Goal: Task Accomplishment & Management: Use online tool/utility

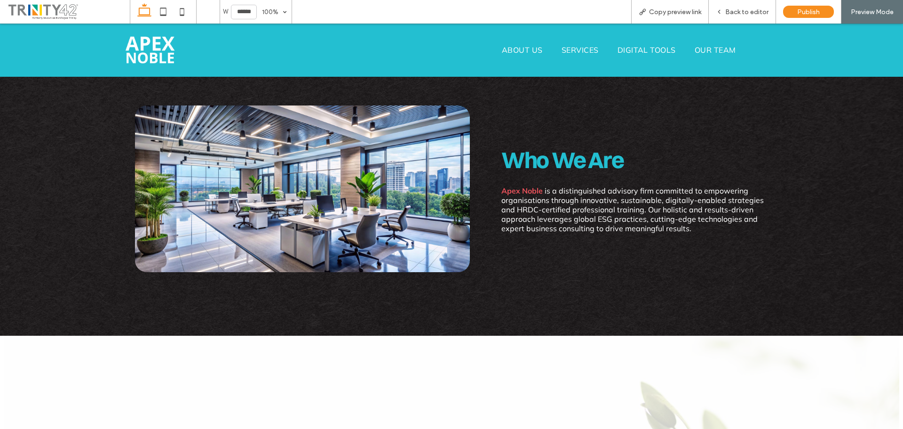
scroll to position [276, 0]
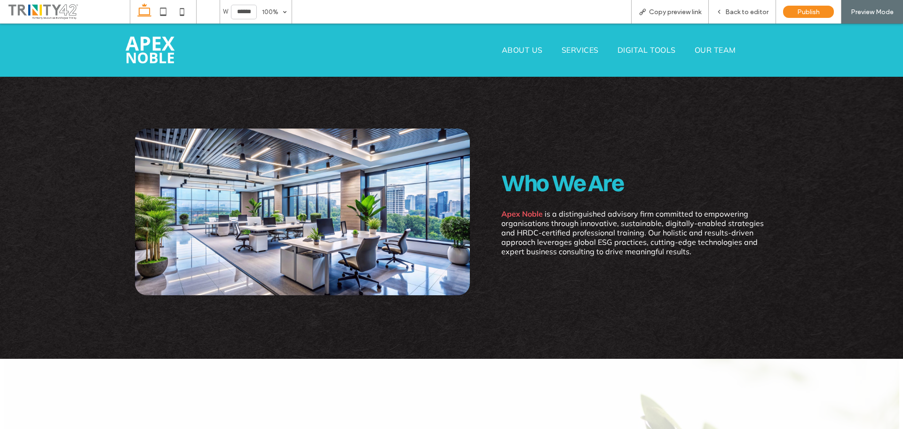
click at [523, 54] on span "ABOUT US" at bounding box center [522, 49] width 41 height 9
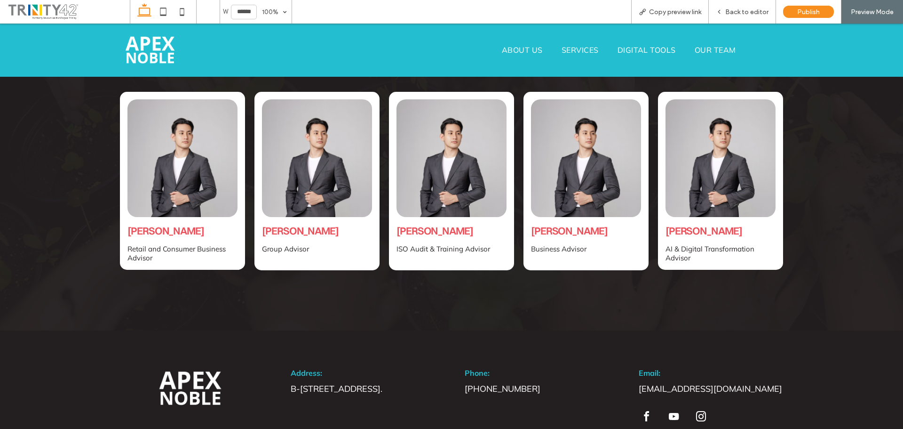
scroll to position [1799, 0]
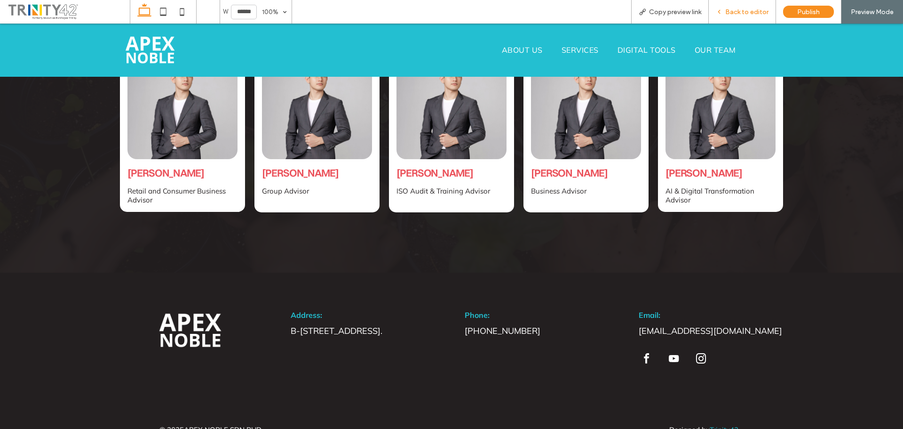
drag, startPoint x: 758, startPoint y: 13, endPoint x: 716, endPoint y: 90, distance: 87.6
click at [758, 13] on span "Back to editor" at bounding box center [746, 12] width 43 height 8
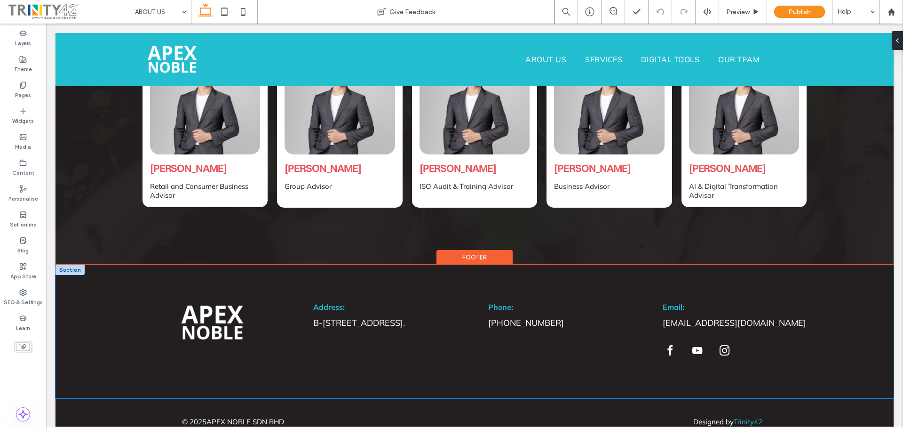
scroll to position [1775, 0]
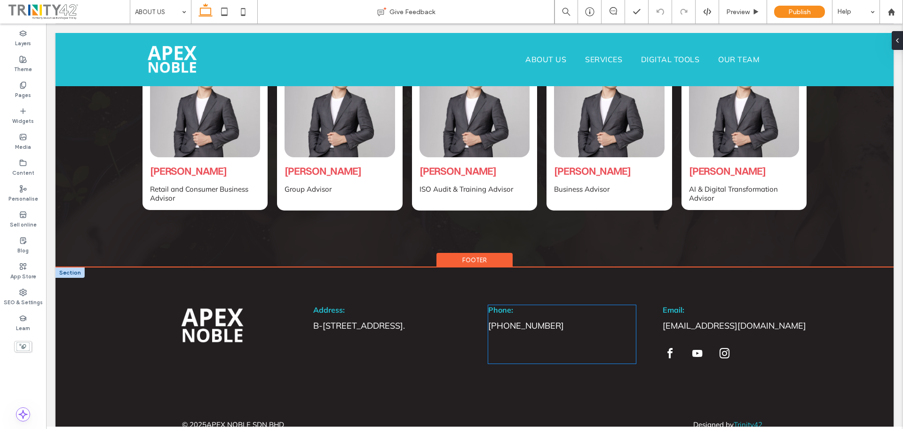
click at [532, 308] on div "Phone: +603 8320 5390" at bounding box center [562, 334] width 148 height 58
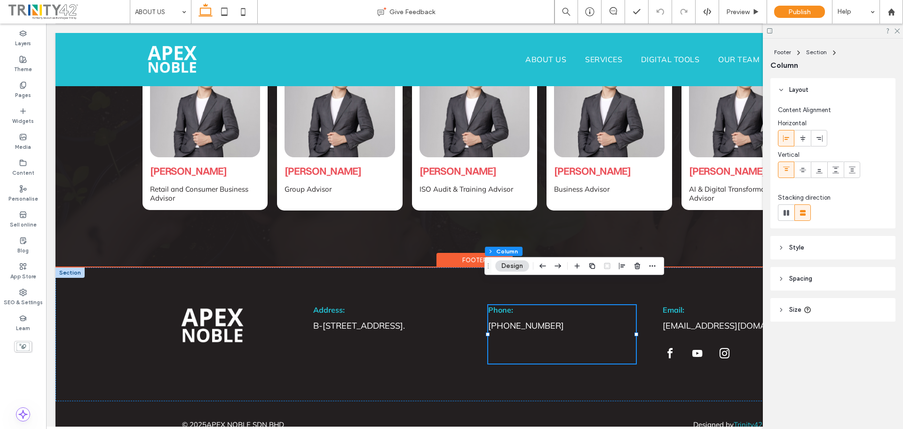
click at [532, 308] on div "Phone: +603 8320 5390" at bounding box center [562, 334] width 148 height 58
click at [492, 320] on span "[PHONE_NUMBER]" at bounding box center [526, 325] width 76 height 11
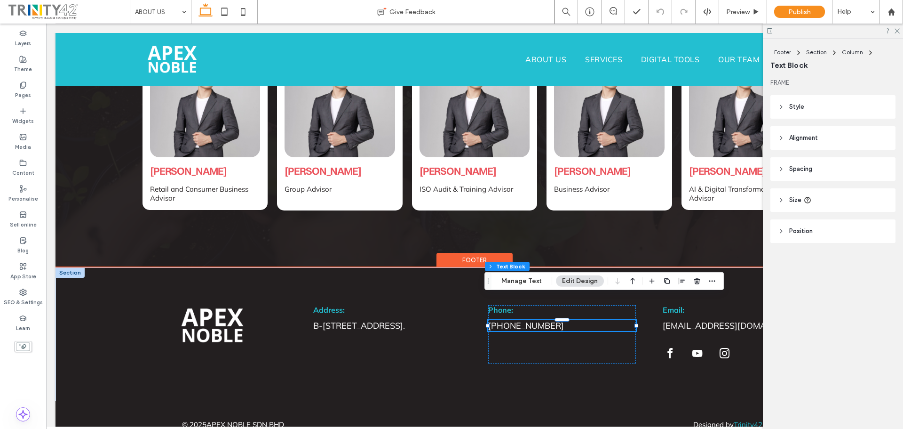
click at [492, 320] on span "[PHONE_NUMBER]" at bounding box center [526, 325] width 76 height 11
click at [502, 320] on span "[PHONE_NUMBER]" at bounding box center [526, 325] width 76 height 11
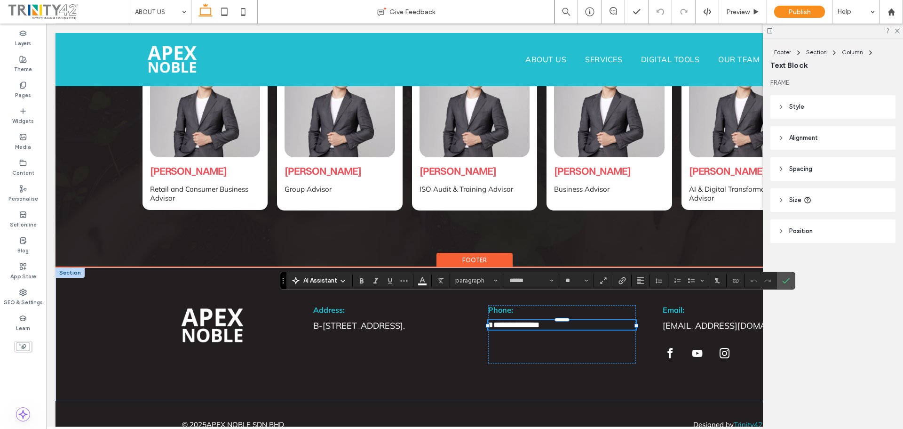
click at [501, 320] on span "**********" at bounding box center [513, 324] width 51 height 8
click at [488, 320] on span "**********" at bounding box center [513, 324] width 51 height 8
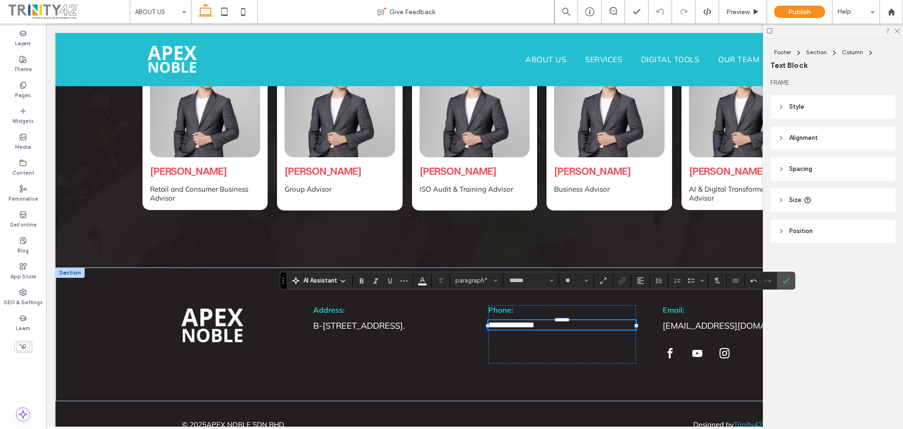
click at [788, 279] on use "Confirm" at bounding box center [787, 281] width 8 height 6
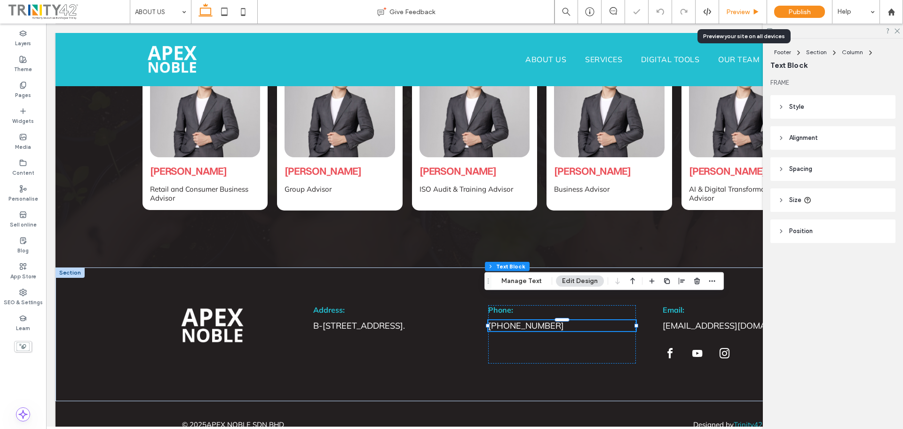
click at [734, 11] on span "Preview" at bounding box center [738, 12] width 24 height 8
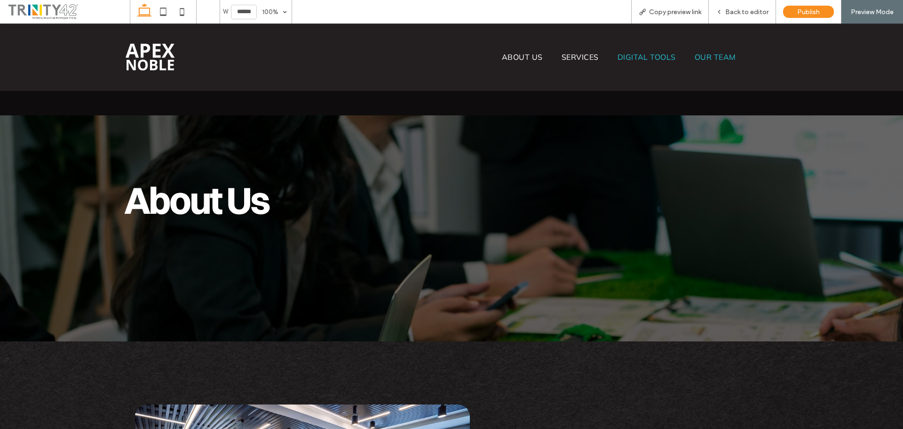
click at [572, 60] on span "SERVICES" at bounding box center [580, 56] width 37 height 9
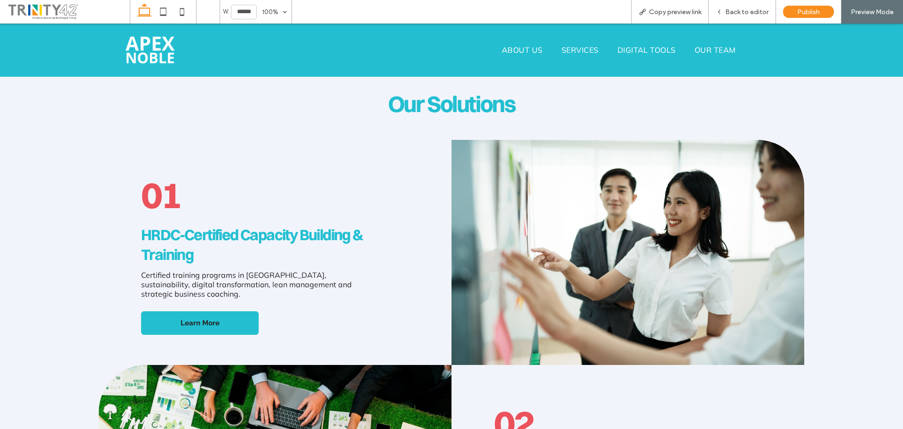
scroll to position [277, 0]
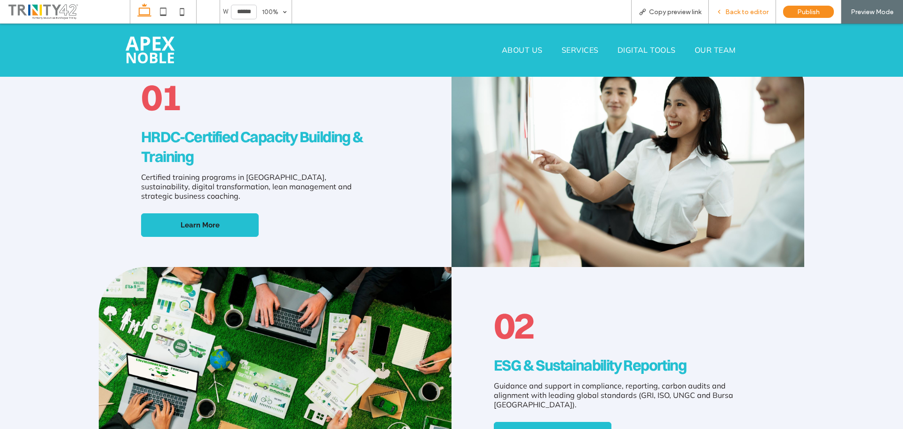
click at [761, 14] on span "Back to editor" at bounding box center [746, 12] width 43 height 8
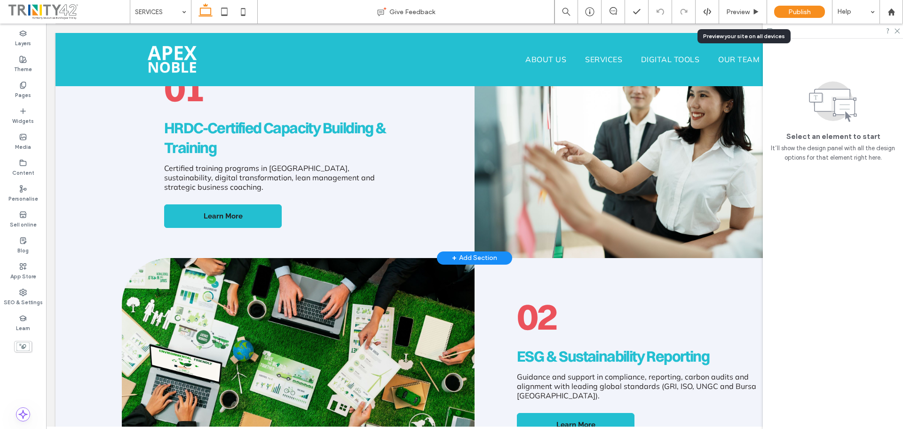
scroll to position [363, 0]
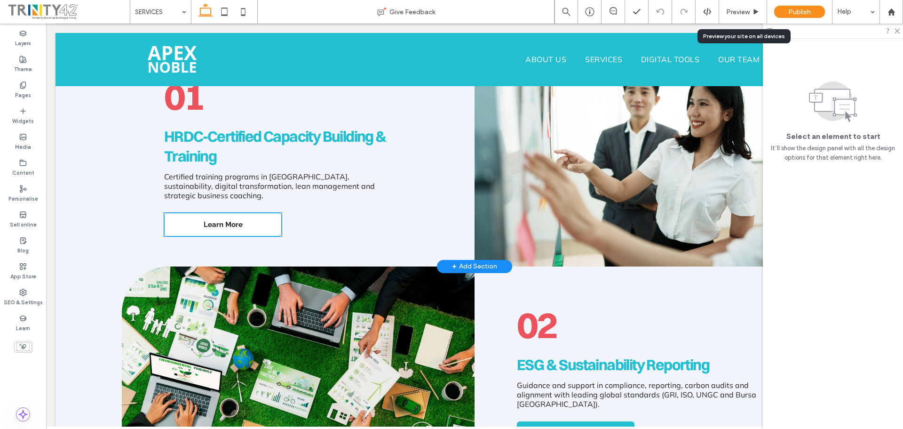
click at [210, 220] on span "Learn More" at bounding box center [223, 224] width 39 height 8
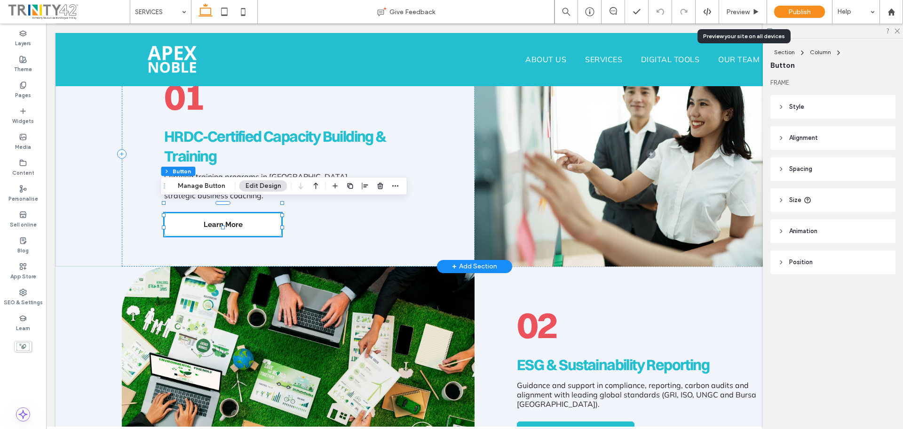
click at [246, 219] on link "Learn More" at bounding box center [223, 225] width 118 height 24
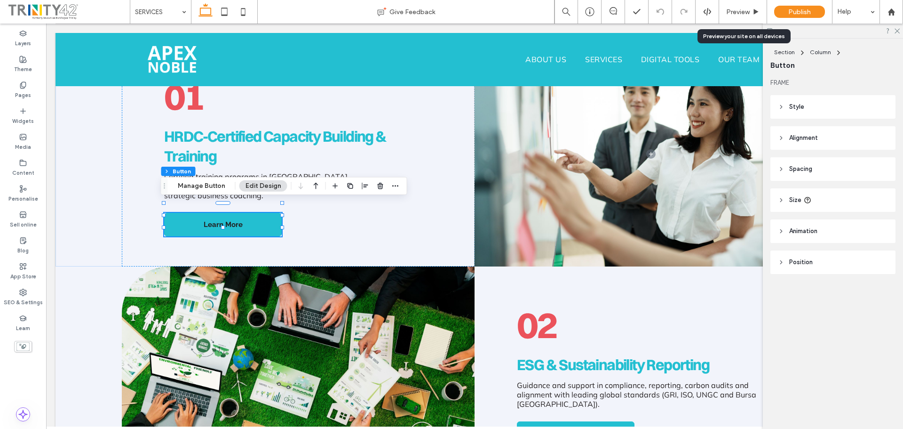
click at [794, 204] on span "Size" at bounding box center [795, 199] width 12 height 9
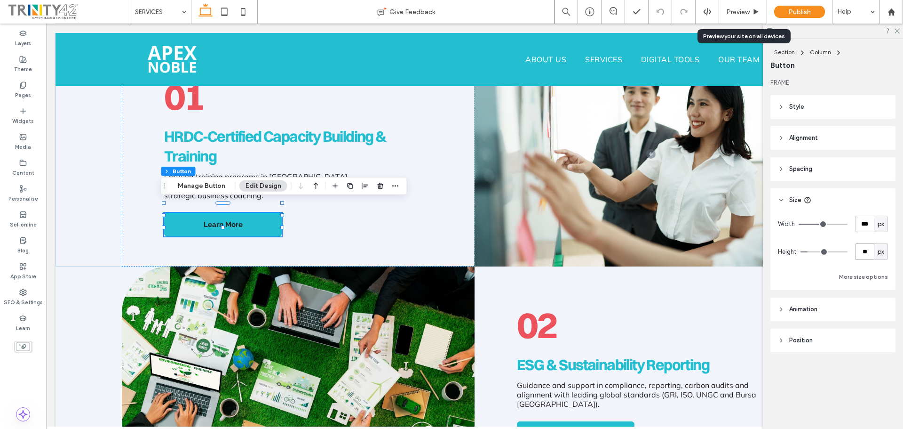
click at [868, 244] on input "**" at bounding box center [864, 251] width 19 height 16
click at [866, 234] on div "Width *** px Height ** px More size options" at bounding box center [833, 248] width 110 height 67
click at [867, 233] on div "Width *** px Height ** px More size options" at bounding box center [833, 248] width 110 height 67
click at [868, 231] on input "***" at bounding box center [864, 223] width 19 height 16
type input "***"
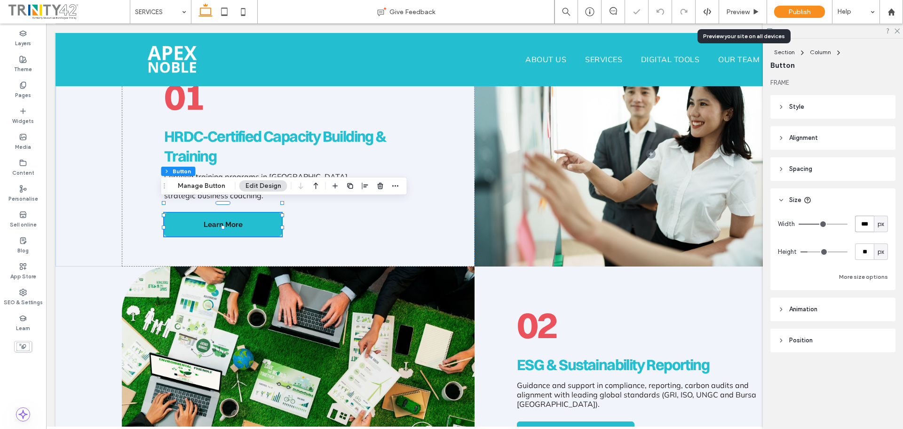
type input "***"
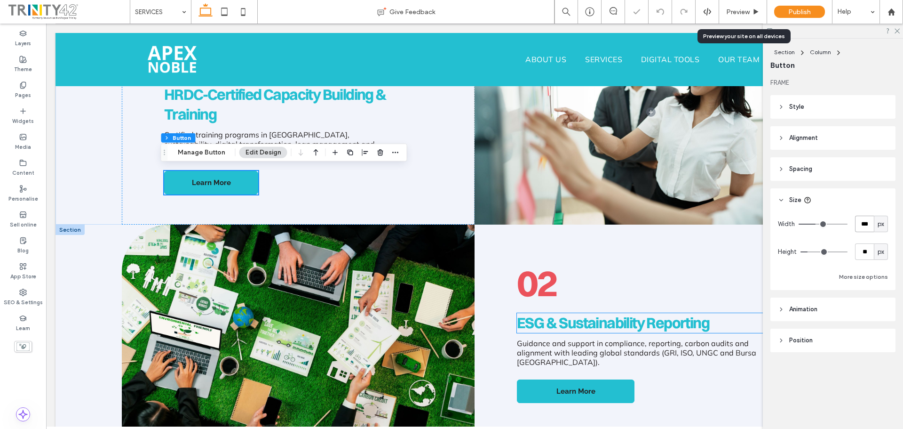
scroll to position [410, 0]
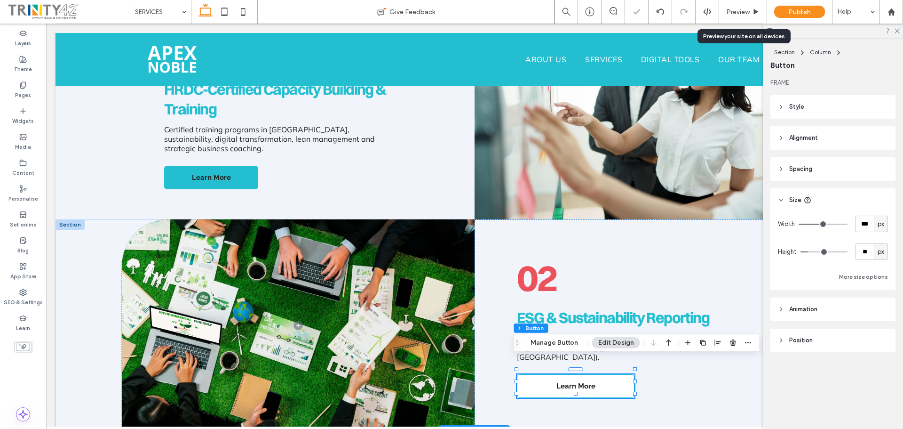
drag, startPoint x: 612, startPoint y: 372, endPoint x: 711, endPoint y: 357, distance: 100.9
click at [612, 374] on link "Learn More" at bounding box center [576, 386] width 118 height 24
click at [867, 226] on input "***" at bounding box center [864, 223] width 19 height 16
type input "***"
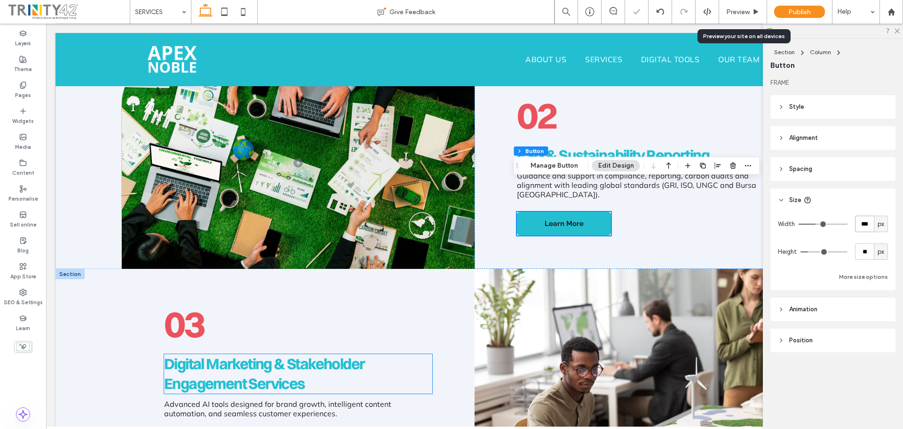
scroll to position [598, 0]
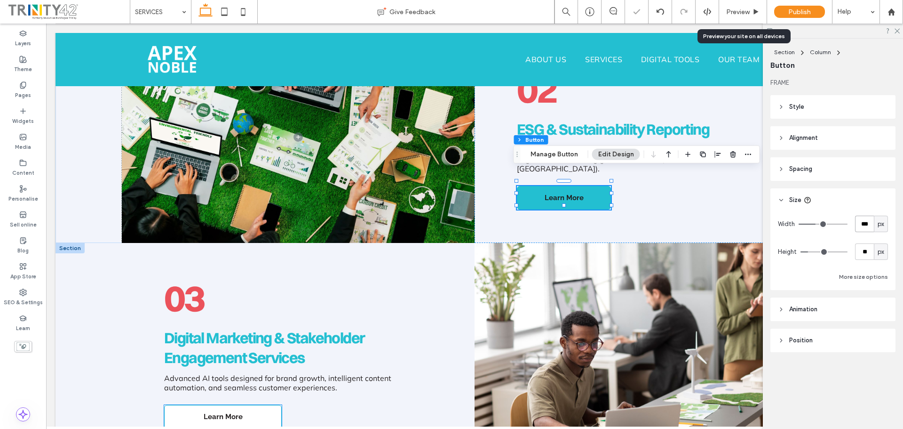
click at [204, 412] on span "Learn More" at bounding box center [223, 416] width 39 height 8
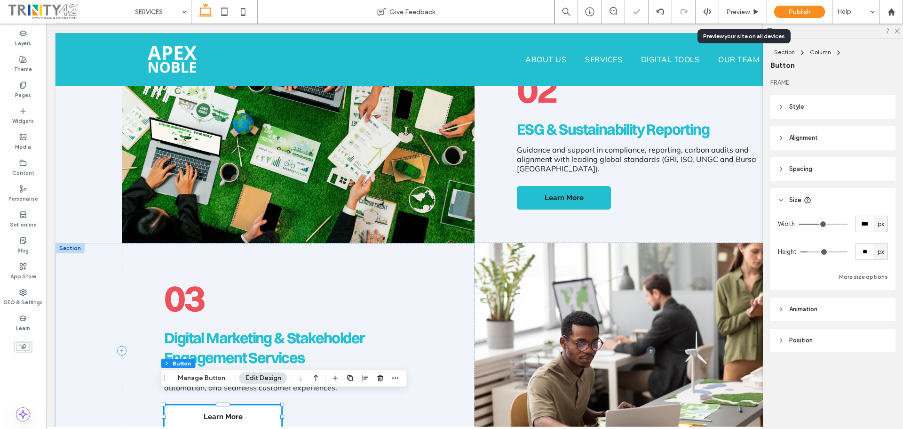
drag, startPoint x: 201, startPoint y: 407, endPoint x: 332, endPoint y: 405, distance: 130.8
click at [204, 412] on span "Learn More" at bounding box center [223, 416] width 39 height 8
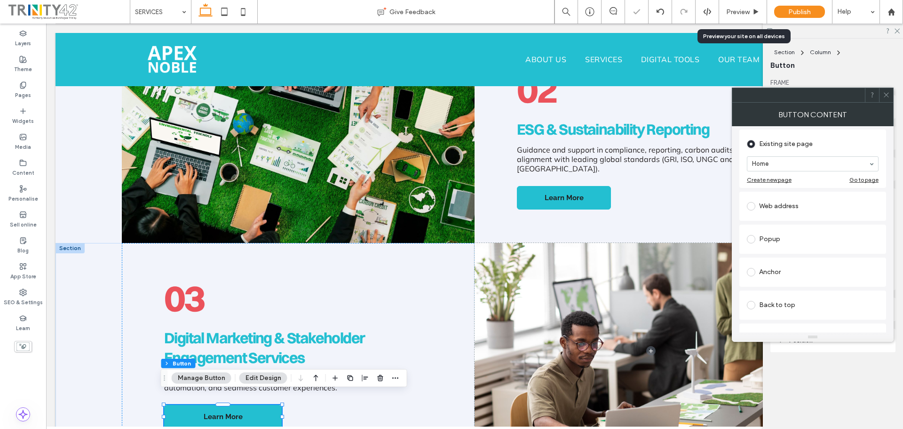
scroll to position [141, 0]
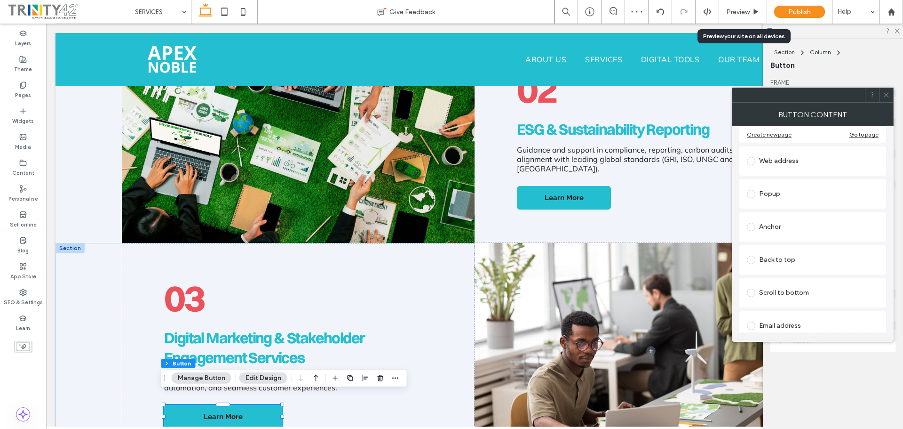
click at [885, 98] on icon at bounding box center [886, 94] width 7 height 7
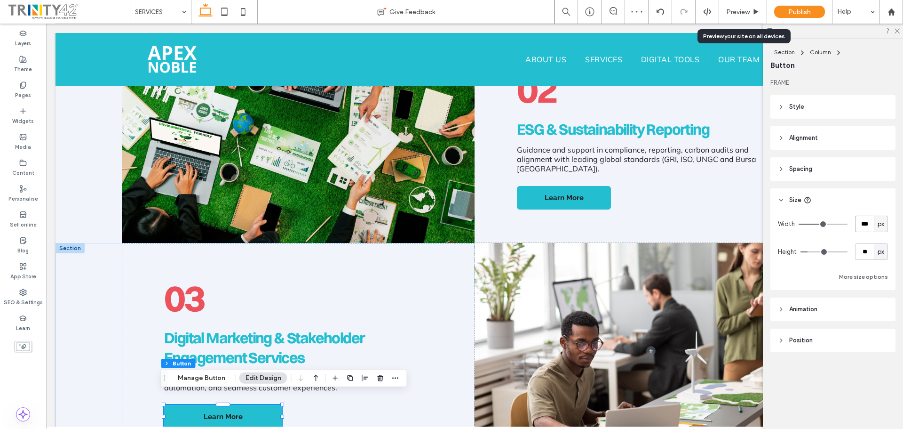
click at [864, 226] on input "***" at bounding box center [864, 223] width 19 height 16
type input "***"
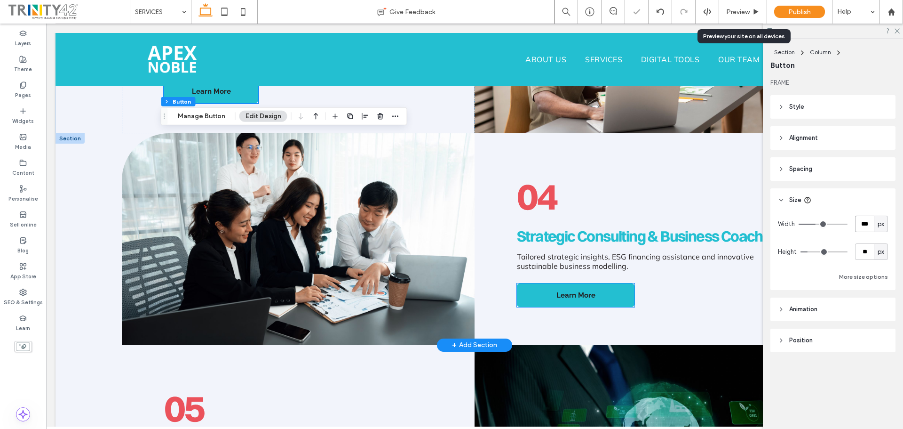
scroll to position [927, 0]
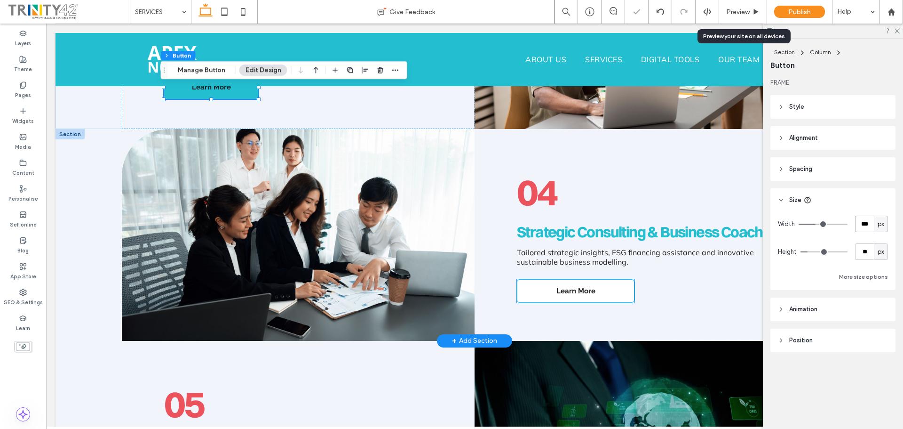
click at [605, 281] on link "Learn More" at bounding box center [576, 291] width 118 height 24
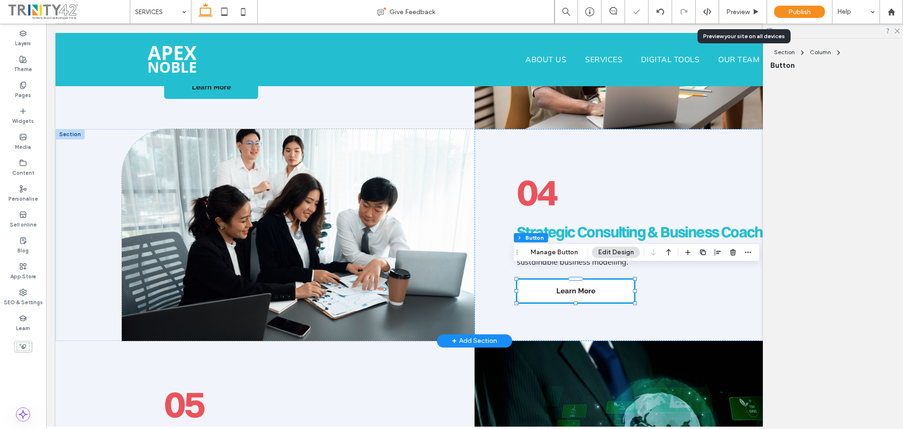
click at [605, 281] on link "Learn More" at bounding box center [576, 291] width 118 height 24
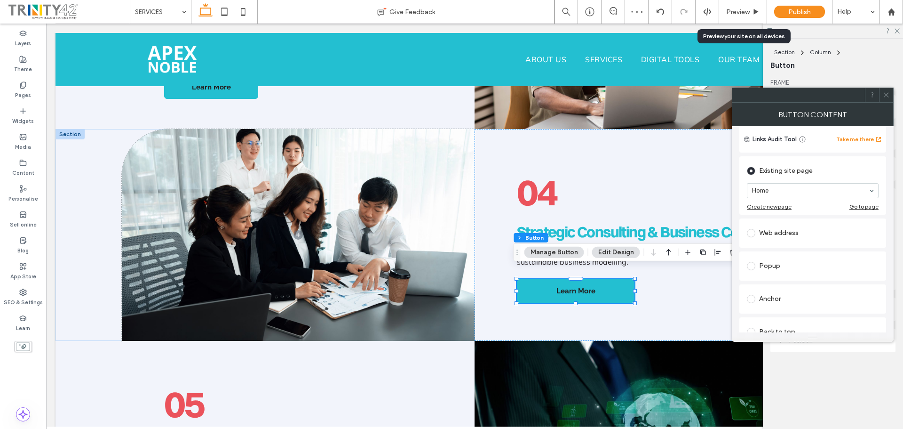
scroll to position [94, 0]
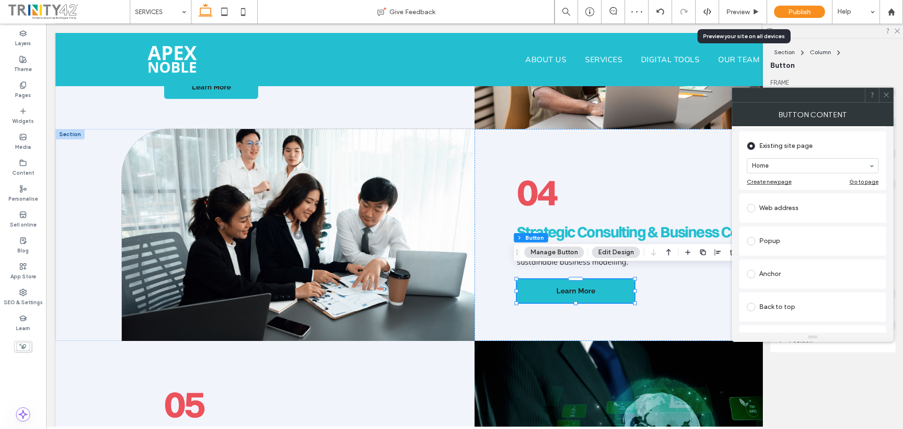
click at [890, 91] on div at bounding box center [886, 95] width 14 height 14
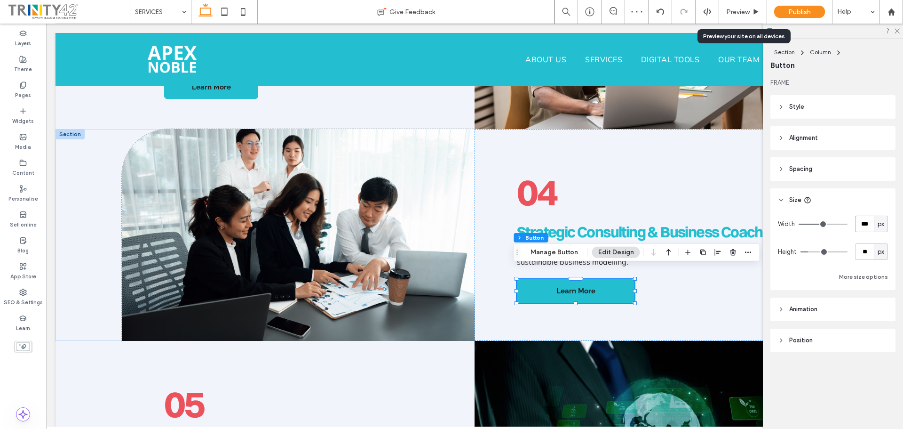
click at [865, 221] on input "***" at bounding box center [864, 223] width 19 height 16
type input "***"
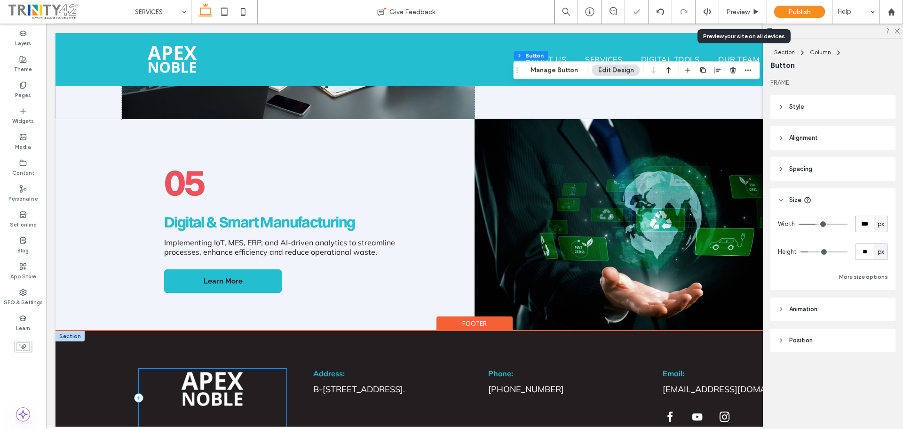
scroll to position [1163, 0]
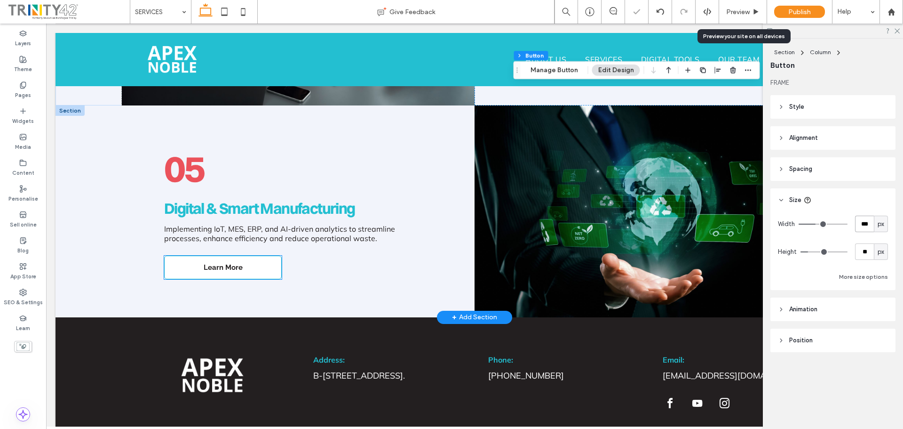
click at [241, 263] on link "Learn More" at bounding box center [223, 267] width 118 height 24
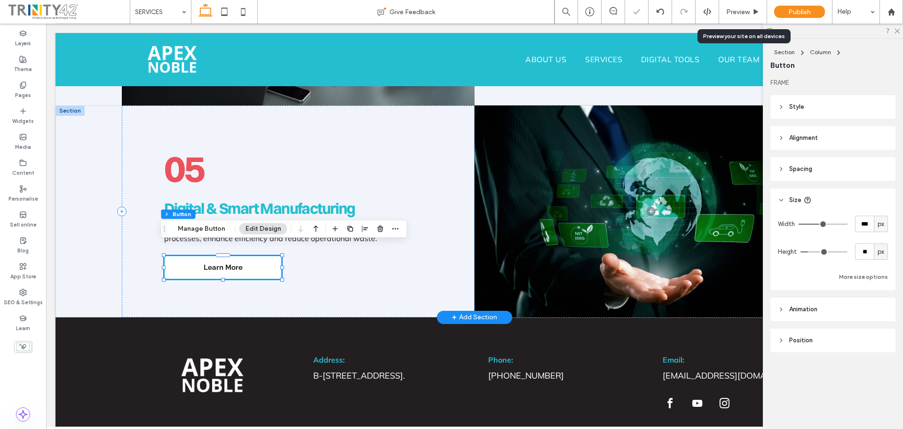
click at [241, 263] on link "Learn More" at bounding box center [223, 267] width 118 height 24
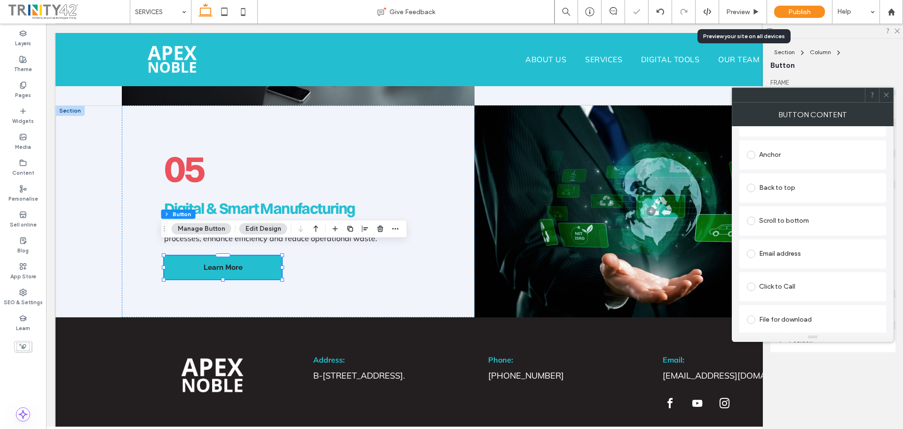
scroll to position [215, 0]
click at [892, 91] on div at bounding box center [886, 95] width 14 height 14
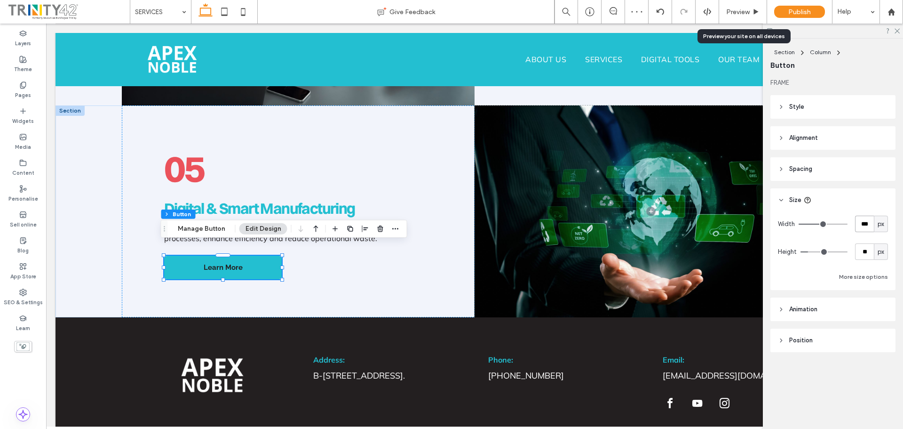
click at [863, 222] on input "***" at bounding box center [864, 223] width 19 height 16
type input "***"
click at [736, 13] on span "Preview" at bounding box center [738, 12] width 24 height 8
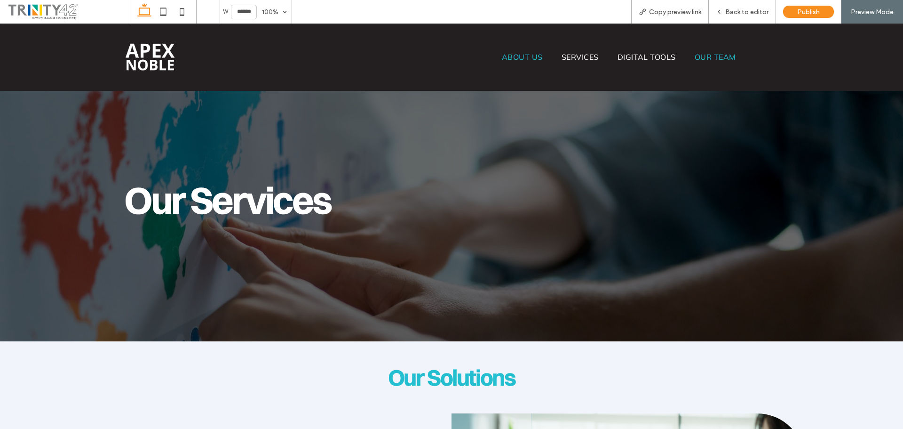
drag, startPoint x: 637, startPoint y: 57, endPoint x: 637, endPoint y: 81, distance: 24.0
click at [637, 57] on span "DIGITAL TOOLS" at bounding box center [647, 56] width 58 height 9
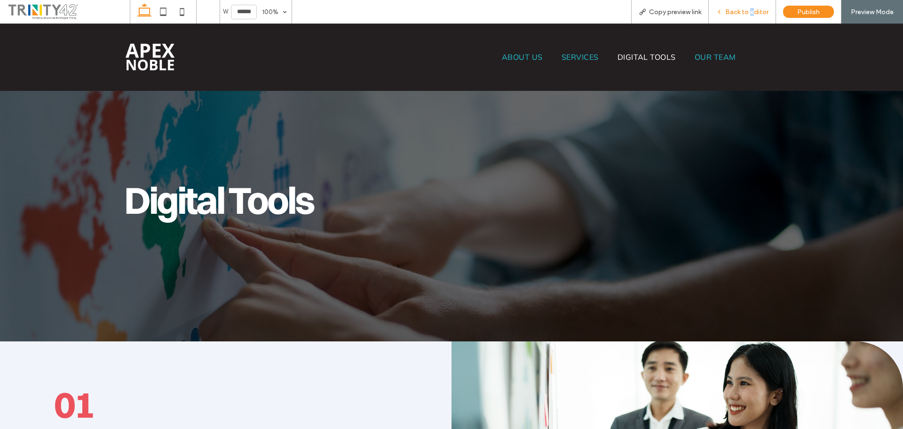
click at [757, 16] on div "Back to editor" at bounding box center [742, 12] width 67 height 24
click at [756, 18] on div "Back to editor" at bounding box center [742, 12] width 67 height 24
click at [751, 14] on span "Back to editor" at bounding box center [746, 12] width 43 height 8
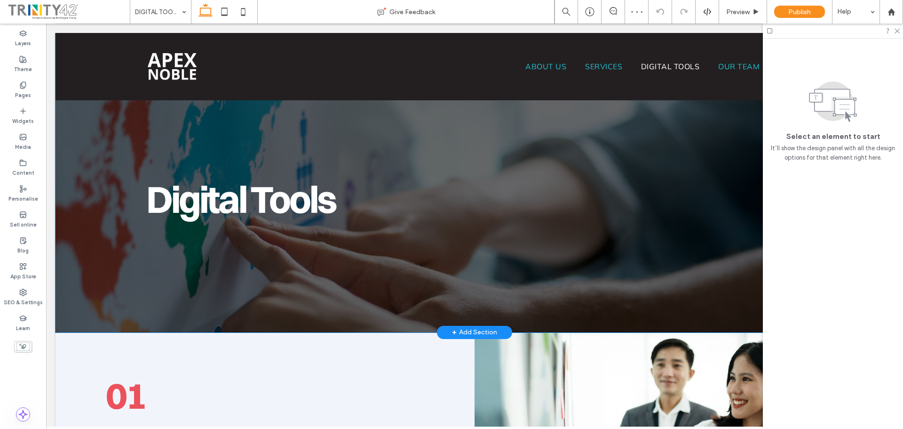
click at [352, 120] on div "Digital Tools" at bounding box center [475, 182] width 706 height 299
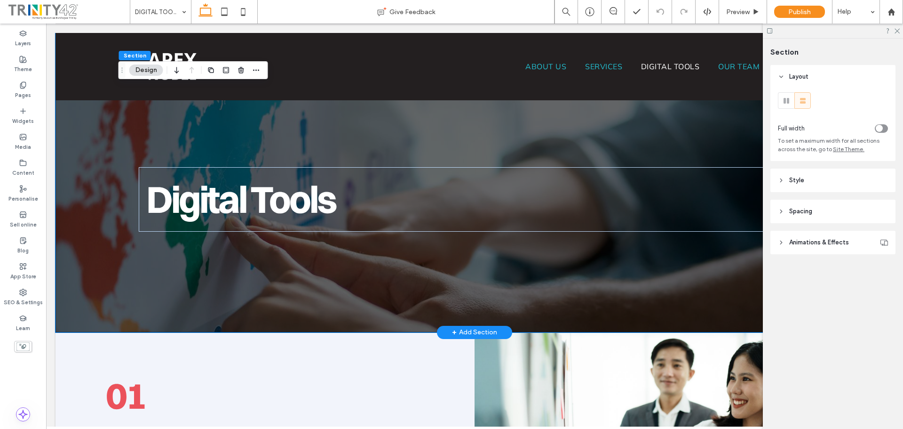
click at [630, 130] on div "Digital Tools" at bounding box center [475, 182] width 706 height 299
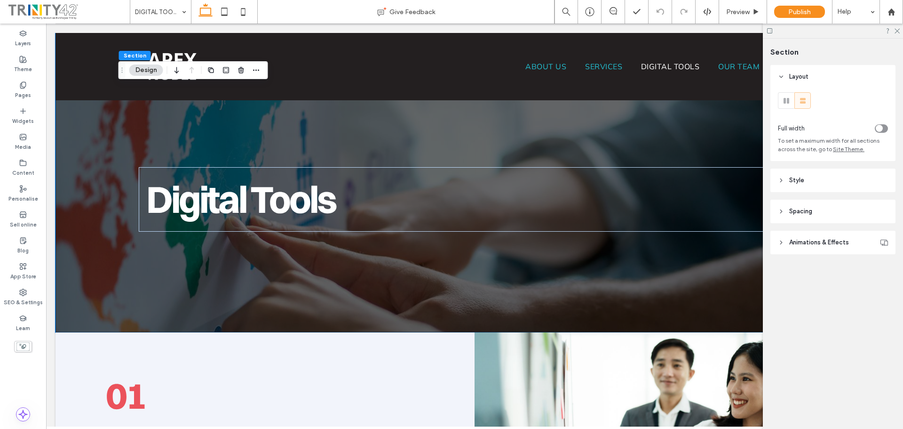
click at [802, 239] on span "Animations & Effects" at bounding box center [819, 242] width 60 height 9
click at [800, 241] on span "Animations & Effects" at bounding box center [819, 242] width 60 height 9
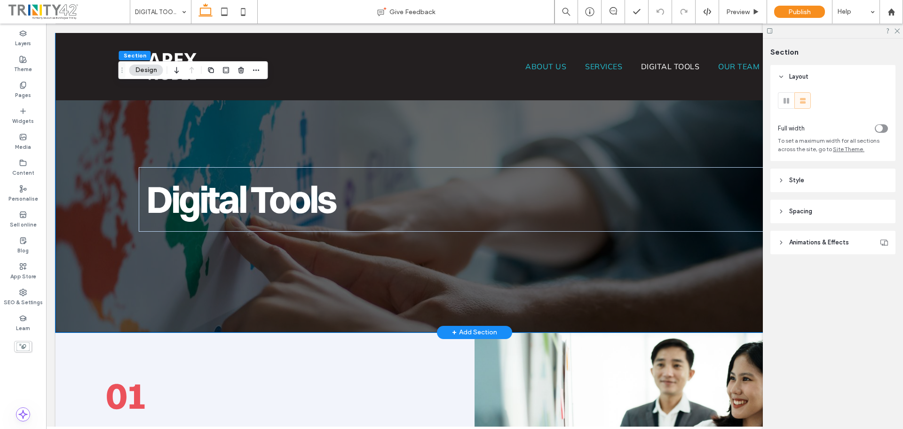
click at [197, 137] on div "Digital Tools" at bounding box center [475, 182] width 706 height 299
click at [373, 213] on h1 "Digital Tools" at bounding box center [412, 199] width 533 height 49
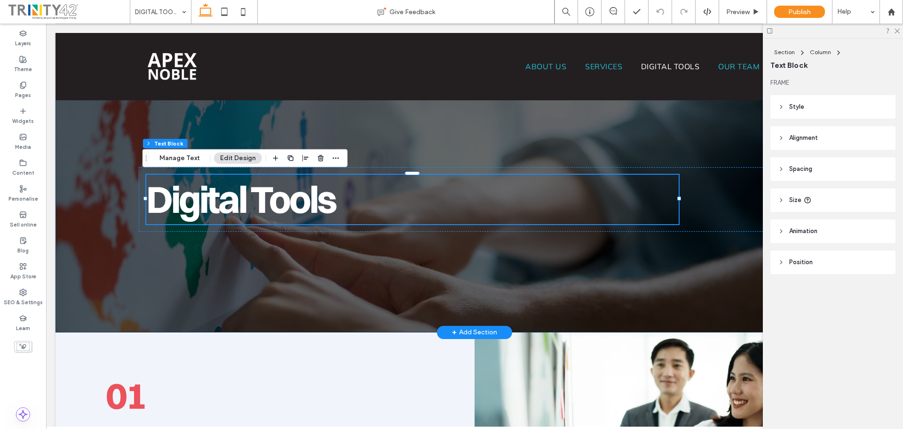
click at [415, 139] on div "Digital Tools" at bounding box center [475, 182] width 706 height 299
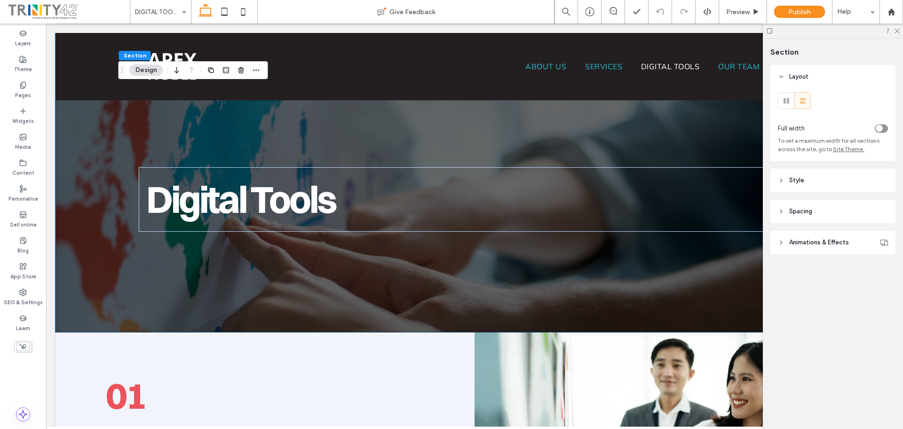
click at [812, 178] on header "Style" at bounding box center [833, 180] width 125 height 24
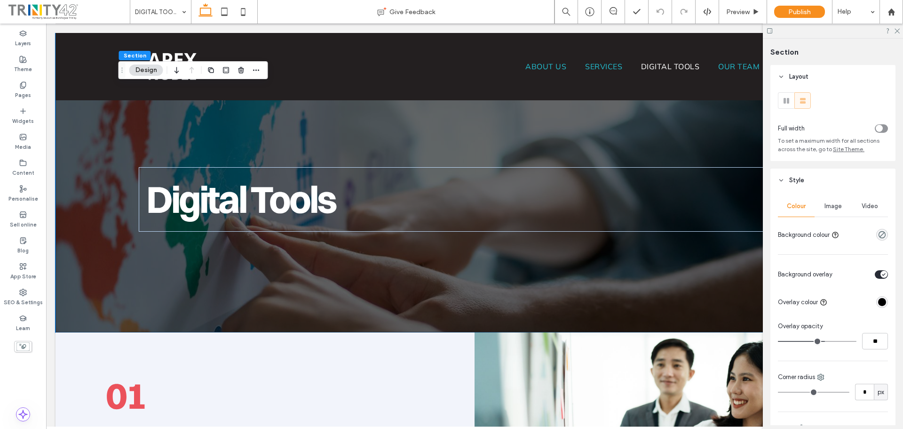
click at [834, 213] on div "Image" at bounding box center [833, 206] width 37 height 21
click at [834, 212] on div "Image" at bounding box center [833, 206] width 37 height 21
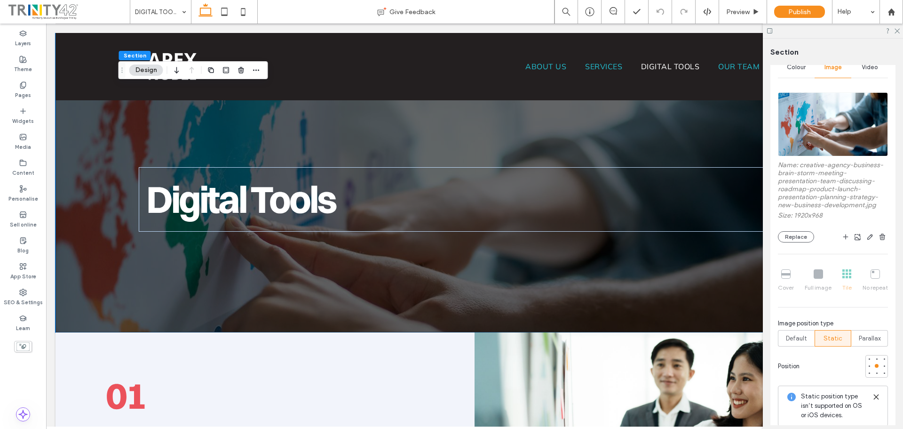
scroll to position [141, 0]
click at [803, 235] on button "Replace" at bounding box center [796, 234] width 36 height 11
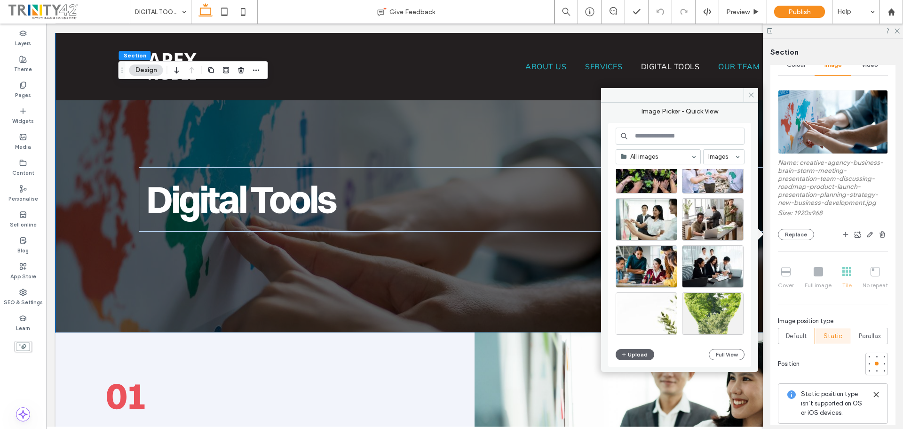
scroll to position [553, 0]
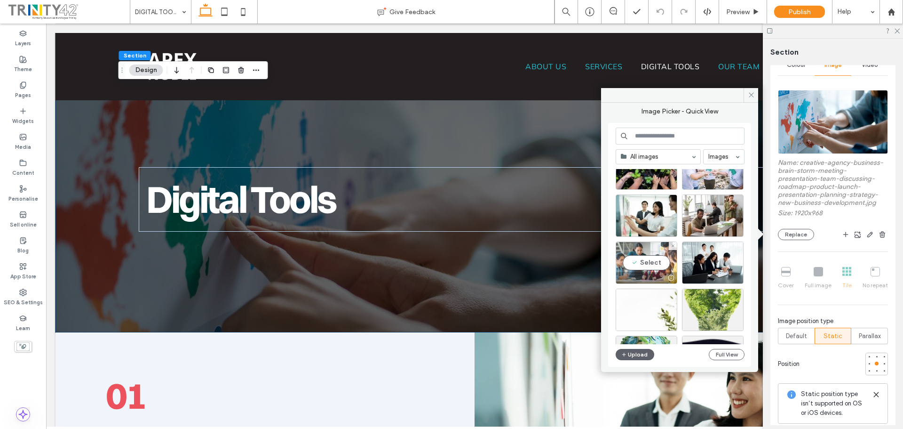
click at [646, 261] on div "Select" at bounding box center [647, 262] width 62 height 42
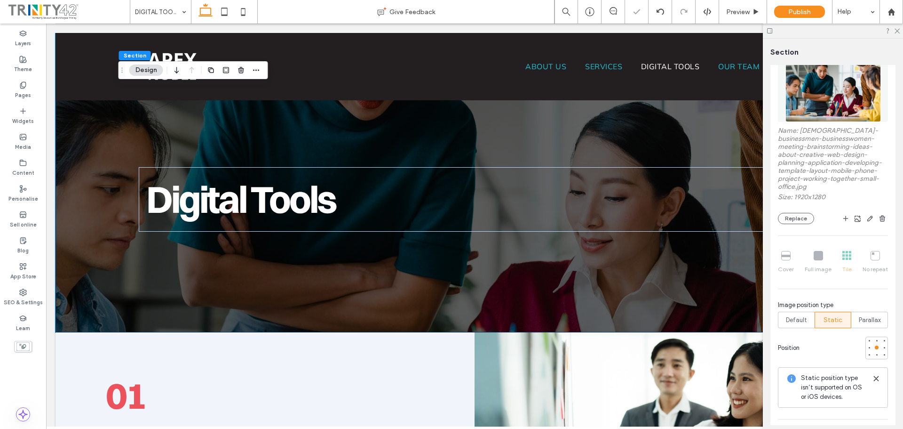
scroll to position [282, 0]
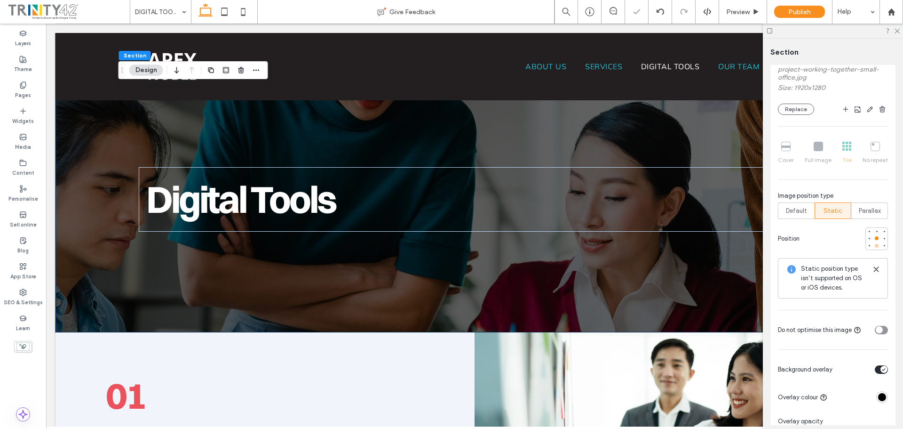
click at [874, 248] on div at bounding box center [877, 245] width 7 height 7
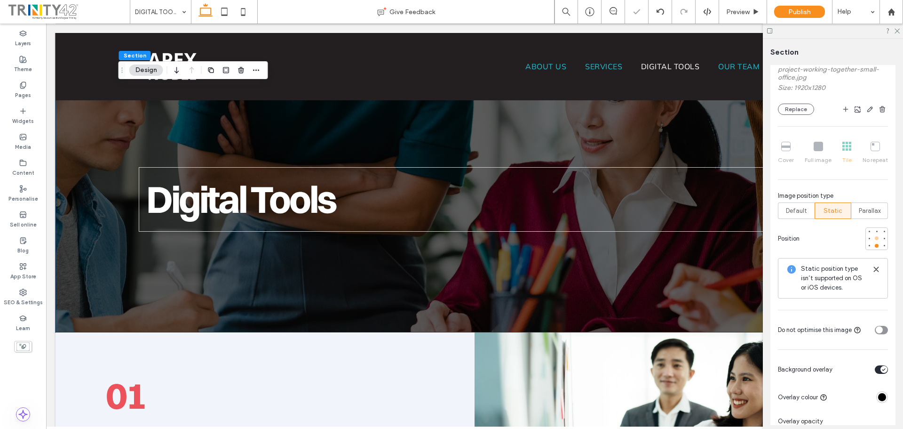
click at [875, 237] on div at bounding box center [877, 238] width 4 height 4
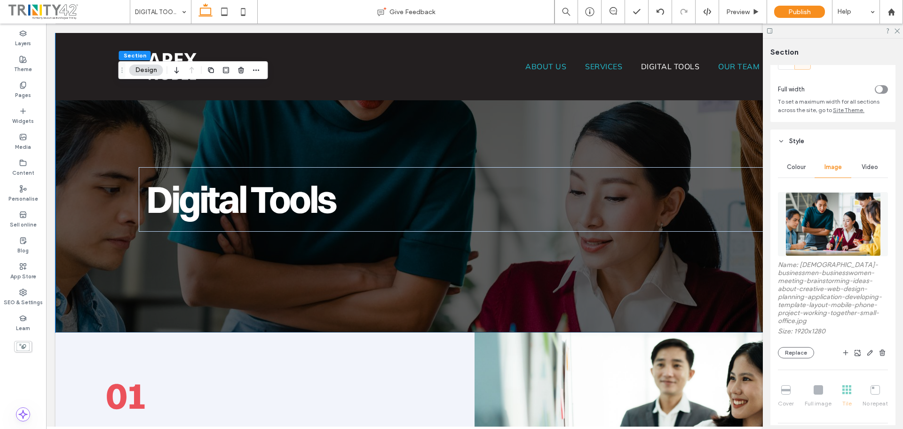
scroll to position [0, 0]
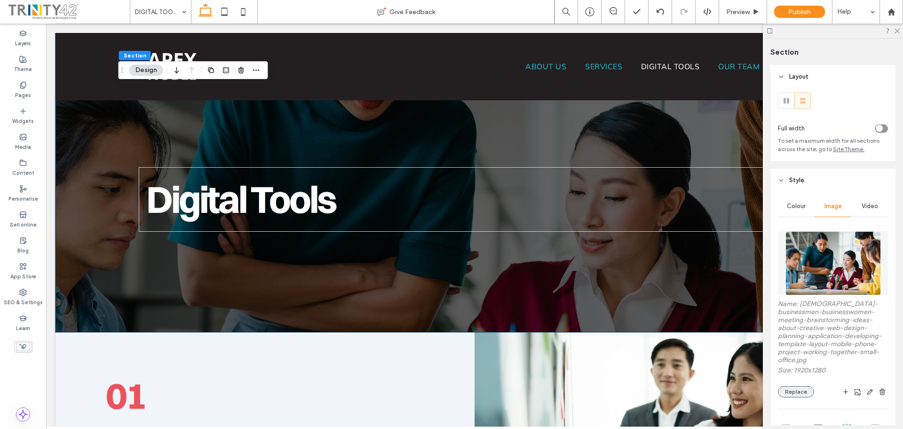
click at [798, 395] on button "Replace" at bounding box center [796, 391] width 36 height 11
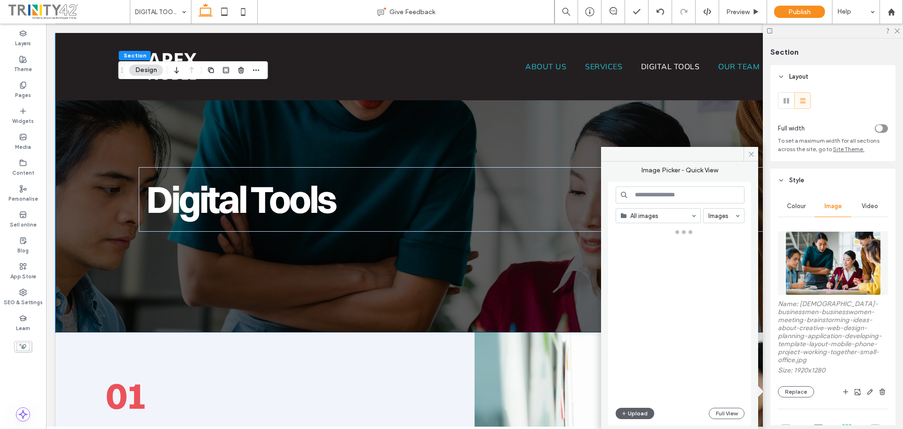
click at [799, 383] on div "Name: asian-businessmen-businesswomen-meeting-brainstorming-ideas-about-creativ…" at bounding box center [833, 348] width 110 height 97
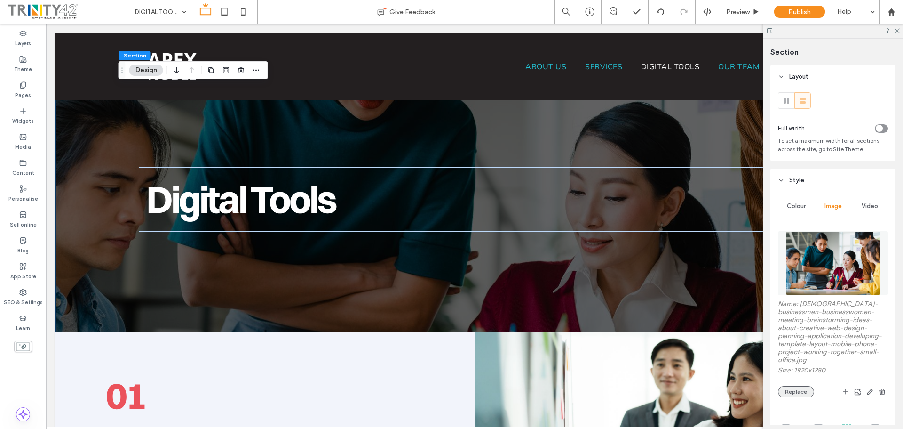
click at [804, 393] on button "Replace" at bounding box center [796, 391] width 36 height 11
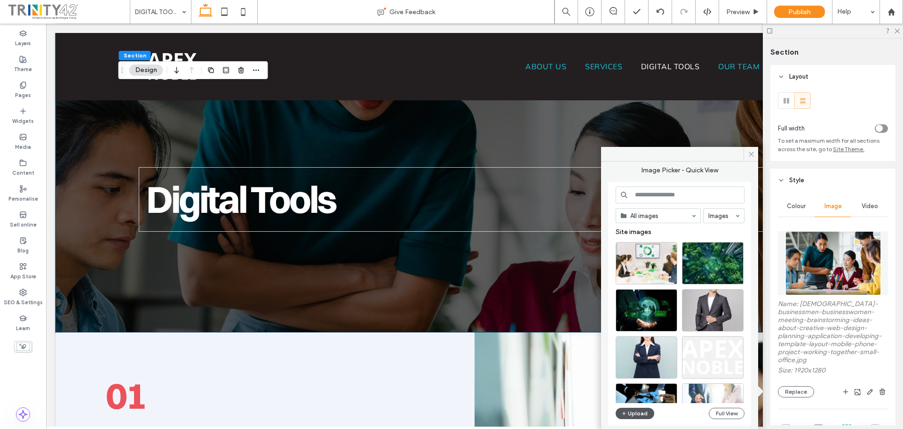
click at [629, 408] on button "Upload" at bounding box center [635, 412] width 39 height 11
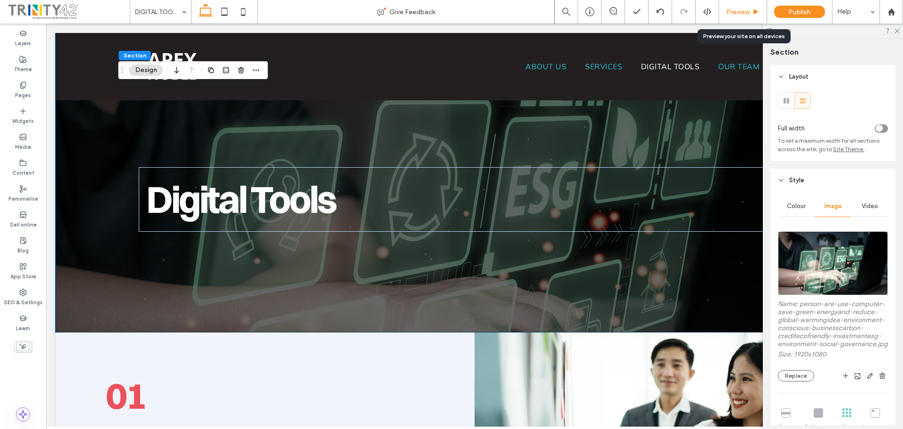
click at [740, 15] on span "Preview" at bounding box center [738, 12] width 24 height 8
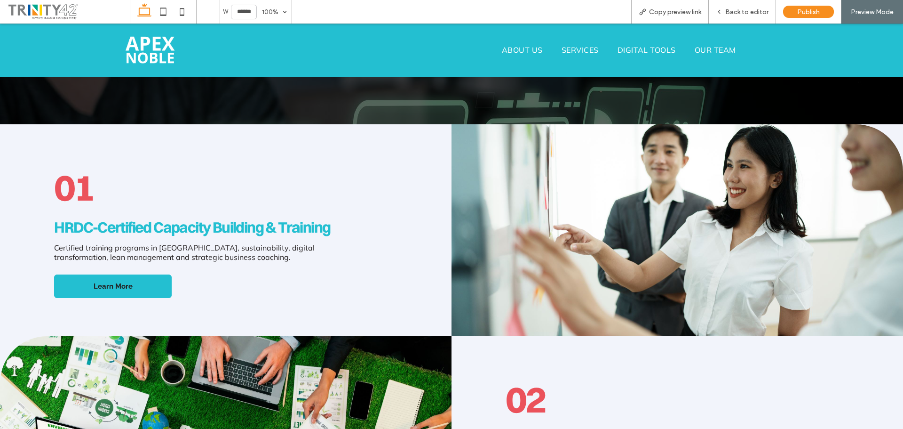
scroll to position [235, 0]
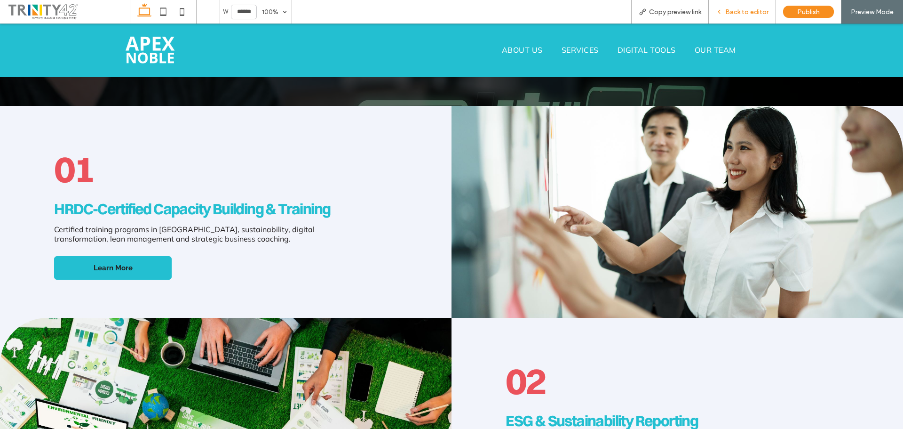
click at [752, 13] on span "Back to editor" at bounding box center [746, 12] width 43 height 8
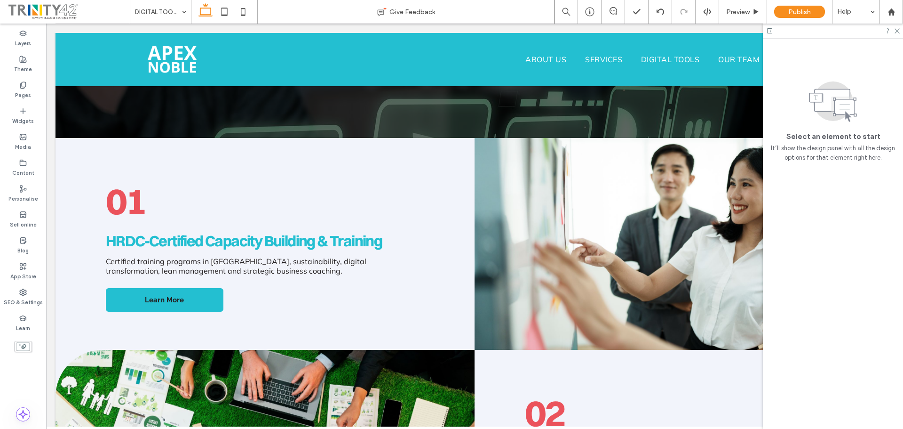
scroll to position [198, 0]
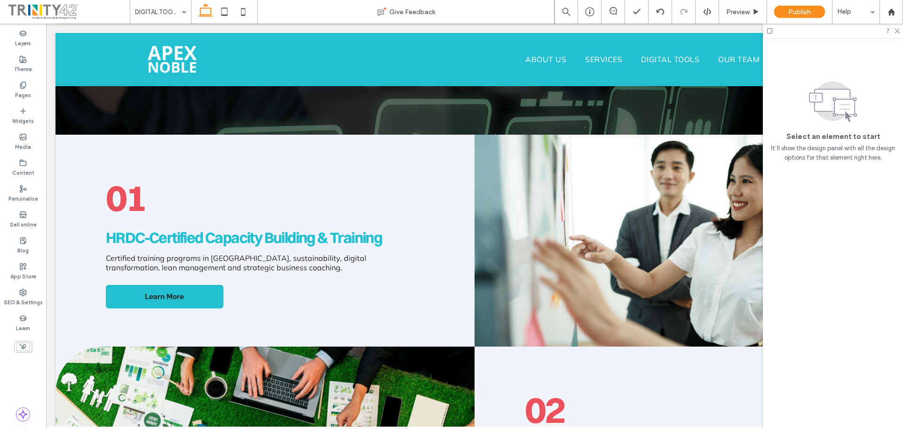
drag, startPoint x: 842, startPoint y: 10, endPoint x: 897, endPoint y: 26, distance: 57.2
click at [895, 30] on icon at bounding box center [897, 30] width 6 height 6
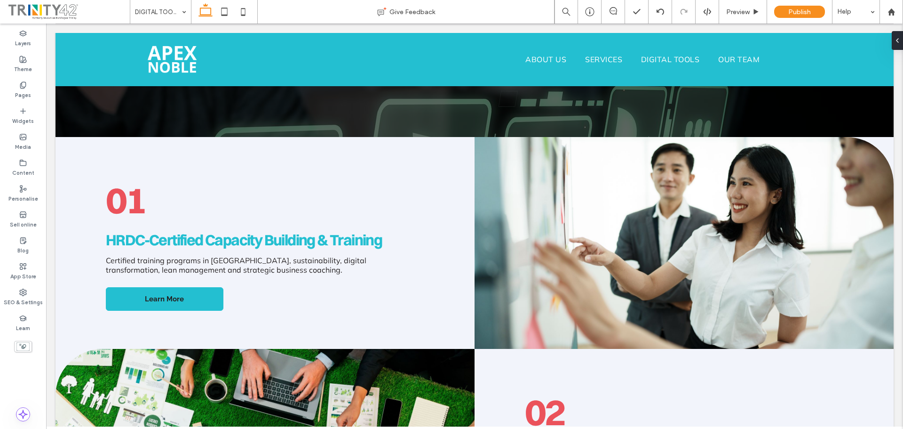
scroll to position [32, 0]
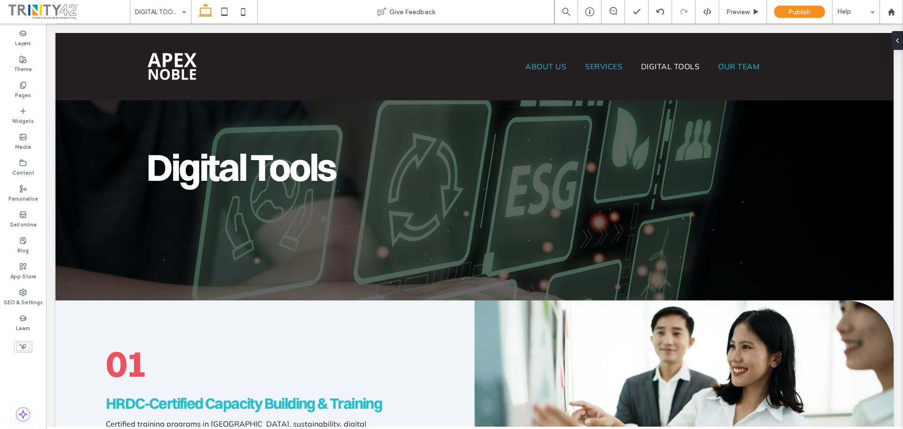
drag, startPoint x: 903, startPoint y: 111, endPoint x: 948, endPoint y: 59, distance: 68.7
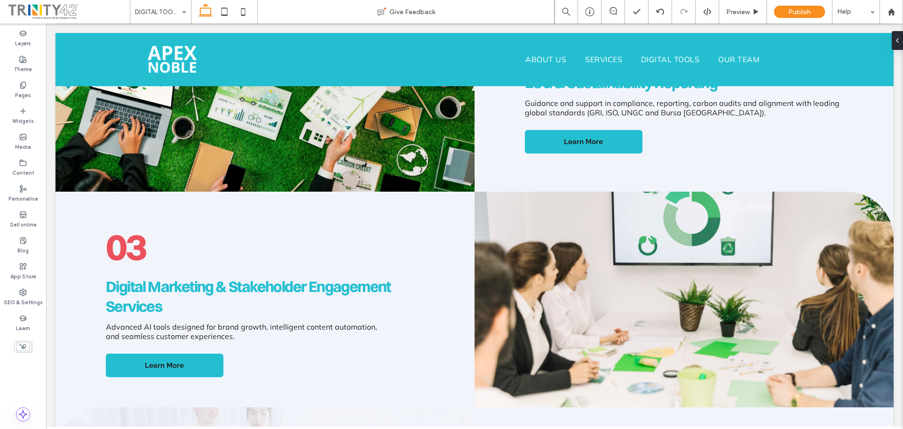
scroll to position [566, 0]
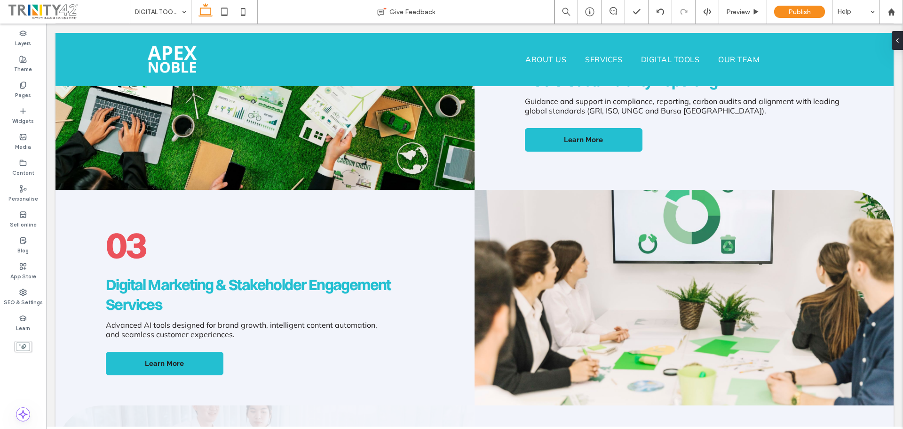
click at [893, 205] on body "ABOUT US SERVICES DIGITAL TOOLS OUR TEAM REGISTER Section Basic Header Section …" at bounding box center [474, 234] width 857 height 1553
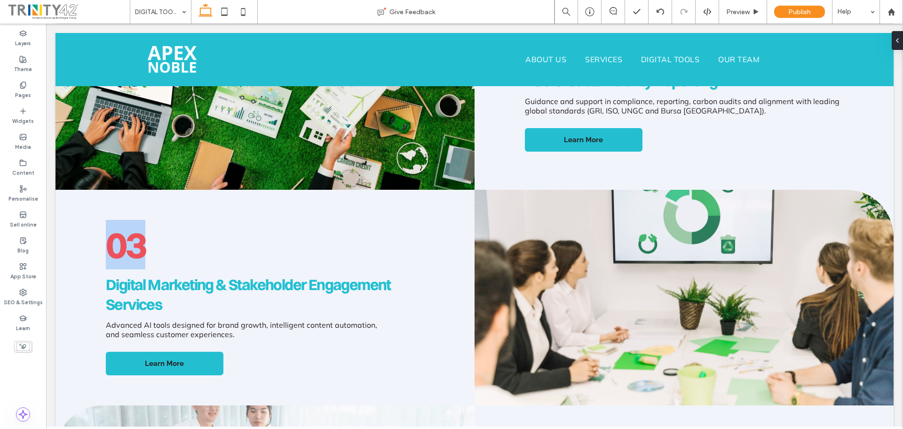
drag, startPoint x: 890, startPoint y: 213, endPoint x: 887, endPoint y: 230, distance: 16.8
click at [887, 230] on body "ABOUT US SERVICES DIGITAL TOOLS OUR TEAM REGISTER Section Basic Header Section …" at bounding box center [474, 234] width 857 height 1553
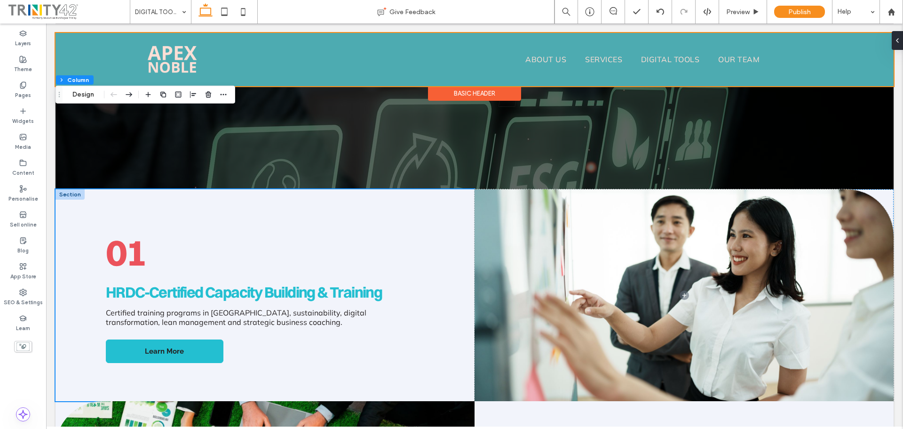
scroll to position [141, 0]
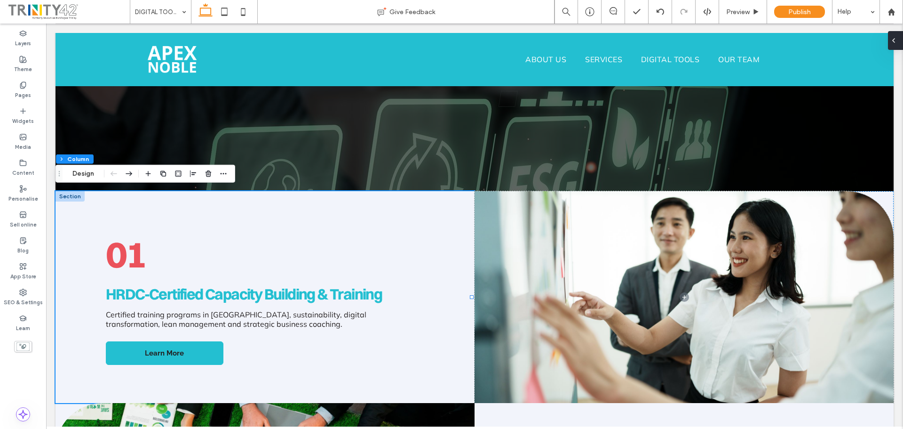
click at [898, 41] on div at bounding box center [895, 40] width 15 height 19
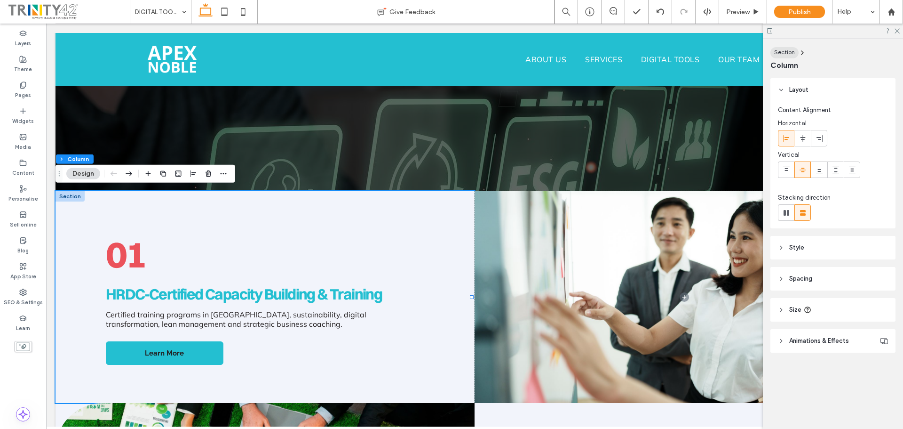
click at [793, 53] on span "Section" at bounding box center [784, 51] width 21 height 7
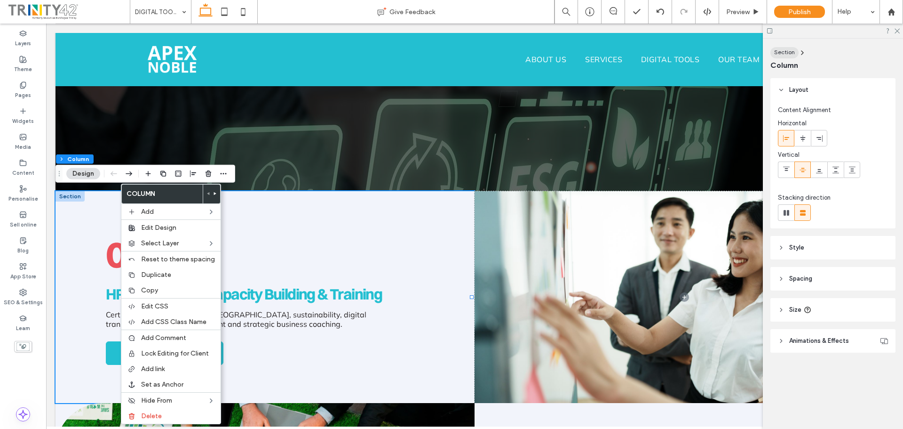
click at [789, 49] on span "Section" at bounding box center [784, 51] width 21 height 7
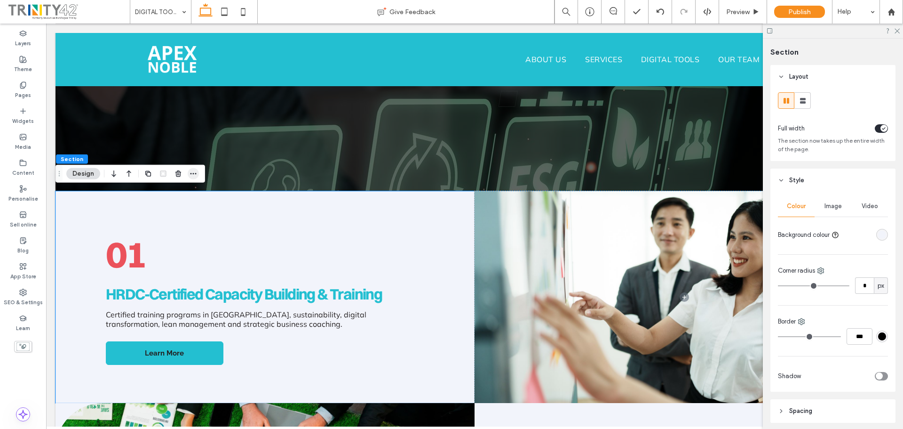
click at [196, 173] on use "button" at bounding box center [194, 173] width 6 height 1
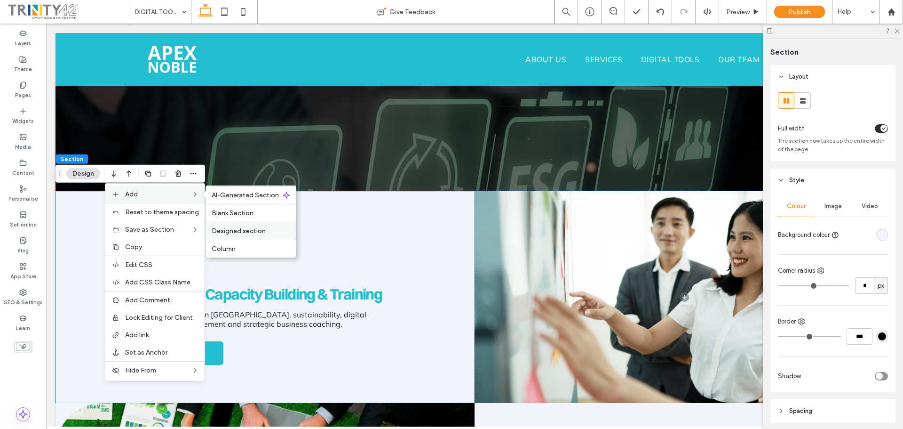
click at [237, 229] on span "Designed section" at bounding box center [239, 231] width 54 height 8
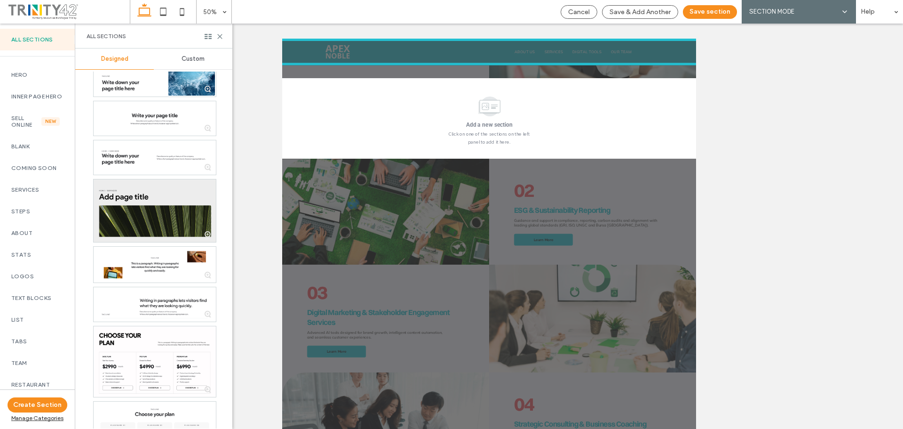
scroll to position [423, 0]
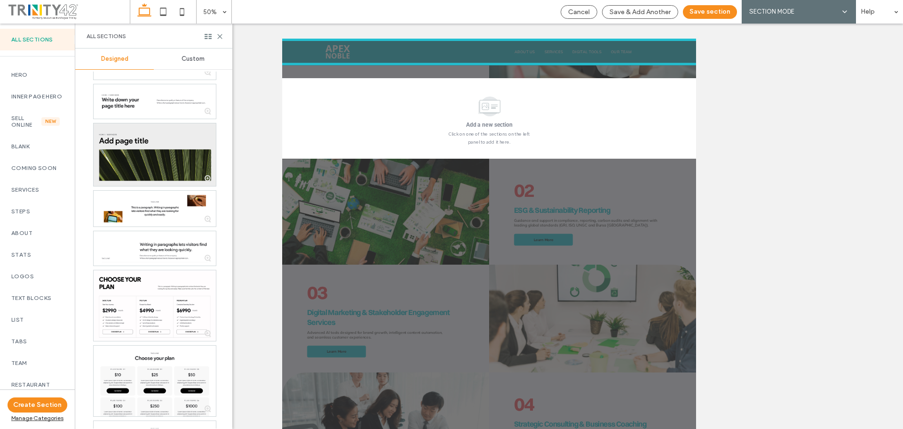
click at [179, 175] on div at bounding box center [155, 154] width 122 height 62
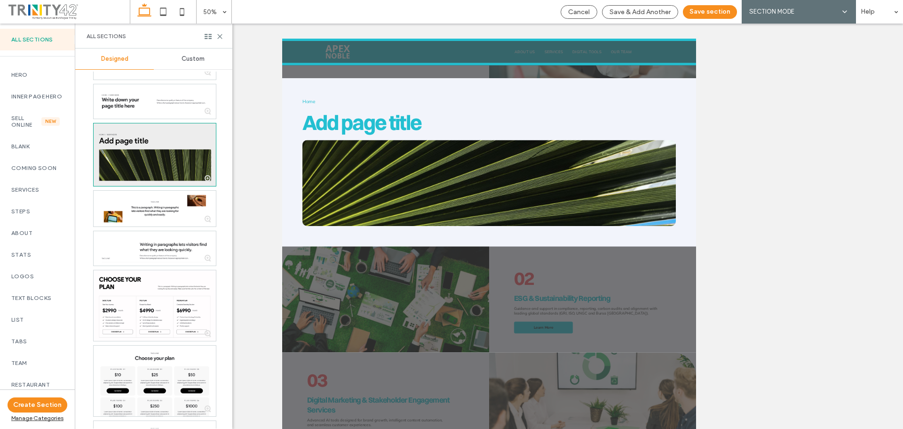
scroll to position [461, 0]
click at [713, 10] on button "Save section" at bounding box center [710, 12] width 54 height 14
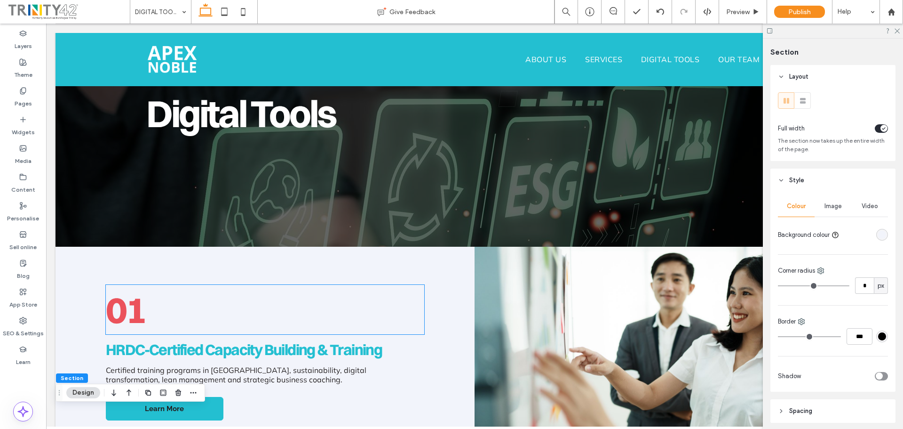
scroll to position [154, 0]
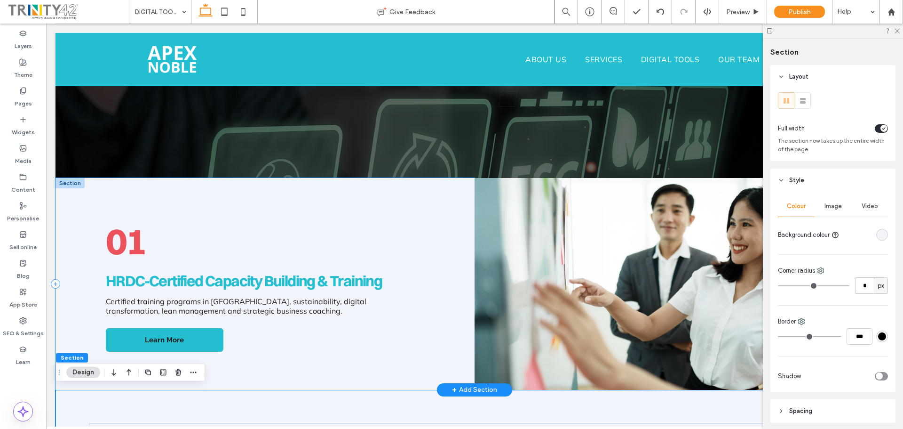
click at [61, 196] on div "01 HRDC-Certified Capacity Building & Training Certified training programs in E…" at bounding box center [265, 284] width 419 height 212
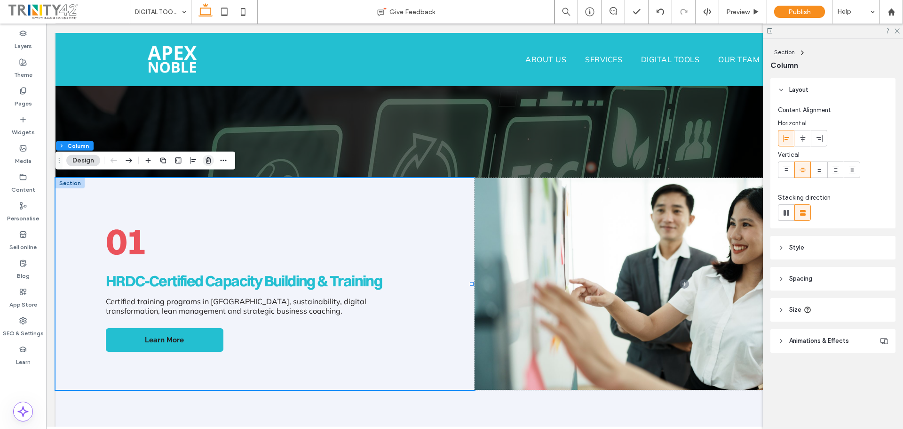
drag, startPoint x: 206, startPoint y: 164, endPoint x: 163, endPoint y: 141, distance: 48.8
click at [206, 164] on span "button" at bounding box center [208, 160] width 11 height 11
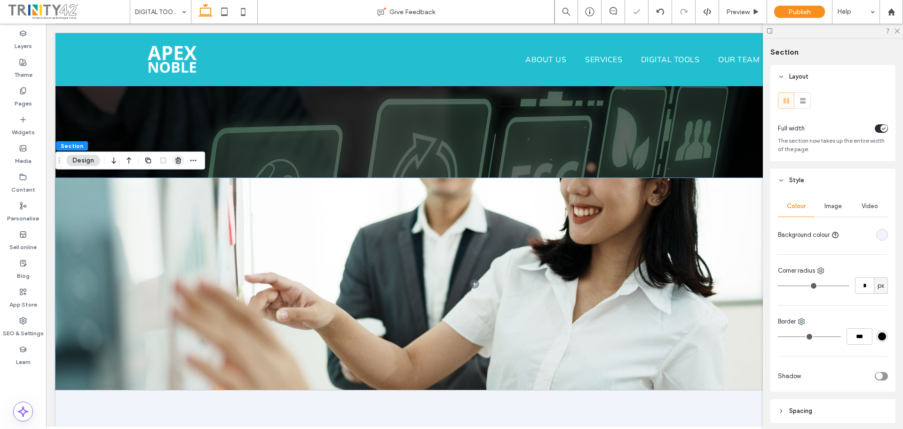
click at [183, 156] on span "button" at bounding box center [178, 160] width 11 height 11
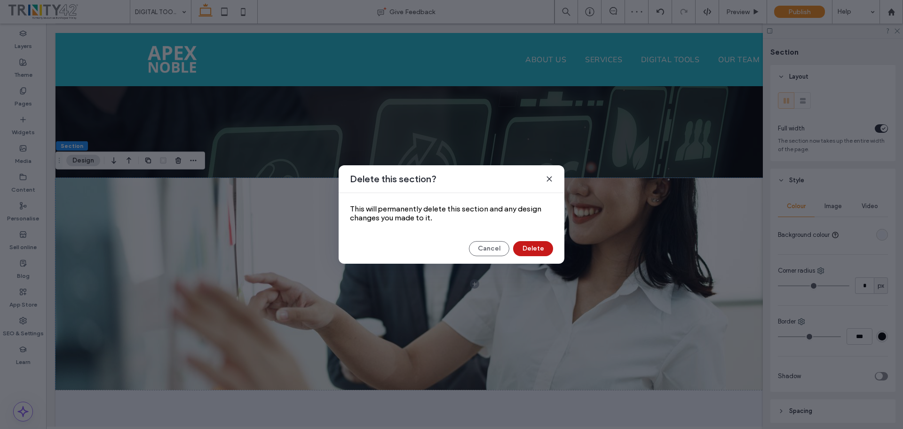
click at [539, 246] on button "Delete" at bounding box center [533, 248] width 40 height 15
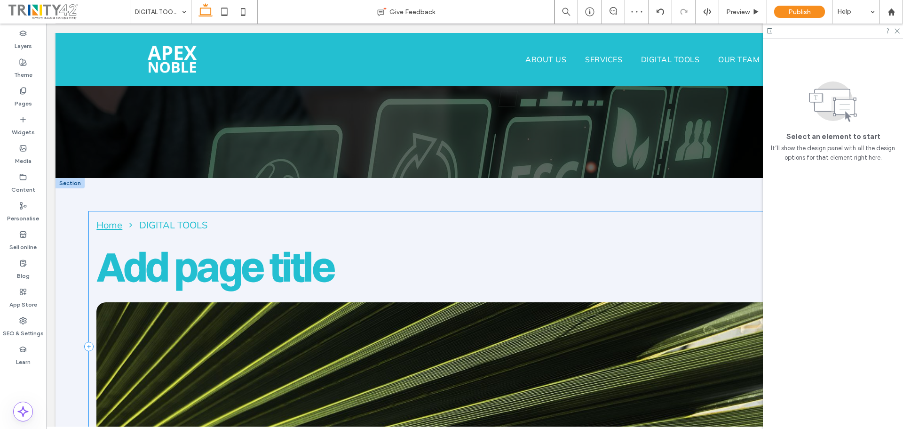
click at [286, 217] on div "Home DIGITAL TOOLS Add page title" at bounding box center [474, 346] width 771 height 270
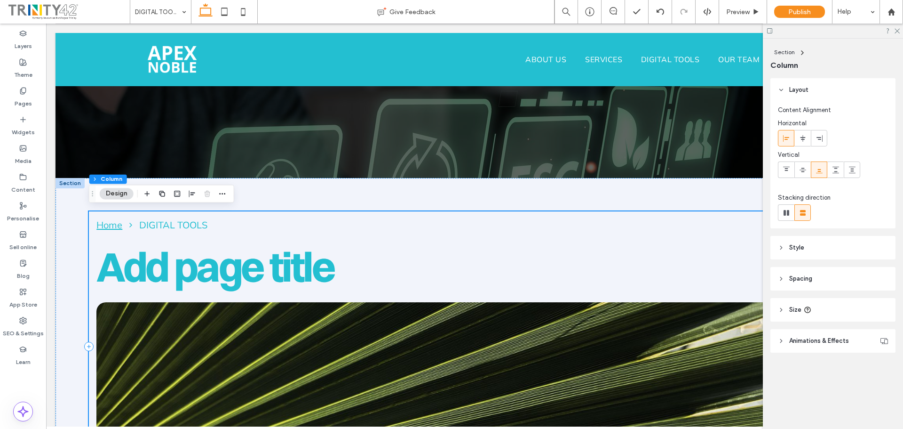
click at [208, 211] on div "Home DIGITAL TOOLS Add page title" at bounding box center [474, 346] width 771 height 270
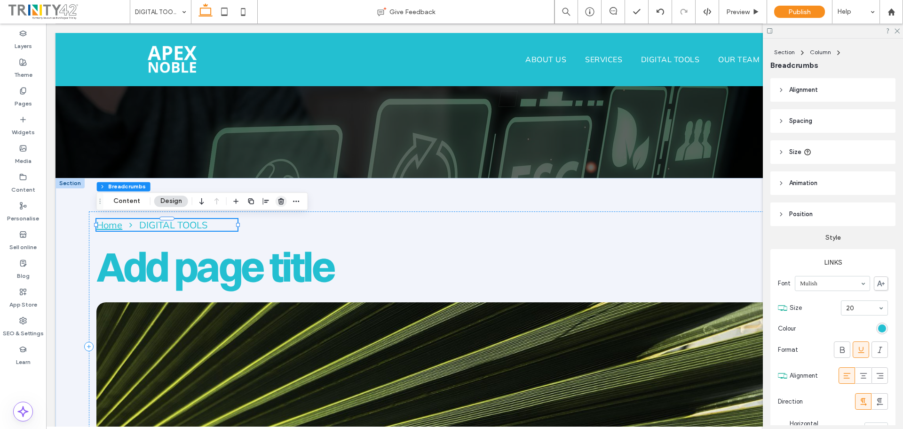
click at [278, 203] on icon "button" at bounding box center [282, 201] width 8 height 8
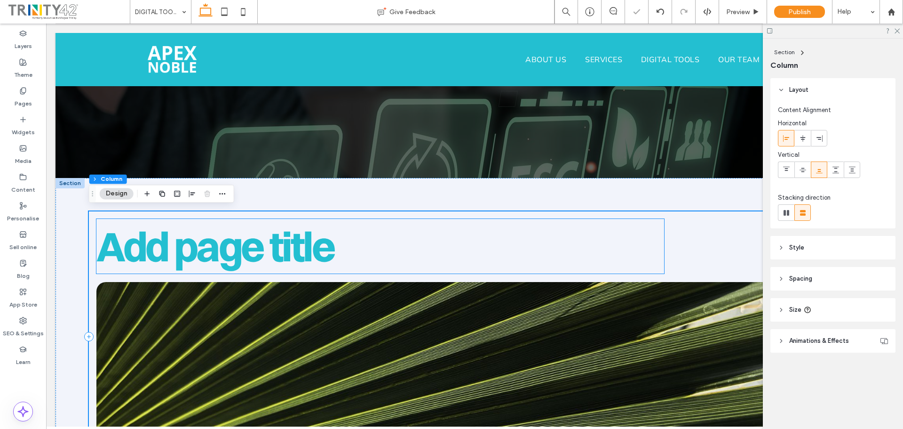
click at [286, 255] on span "Add page title" at bounding box center [215, 246] width 238 height 51
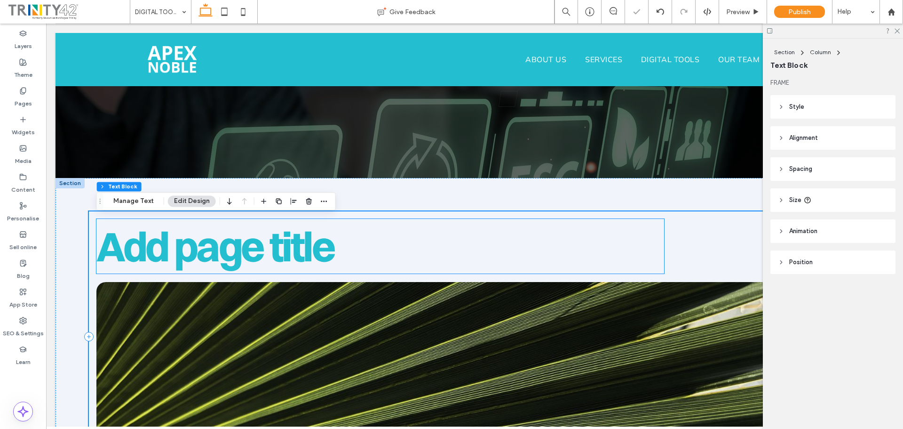
click at [286, 255] on span "Add page title" at bounding box center [215, 246] width 238 height 51
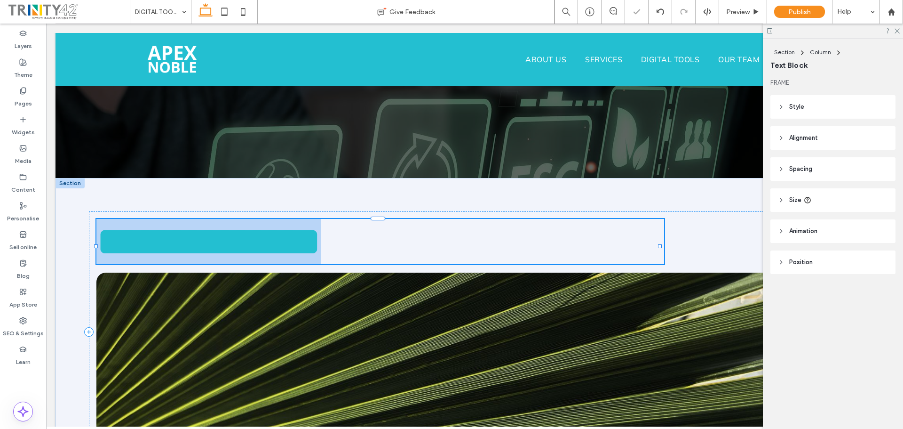
type input "**********"
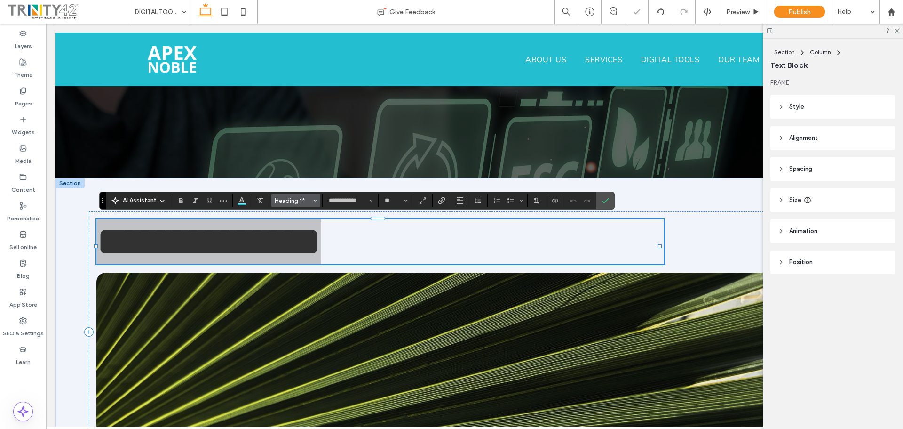
click at [295, 198] on span "Heading 1*" at bounding box center [293, 200] width 37 height 7
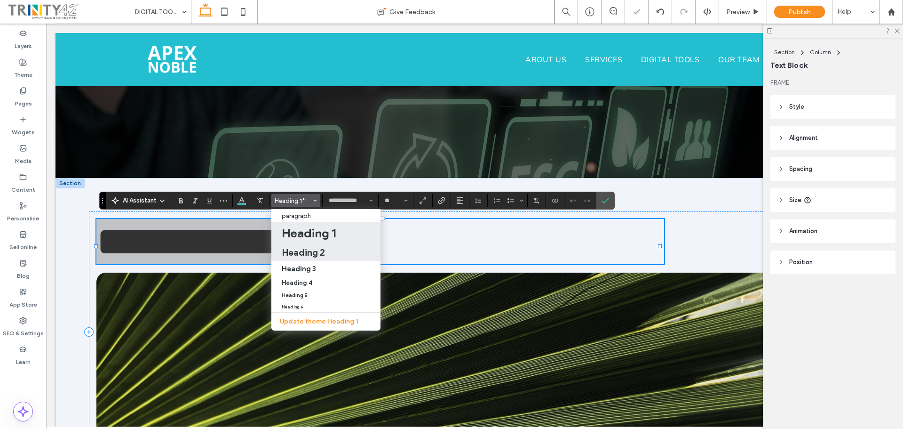
click at [320, 254] on h2 "Heading 2" at bounding box center [303, 252] width 43 height 11
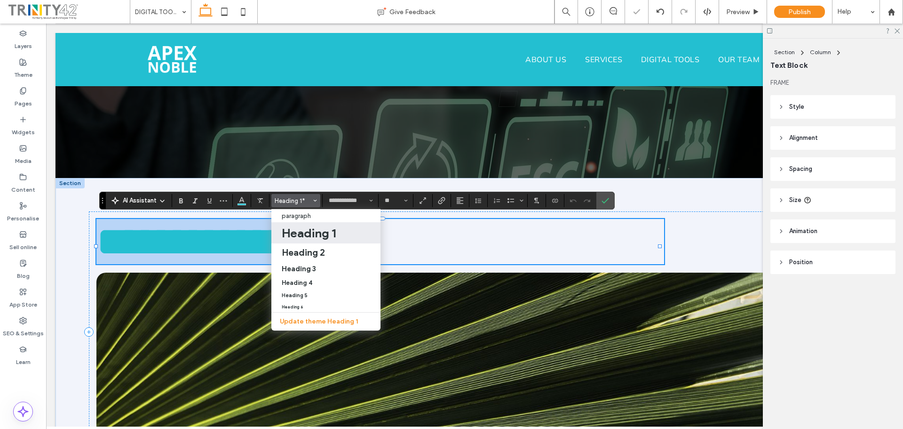
type input "**"
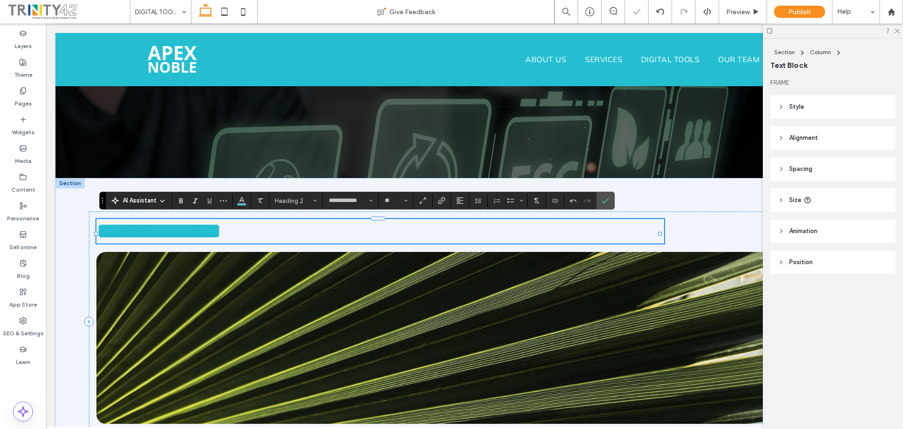
click at [246, 232] on h2 "**********" at bounding box center [380, 231] width 568 height 24
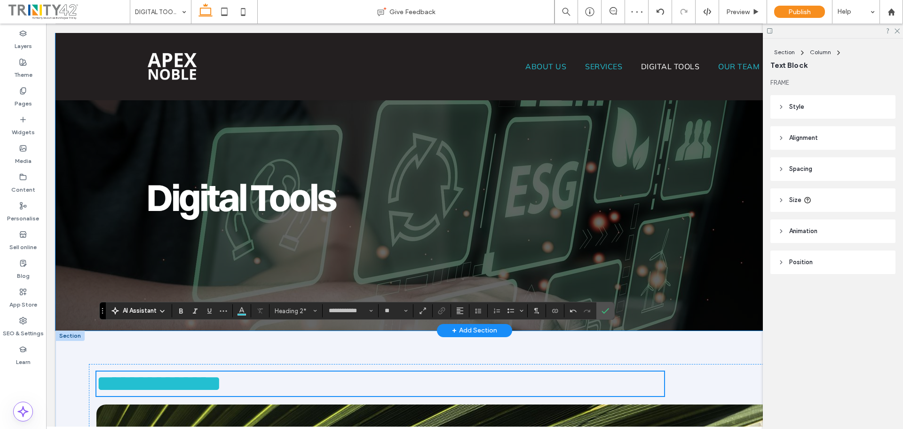
scroll to position [0, 0]
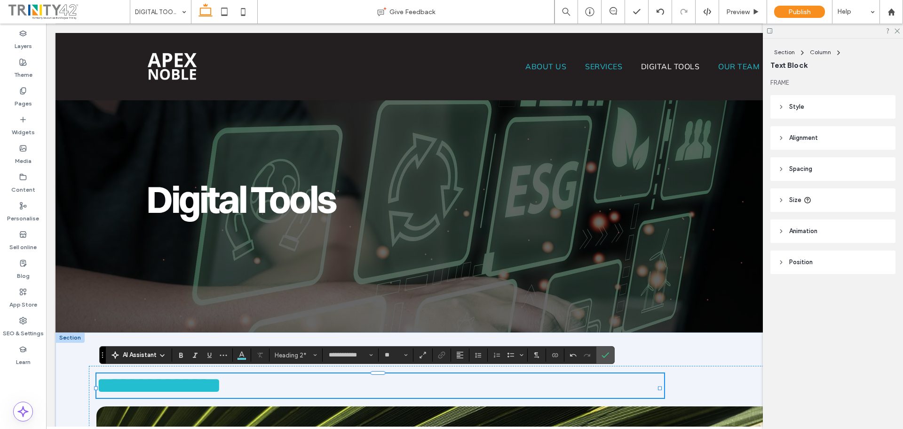
click at [165, 389] on span "**********" at bounding box center [158, 385] width 125 height 22
click at [213, 385] on span "**********" at bounding box center [158, 385] width 125 height 22
drag, startPoint x: 231, startPoint y: 383, endPoint x: 14, endPoint y: 382, distance: 217.4
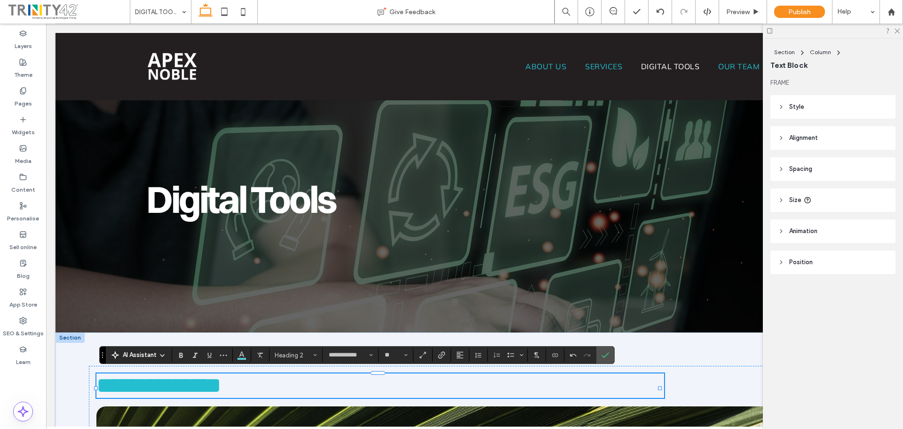
type input "******"
type input "**"
type input "**********"
type input "**"
drag, startPoint x: 605, startPoint y: 357, endPoint x: 515, endPoint y: 231, distance: 154.7
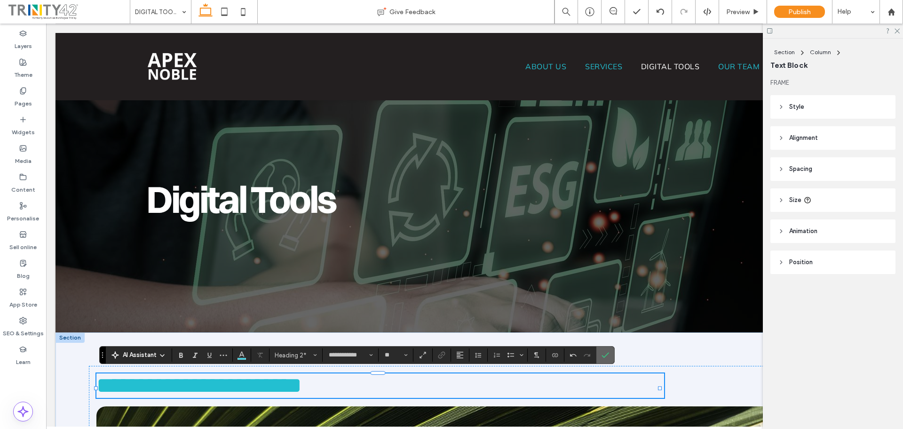
click at [605, 357] on icon "Confirm" at bounding box center [606, 355] width 8 height 8
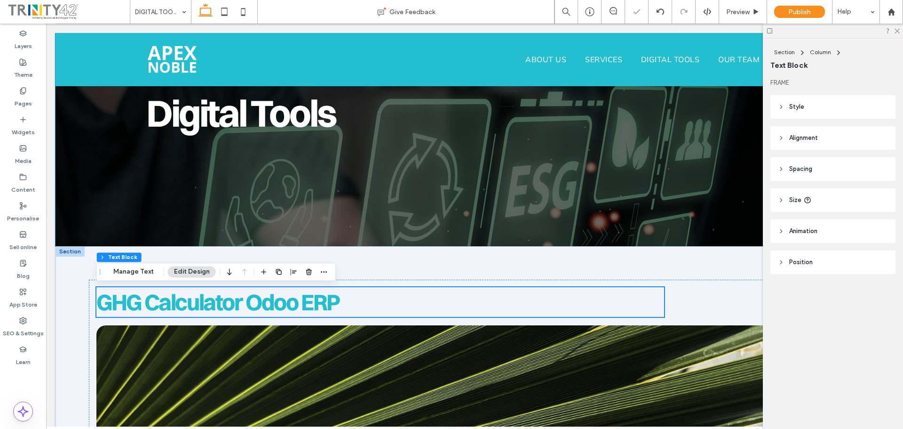
scroll to position [94, 0]
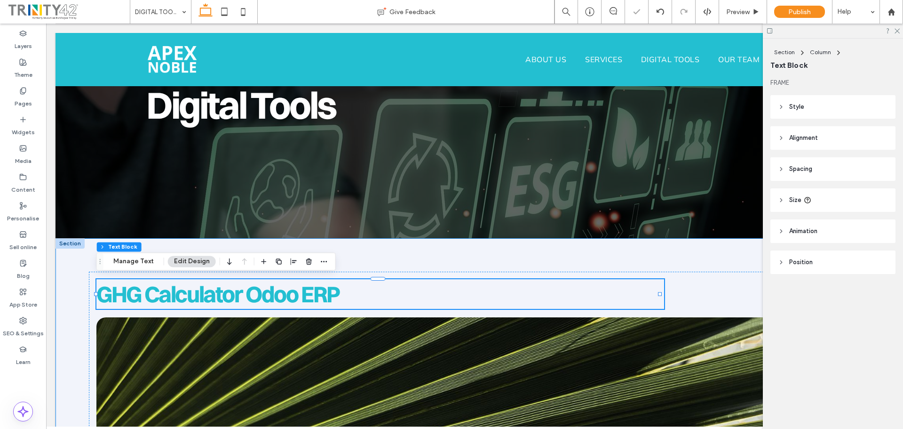
click at [373, 258] on div "GHG Calculator Odoo ERP" at bounding box center [475, 384] width 838 height 292
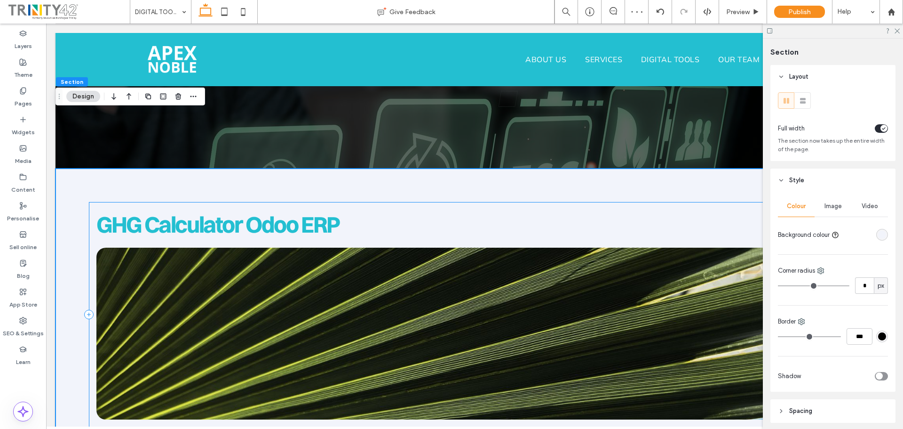
scroll to position [282, 0]
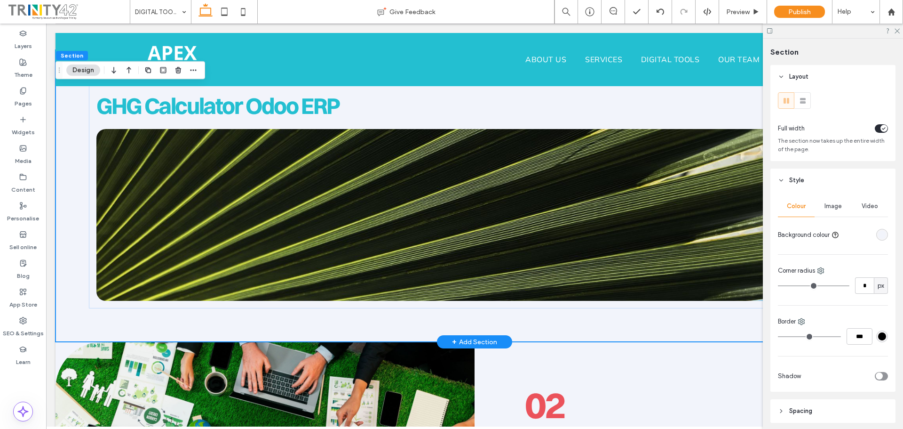
click at [72, 297] on div "GHG Calculator Odoo ERP" at bounding box center [475, 196] width 838 height 292
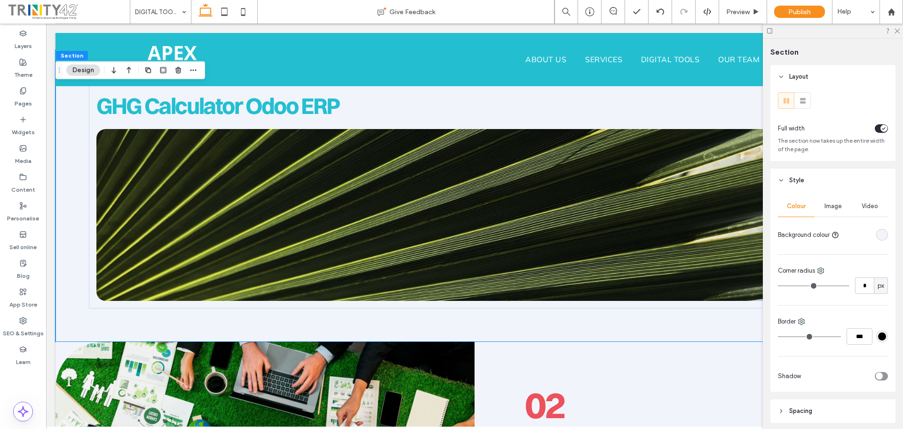
click at [876, 137] on span "The section now takes up the entire width of the page." at bounding box center [831, 145] width 107 height 16
click at [881, 129] on div "toggle" at bounding box center [884, 128] width 7 height 7
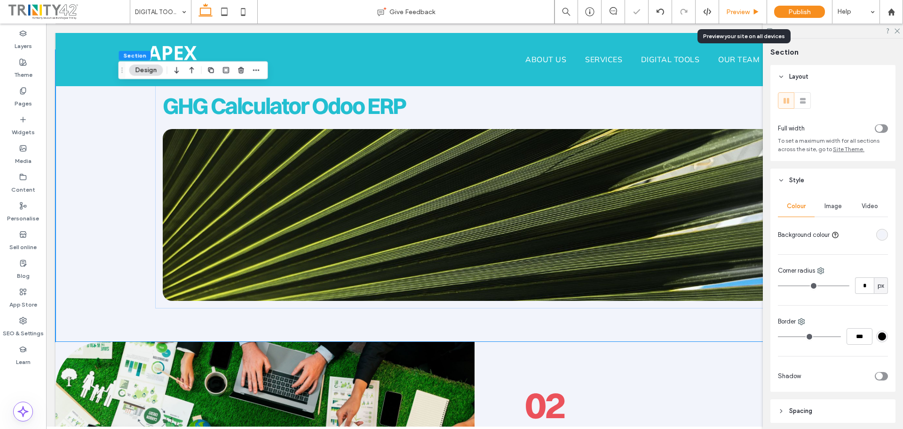
click at [733, 13] on span "Preview" at bounding box center [738, 12] width 24 height 8
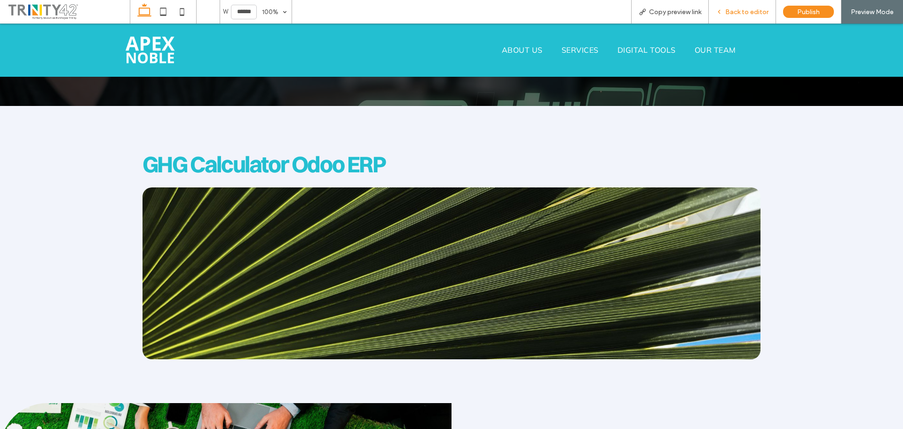
click at [749, 11] on span "Back to editor" at bounding box center [746, 12] width 43 height 8
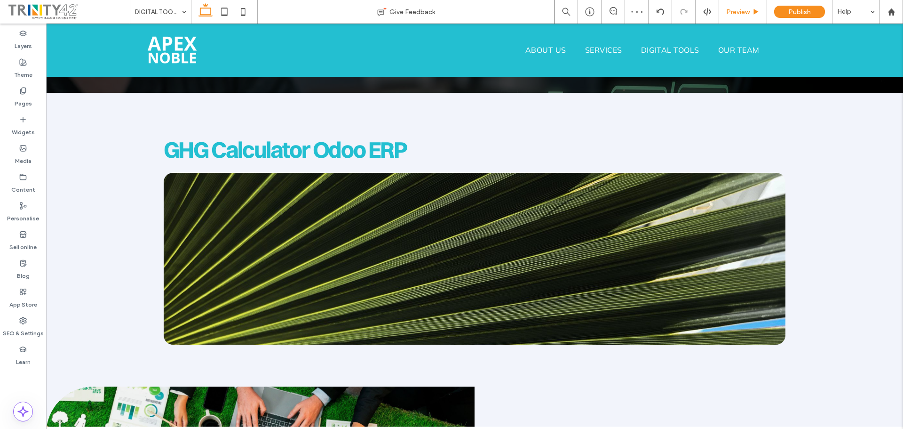
scroll to position [245, 0]
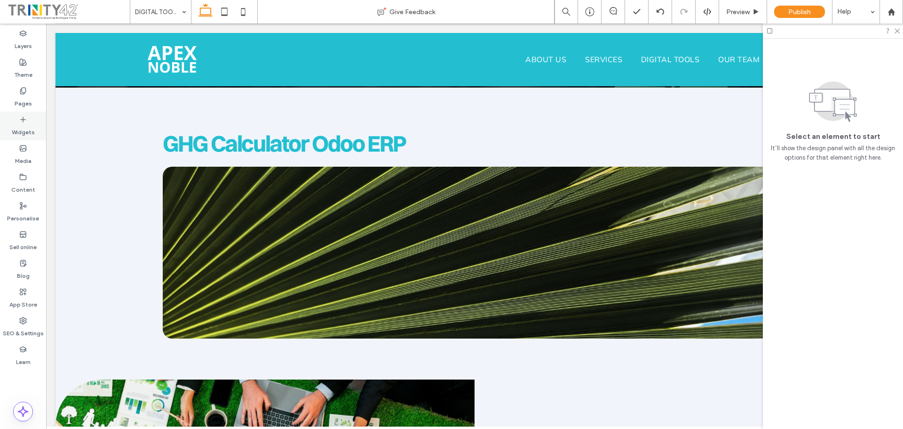
click at [31, 125] on label "Widgets" at bounding box center [23, 129] width 23 height 13
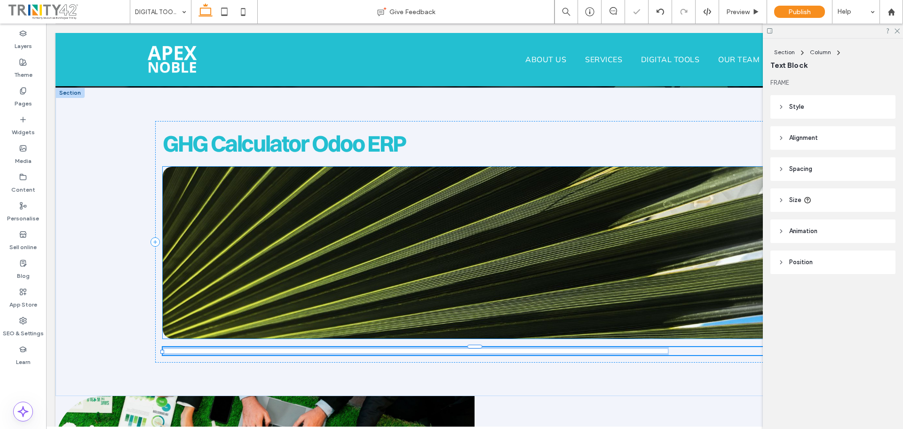
type input "******"
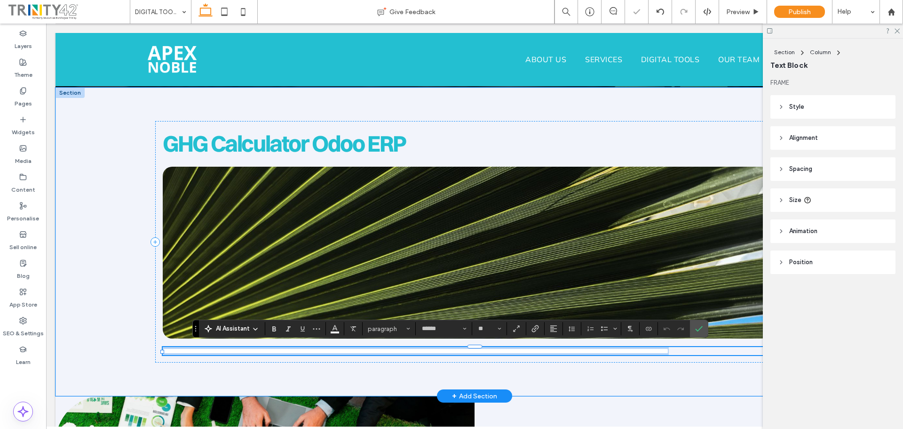
click at [203, 350] on span "**********" at bounding box center [416, 350] width 506 height 7
type input "**"
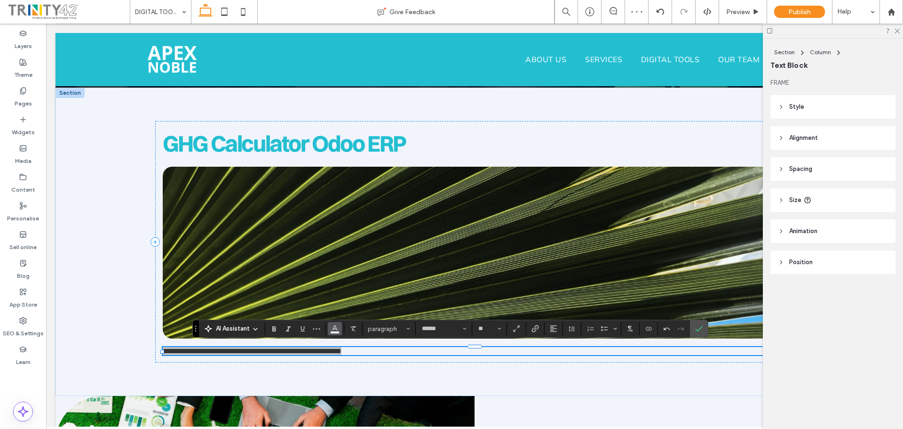
click at [338, 329] on icon "Colour" at bounding box center [335, 328] width 8 height 8
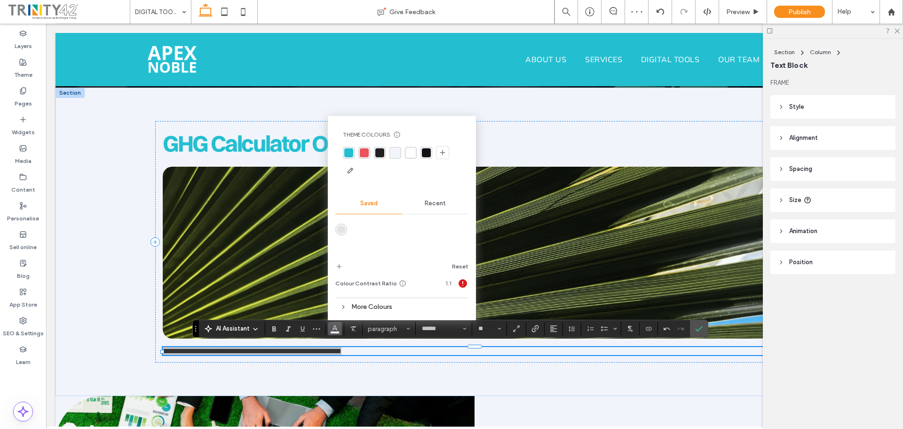
click at [381, 153] on div "rgba(35, 31, 32, 1)" at bounding box center [379, 152] width 9 height 9
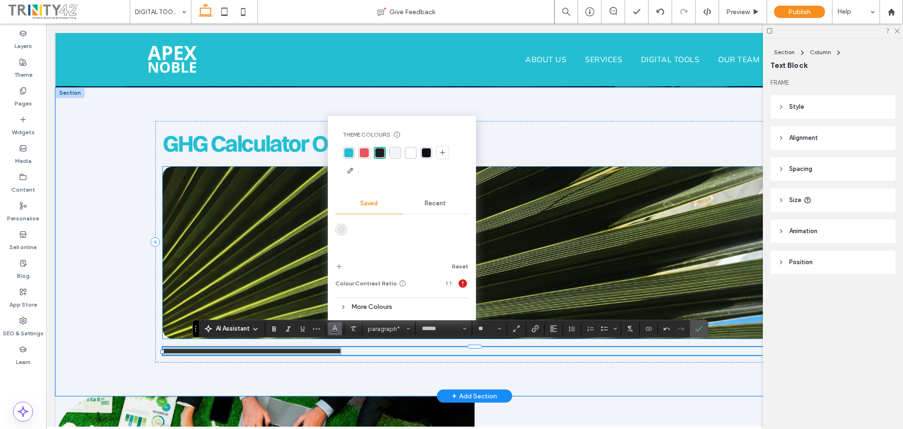
click at [544, 225] on img at bounding box center [474, 253] width 623 height 172
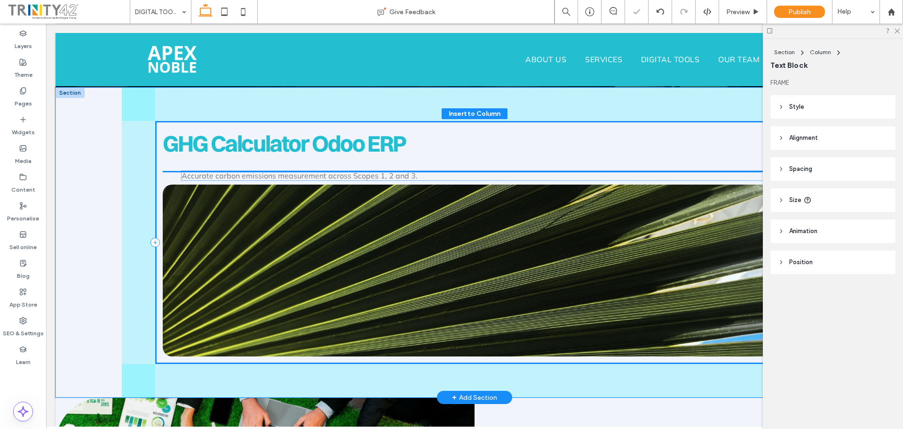
drag, startPoint x: 334, startPoint y: 352, endPoint x: 349, endPoint y: 158, distance: 195.3
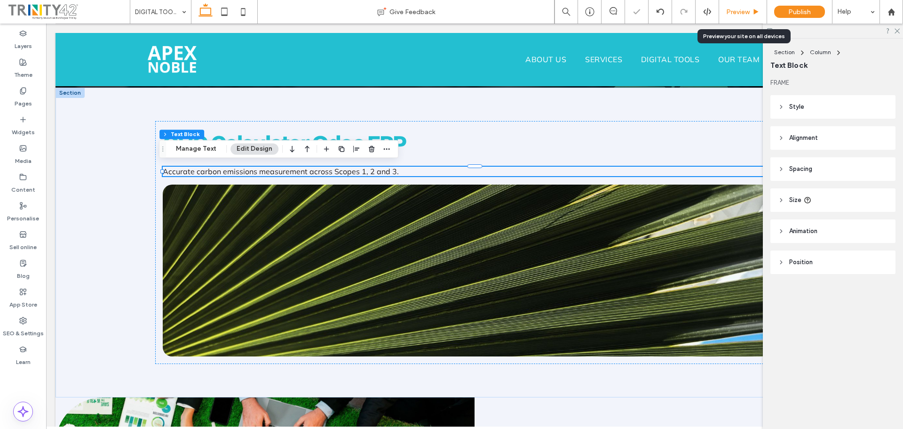
click at [733, 13] on span "Preview" at bounding box center [738, 12] width 24 height 8
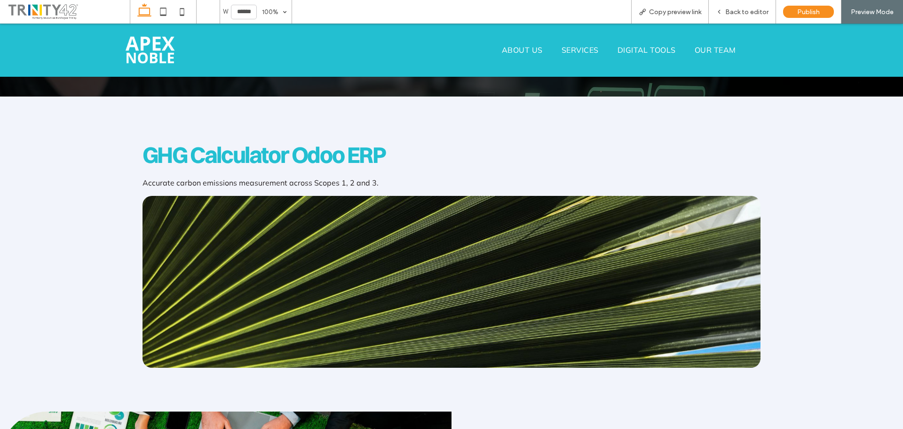
scroll to position [235, 0]
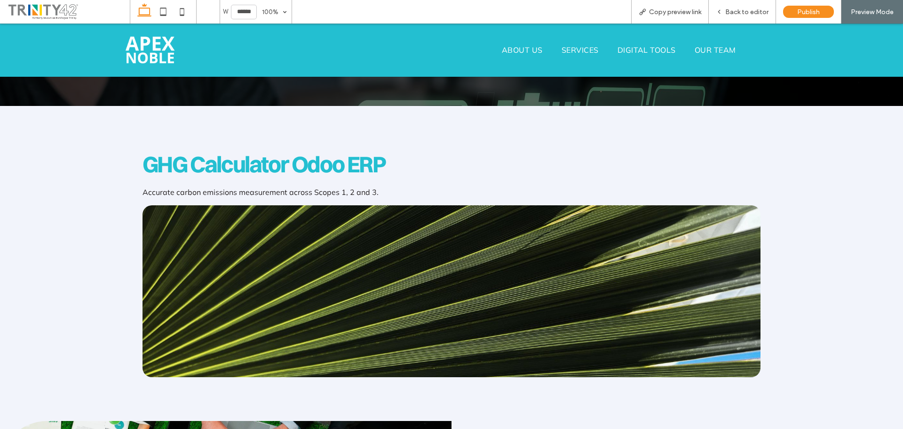
click at [514, 48] on span "ABOUT US" at bounding box center [522, 49] width 41 height 9
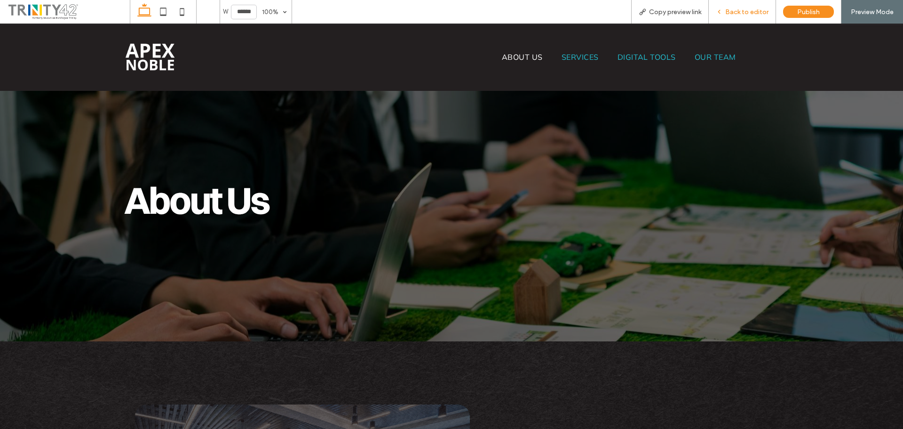
click at [741, 13] on span "Back to editor" at bounding box center [746, 12] width 43 height 8
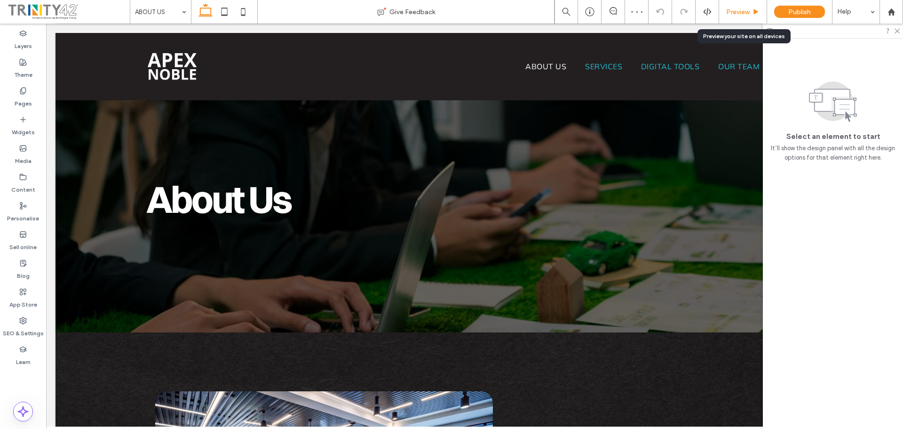
click at [733, 7] on div "Preview" at bounding box center [743, 12] width 48 height 24
click at [747, 10] on span "Preview" at bounding box center [738, 12] width 24 height 8
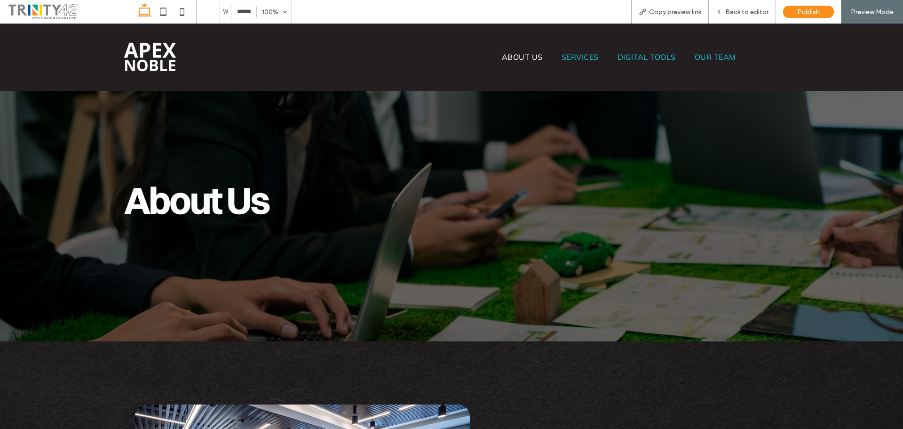
click at [140, 61] on img at bounding box center [151, 57] width 56 height 34
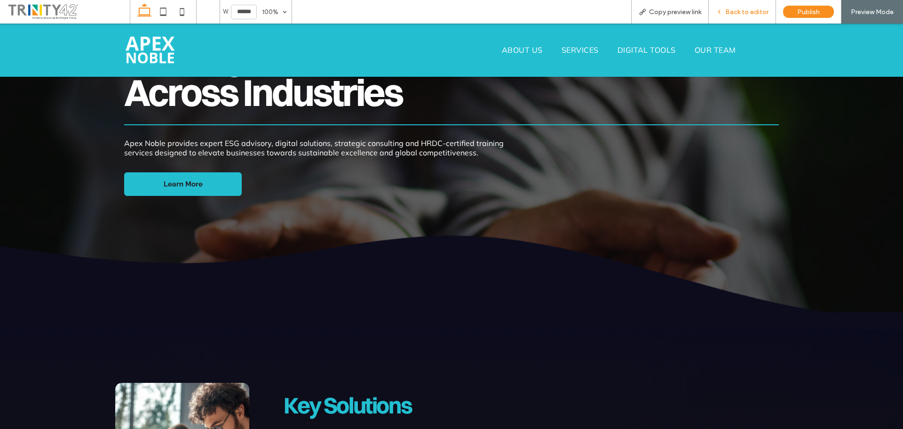
drag, startPoint x: 751, startPoint y: 13, endPoint x: 657, endPoint y: 22, distance: 94.5
click at [751, 13] on span "Back to editor" at bounding box center [746, 12] width 43 height 8
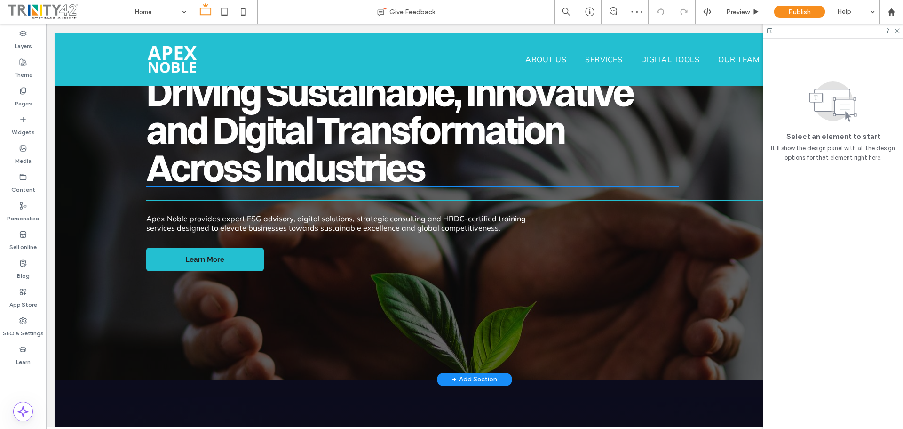
scroll to position [56, 0]
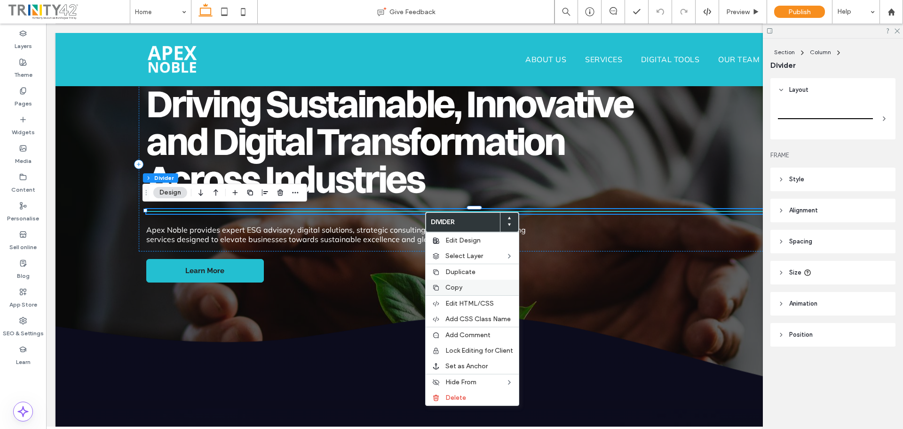
click at [460, 288] on span "Copy" at bounding box center [454, 287] width 17 height 8
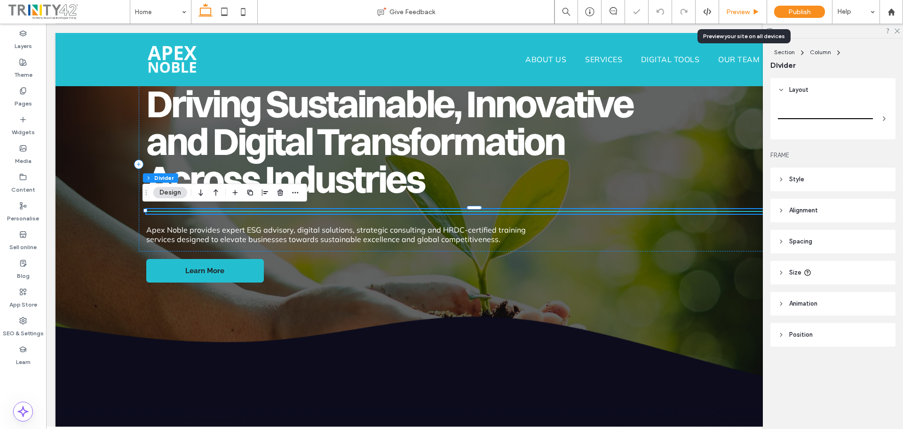
click at [749, 11] on span "Preview" at bounding box center [738, 12] width 24 height 8
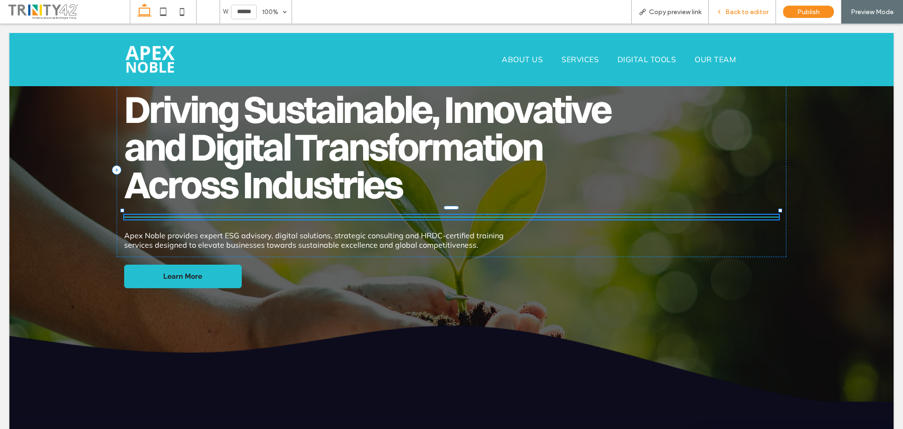
scroll to position [47, 0]
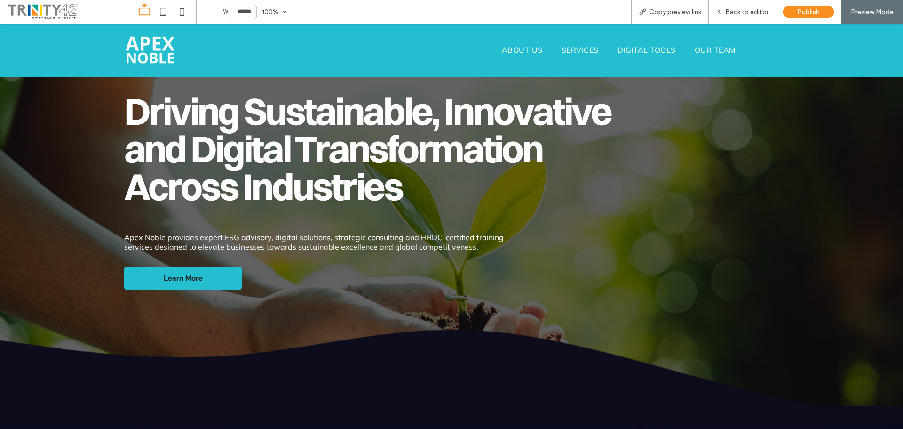
click at [638, 53] on span "DIGITAL TOOLS" at bounding box center [647, 49] width 58 height 9
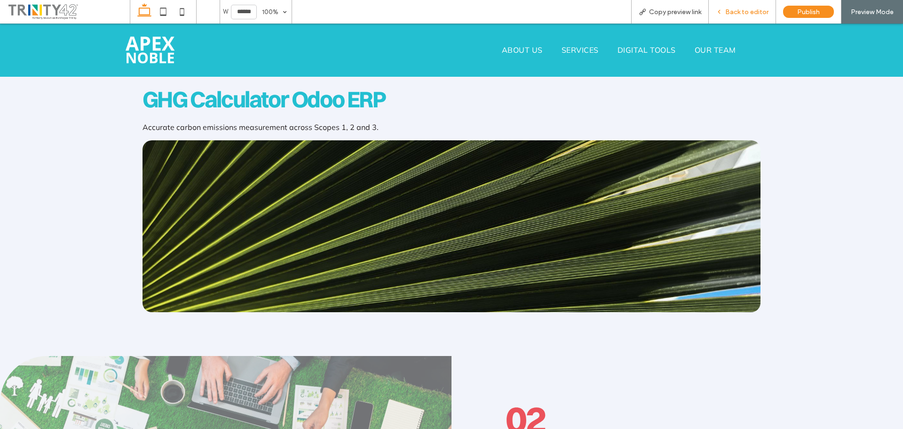
click at [738, 15] on span "Back to editor" at bounding box center [746, 12] width 43 height 8
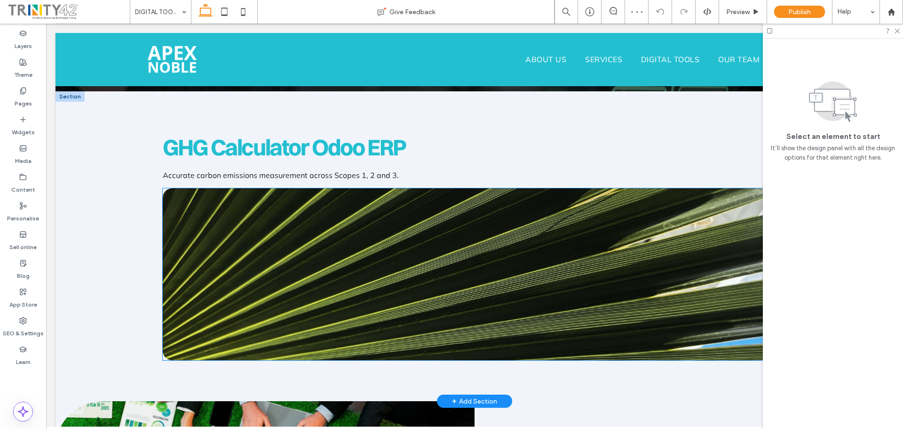
scroll to position [215, 0]
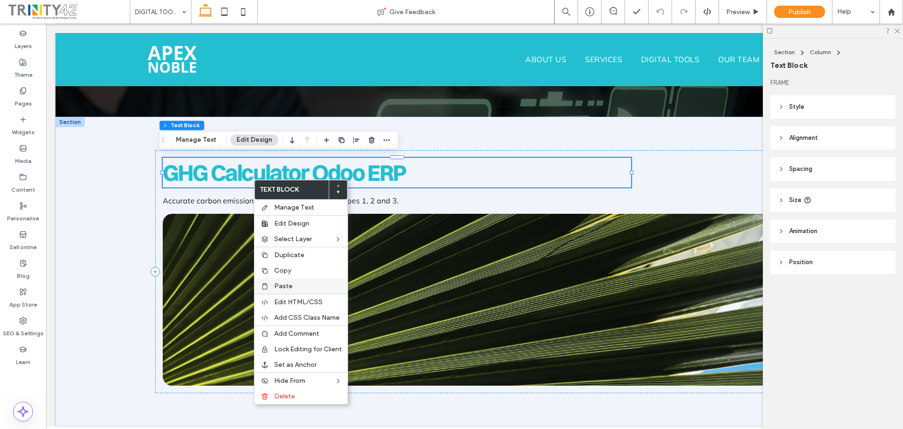
click at [284, 287] on span "Paste" at bounding box center [283, 286] width 18 height 8
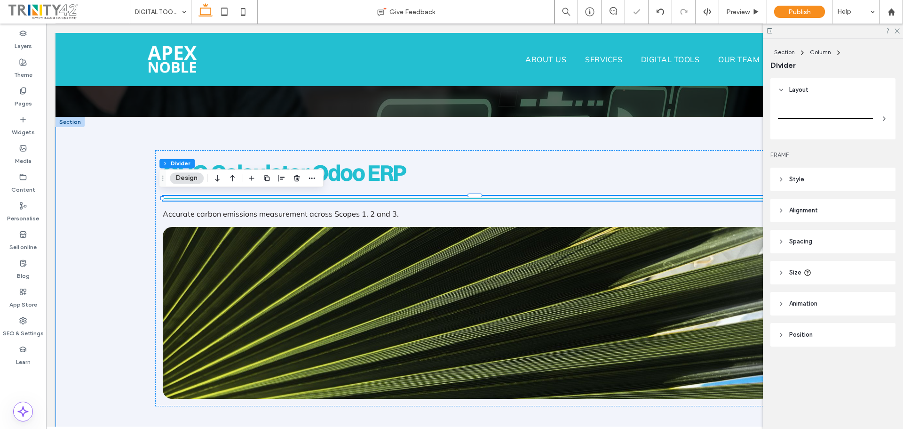
click at [440, 125] on div "GHG Calculator Odoo ERP Accurate carbon emissions measurement across Scopes 1, …" at bounding box center [475, 278] width 706 height 323
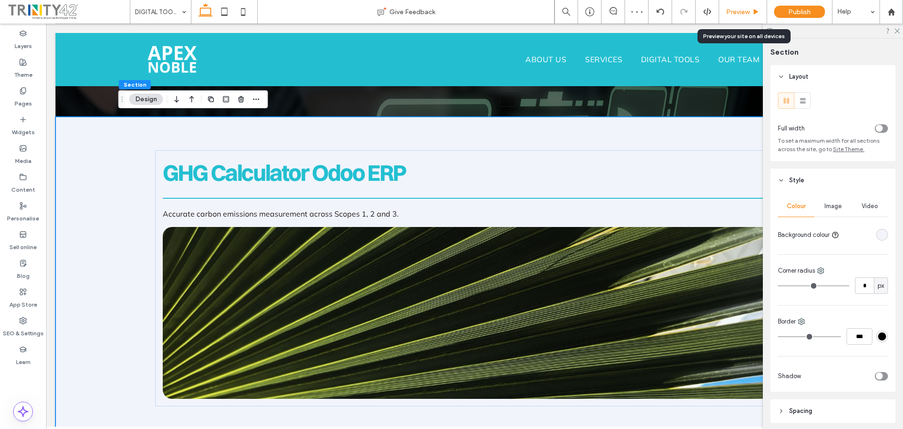
click at [737, 10] on span "Preview" at bounding box center [738, 12] width 24 height 8
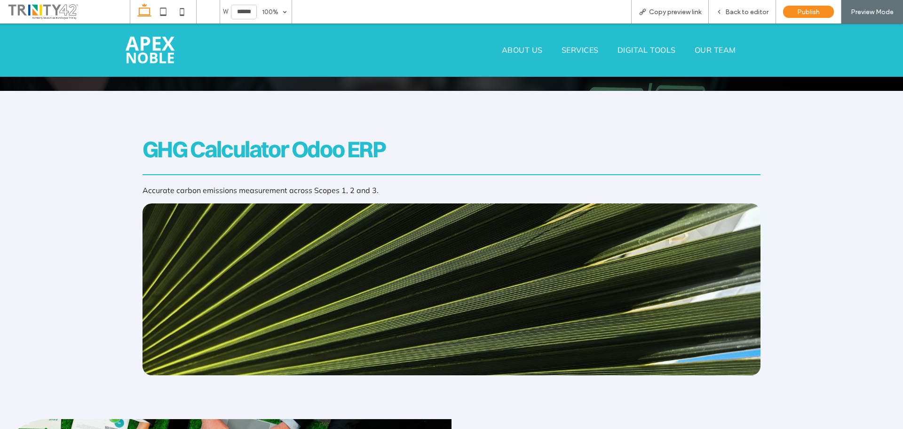
scroll to position [253, 0]
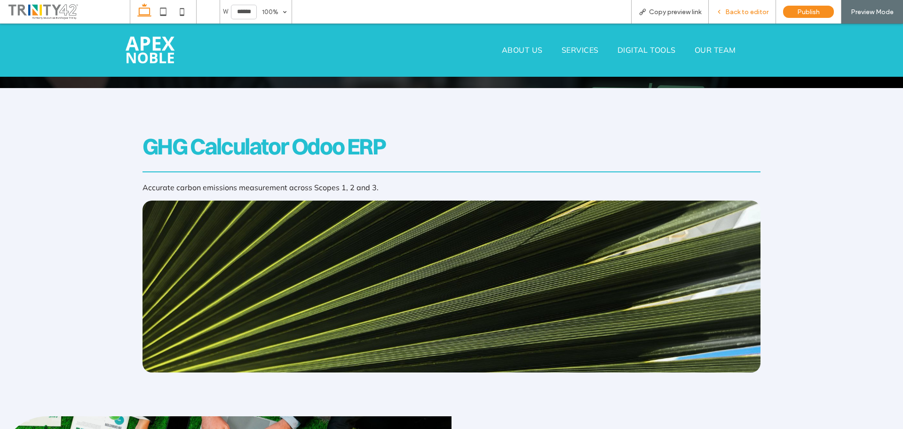
drag, startPoint x: 735, startPoint y: 12, endPoint x: 705, endPoint y: 3, distance: 31.4
click at [735, 12] on span "Back to editor" at bounding box center [746, 12] width 43 height 8
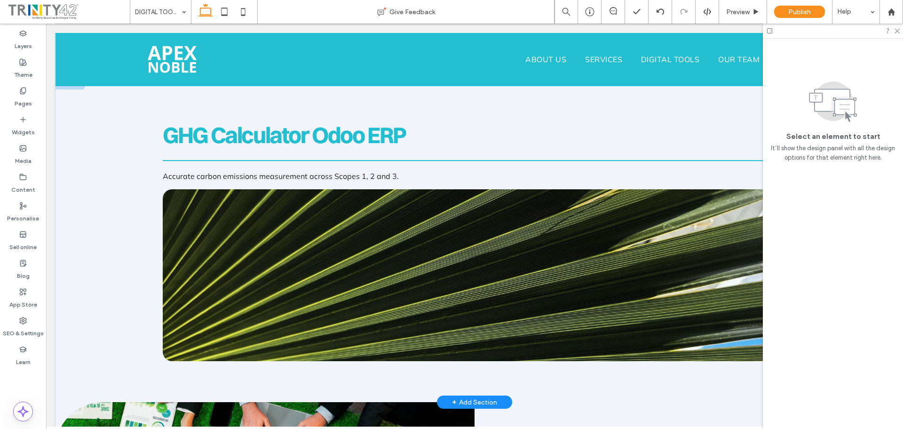
scroll to position [263, 0]
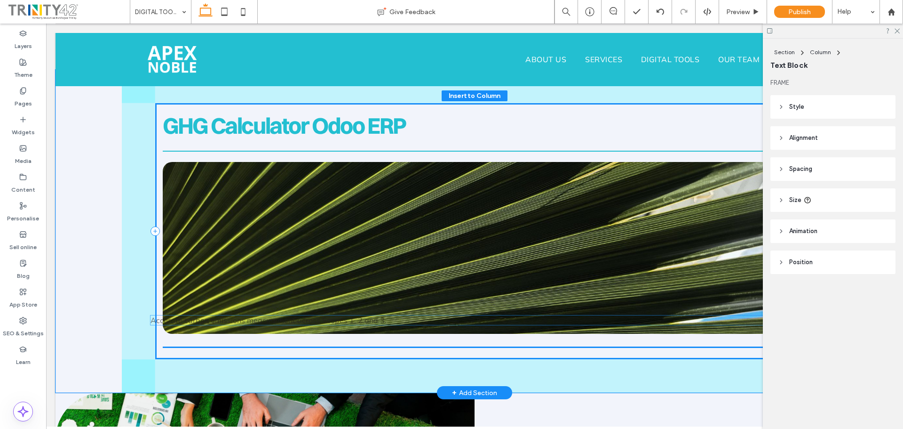
drag, startPoint x: 288, startPoint y: 166, endPoint x: 278, endPoint y: 341, distance: 174.8
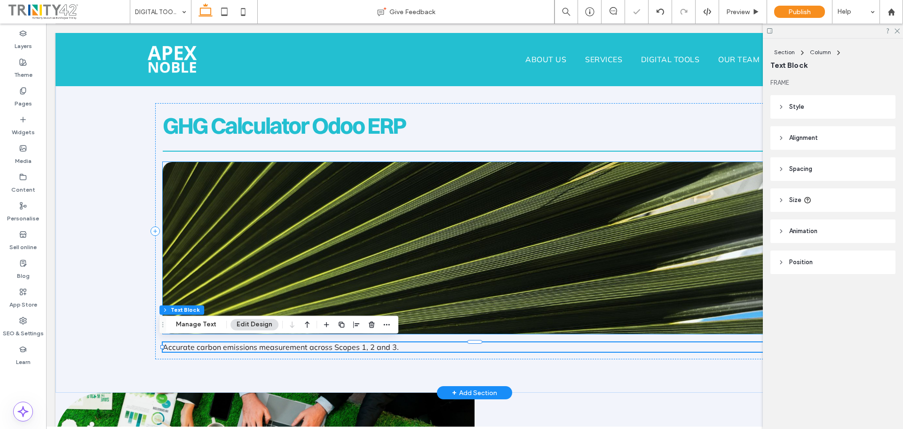
click at [473, 206] on img at bounding box center [474, 248] width 623 height 172
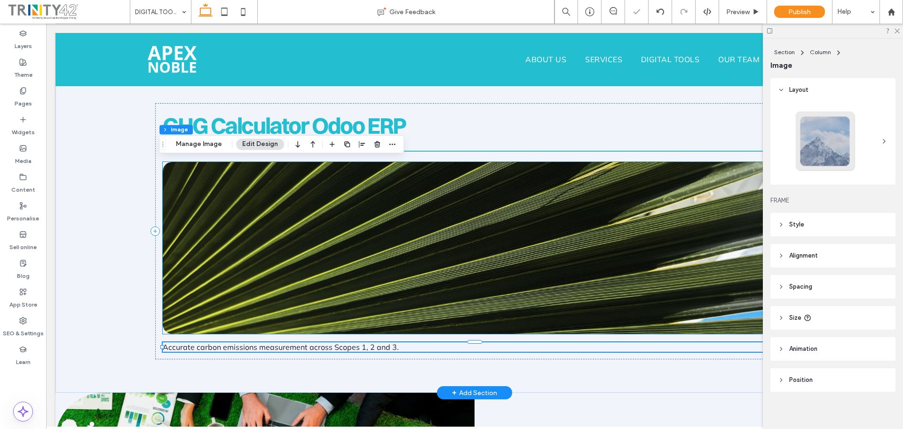
type input "**"
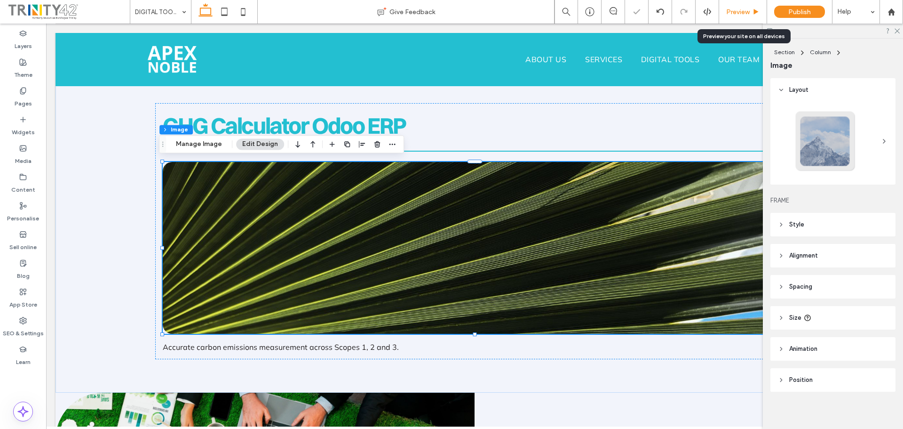
click at [747, 14] on span "Preview" at bounding box center [738, 12] width 24 height 8
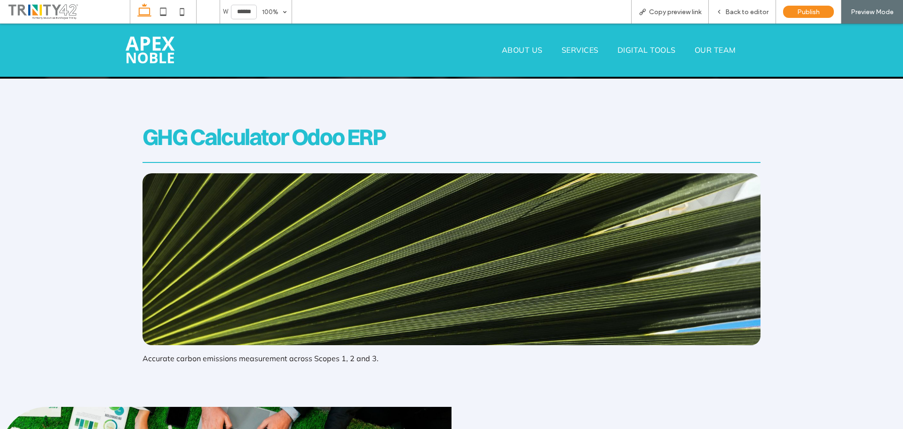
scroll to position [253, 0]
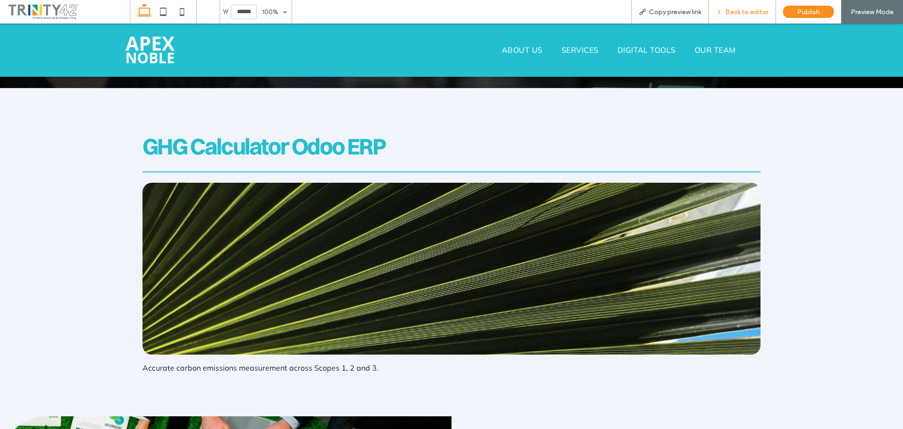
click at [750, 11] on span "Back to editor" at bounding box center [746, 12] width 43 height 8
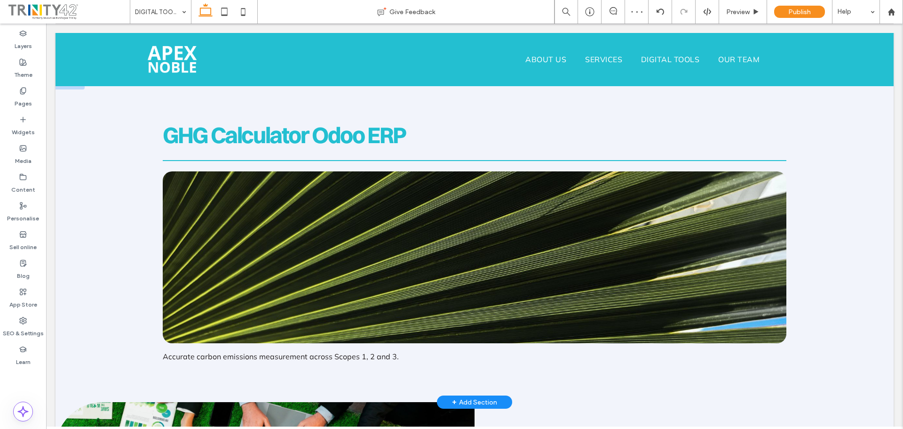
scroll to position [263, 0]
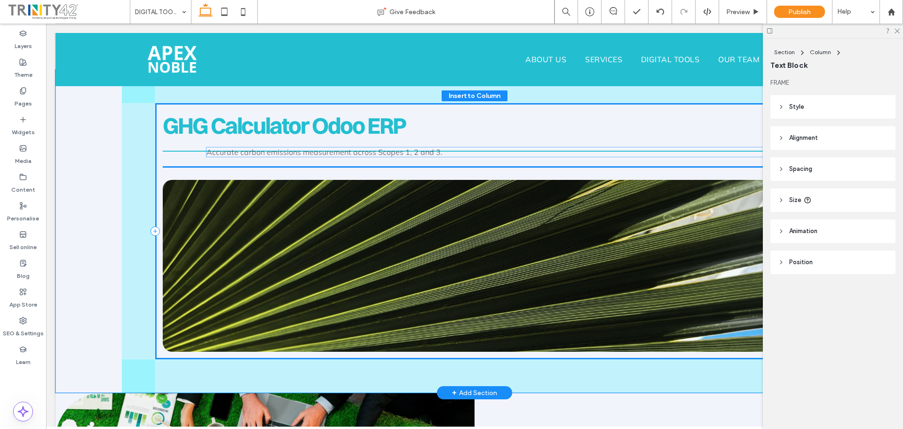
drag, startPoint x: 234, startPoint y: 349, endPoint x: 277, endPoint y: 159, distance: 195.4
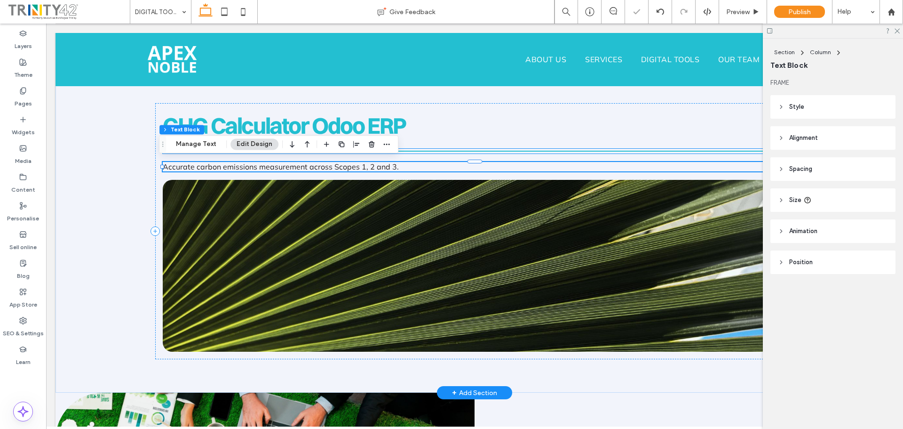
click at [510, 151] on hr at bounding box center [474, 151] width 623 height 1
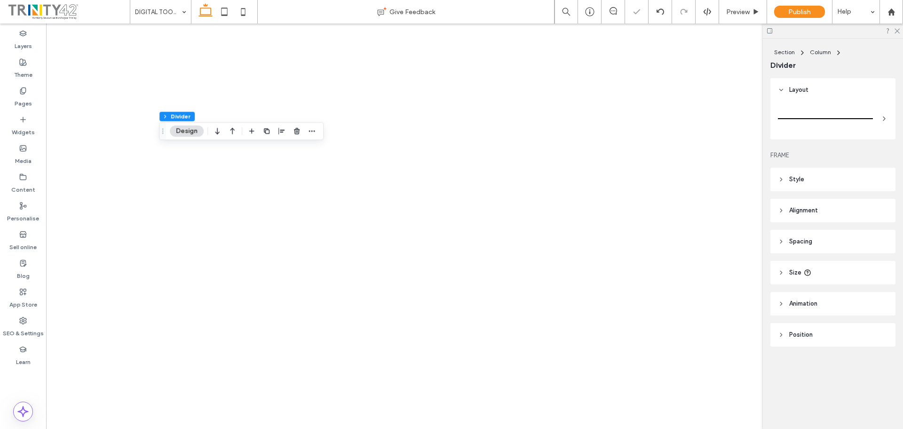
click at [831, 176] on header "Style" at bounding box center [833, 179] width 125 height 24
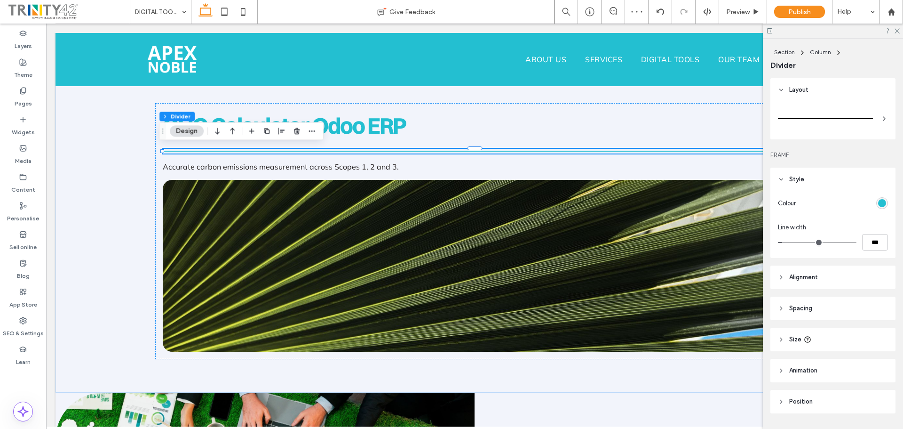
scroll to position [0, 140]
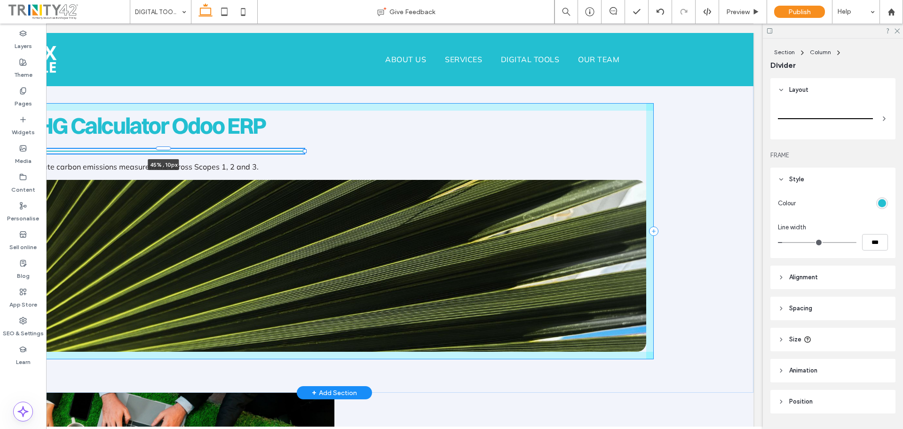
drag, startPoint x: 644, startPoint y: 149, endPoint x: 295, endPoint y: 128, distance: 349.7
click at [287, 127] on div "GHG Calculator Odoo ERP 45% , 10px Accurate carbon emissions measurement across…" at bounding box center [335, 231] width 706 height 323
type input "**"
type input "****"
drag, startPoint x: 287, startPoint y: 149, endPoint x: 259, endPoint y: 142, distance: 28.5
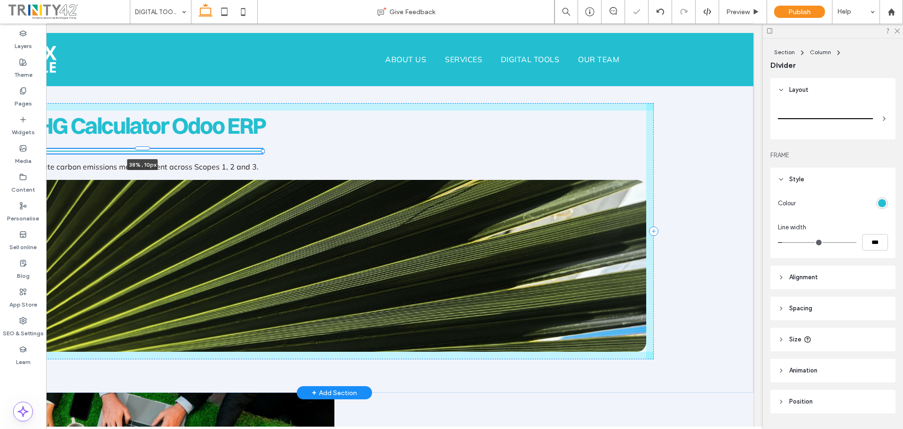
click at [259, 142] on div "GHG Calculator Odoo ERP 38% , 10px Accurate carbon emissions measurement across…" at bounding box center [335, 231] width 706 height 323
type input "**"
type input "****"
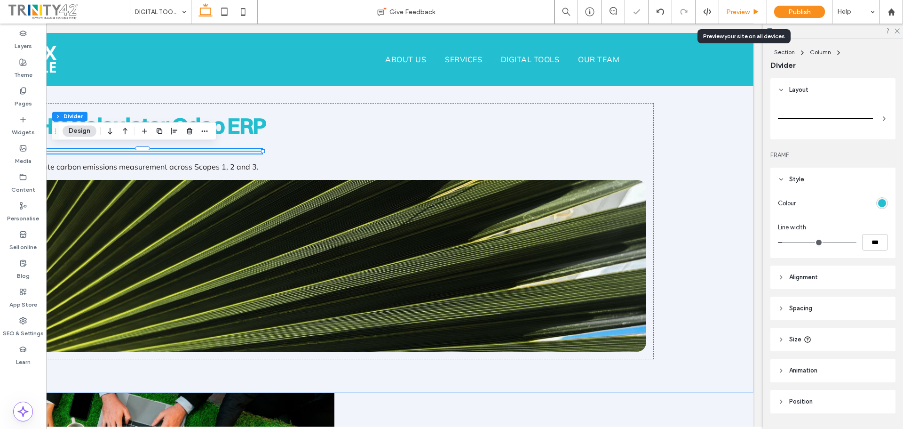
click at [738, 15] on span "Preview" at bounding box center [738, 12] width 24 height 8
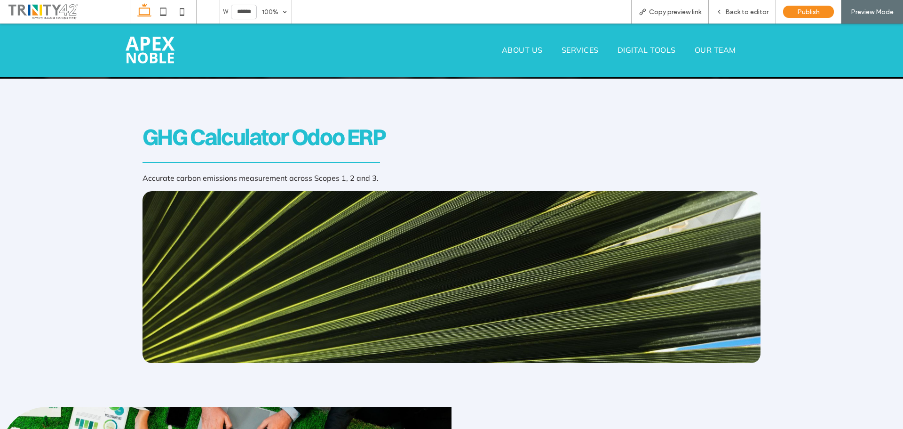
scroll to position [253, 0]
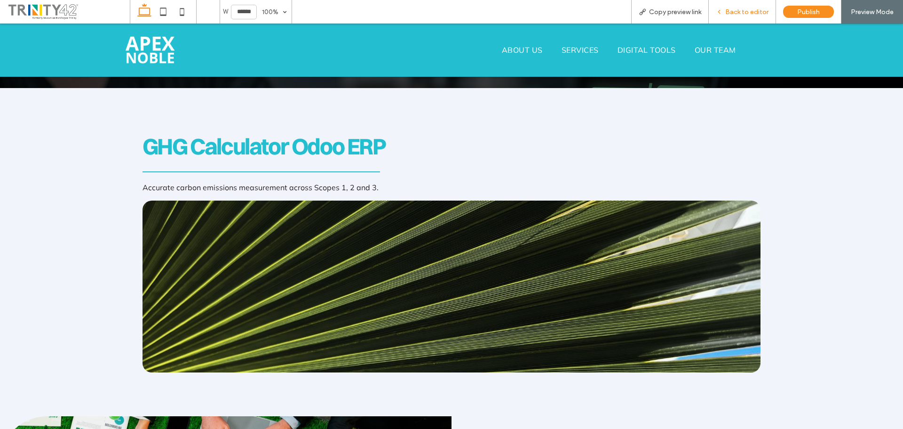
click at [756, 15] on span "Back to editor" at bounding box center [746, 12] width 43 height 8
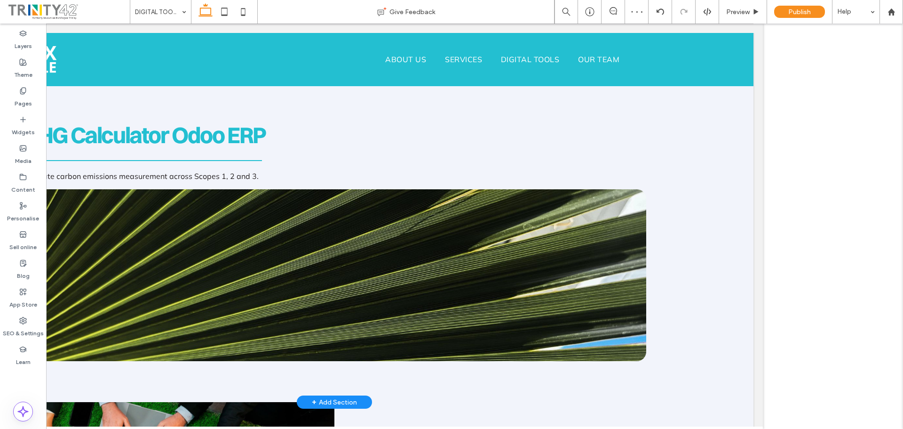
scroll to position [263, 0]
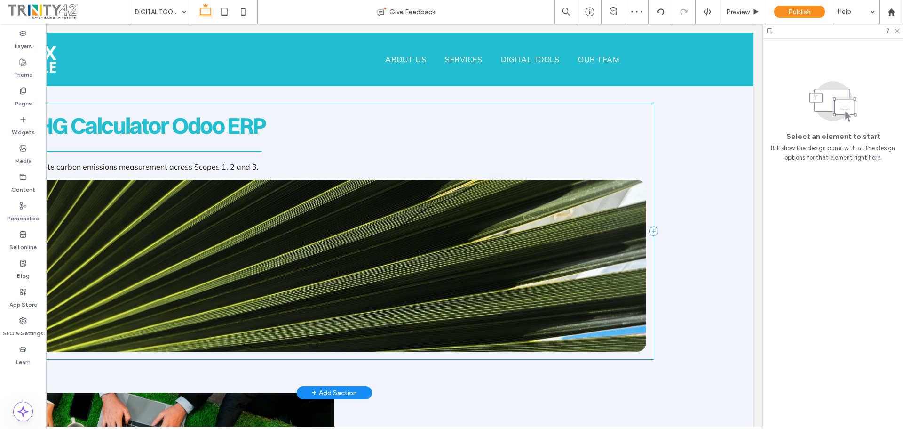
click at [562, 143] on div "GHG Calculator Odoo ERP Accurate carbon emissions measurement across Scopes 1, …" at bounding box center [334, 231] width 638 height 256
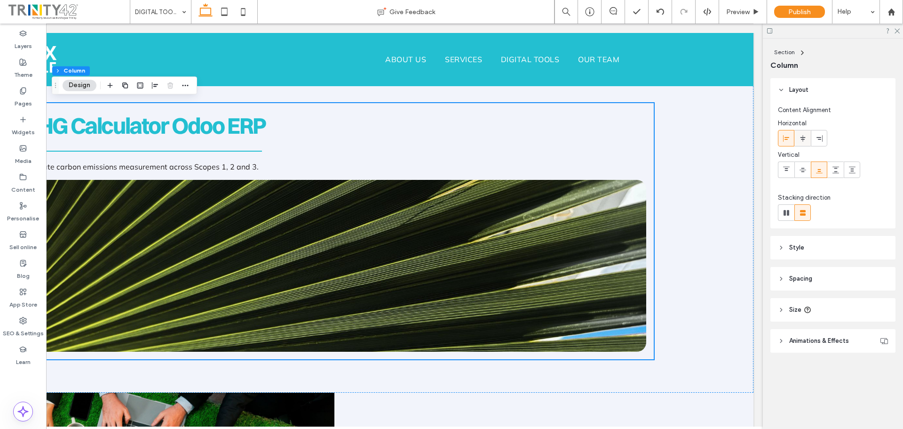
click at [798, 138] on div at bounding box center [803, 138] width 16 height 16
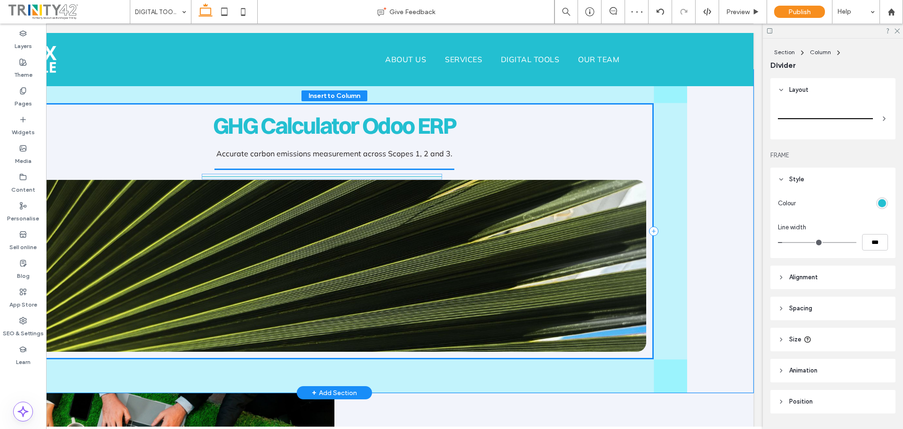
scroll to position [26, 0]
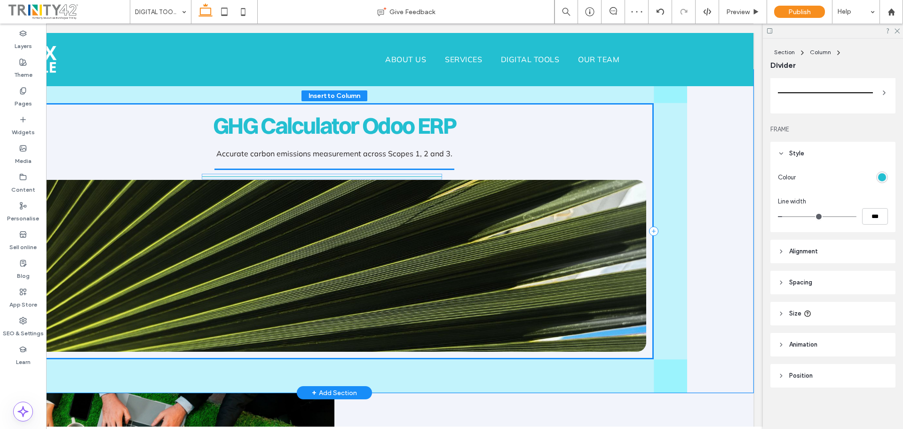
drag, startPoint x: 392, startPoint y: 147, endPoint x: 383, endPoint y: 175, distance: 29.2
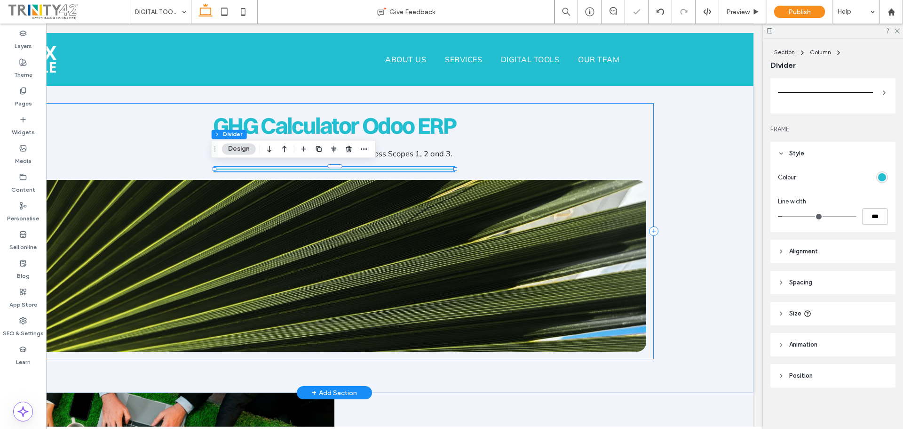
click at [634, 143] on div "GHG Calculator Odoo ERP Accurate carbon emissions measurement across Scopes 1, …" at bounding box center [334, 231] width 638 height 256
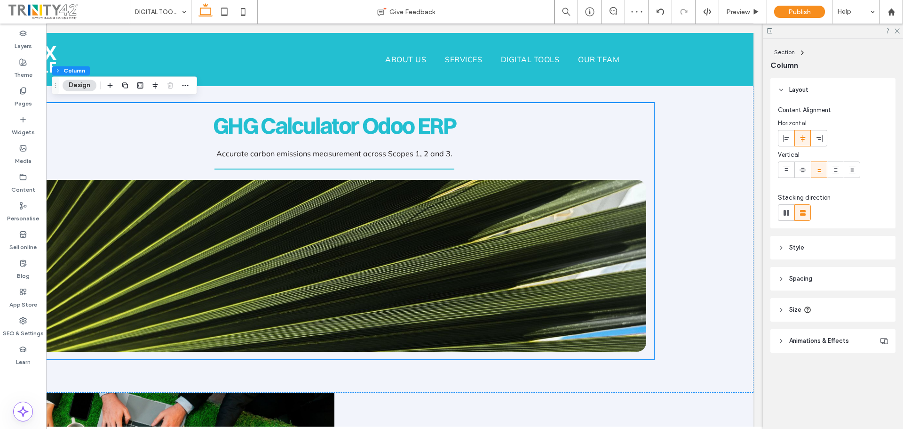
click at [797, 279] on span "Spacing" at bounding box center [800, 278] width 23 height 9
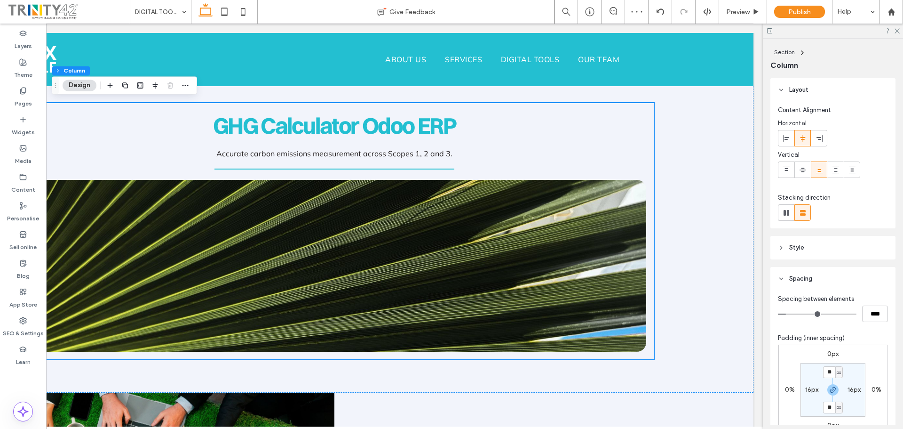
type input "**"
type input "****"
type input "**"
click at [788, 314] on input "range" at bounding box center [817, 313] width 79 height 1
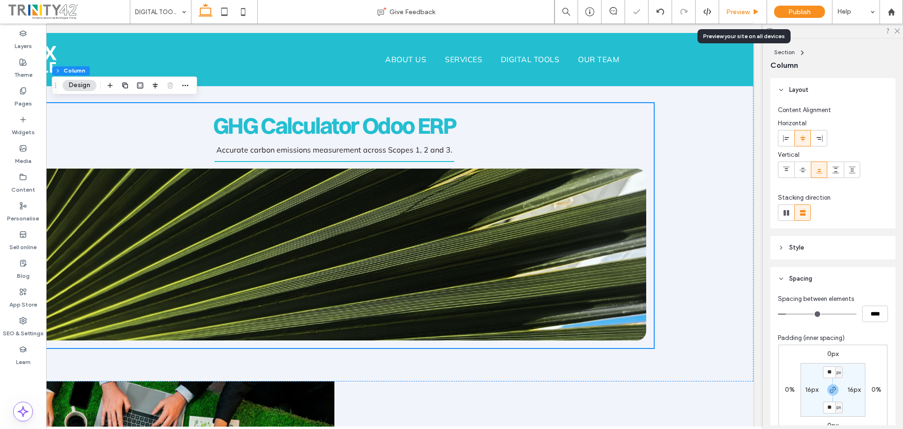
click at [737, 12] on span "Preview" at bounding box center [738, 12] width 24 height 8
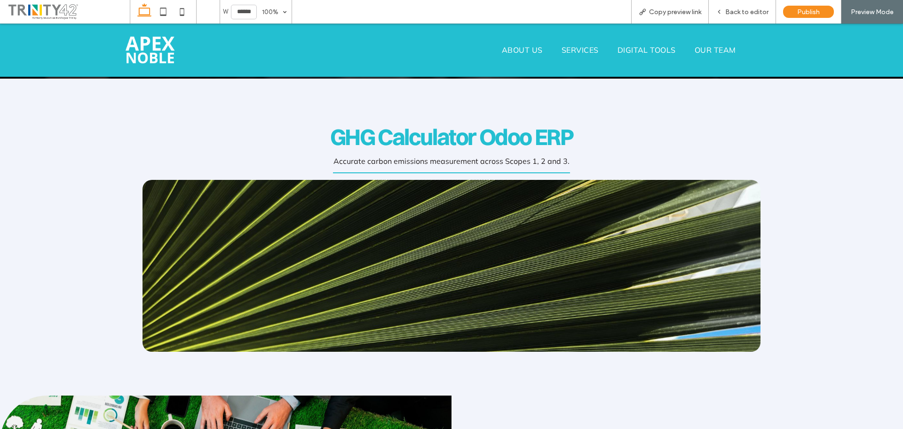
scroll to position [253, 0]
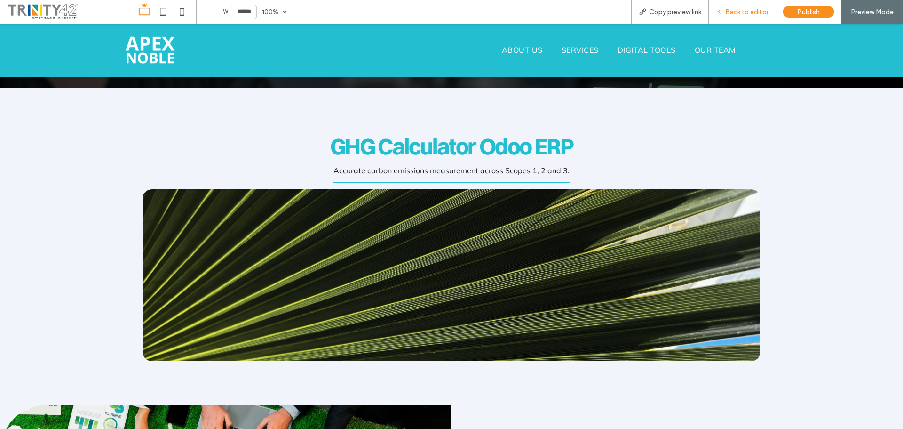
click at [742, 9] on span "Back to editor" at bounding box center [746, 12] width 43 height 8
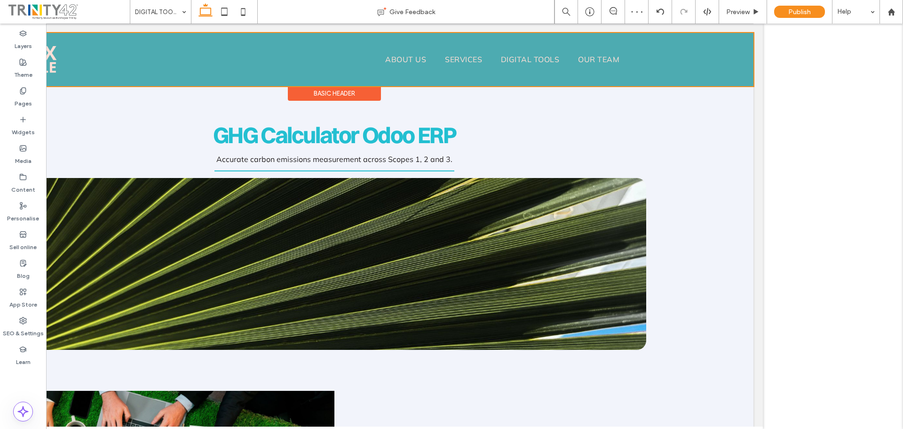
scroll to position [263, 0]
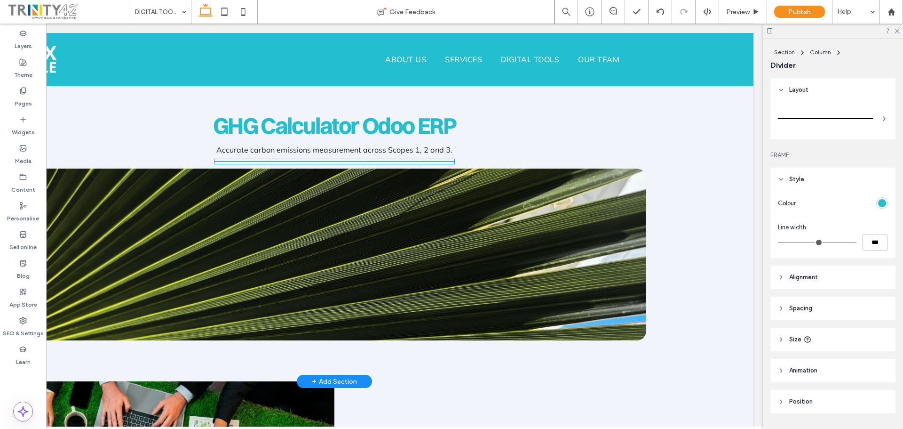
type input "*"
type input "***"
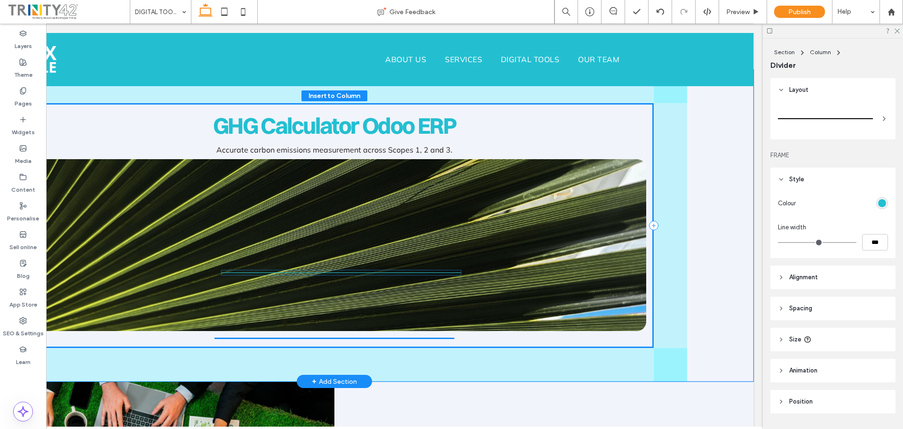
scroll to position [26, 0]
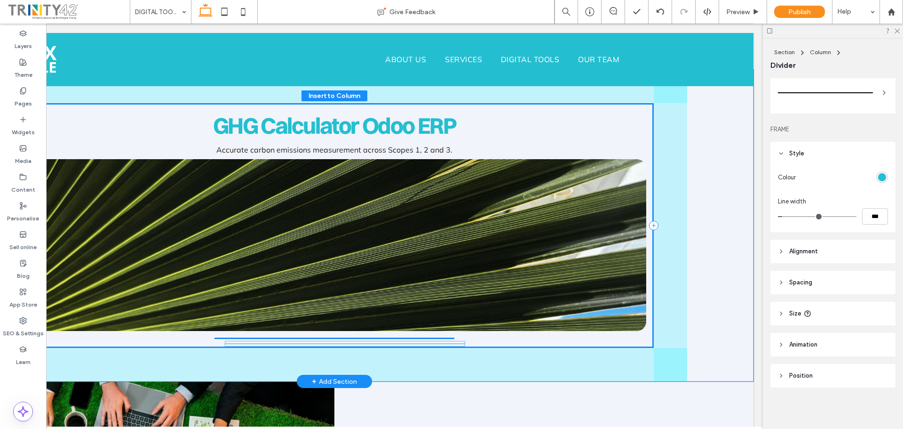
drag, startPoint x: 433, startPoint y: 159, endPoint x: 447, endPoint y: 343, distance: 185.0
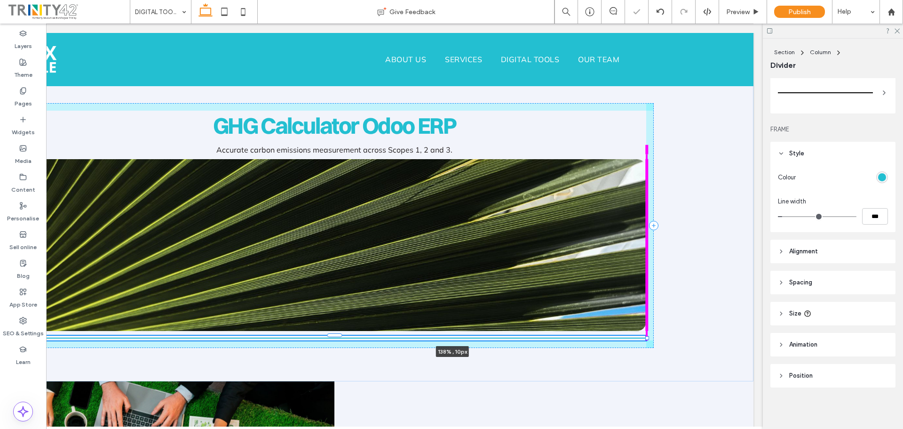
drag, startPoint x: 450, startPoint y: 337, endPoint x: 755, endPoint y: 321, distance: 304.8
type input "***"
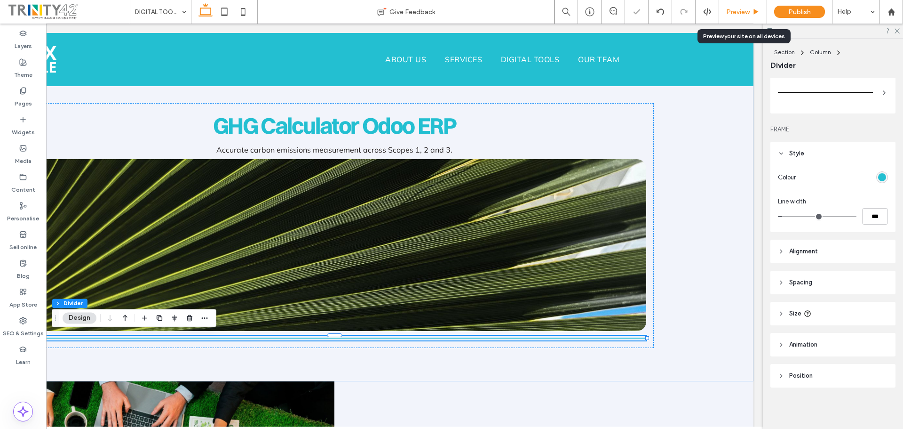
click at [738, 11] on span "Preview" at bounding box center [738, 12] width 24 height 8
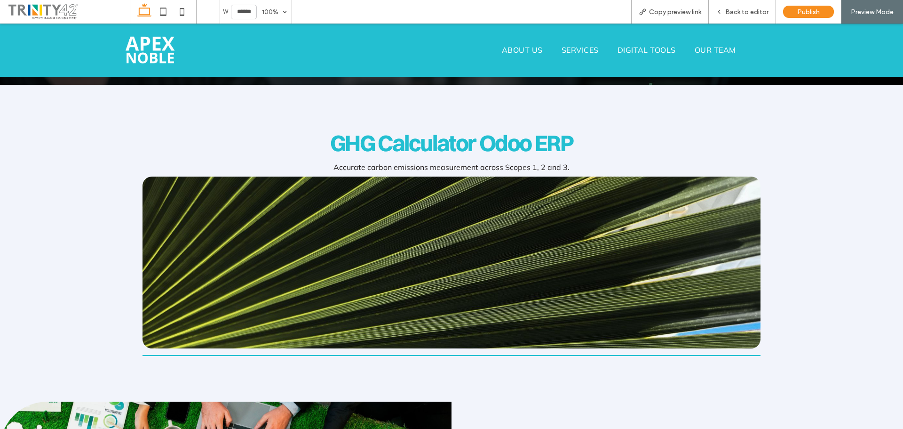
scroll to position [253, 0]
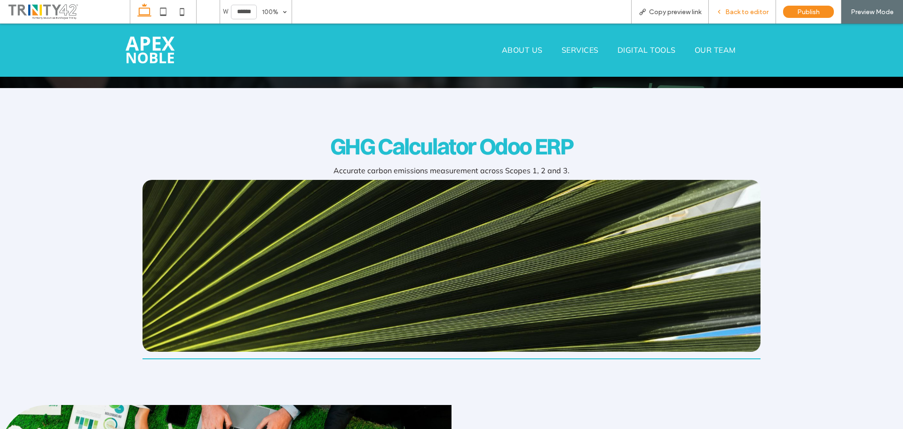
click at [749, 12] on span "Back to editor" at bounding box center [746, 12] width 43 height 8
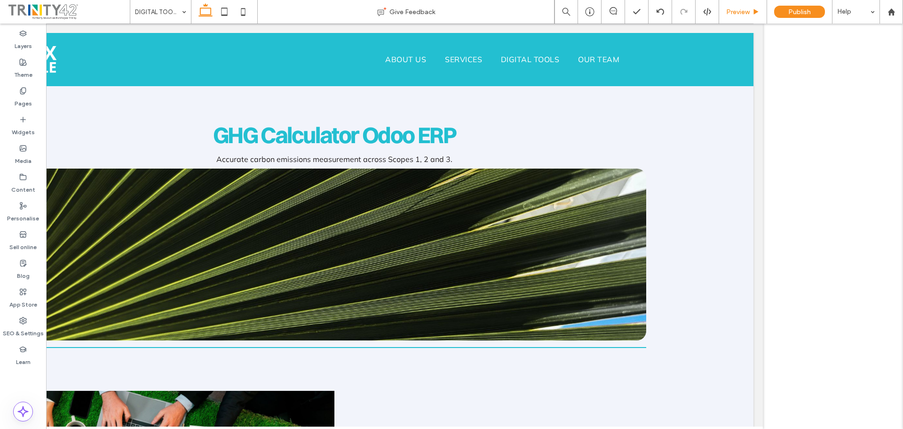
scroll to position [263, 0]
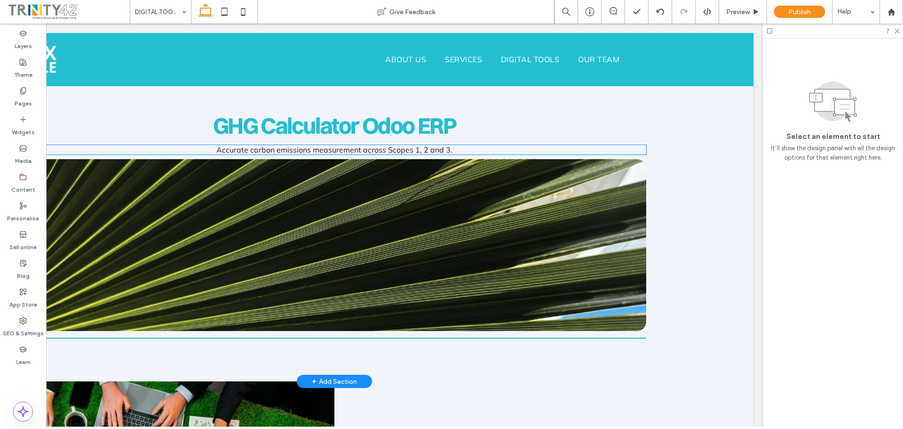
click at [459, 150] on p "Accurate carbon emissions measurement across Scopes 1, 2 and 3." at bounding box center [334, 149] width 623 height 9
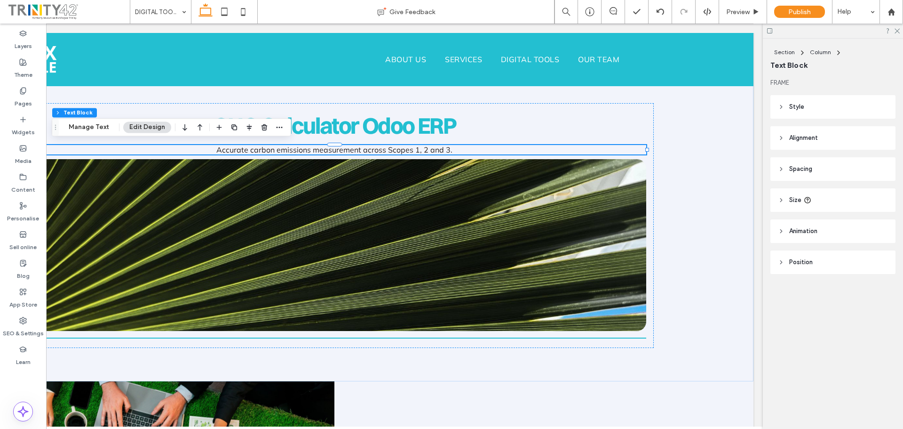
click at [788, 202] on header "Size" at bounding box center [833, 200] width 125 height 24
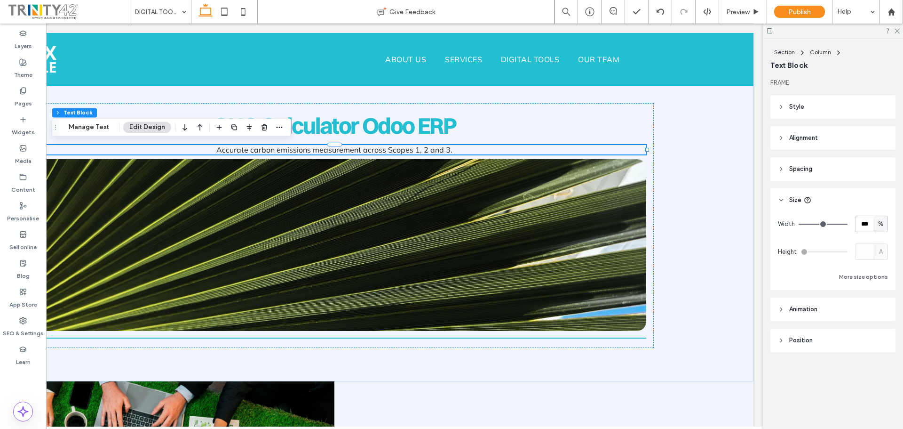
click at [784, 200] on icon at bounding box center [781, 200] width 7 height 7
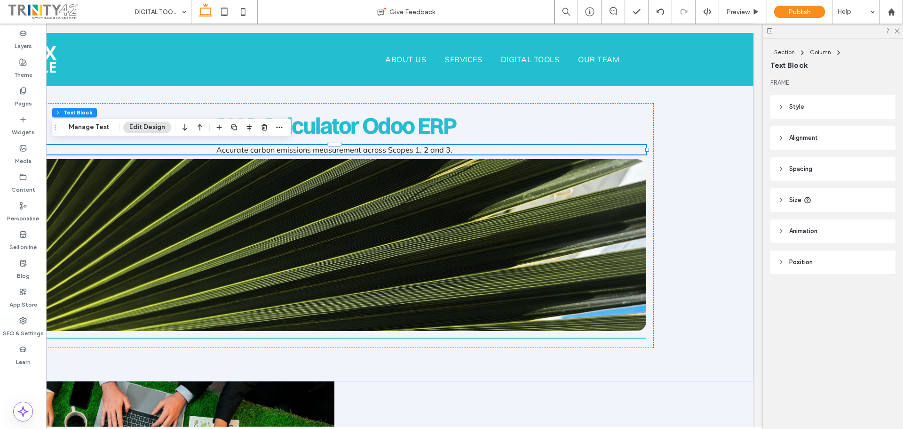
click at [788, 167] on header "Spacing" at bounding box center [833, 169] width 125 height 24
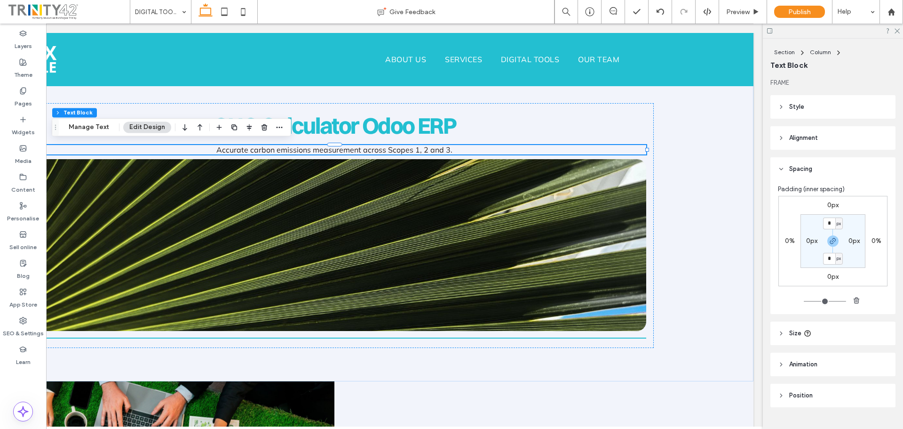
drag, startPoint x: 827, startPoint y: 291, endPoint x: 829, endPoint y: 277, distance: 13.8
click at [827, 289] on div "0px 0% 0px 0% * px 0px * px 0px" at bounding box center [833, 251] width 110 height 111
click at [829, 277] on label "0px" at bounding box center [833, 276] width 11 height 8
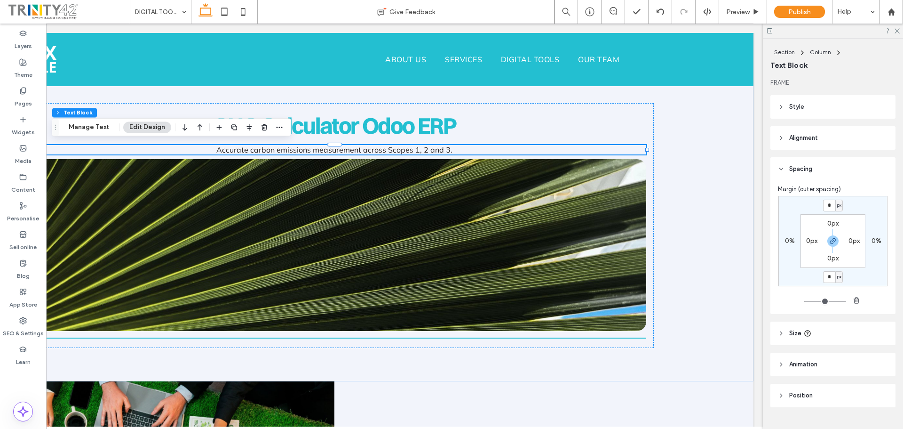
click at [829, 275] on input "*" at bounding box center [829, 277] width 12 height 12
click at [829, 242] on icon "button" at bounding box center [833, 241] width 8 height 8
drag, startPoint x: 827, startPoint y: 278, endPoint x: 814, endPoint y: 276, distance: 12.8
click at [815, 276] on div "0px 0% * px 0% 0px 0px 0px 0px" at bounding box center [833, 241] width 109 height 90
type input "**"
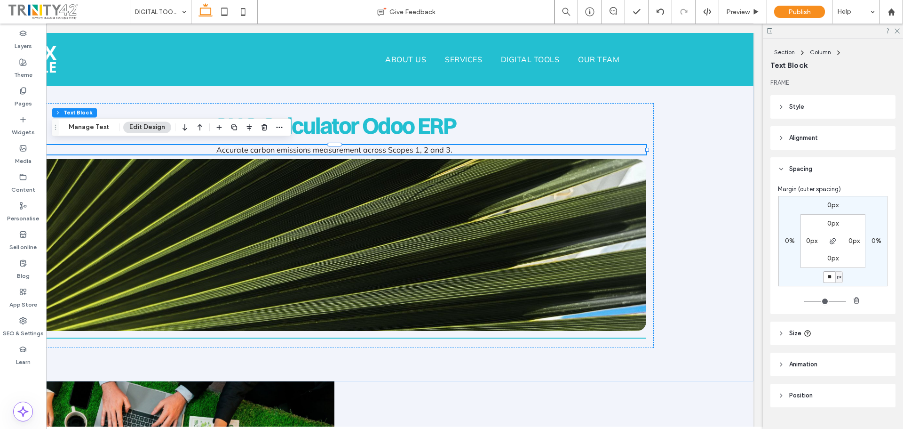
type input "**"
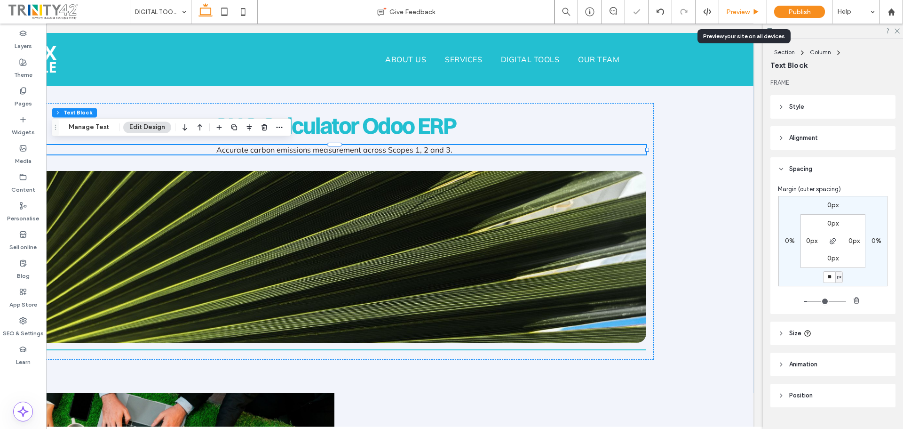
click at [733, 18] on div "Preview" at bounding box center [743, 12] width 48 height 24
click at [737, 14] on span "Preview" at bounding box center [738, 12] width 24 height 8
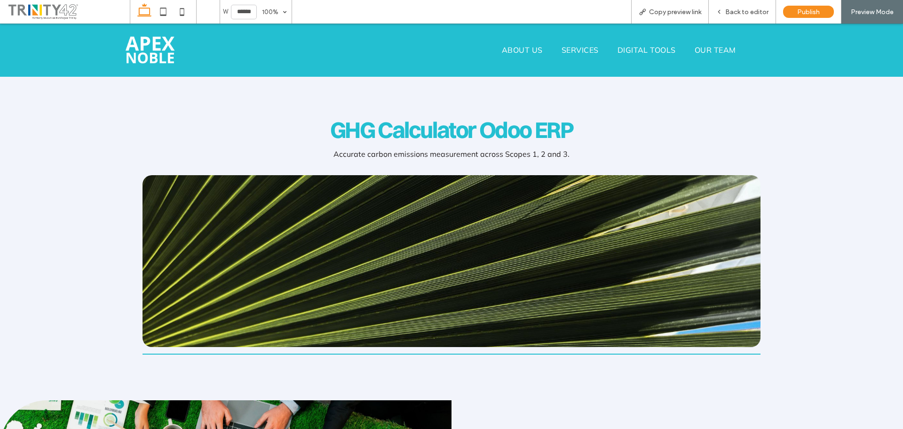
scroll to position [347, 0]
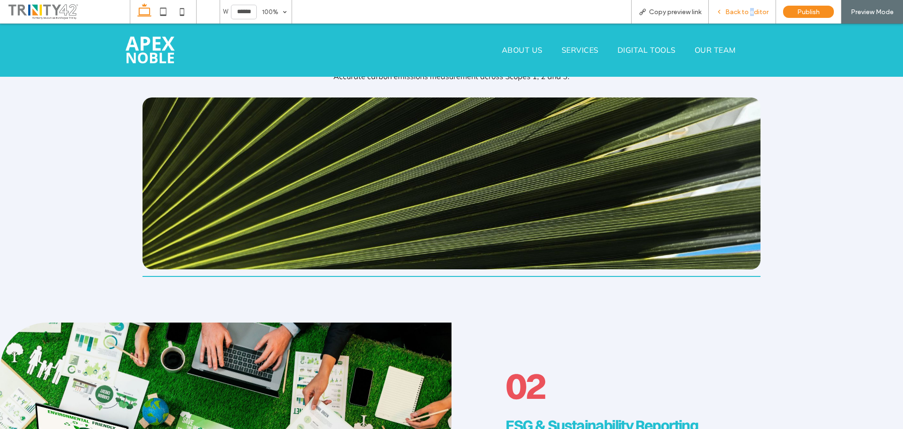
click at [753, 12] on span "Back to editor" at bounding box center [746, 12] width 43 height 8
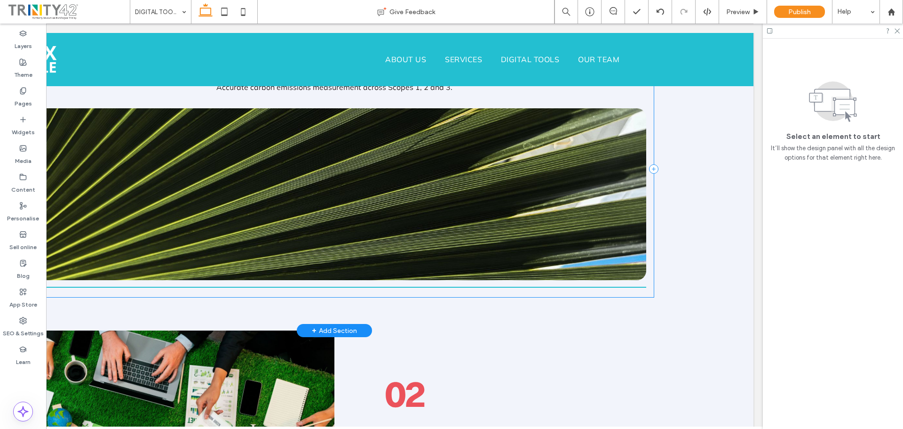
scroll to position [198, 0]
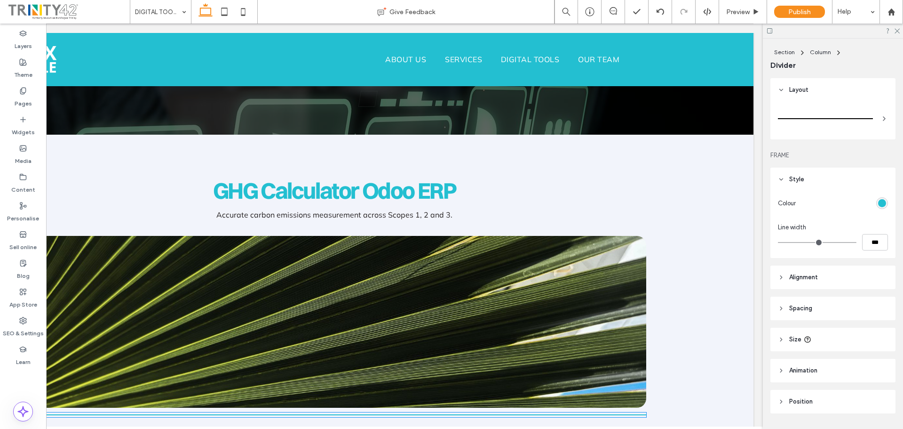
type input "*"
type input "***"
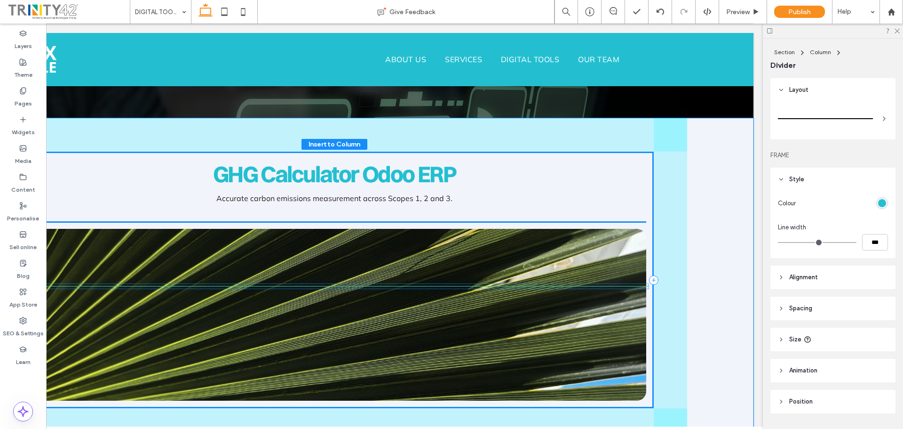
scroll to position [26, 0]
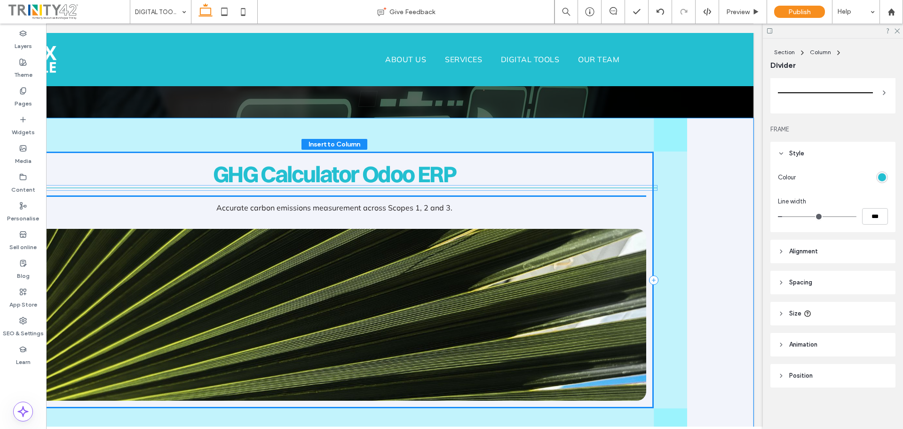
drag, startPoint x: 396, startPoint y: 414, endPoint x: 410, endPoint y: 189, distance: 224.9
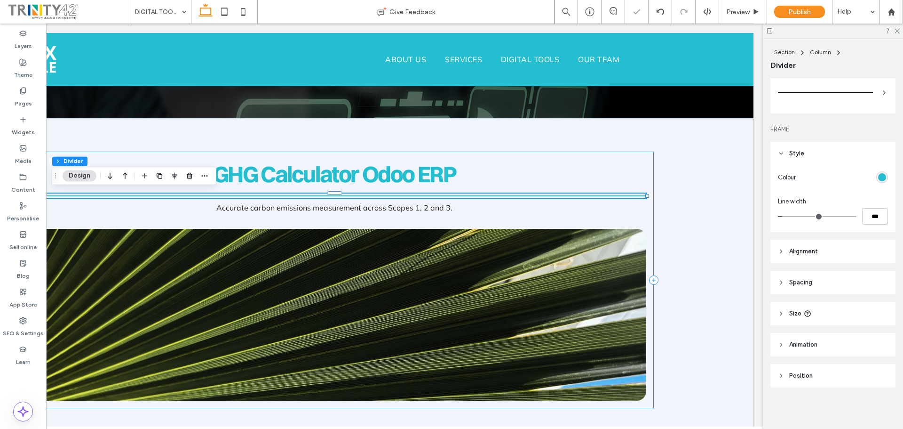
click at [646, 194] on div "GHG Calculator Odoo ERP Accurate carbon emissions measurement across Scopes 1, …" at bounding box center [334, 279] width 638 height 256
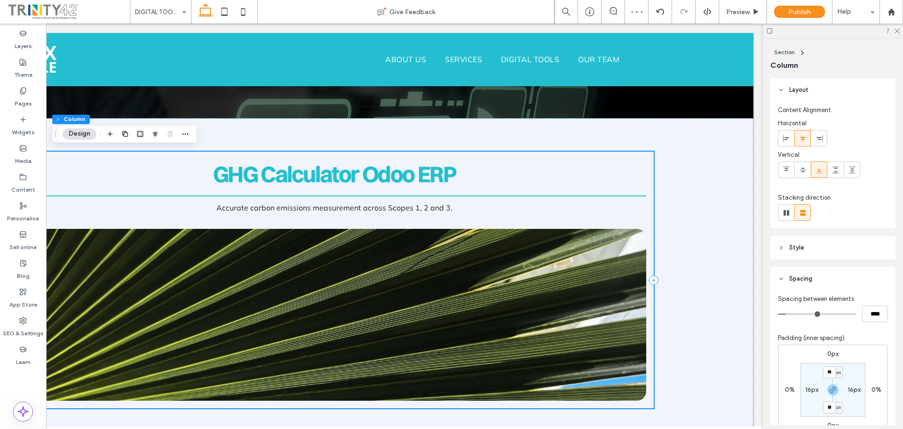
click at [643, 194] on div "GHG Calculator Odoo ERP Accurate carbon emissions measurement across Scopes 1, …" at bounding box center [334, 279] width 638 height 256
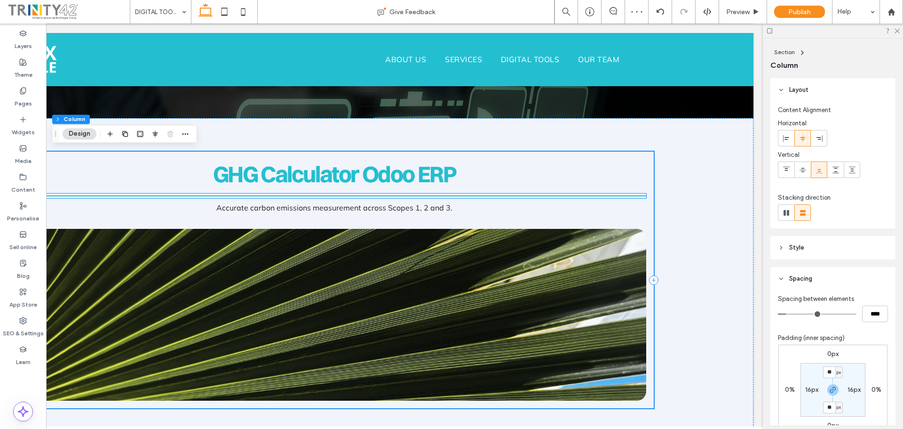
click at [641, 195] on hr at bounding box center [334, 195] width 623 height 1
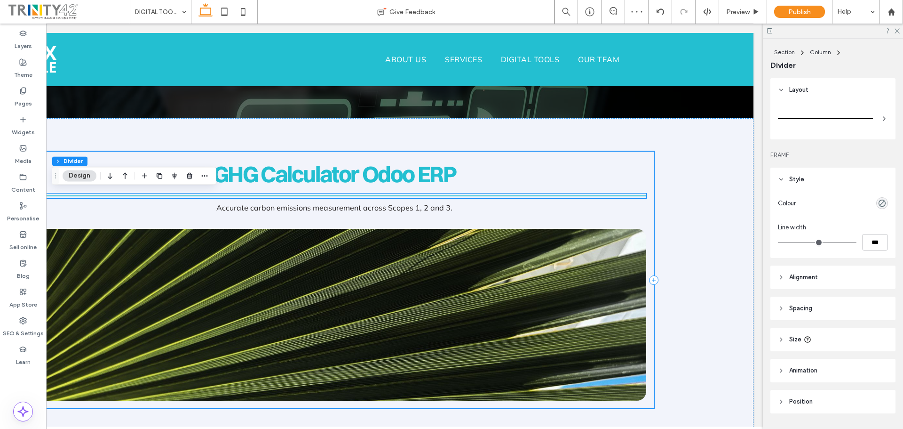
type input "*"
type input "***"
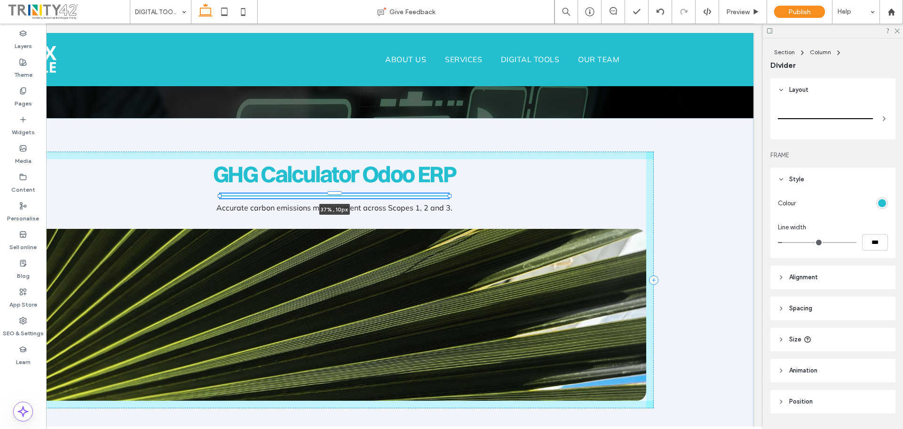
drag, startPoint x: 643, startPoint y: 194, endPoint x: 446, endPoint y: 195, distance: 197.6
click at [448, 195] on div at bounding box center [450, 196] width 4 height 4
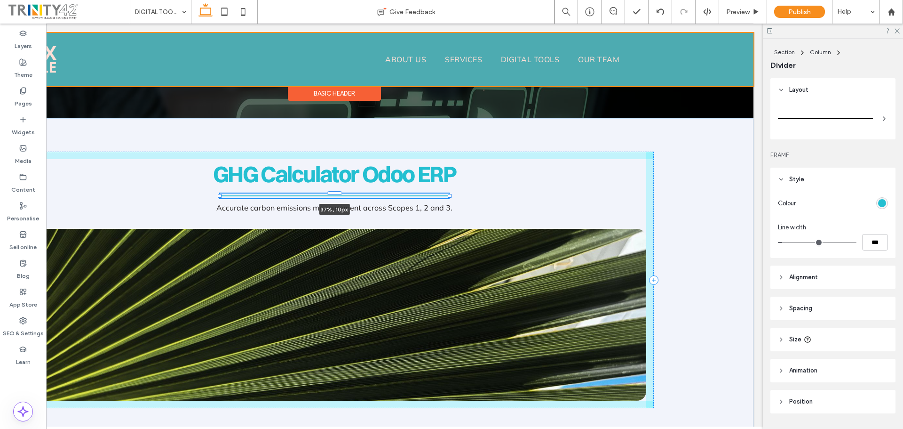
type input "**"
type input "****"
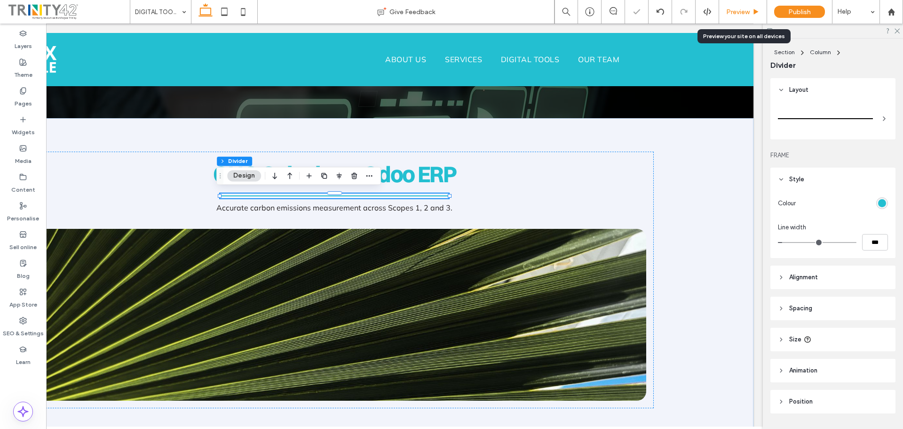
click at [734, 12] on span "Preview" at bounding box center [738, 12] width 24 height 8
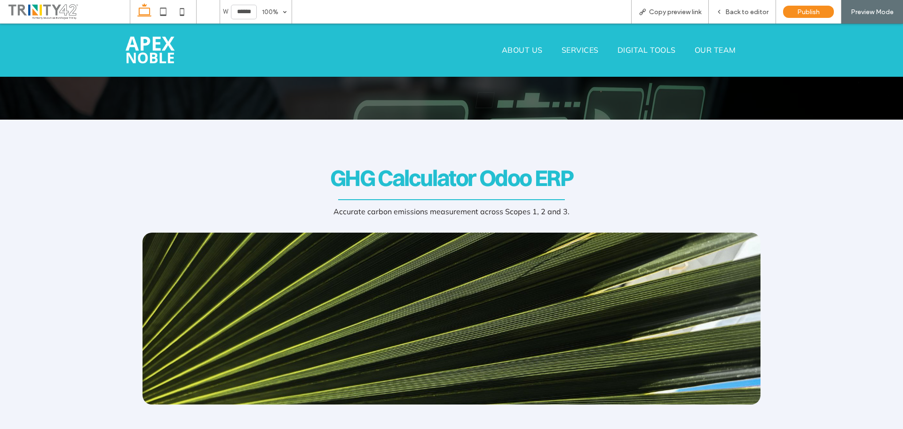
scroll to position [252, 0]
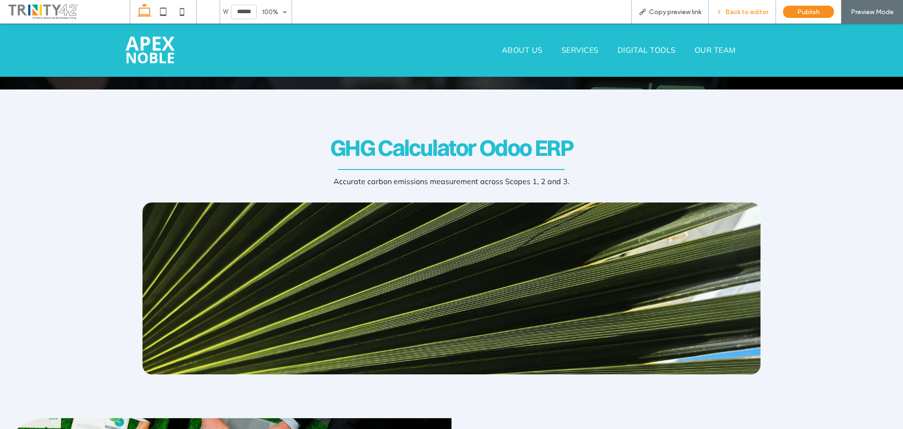
click at [735, 12] on span "Back to editor" at bounding box center [746, 12] width 43 height 8
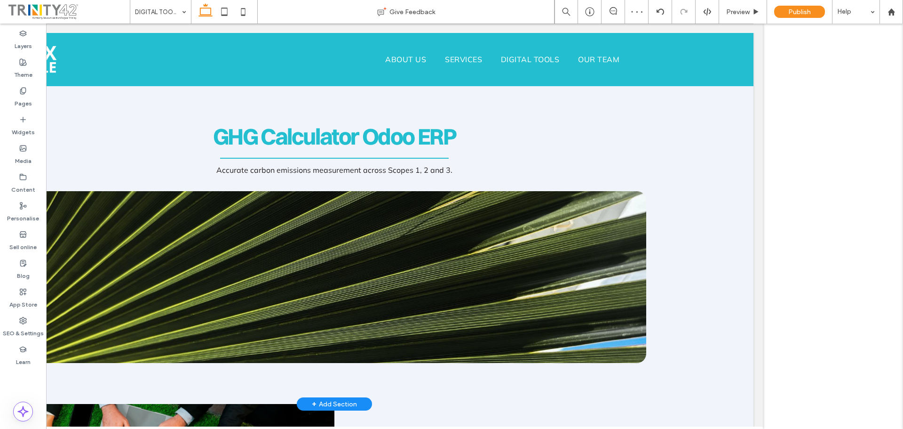
scroll to position [261, 0]
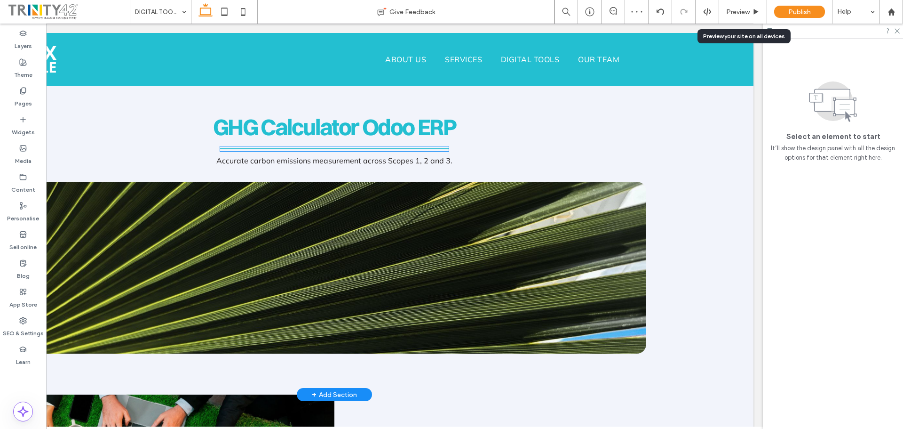
click at [413, 146] on div at bounding box center [334, 148] width 229 height 5
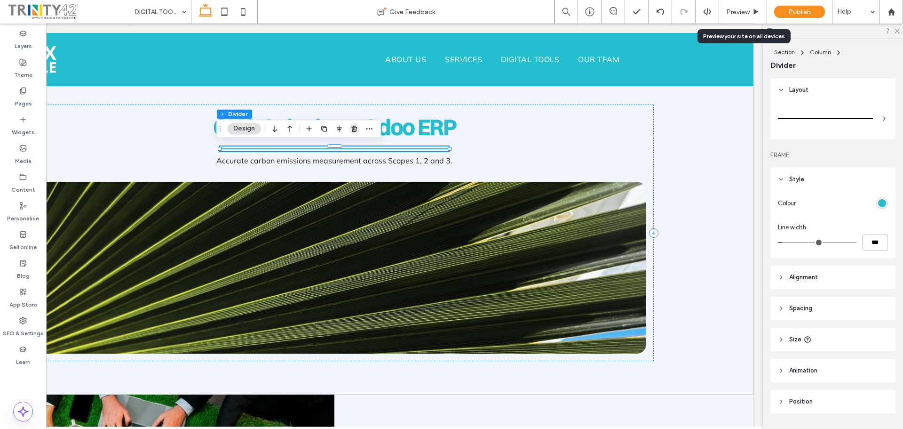
click at [354, 129] on icon "button" at bounding box center [354, 129] width 8 height 8
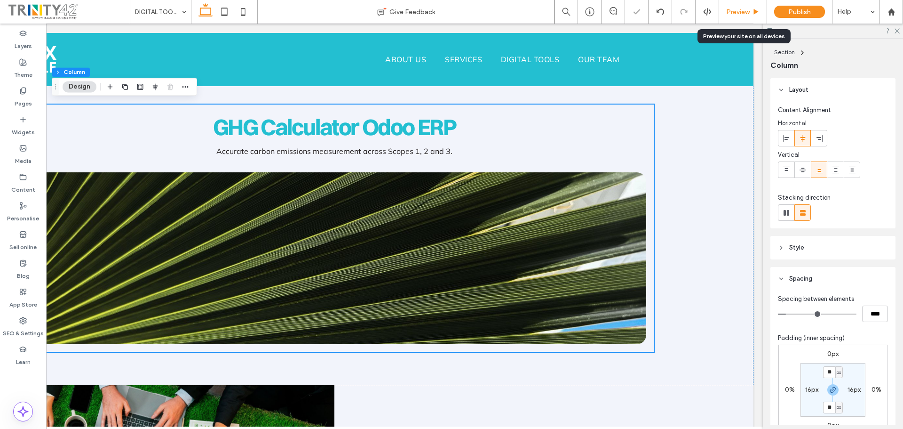
click at [751, 10] on div "Preview" at bounding box center [743, 12] width 48 height 8
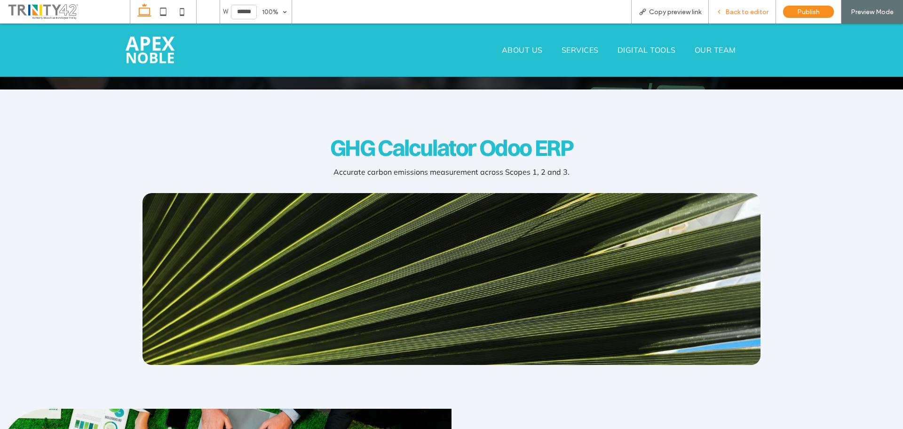
click at [750, 11] on span "Back to editor" at bounding box center [746, 12] width 43 height 8
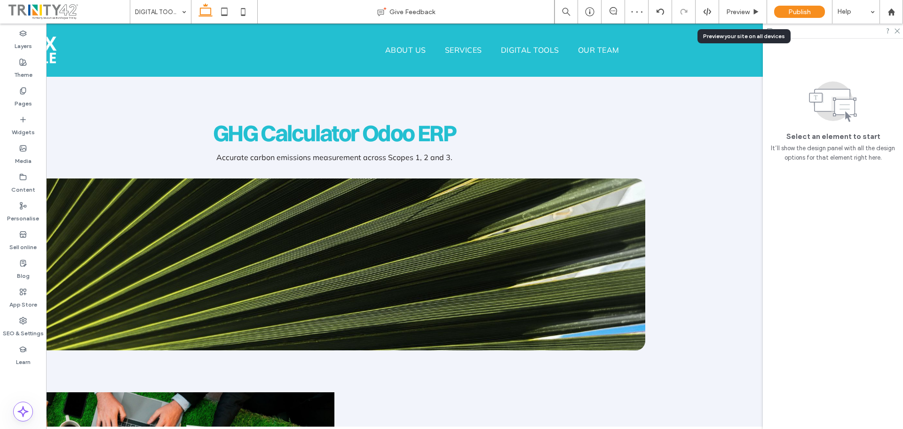
scroll to position [261, 0]
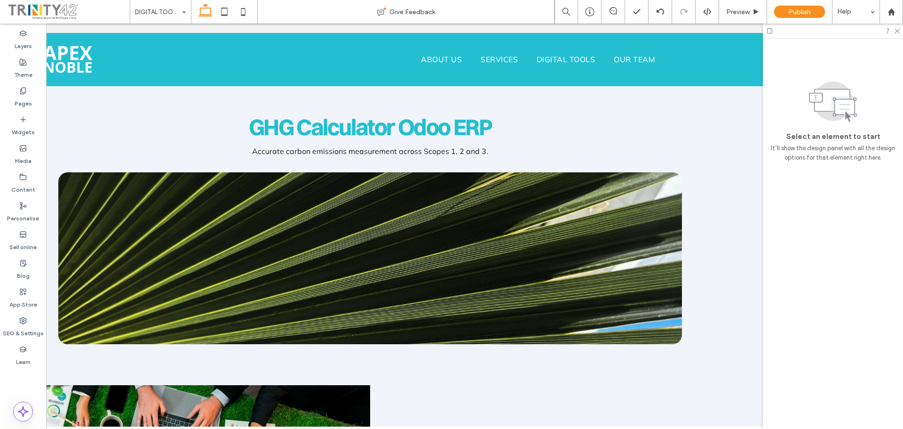
drag, startPoint x: 522, startPoint y: 425, endPoint x: 345, endPoint y: 355, distance: 190.5
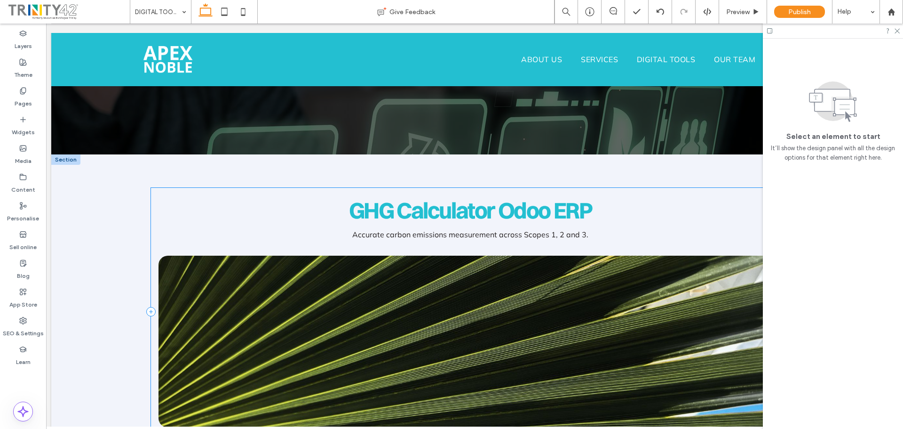
scroll to position [167, 0]
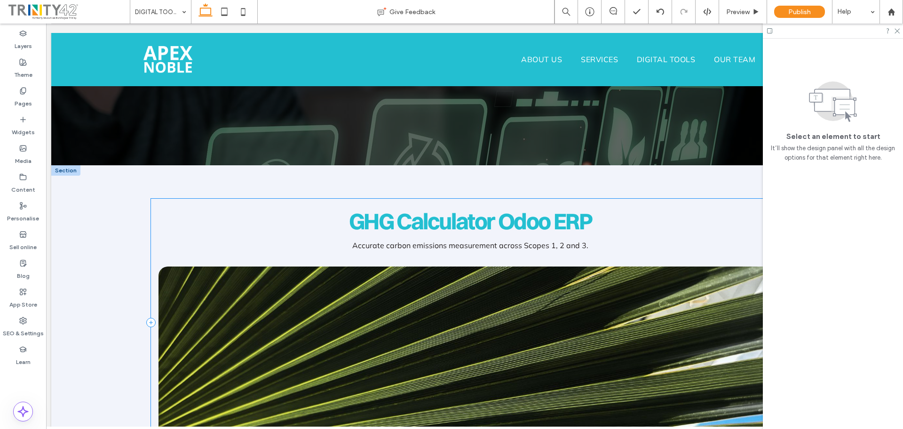
click at [174, 199] on div "GHG Calculator Odoo ERP Accurate carbon emissions measurement across Scopes 1, …" at bounding box center [470, 322] width 638 height 247
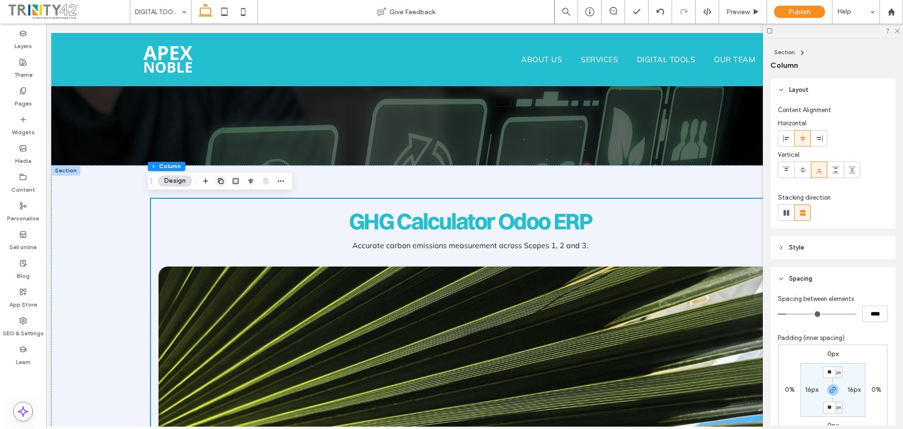
click at [222, 181] on icon "button" at bounding box center [221, 181] width 8 height 8
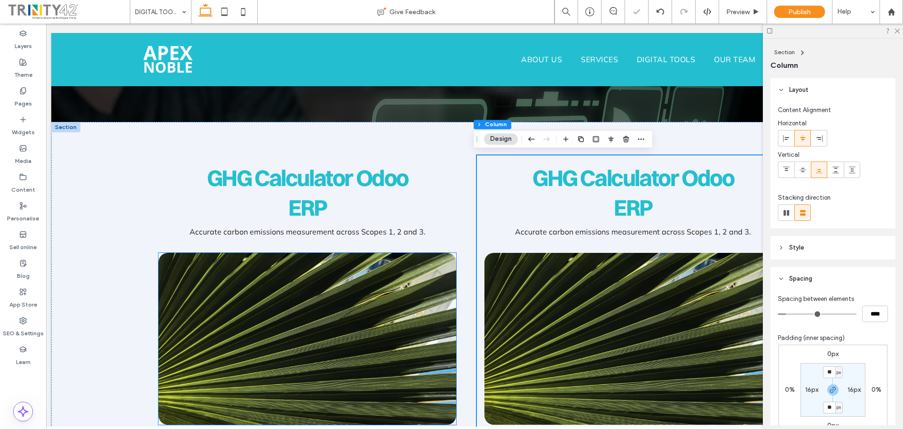
scroll to position [214, 0]
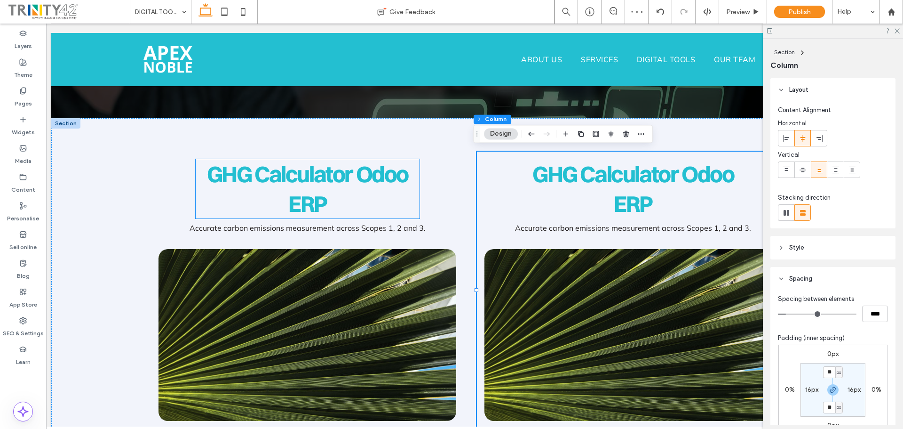
click at [293, 186] on h2 "GHG Calculator Odoo ERP" at bounding box center [308, 188] width 224 height 59
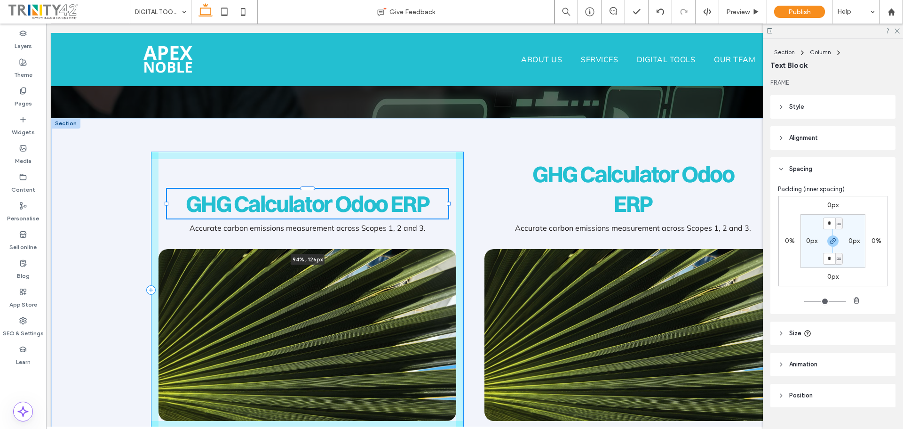
drag, startPoint x: 417, startPoint y: 188, endPoint x: 458, endPoint y: 189, distance: 40.5
click at [458, 189] on div "GHG Calculator Odoo ERP 94% , 126px Accurate carbon emissions measurement acros…" at bounding box center [471, 290] width 706 height 344
type input "***"
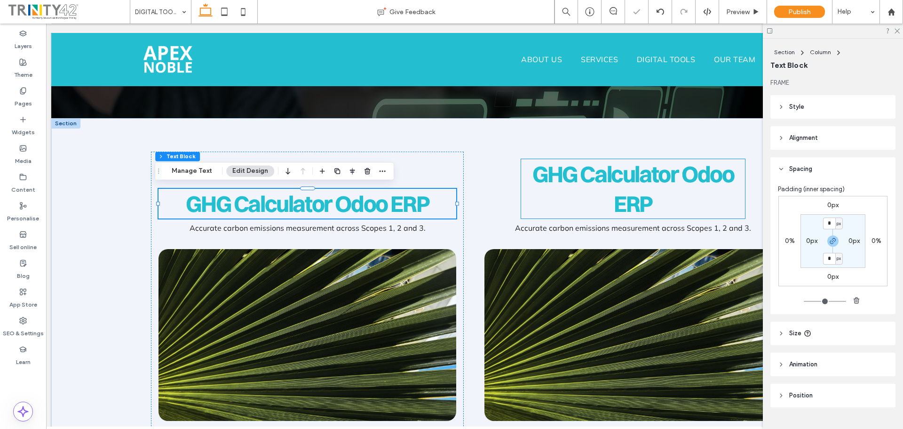
click at [593, 195] on h2 "GHG Calculator Odoo ERP" at bounding box center [633, 188] width 224 height 59
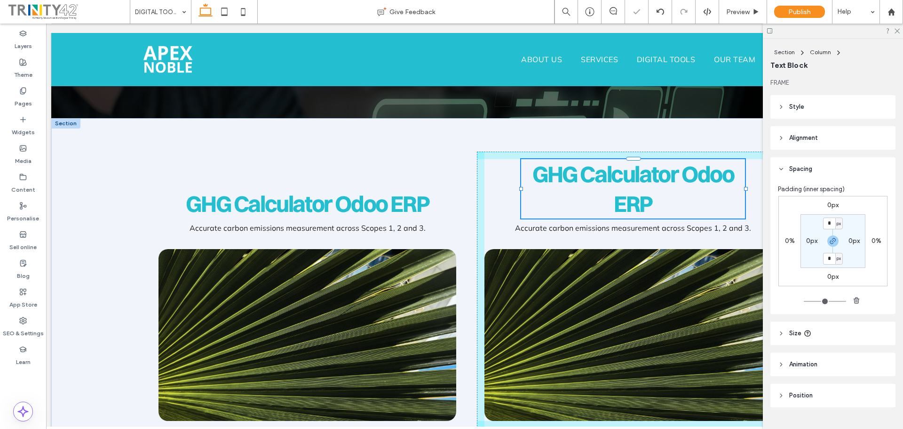
drag, startPoint x: 519, startPoint y: 186, endPoint x: 470, endPoint y: 187, distance: 48.9
click at [470, 187] on div "GHG Calculator Odoo ERP Accurate carbon emissions measurement across Scopes 1, …" at bounding box center [471, 290] width 706 height 344
type input "***"
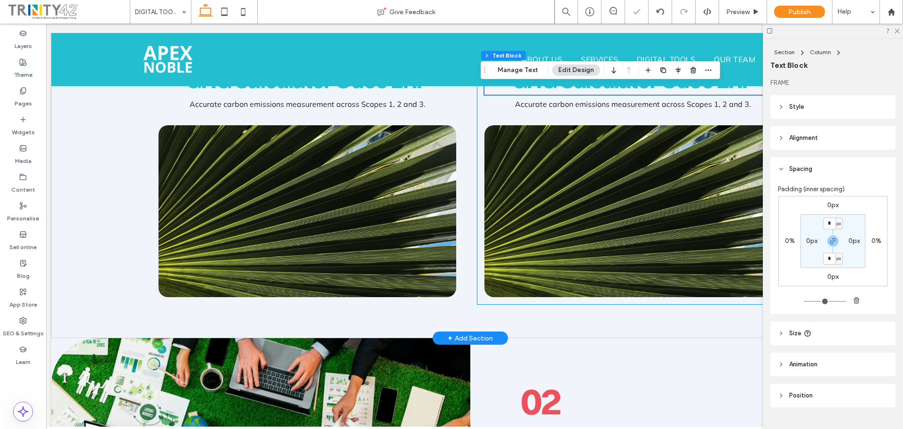
click at [477, 251] on div "GHG Calculator Odoo ERP 108% , 126px Accurate carbon emissions measurement acro…" at bounding box center [633, 180] width 313 height 247
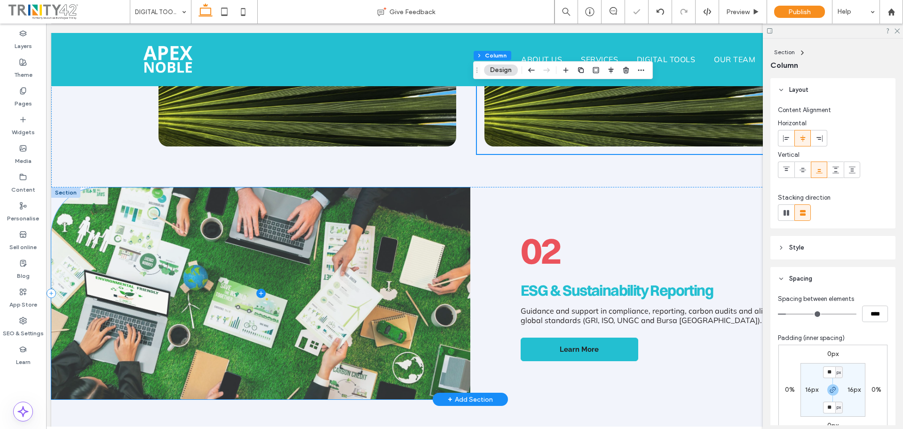
scroll to position [496, 0]
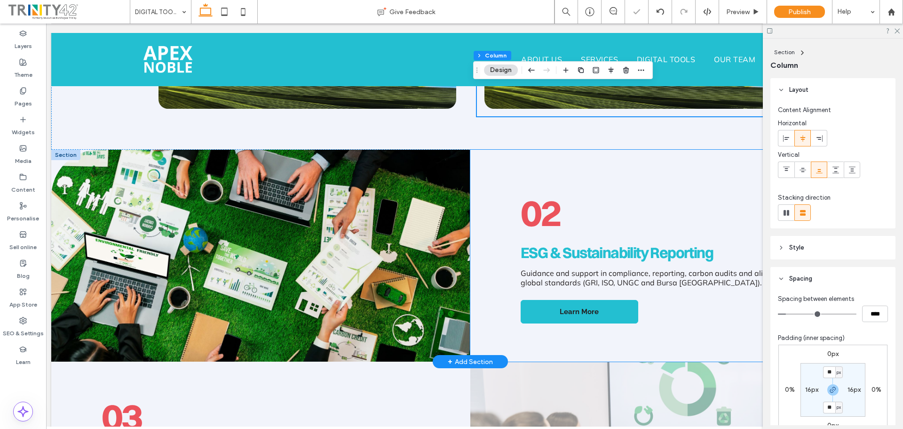
click at [493, 155] on div "02 ESG & Sustainability Reporting Guidance and support in compliance, reporting…" at bounding box center [679, 256] width 419 height 212
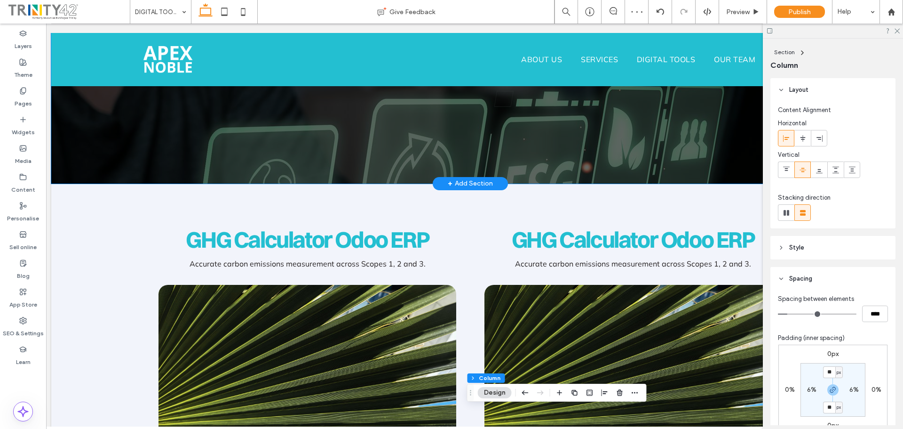
scroll to position [214, 0]
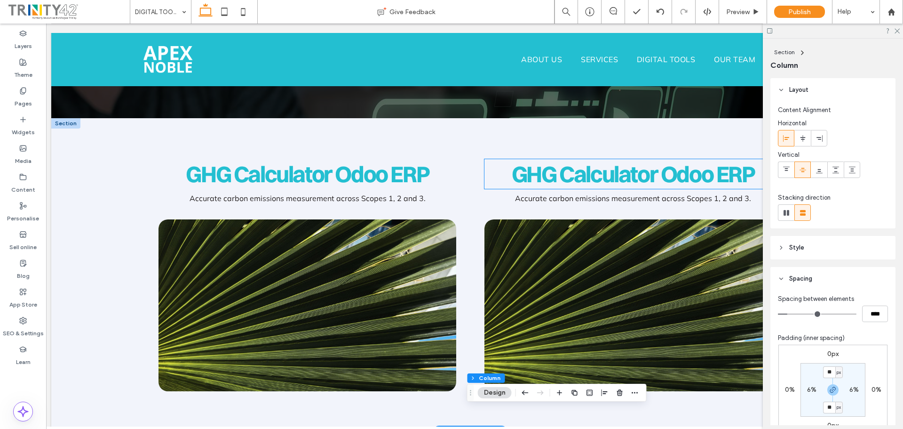
click at [537, 169] on span "GHG Calculator Odoo ERP" at bounding box center [633, 174] width 243 height 28
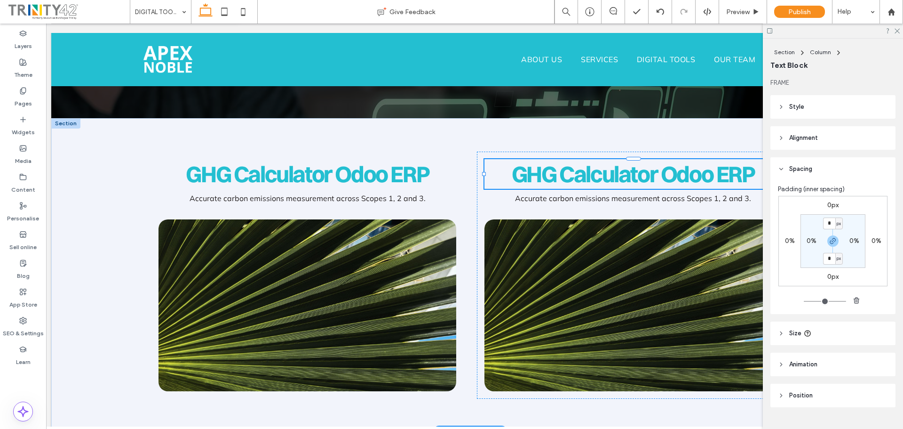
click at [537, 169] on div "GHG Calculator Odoo ERP" at bounding box center [634, 174] width 298 height 30
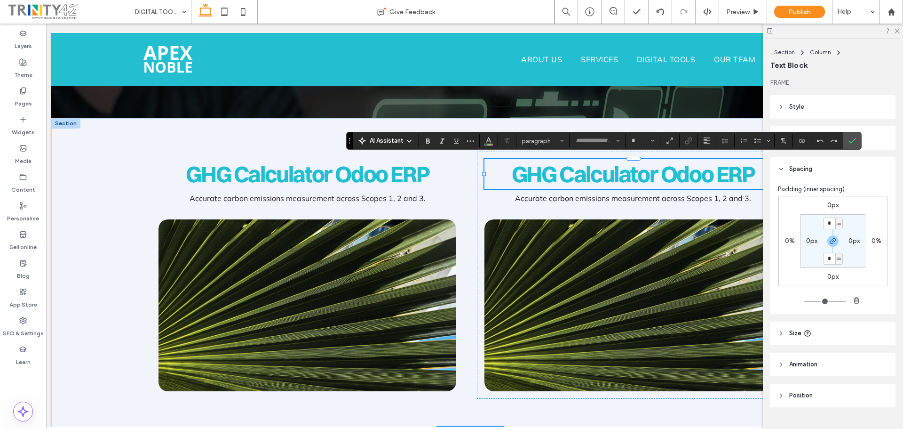
type input "**********"
type input "**"
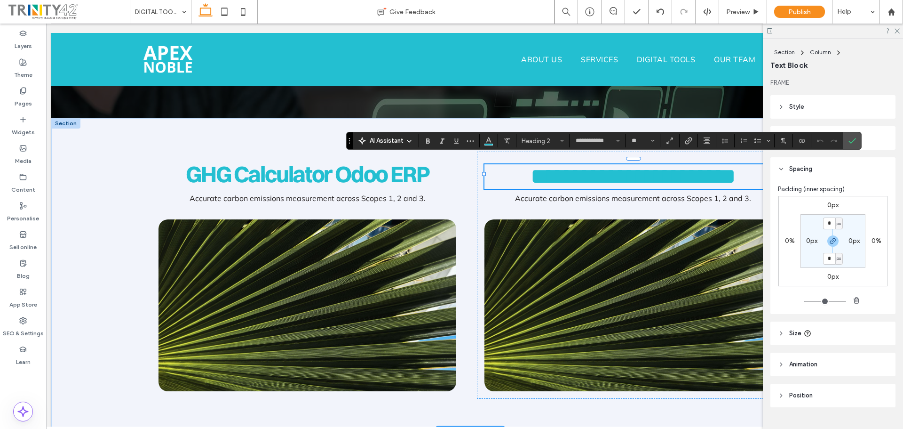
type input "******"
type input "**"
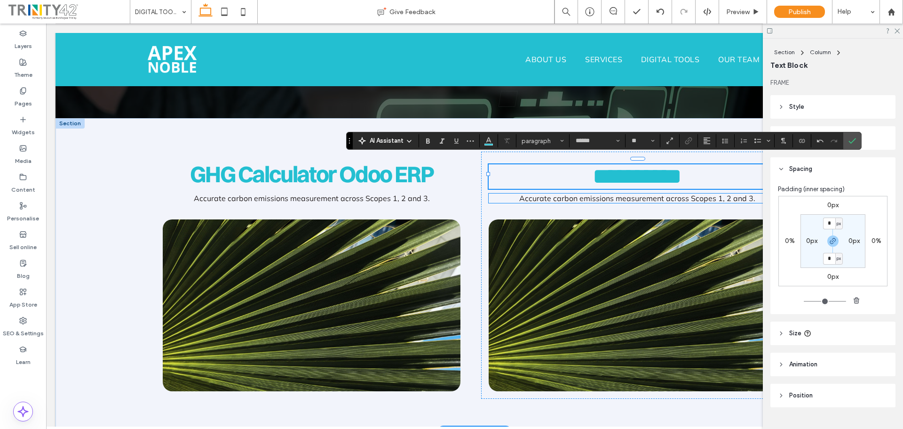
click at [568, 199] on span "Accurate carbon emissions measurement across Scopes 1, 2 and 3." at bounding box center [637, 197] width 236 height 9
click at [568, 199] on div "Accurate carbon emissions measurement across Scopes 1, 2 and 3." at bounding box center [638, 197] width 298 height 9
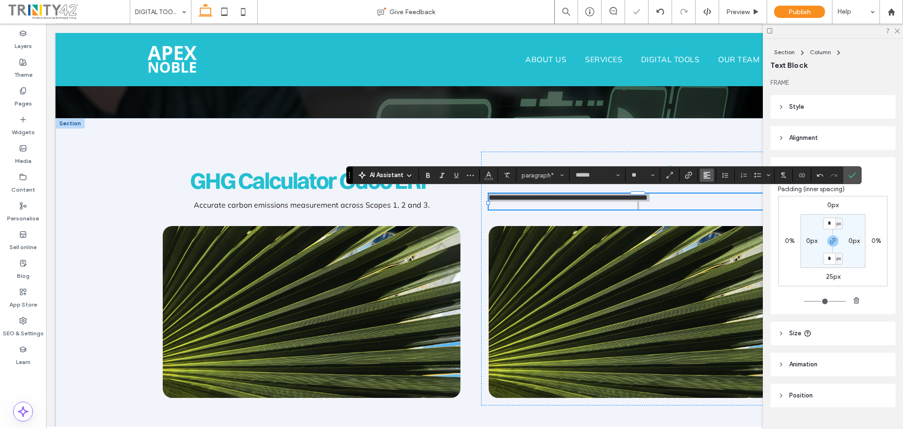
click at [708, 176] on icon "Alignment" at bounding box center [707, 175] width 8 height 8
click at [714, 194] on icon "ui.textEditor.alignment.left" at bounding box center [714, 191] width 8 height 8
click at [706, 175] on use "Alignment" at bounding box center [707, 175] width 7 height 7
drag, startPoint x: 710, startPoint y: 202, endPoint x: 625, endPoint y: 177, distance: 89.1
click at [710, 202] on icon "ui.textEditor.alignment.center" at bounding box center [714, 204] width 8 height 8
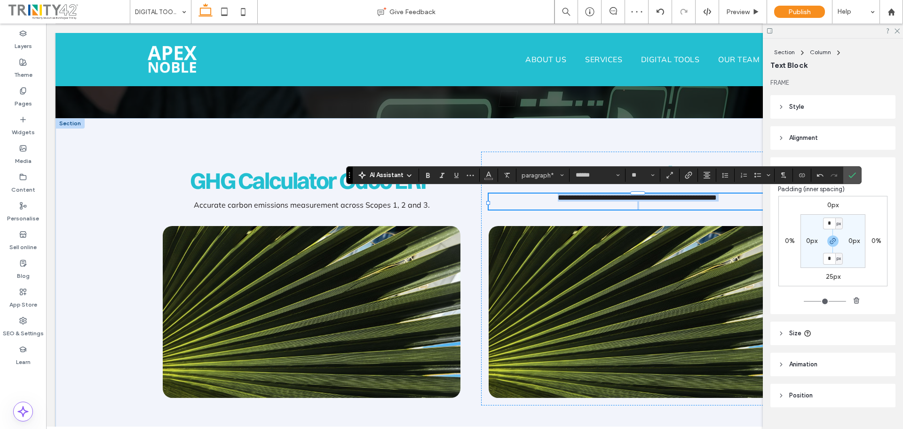
click at [671, 201] on p at bounding box center [638, 205] width 298 height 8
click at [662, 204] on p at bounding box center [638, 205] width 298 height 8
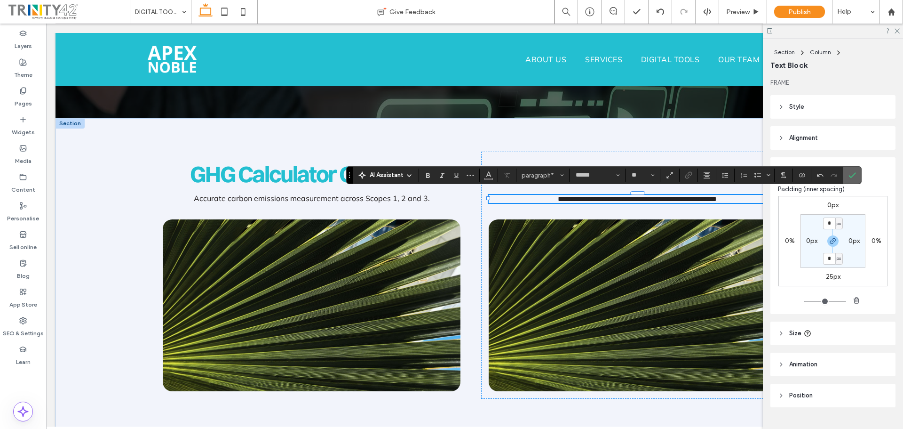
click at [849, 170] on span "Confirm" at bounding box center [851, 175] width 4 height 17
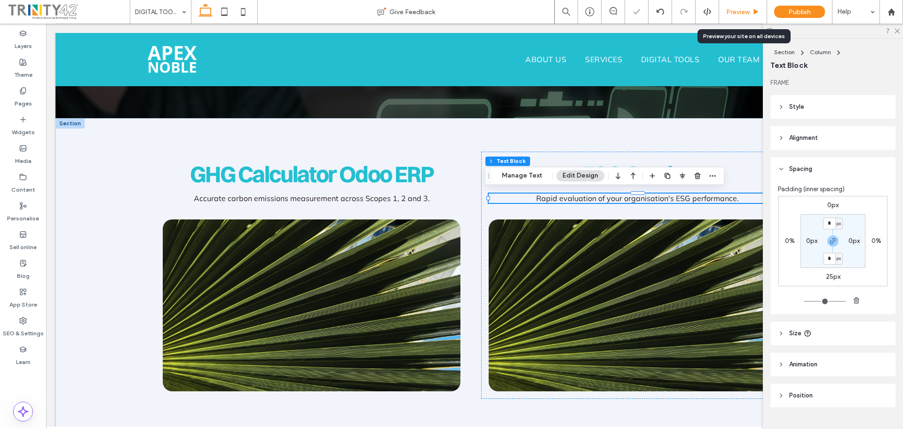
click at [748, 8] on span "Preview" at bounding box center [738, 12] width 24 height 8
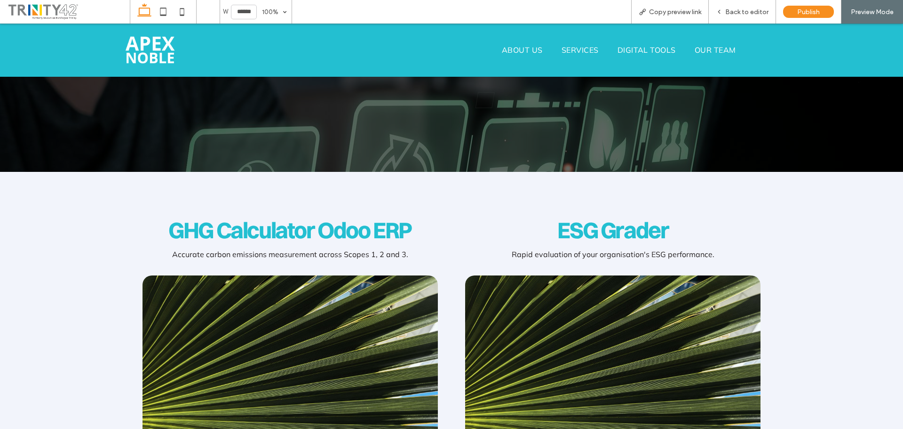
scroll to position [235, 0]
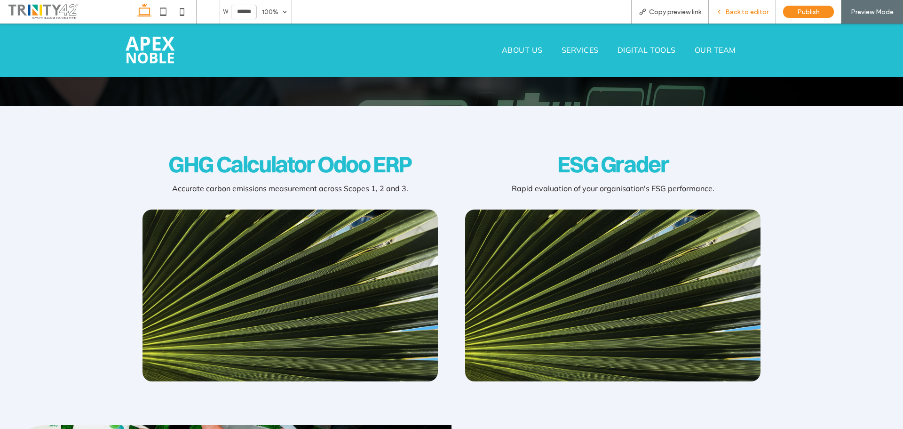
drag, startPoint x: 740, startPoint y: 12, endPoint x: 702, endPoint y: 3, distance: 38.6
click at [740, 12] on span "Back to editor" at bounding box center [746, 12] width 43 height 8
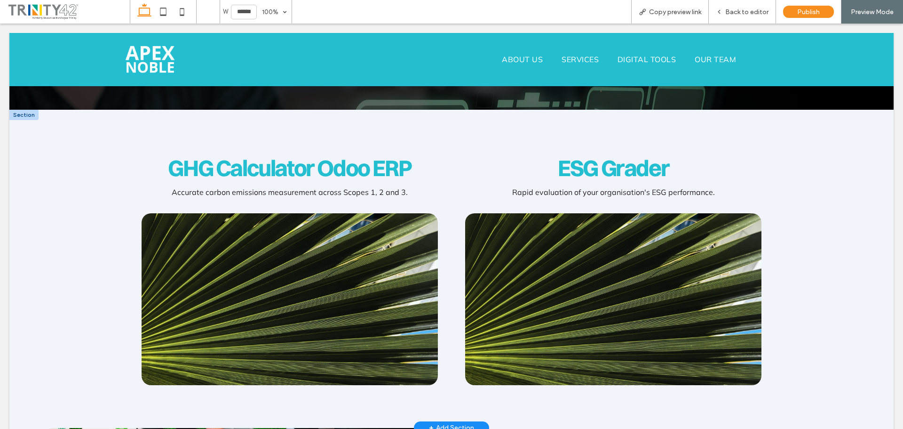
scroll to position [245, 0]
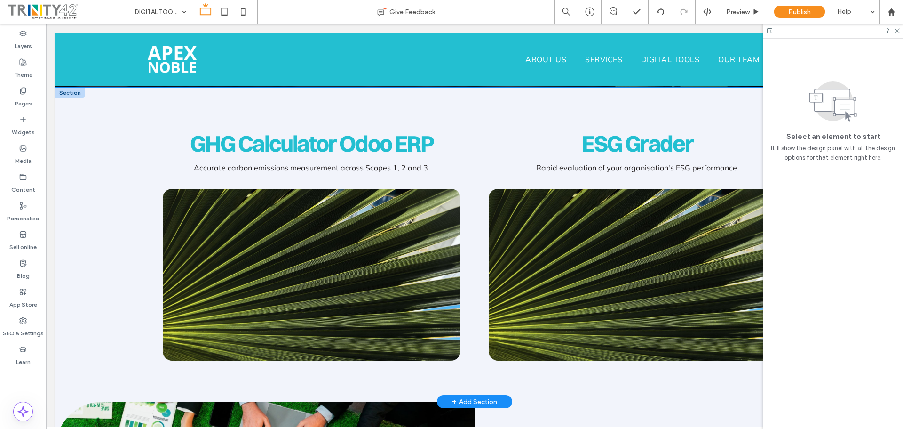
click at [473, 144] on div "GHG Calculator Odoo ERP Accurate carbon emissions measurement across Scopes 1, …" at bounding box center [475, 245] width 706 height 314
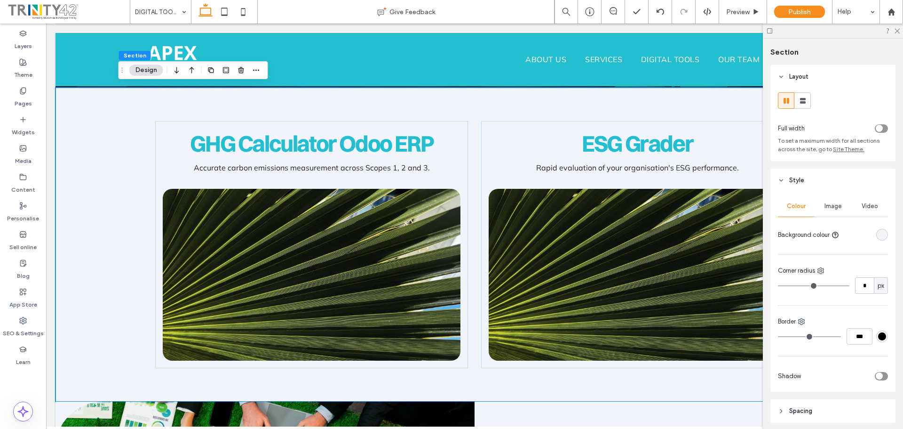
click at [804, 109] on div "Full width To set a maximum width for all sections across the site, go to Site …" at bounding box center [833, 124] width 125 height 72
click at [806, 99] on icon at bounding box center [802, 100] width 9 height 9
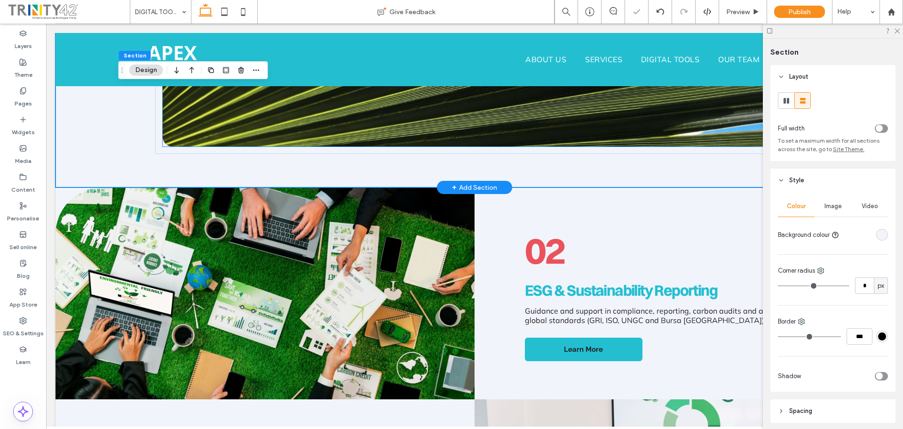
scroll to position [715, 0]
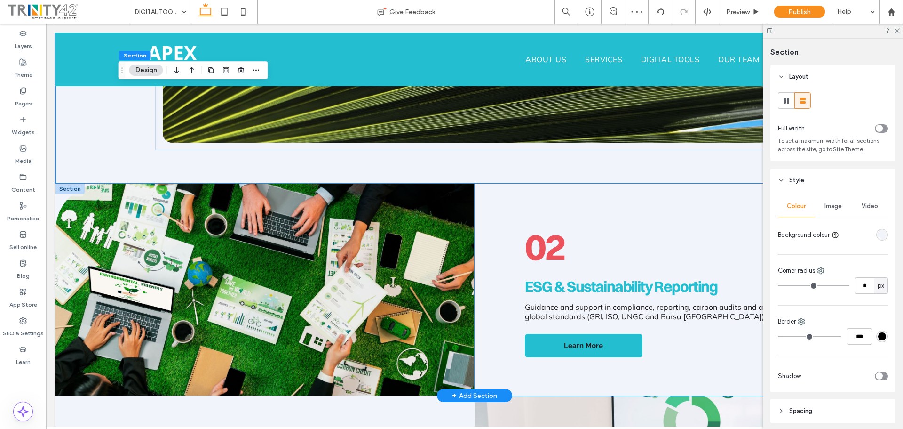
click at [499, 193] on div "02 ESG & Sustainability Reporting Guidance and support in compliance, reporting…" at bounding box center [684, 289] width 419 height 212
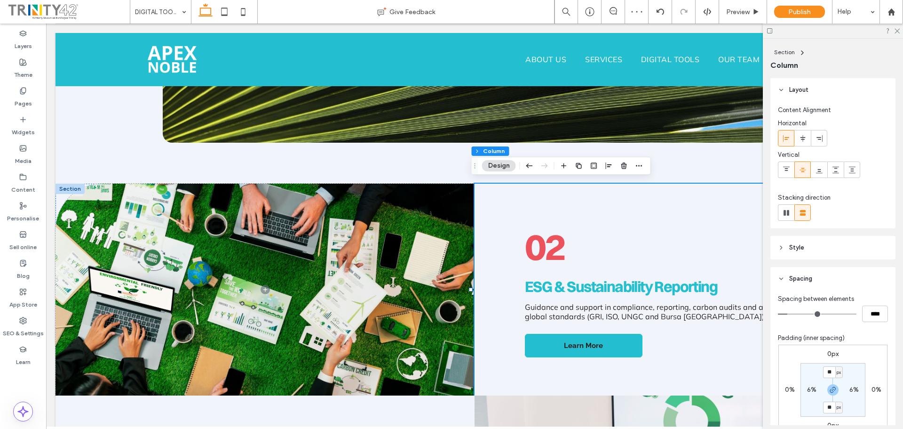
click at [790, 46] on div "Section Column" at bounding box center [833, 59] width 125 height 40
click at [788, 52] on span "Section" at bounding box center [784, 51] width 21 height 7
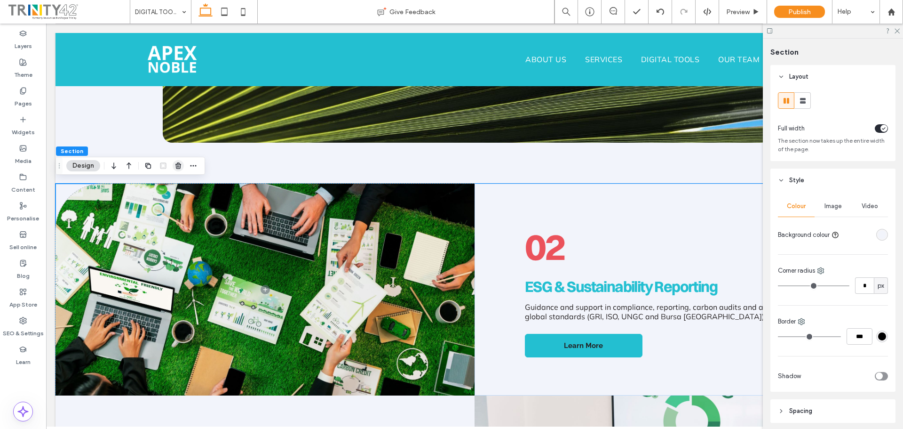
click at [177, 165] on icon "button" at bounding box center [179, 166] width 8 height 8
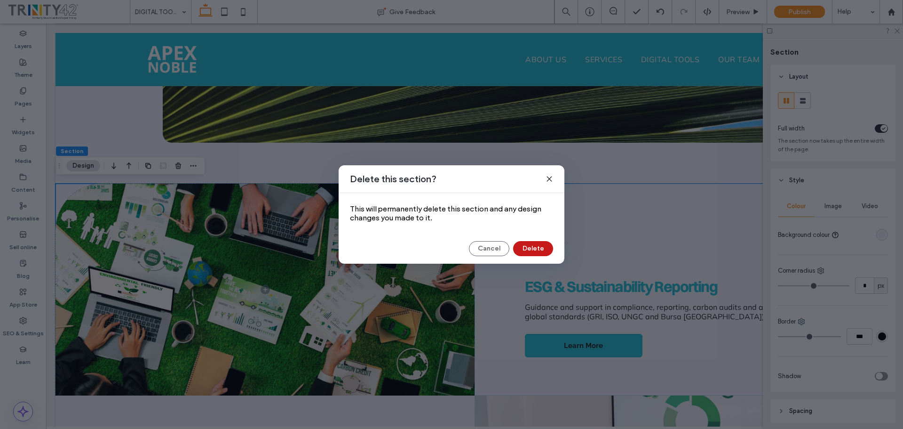
click at [522, 249] on button "Delete" at bounding box center [533, 248] width 40 height 15
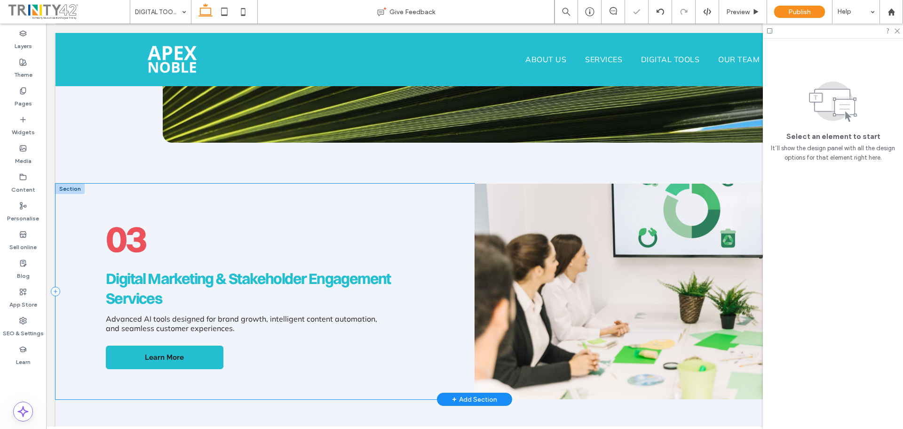
click at [426, 212] on div "03 Digital Marketing & Stakeholder Engagement Services Advanced AI tools design…" at bounding box center [265, 290] width 419 height 215
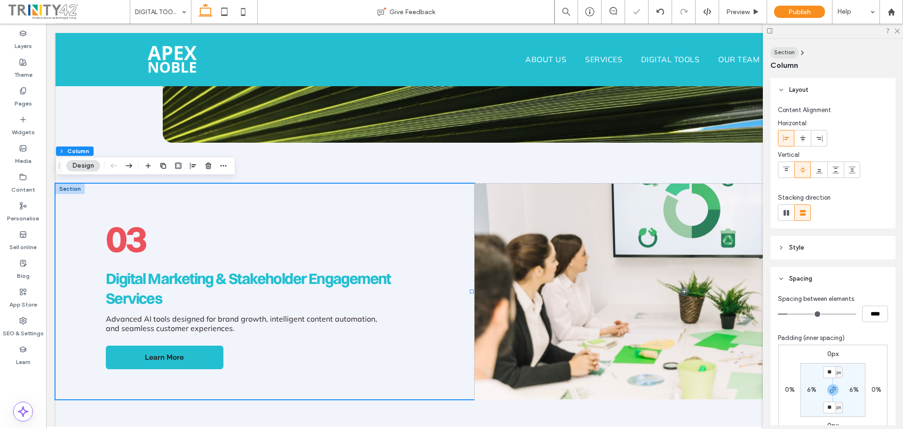
click at [784, 50] on span "Section" at bounding box center [784, 51] width 21 height 7
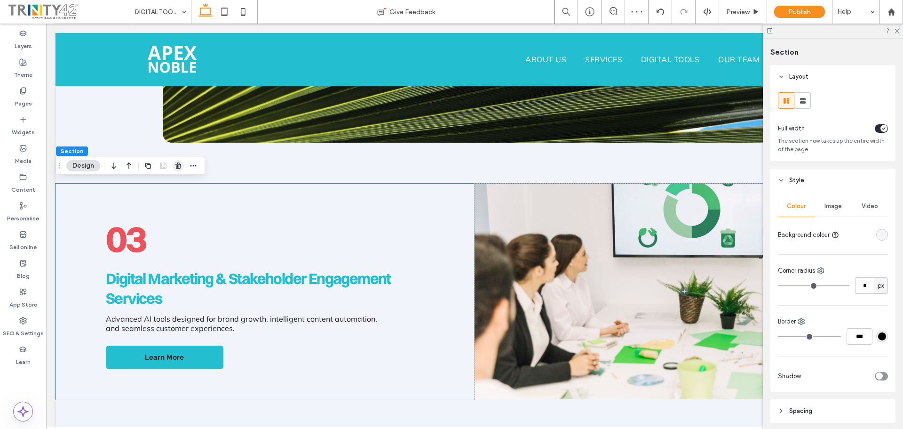
click at [173, 166] on span "button" at bounding box center [178, 165] width 11 height 11
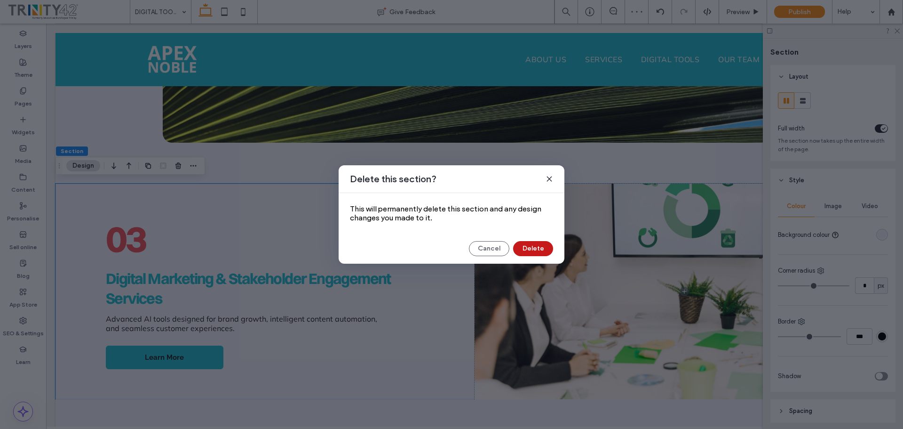
click at [536, 248] on button "Delete" at bounding box center [533, 248] width 40 height 15
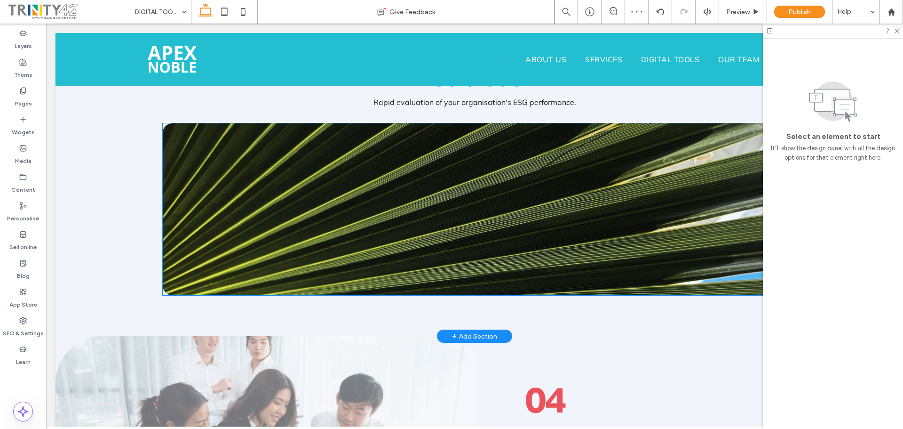
scroll to position [668, 0]
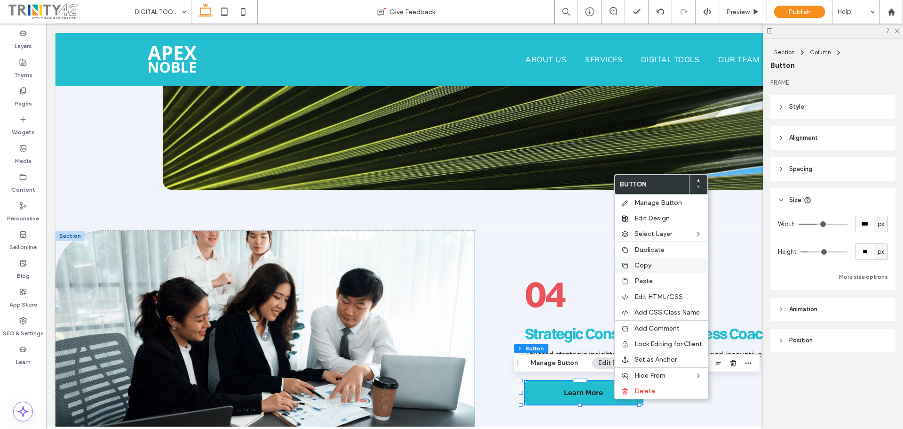
click at [646, 267] on span "Copy" at bounding box center [643, 265] width 17 height 8
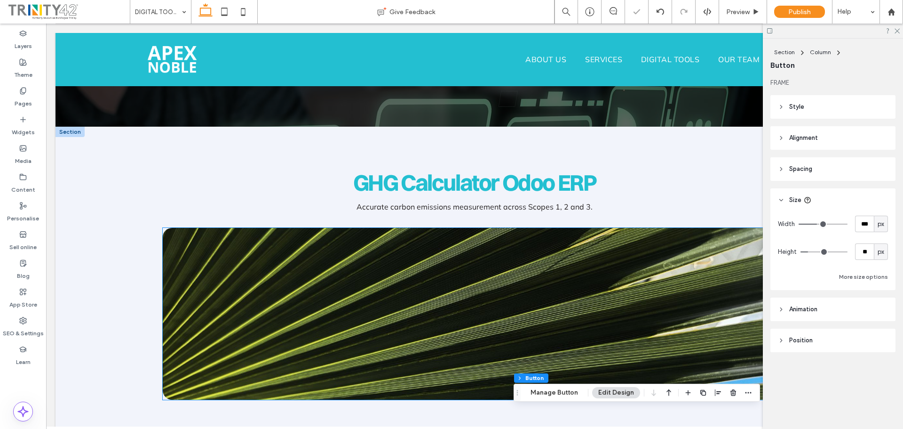
scroll to position [198, 0]
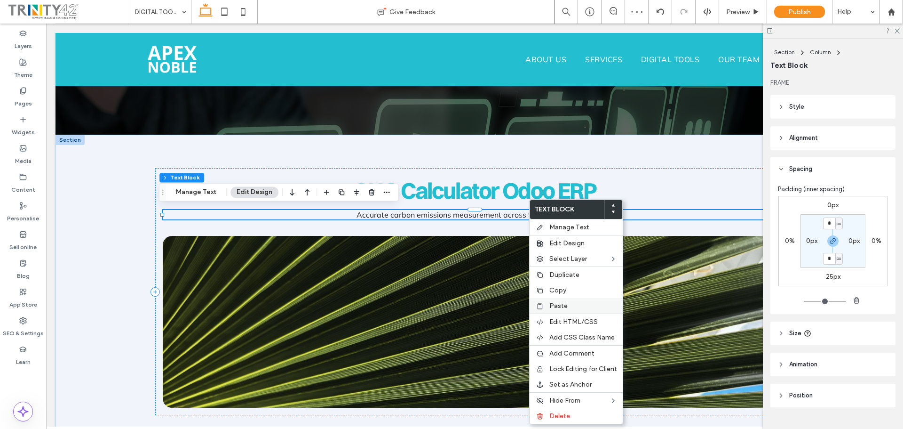
click at [565, 306] on span "Paste" at bounding box center [558, 306] width 18 height 8
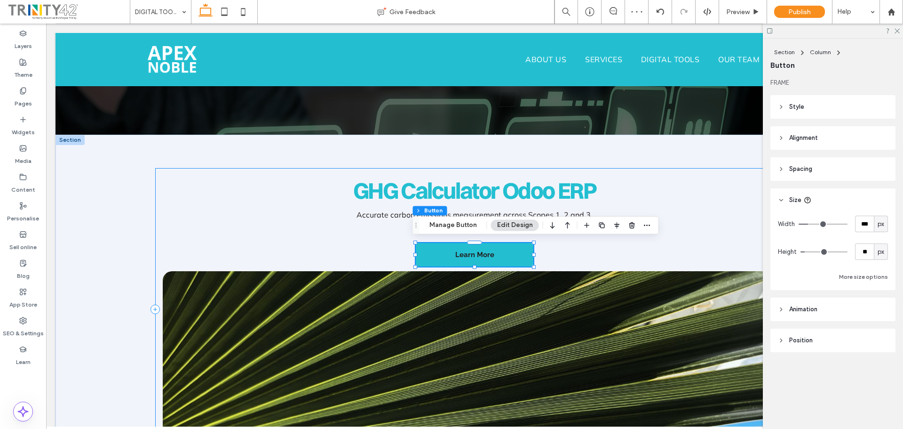
click at [698, 232] on div "GHG Calculator Odoo ERP Accurate carbon emissions measurement across Scopes 1, …" at bounding box center [474, 309] width 638 height 282
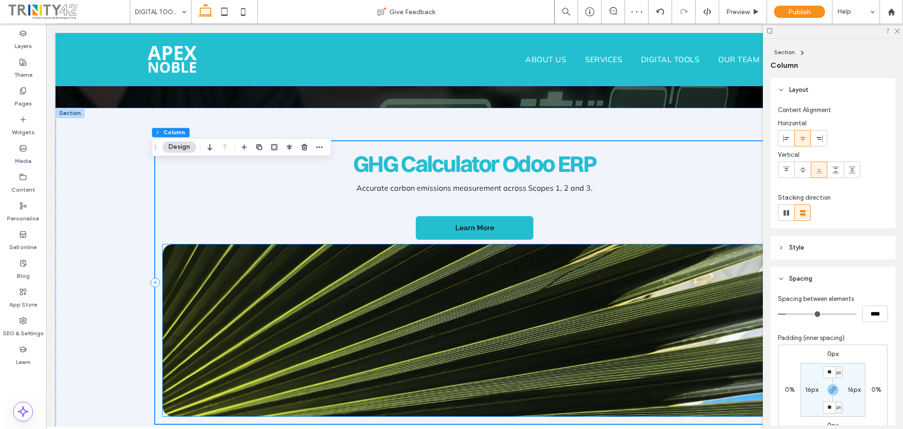
scroll to position [292, 0]
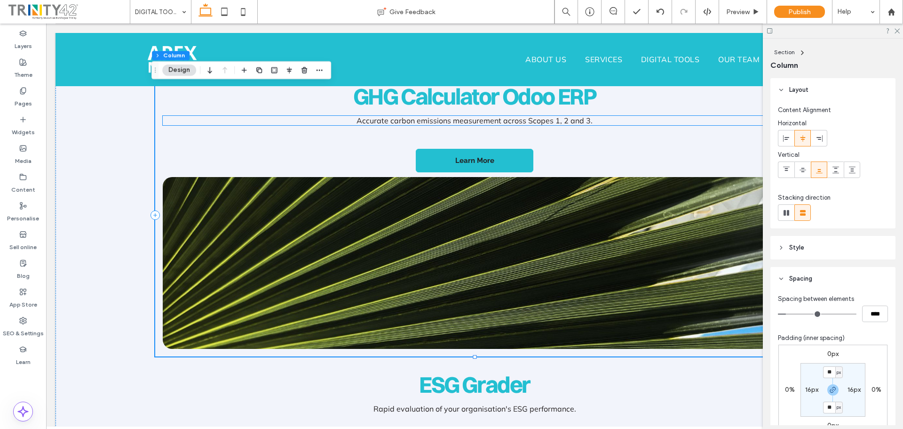
click at [523, 123] on span "Accurate carbon emissions measurement across Scopes 1, 2 and 3." at bounding box center [475, 120] width 236 height 9
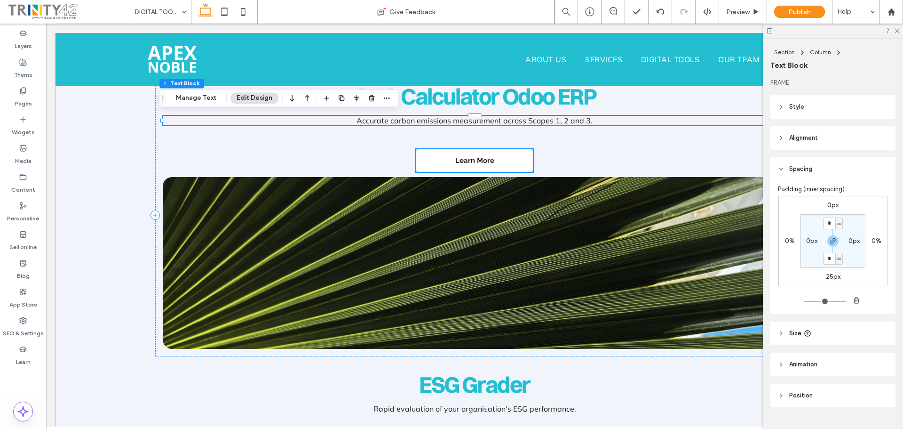
click at [505, 151] on link "Learn More" at bounding box center [475, 161] width 118 height 24
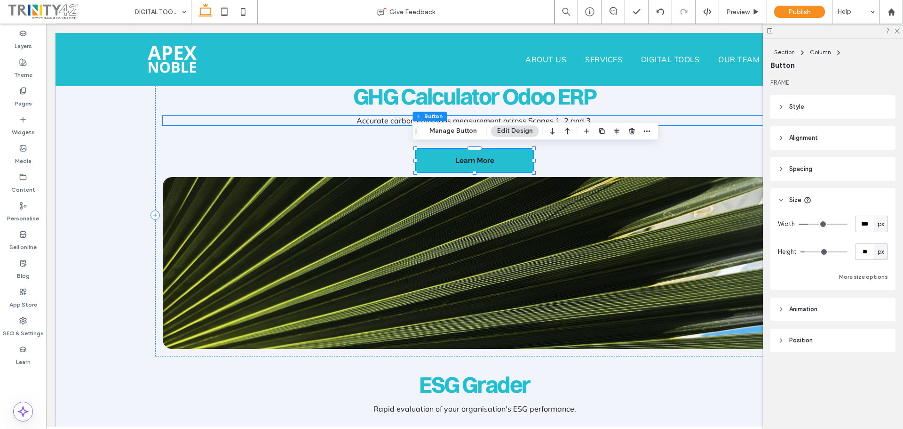
click at [629, 117] on p "Accurate carbon emissions measurement across Scopes 1, 2 and 3." at bounding box center [474, 120] width 623 height 9
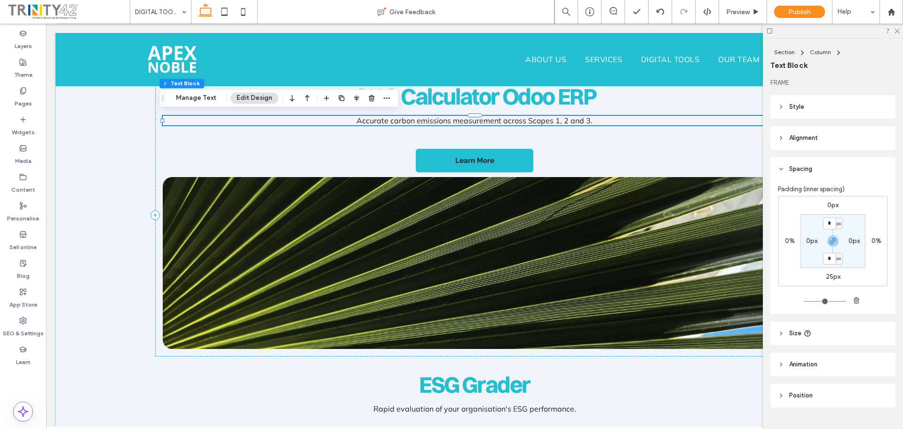
click at [827, 276] on label "25px" at bounding box center [833, 276] width 15 height 8
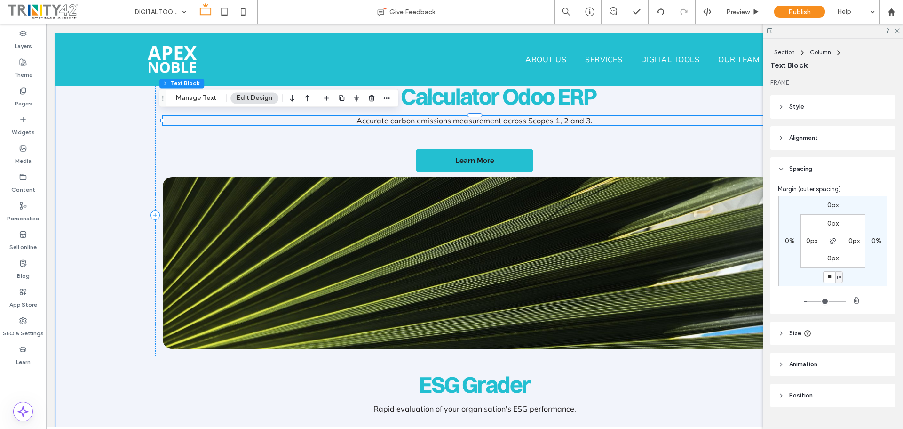
type input "**"
type input "*"
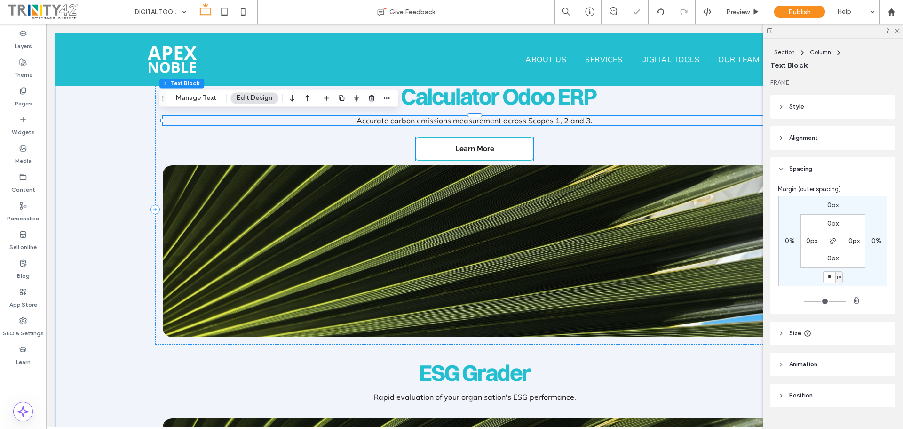
click at [524, 145] on link "Learn More" at bounding box center [475, 149] width 118 height 24
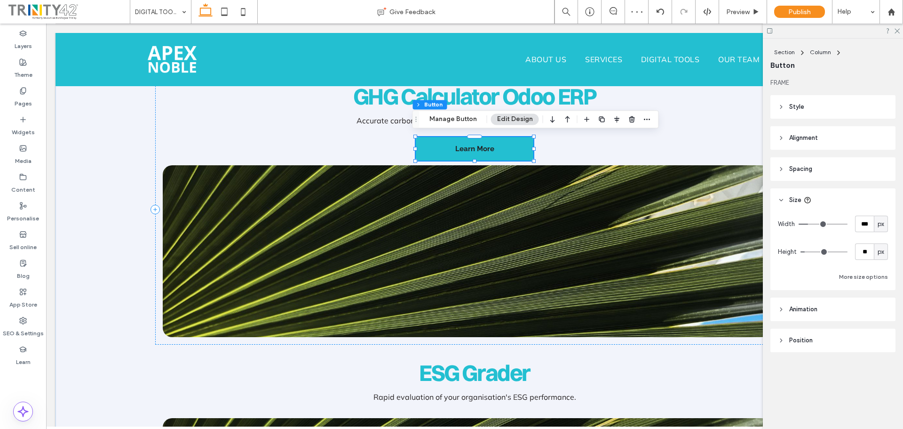
click at [796, 166] on span "Spacing" at bounding box center [800, 168] width 23 height 9
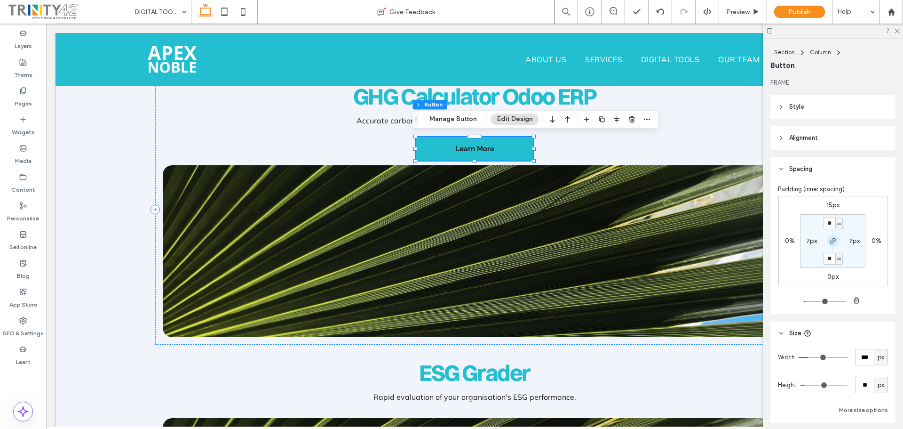
click at [830, 243] on icon "button" at bounding box center [833, 241] width 8 height 8
click at [830, 277] on label "0px" at bounding box center [833, 276] width 11 height 8
type input "*"
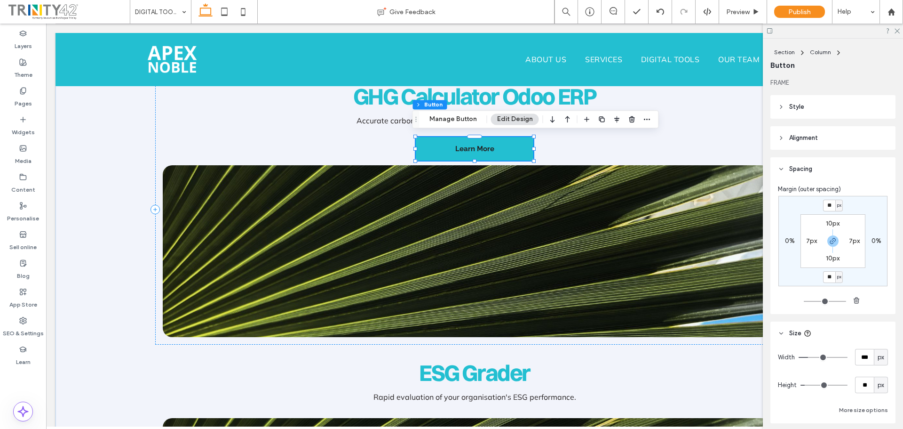
type input "**"
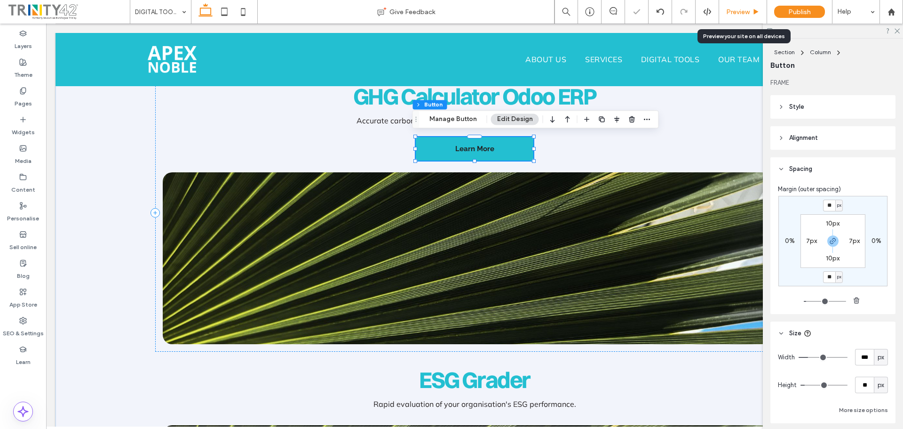
click at [738, 14] on span "Preview" at bounding box center [738, 12] width 24 height 8
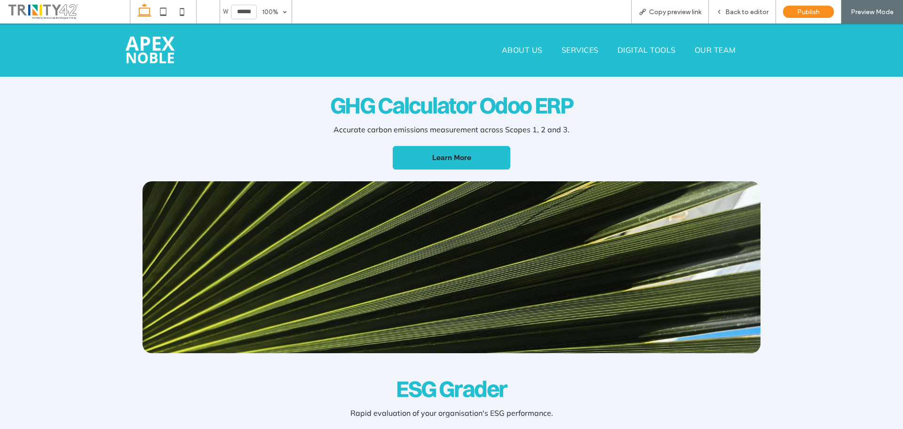
scroll to position [188, 0]
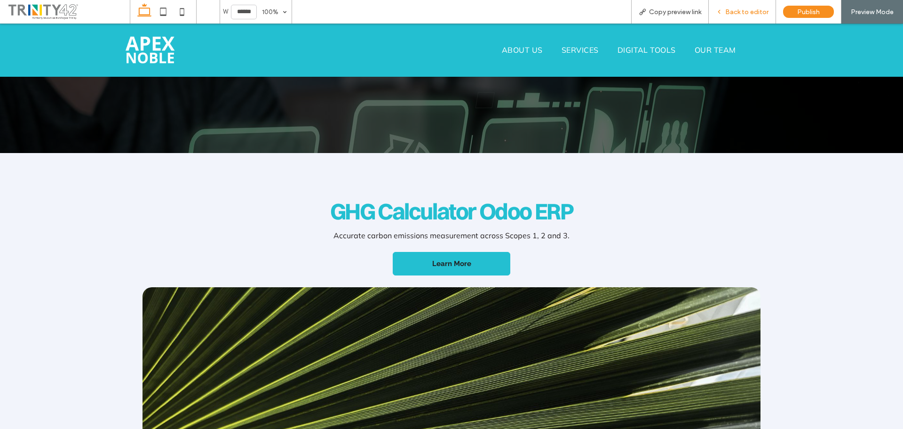
click at [755, 18] on div "Back to editor" at bounding box center [742, 12] width 67 height 24
click at [740, 8] on span "Back to editor" at bounding box center [746, 12] width 43 height 8
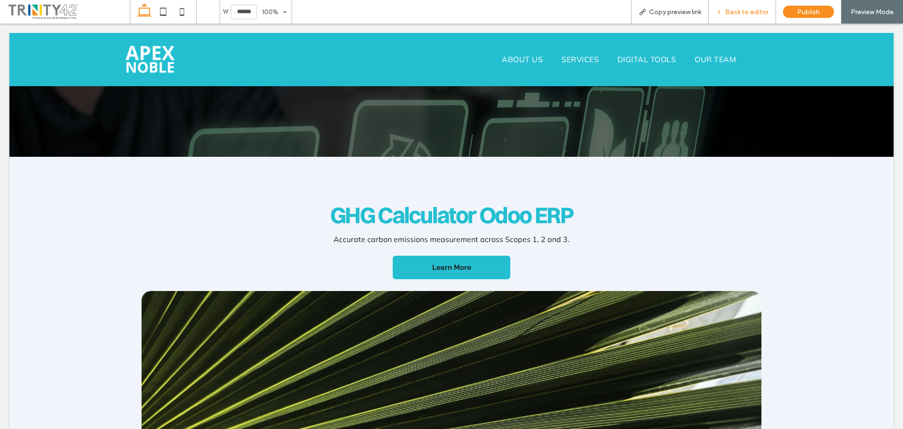
scroll to position [198, 0]
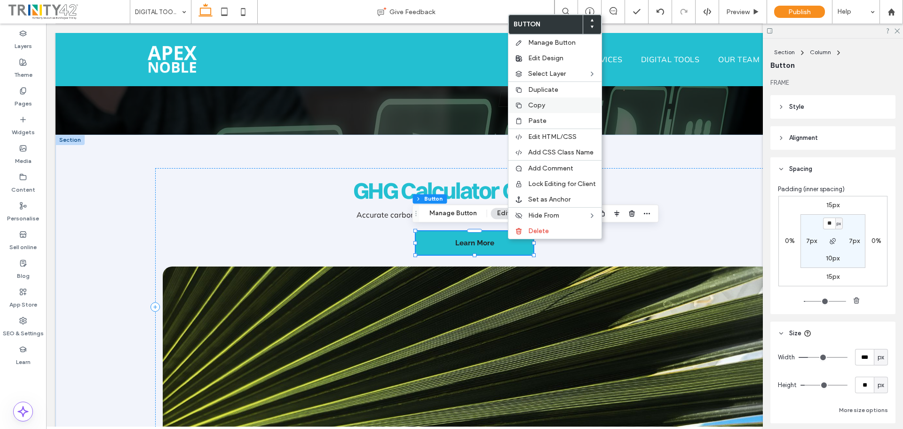
click at [556, 102] on label "Copy" at bounding box center [562, 105] width 68 height 8
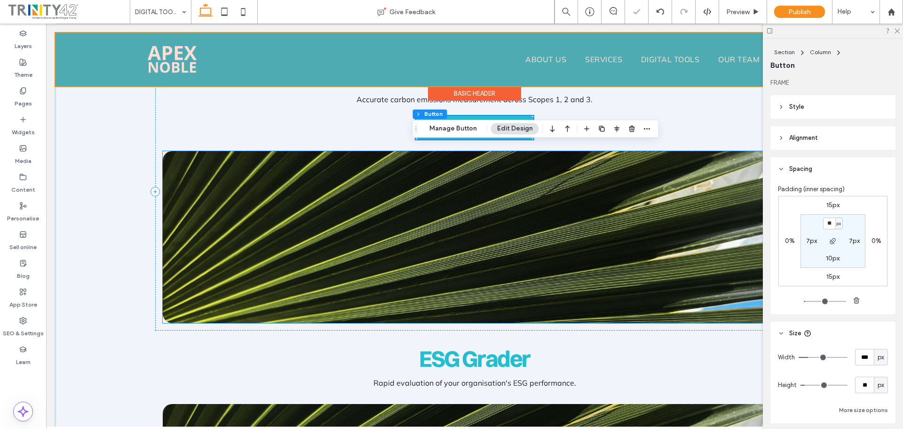
scroll to position [423, 0]
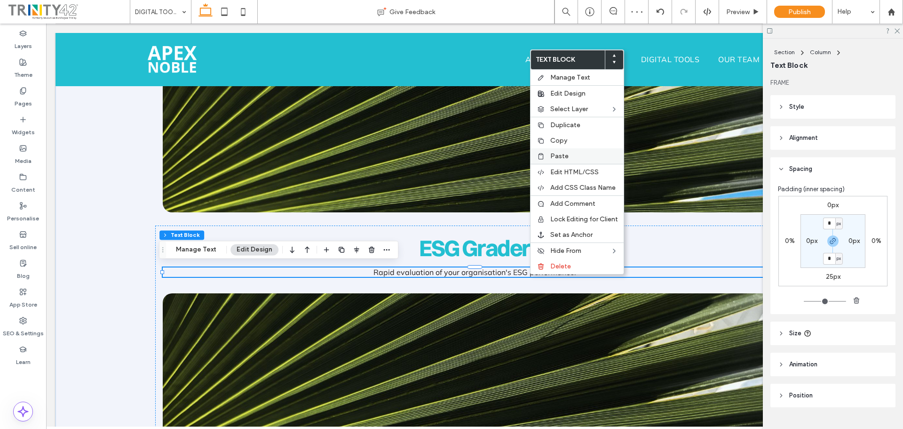
click at [580, 157] on label "Paste" at bounding box center [584, 156] width 68 height 8
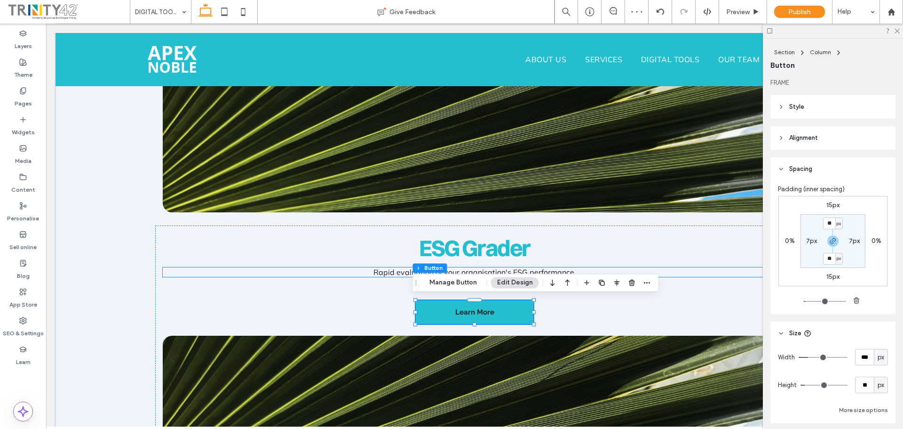
click at [582, 271] on p "Rapid evaluation of your organisation's ESG performance." at bounding box center [474, 271] width 623 height 9
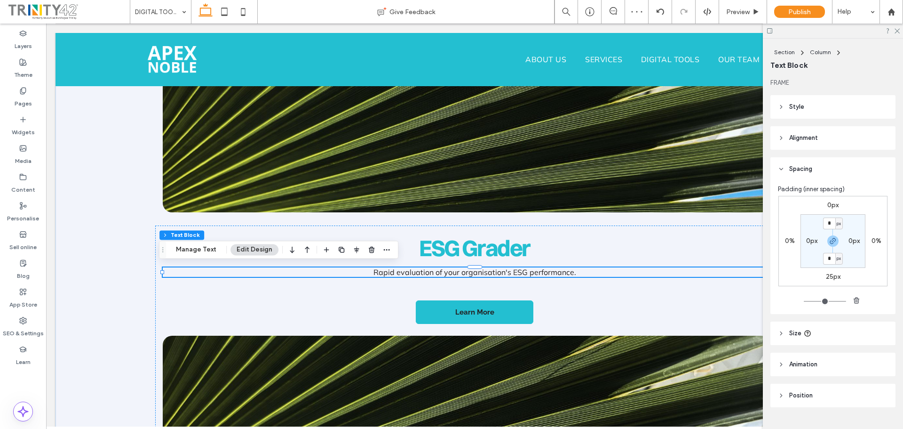
click at [831, 275] on label "25px" at bounding box center [833, 276] width 15 height 8
type input "**"
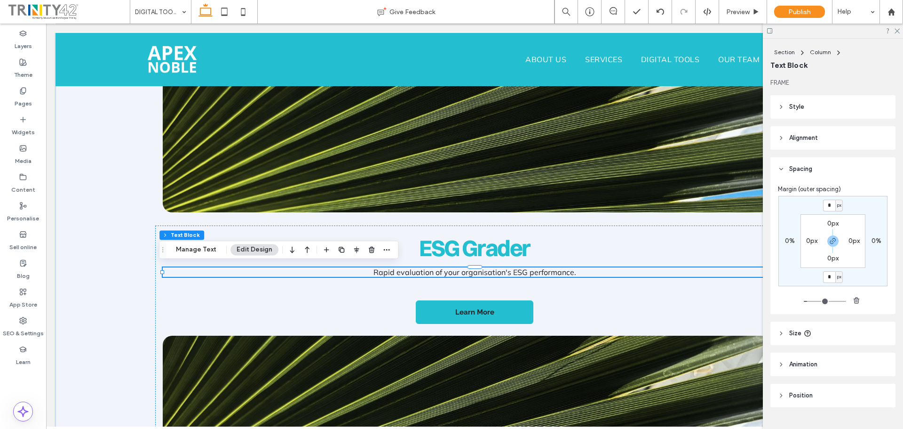
type input "*"
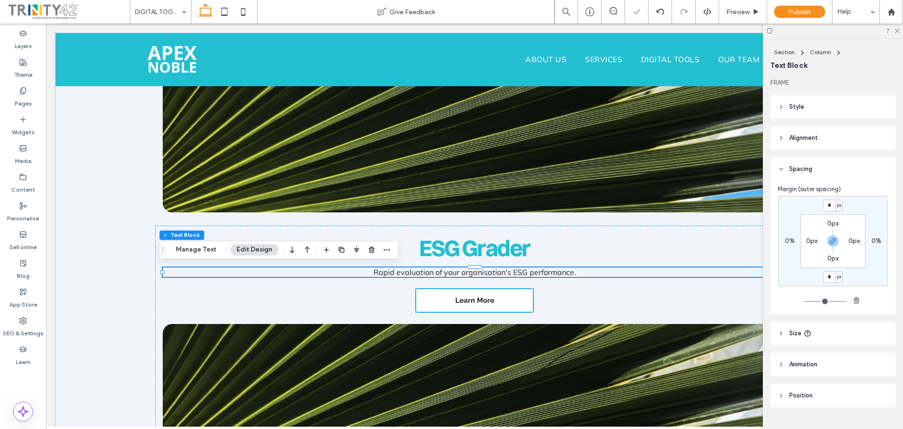
click at [511, 293] on link "Learn More" at bounding box center [475, 300] width 118 height 24
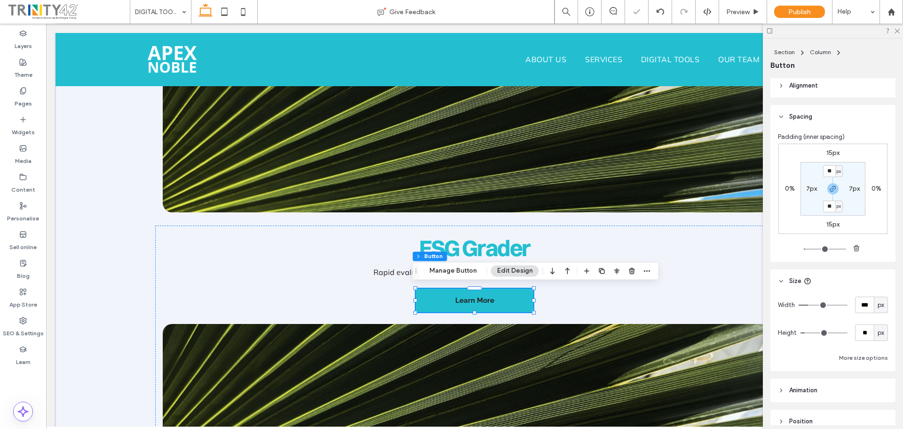
scroll to position [51, 0]
click at [738, 13] on span "Preview" at bounding box center [738, 12] width 24 height 8
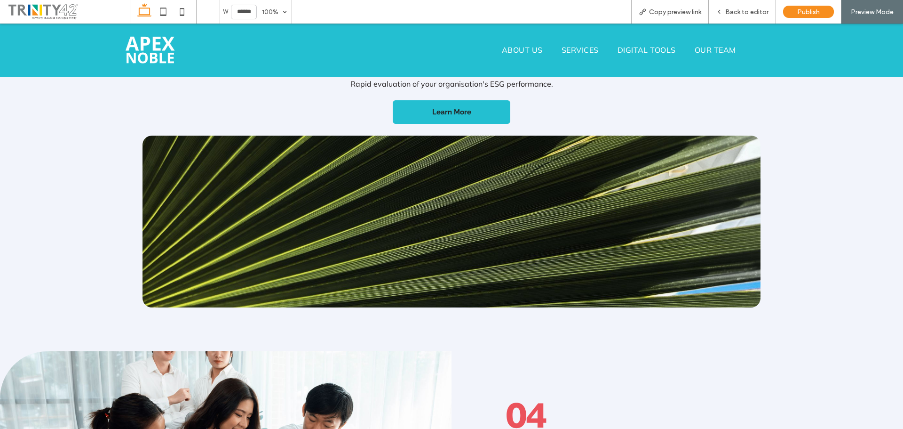
scroll to position [761, 0]
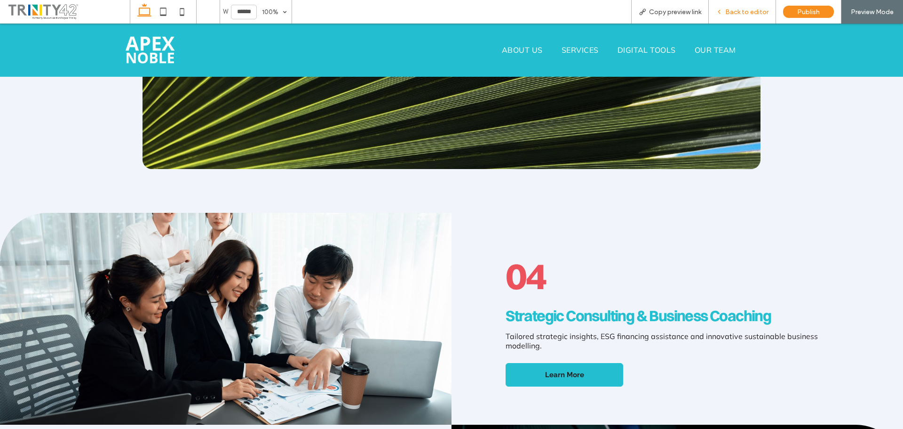
drag, startPoint x: 749, startPoint y: 10, endPoint x: 738, endPoint y: 5, distance: 11.8
click at [749, 10] on span "Back to editor" at bounding box center [746, 12] width 43 height 8
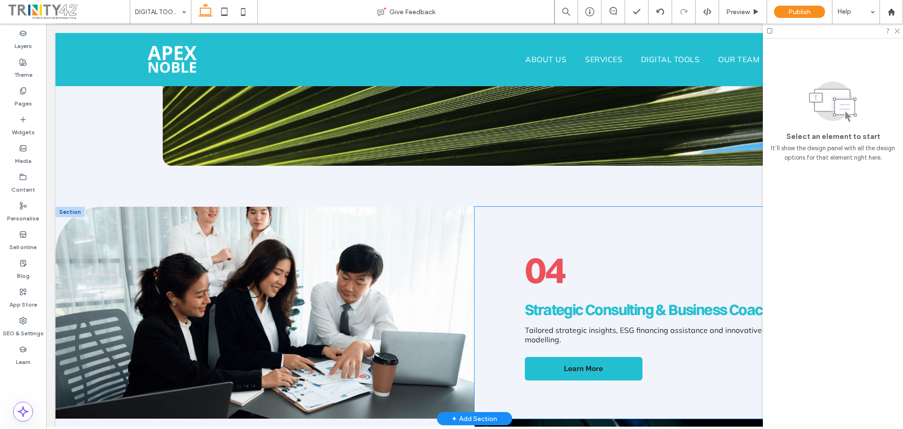
scroll to position [753, 0]
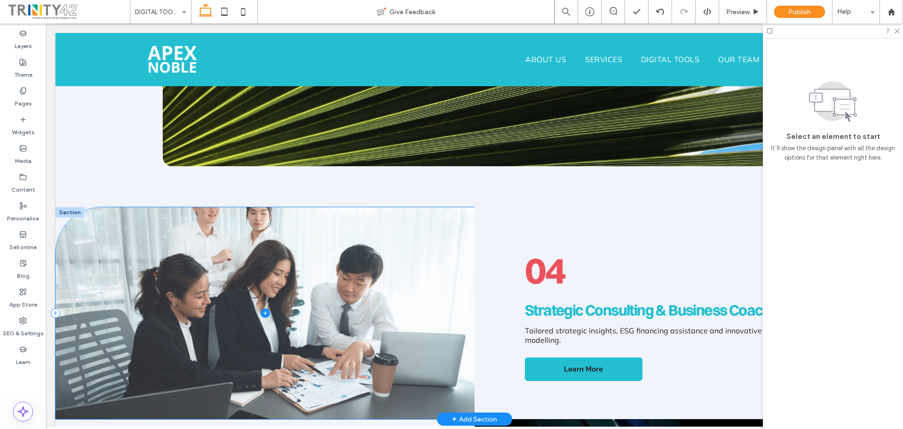
click at [60, 222] on span at bounding box center [265, 313] width 419 height 212
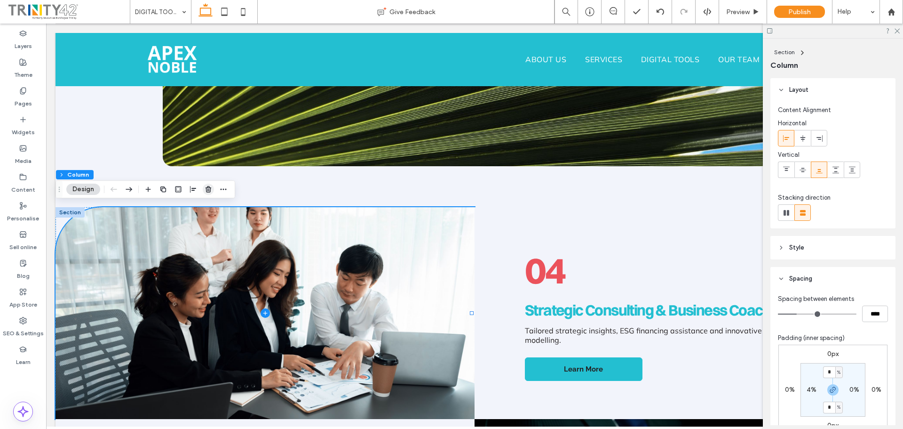
click at [210, 187] on icon "button" at bounding box center [209, 189] width 8 height 8
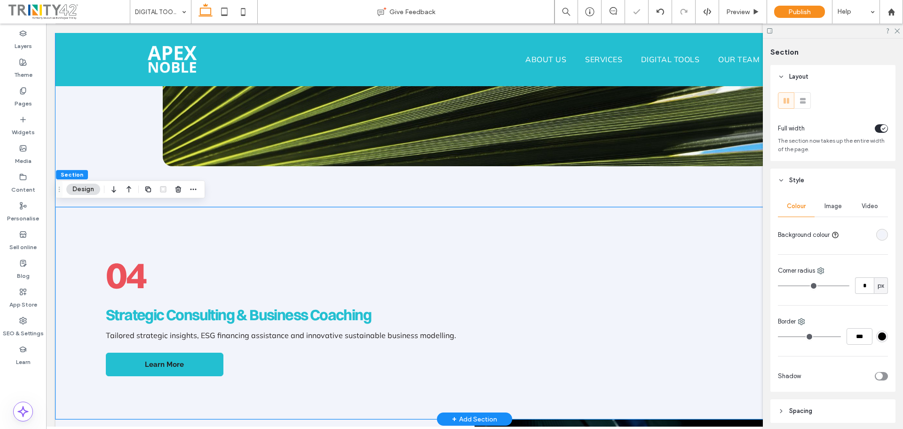
click at [88, 219] on div "04 Strategic Consulting & Business Coaching Tailored strategic insights, ESG fi…" at bounding box center [475, 313] width 838 height 212
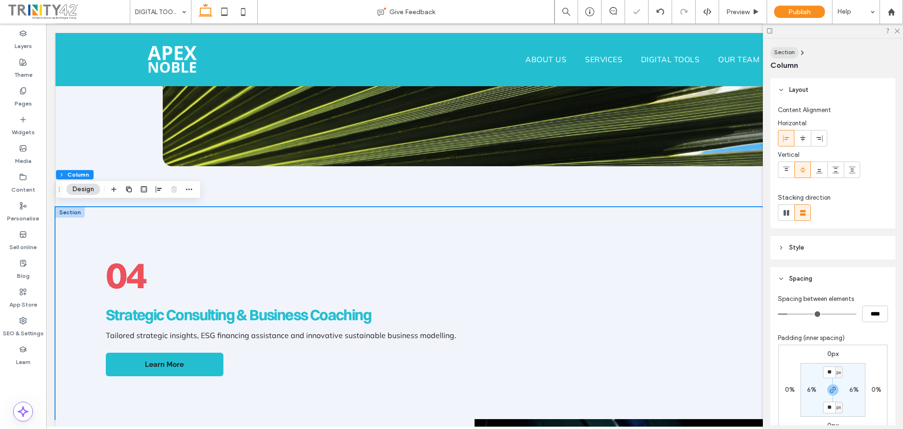
click at [779, 55] on span "Section" at bounding box center [784, 51] width 21 height 7
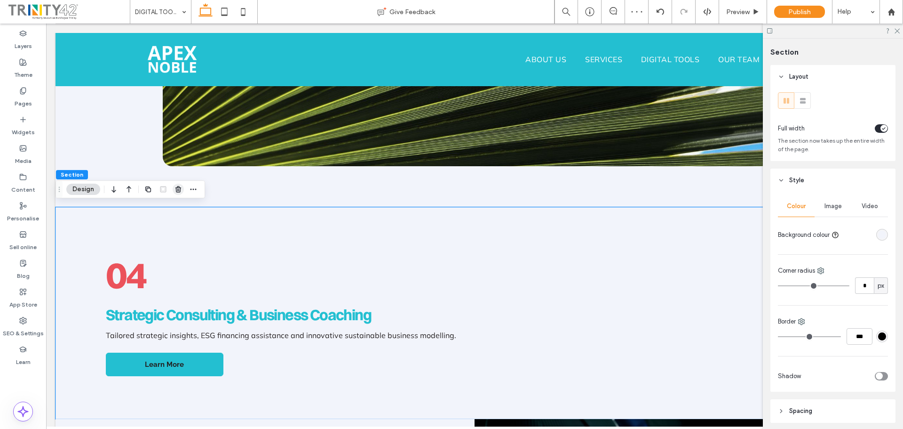
click at [181, 192] on icon "button" at bounding box center [179, 189] width 8 height 8
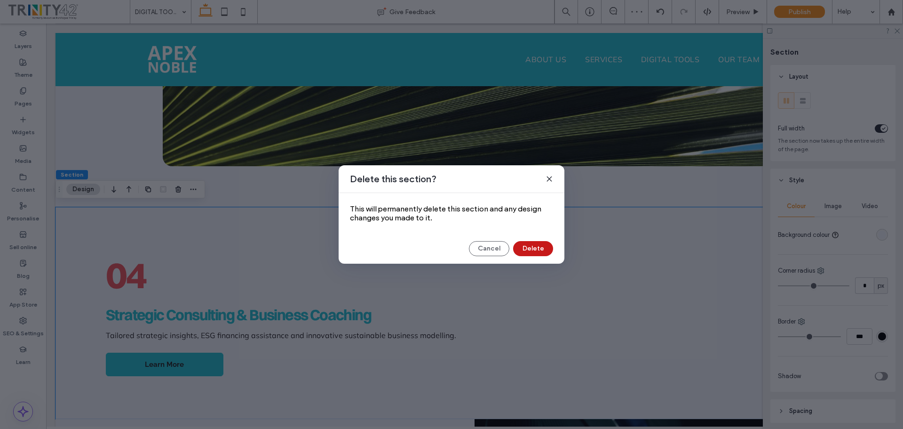
click at [538, 246] on button "Delete" at bounding box center [533, 248] width 40 height 15
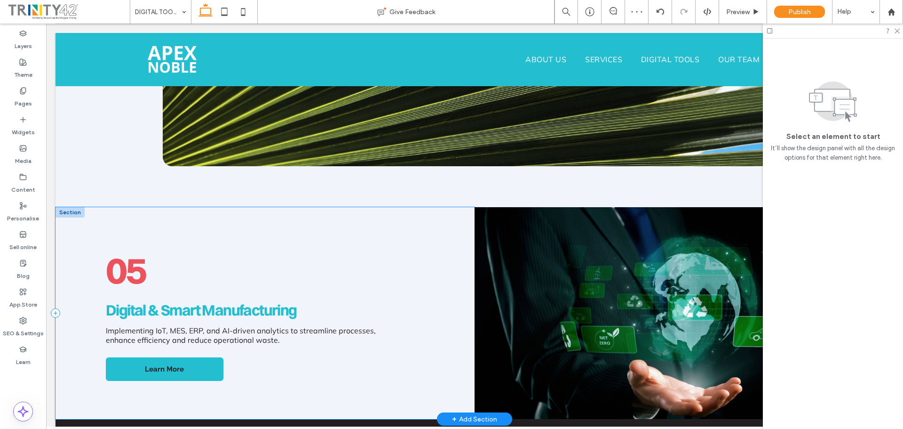
click at [137, 222] on div "05 Digital & Smart Manufacturing Implementing IoT, MES, ERP, and AI-driven anal…" at bounding box center [265, 313] width 419 height 212
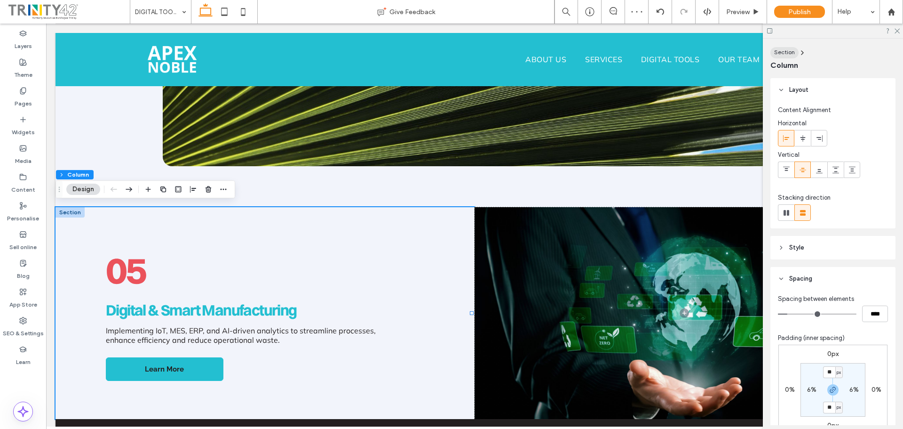
click at [785, 55] on span "Section" at bounding box center [784, 51] width 21 height 7
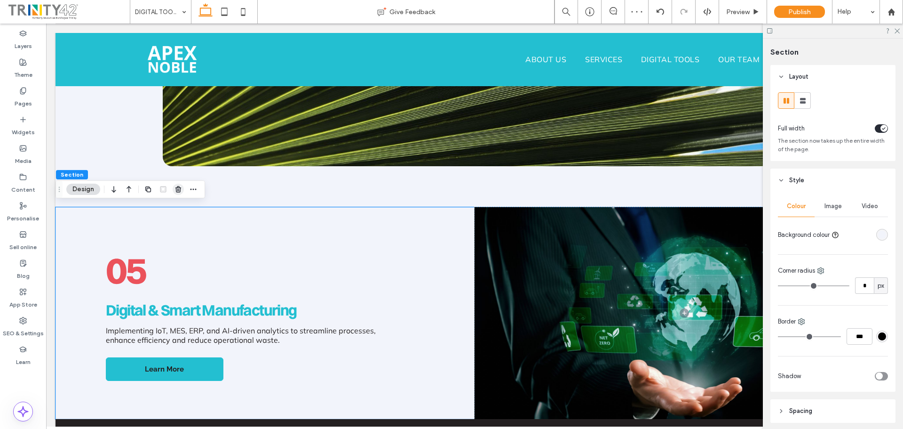
click at [175, 189] on icon "button" at bounding box center [179, 189] width 8 height 8
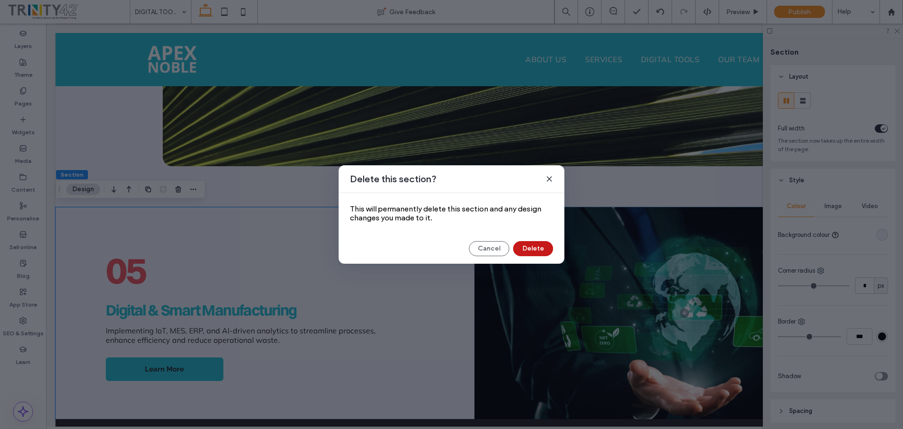
click at [547, 247] on button "Delete" at bounding box center [533, 248] width 40 height 15
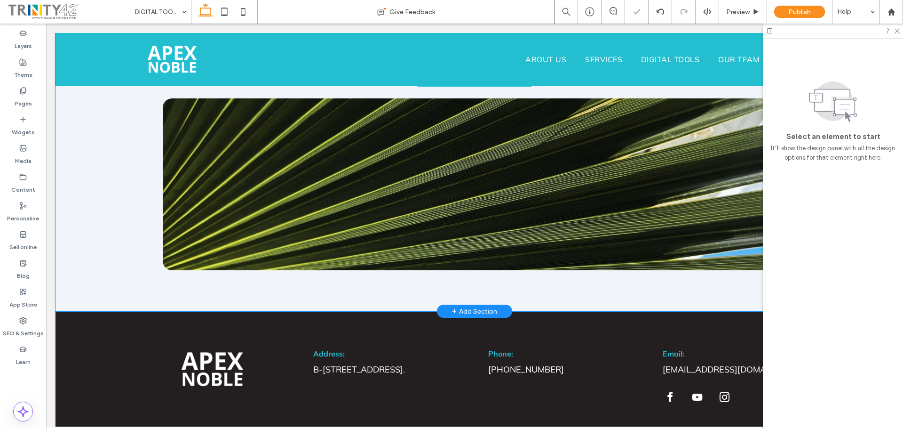
scroll to position [580, 0]
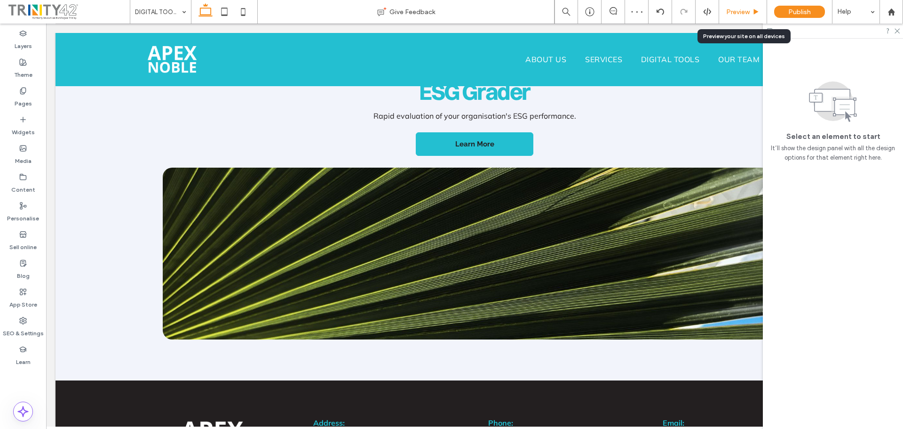
click at [745, 14] on span "Preview" at bounding box center [738, 12] width 24 height 8
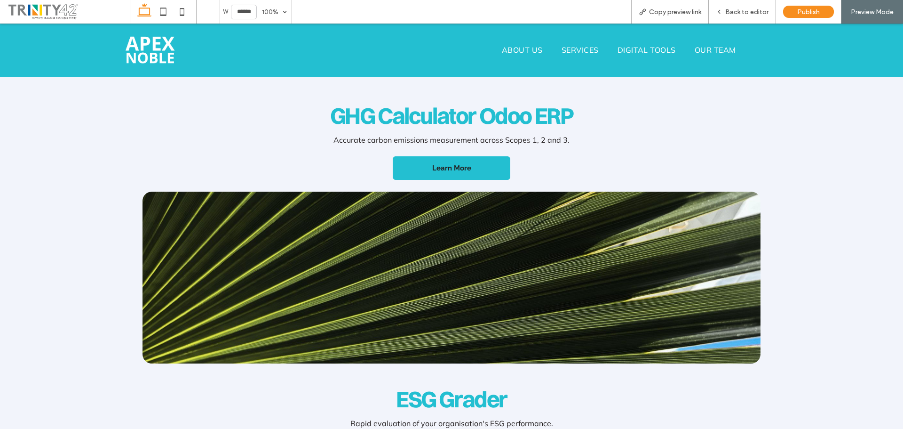
scroll to position [282, 0]
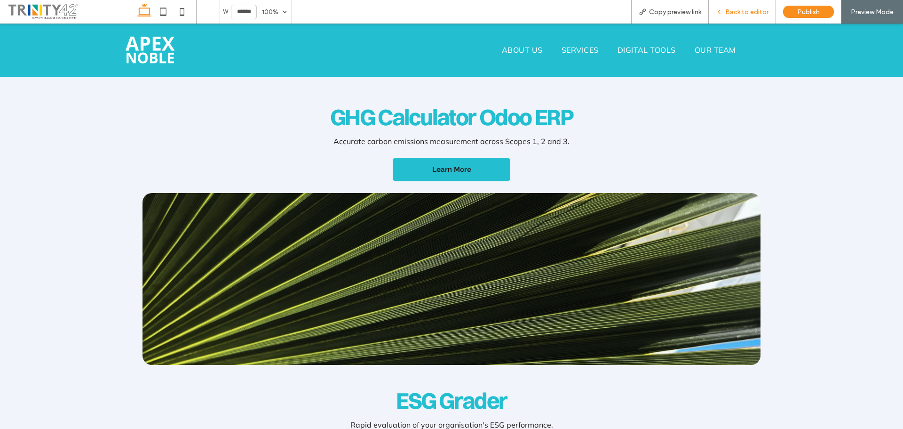
click at [749, 9] on span "Back to editor" at bounding box center [746, 12] width 43 height 8
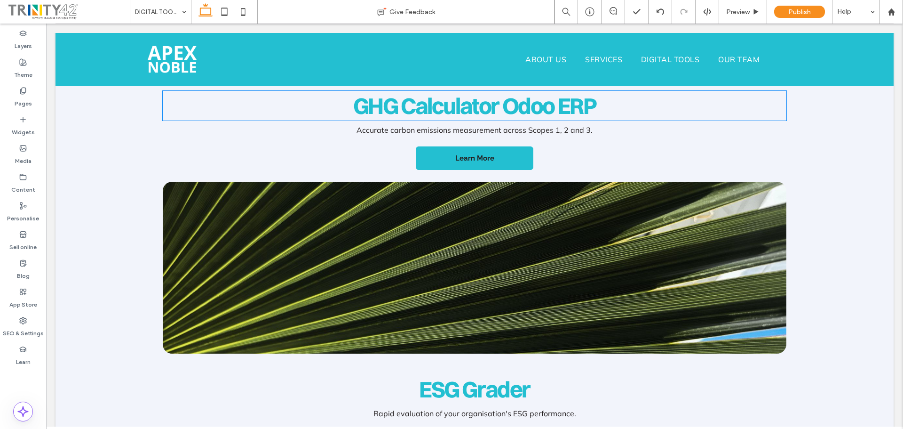
scroll to position [292, 0]
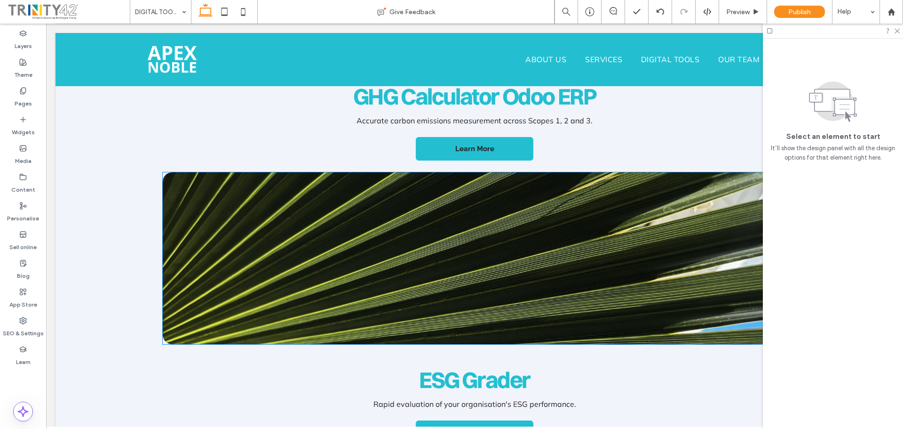
click at [485, 244] on img at bounding box center [474, 258] width 623 height 172
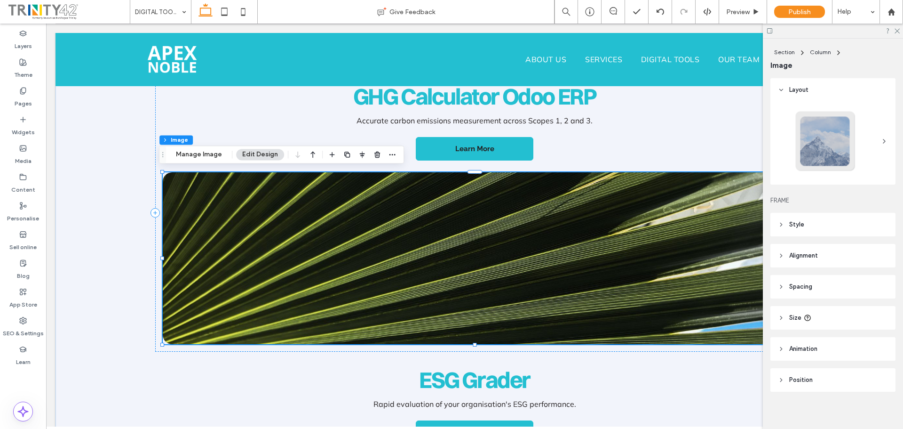
type input "**"
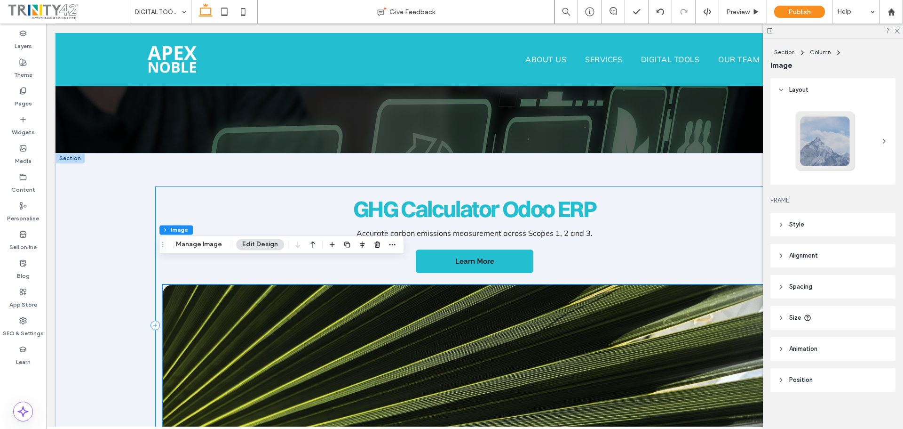
scroll to position [151, 0]
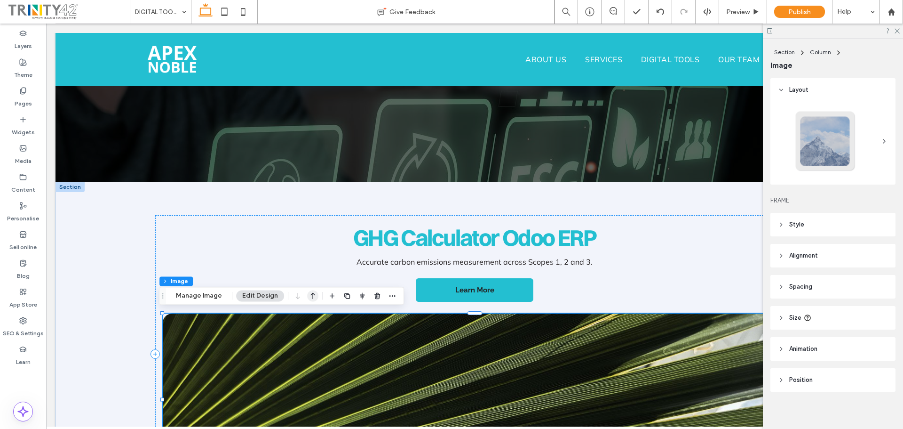
click at [313, 294] on icon "button" at bounding box center [312, 295] width 11 height 17
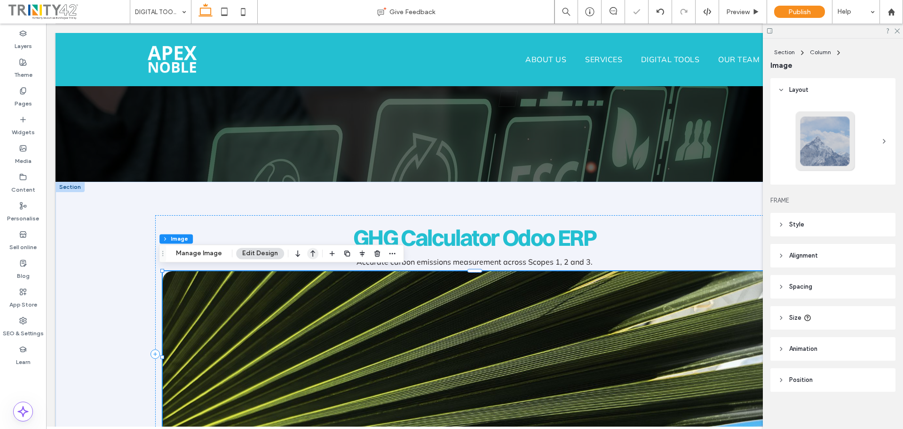
click at [311, 257] on icon "button" at bounding box center [312, 253] width 11 height 17
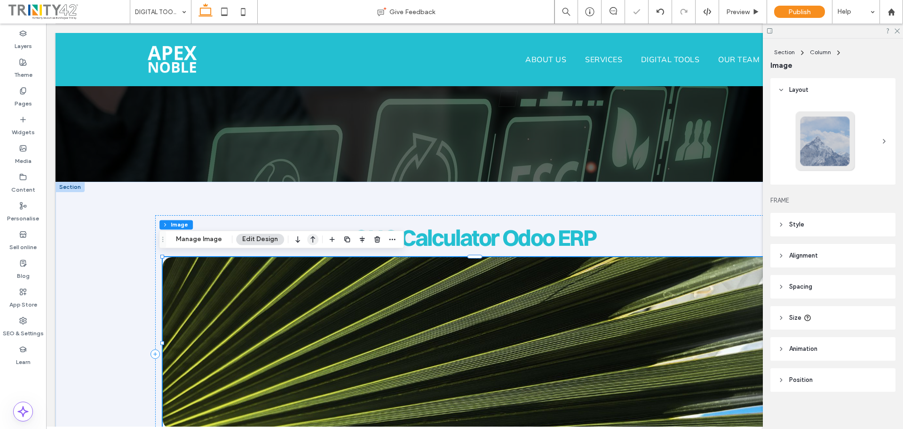
click at [313, 244] on icon "button" at bounding box center [312, 239] width 11 height 17
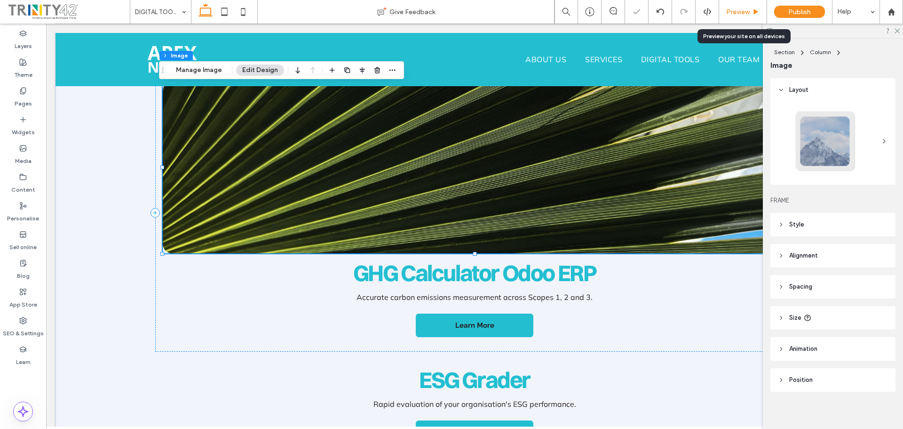
click at [732, 9] on span "Preview" at bounding box center [738, 12] width 24 height 8
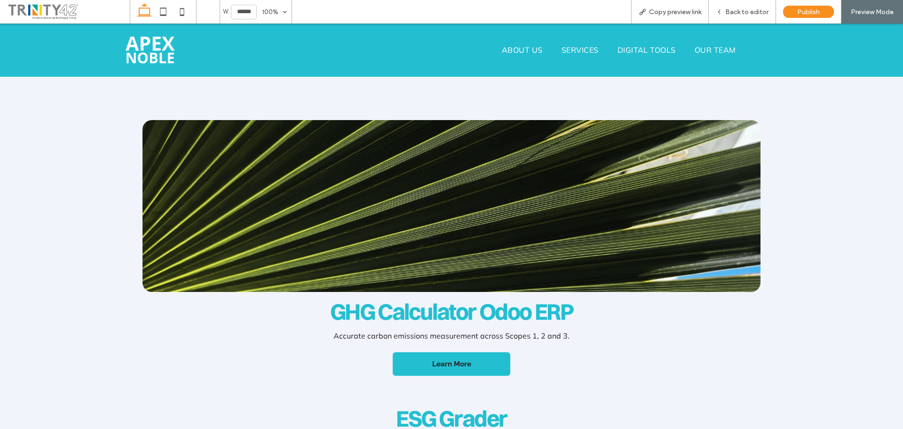
scroll to position [282, 0]
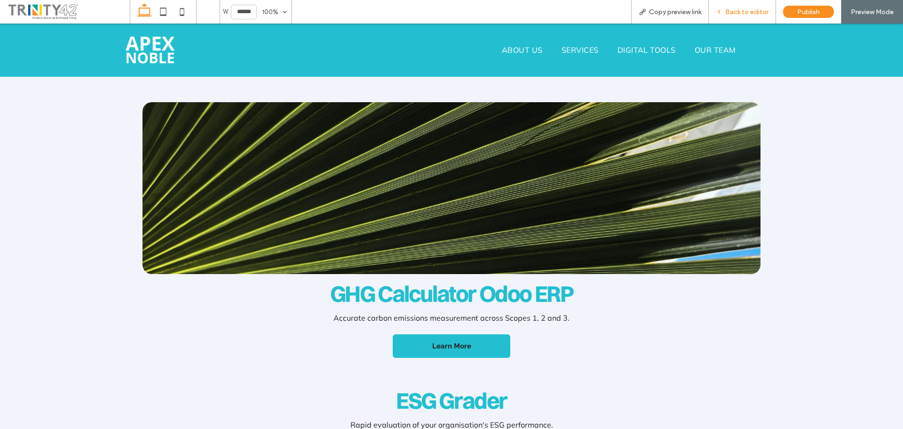
drag, startPoint x: 749, startPoint y: 14, endPoint x: 721, endPoint y: 0, distance: 30.9
click at [749, 14] on span "Back to editor" at bounding box center [746, 12] width 43 height 8
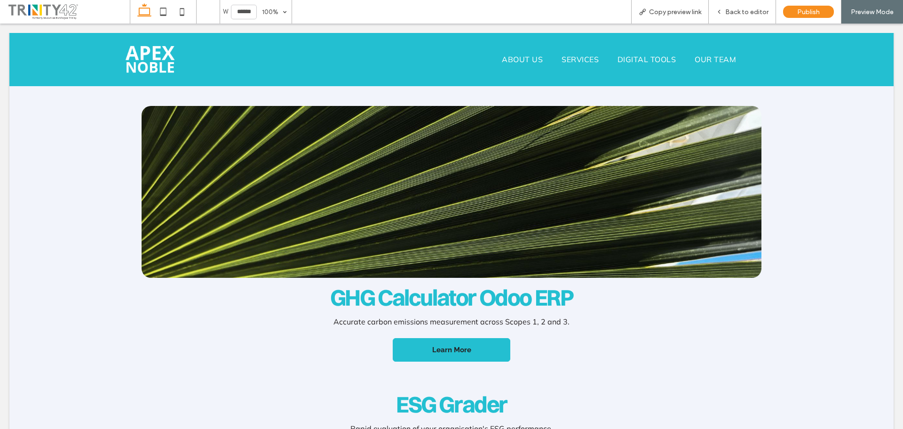
scroll to position [292, 0]
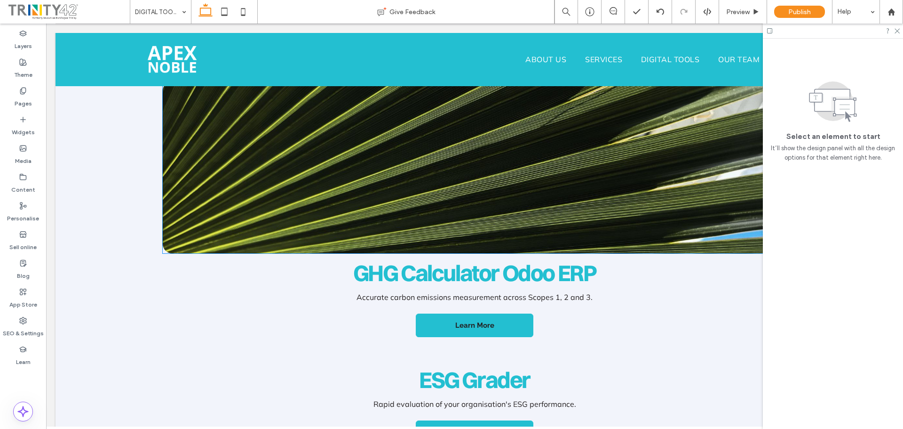
click at [287, 157] on img at bounding box center [474, 167] width 623 height 172
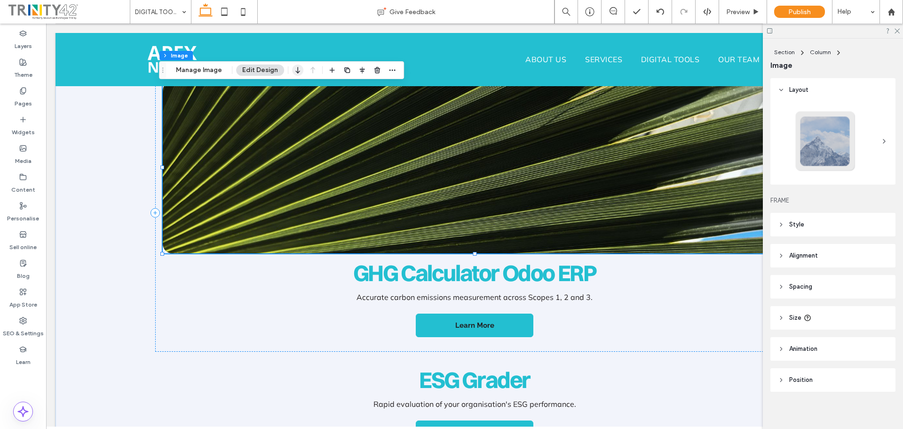
click at [302, 68] on icon "button" at bounding box center [297, 70] width 11 height 17
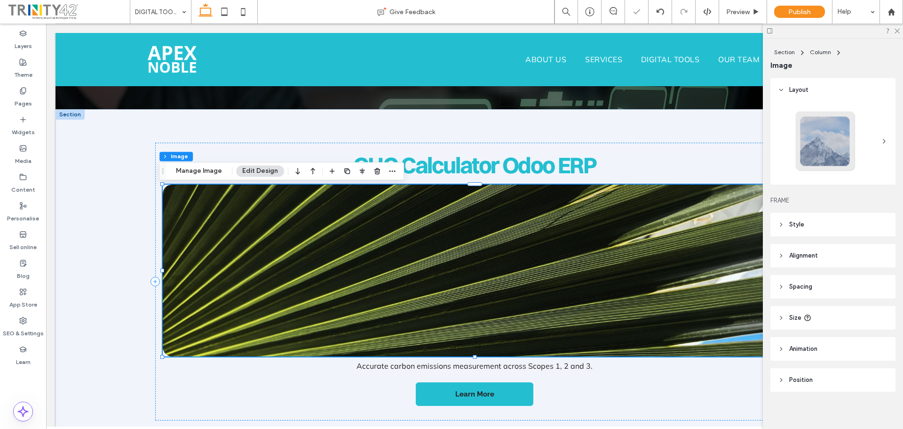
scroll to position [198, 0]
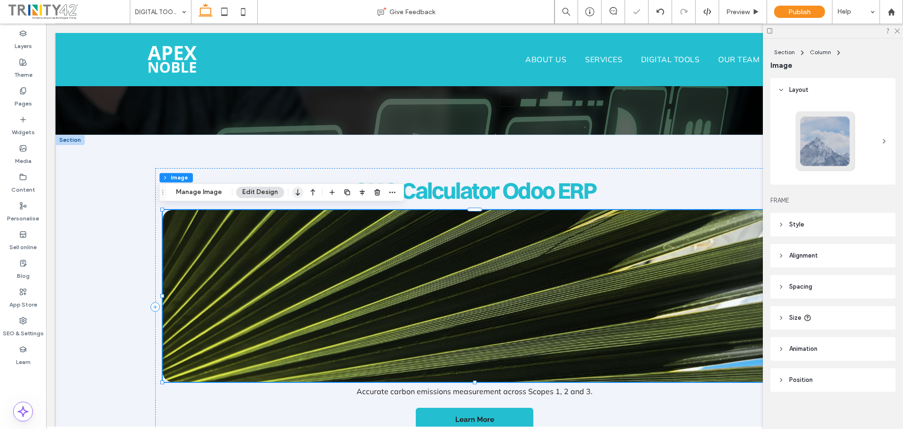
click at [296, 190] on use "button" at bounding box center [297, 192] width 4 height 7
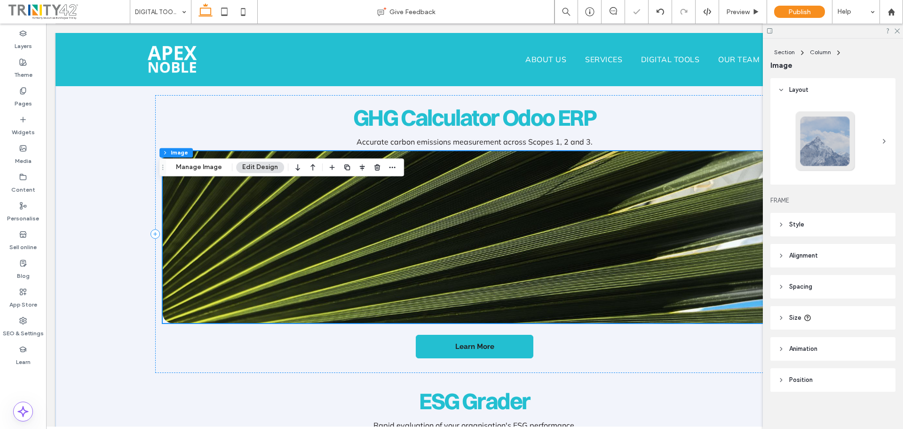
scroll to position [292, 0]
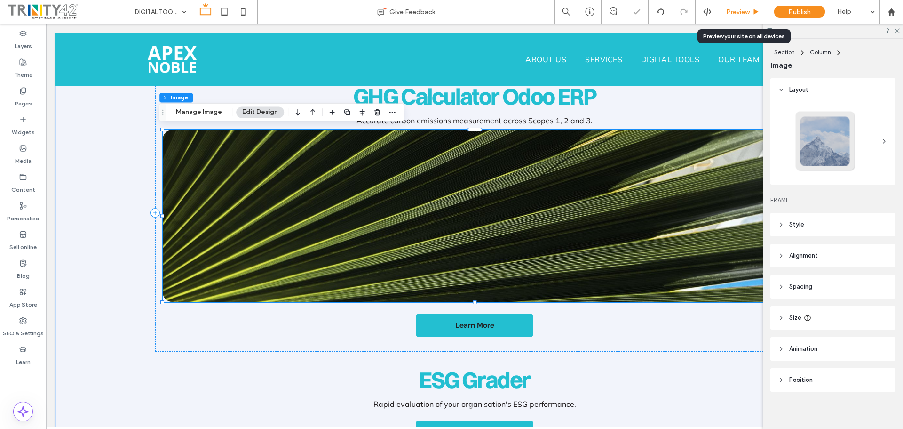
click at [751, 9] on div "Preview" at bounding box center [743, 12] width 48 height 8
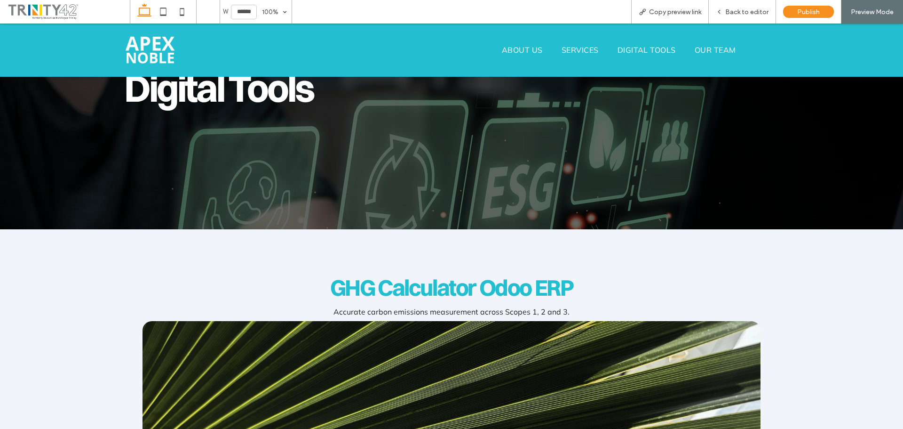
scroll to position [282, 0]
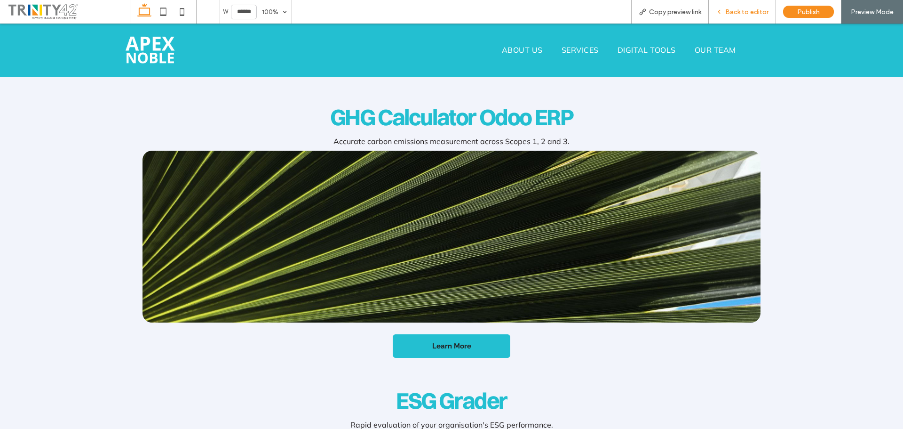
click at [748, 15] on span "Back to editor" at bounding box center [746, 12] width 43 height 8
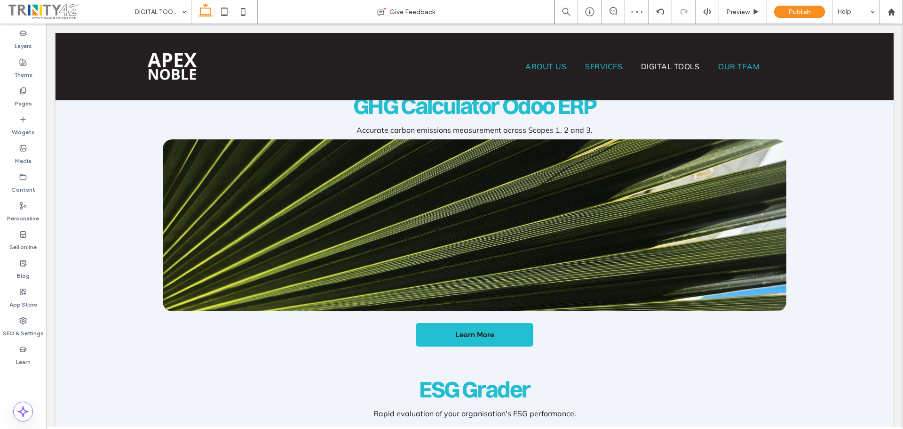
scroll to position [292, 0]
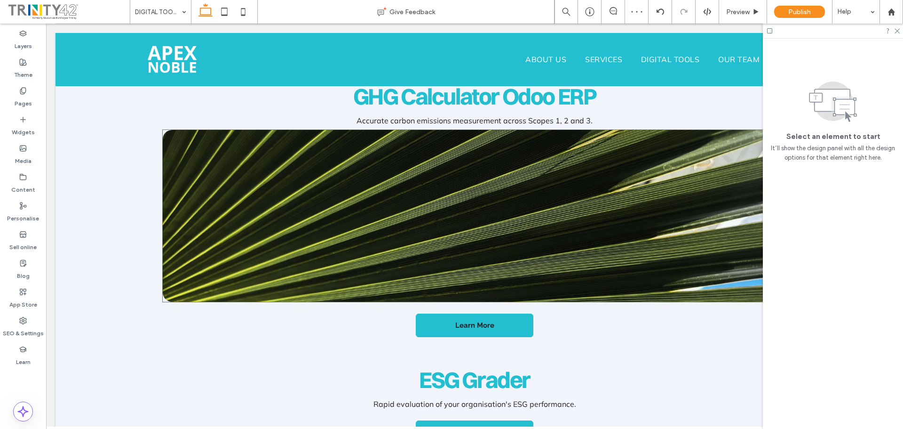
click at [351, 176] on img at bounding box center [474, 216] width 623 height 172
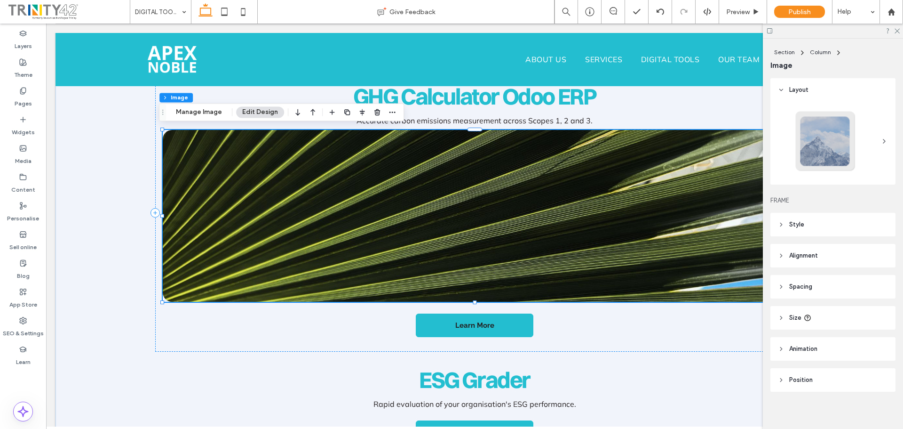
type input "**"
click at [293, 112] on icon "button" at bounding box center [297, 112] width 11 height 17
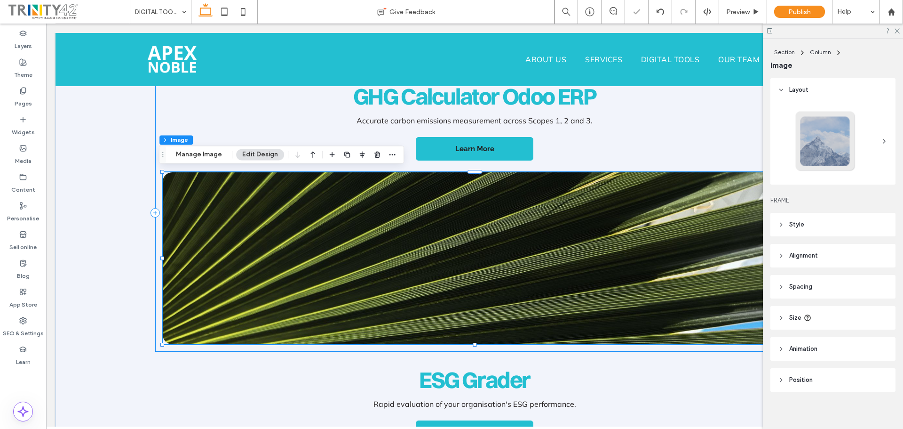
click at [296, 133] on div "GHG Calculator Odoo ERP Accurate carbon emissions measurement across Scopes 1, …" at bounding box center [474, 213] width 638 height 278
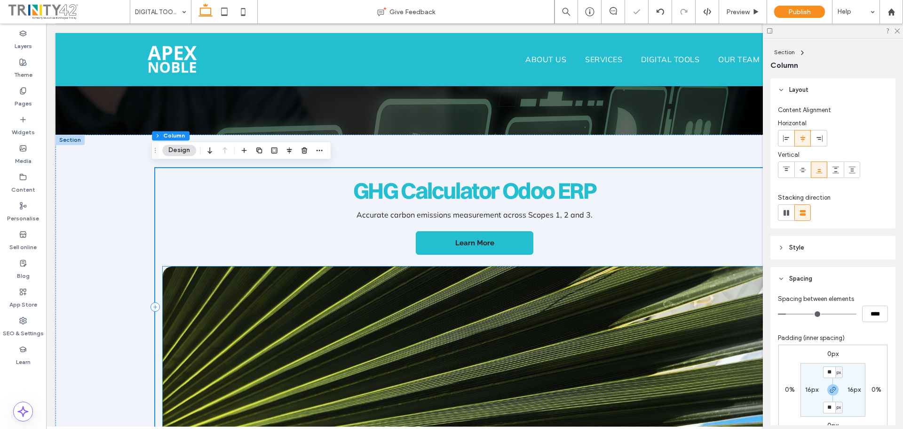
click at [302, 299] on img at bounding box center [474, 352] width 623 height 172
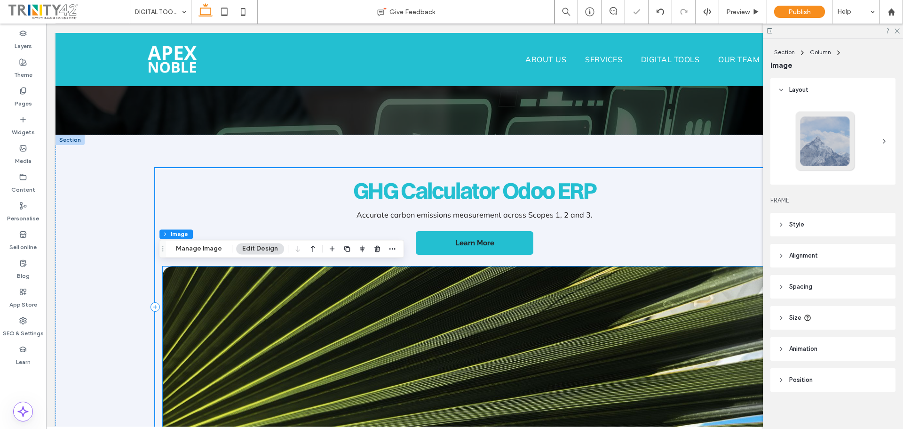
type input "**"
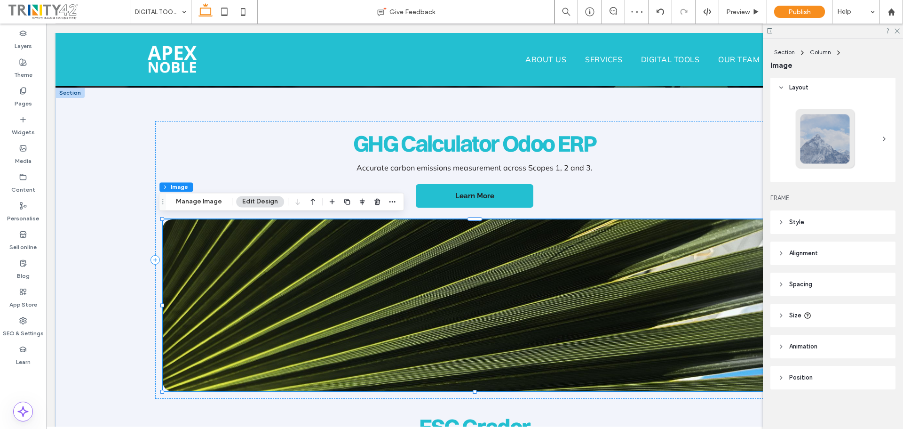
scroll to position [4, 0]
click at [784, 311] on icon at bounding box center [781, 313] width 7 height 7
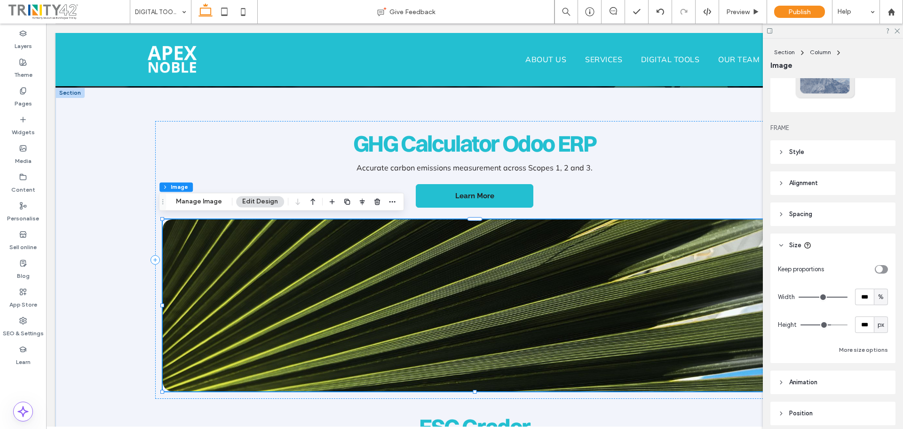
scroll to position [98, 0]
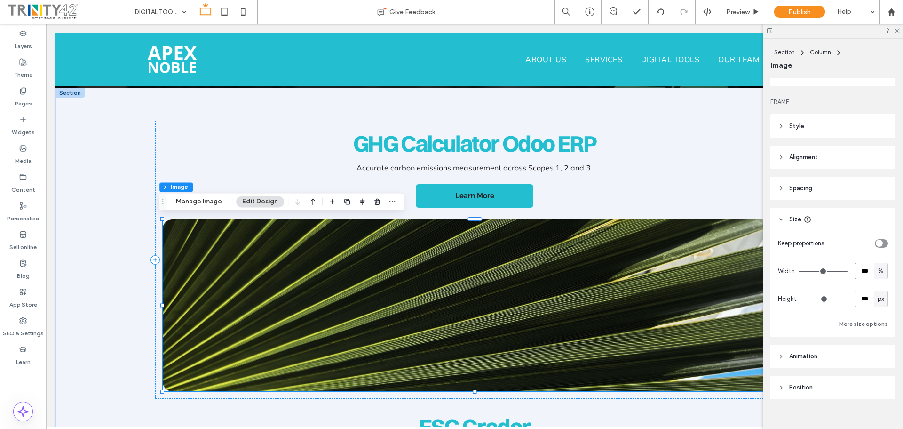
click at [866, 268] on input "***" at bounding box center [864, 271] width 19 height 16
type input "**"
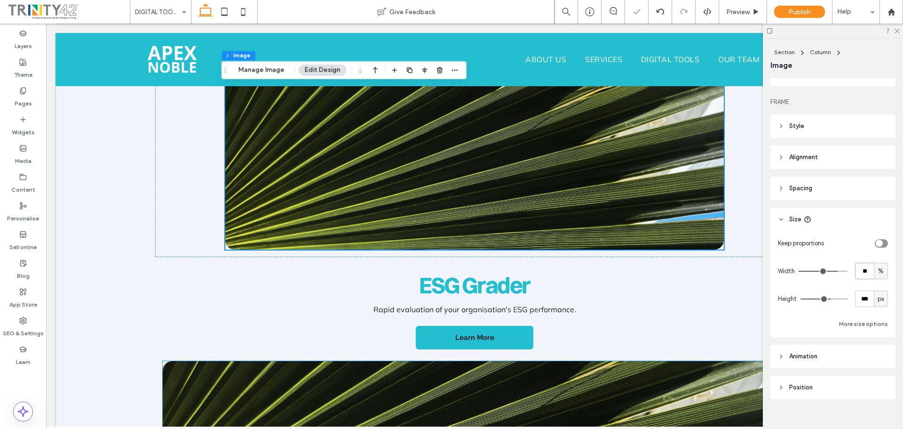
scroll to position [480, 0]
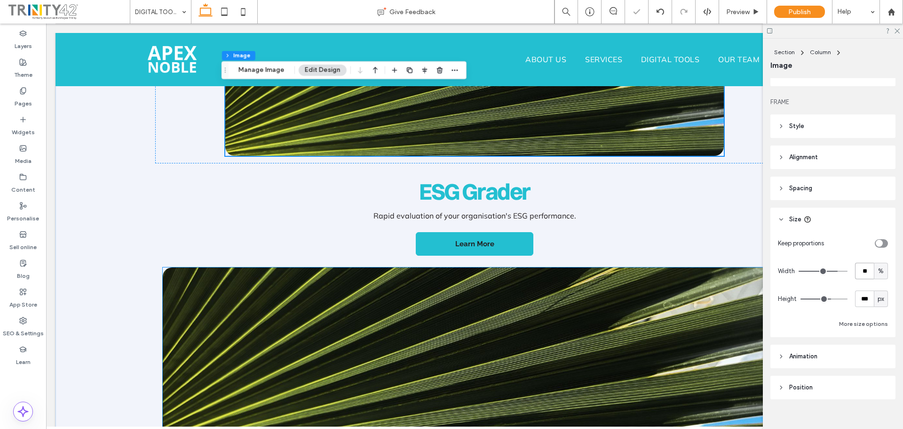
click at [523, 325] on img at bounding box center [474, 353] width 623 height 172
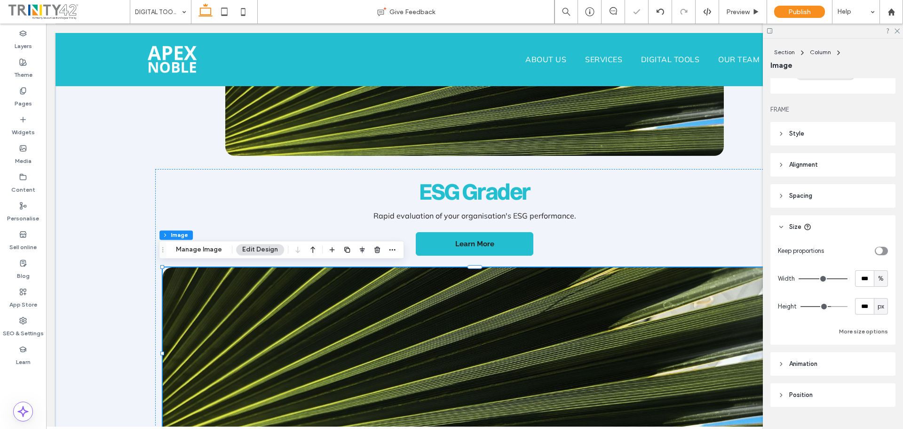
scroll to position [94, 0]
click at [857, 273] on input "***" at bounding box center [864, 275] width 19 height 16
type input "**"
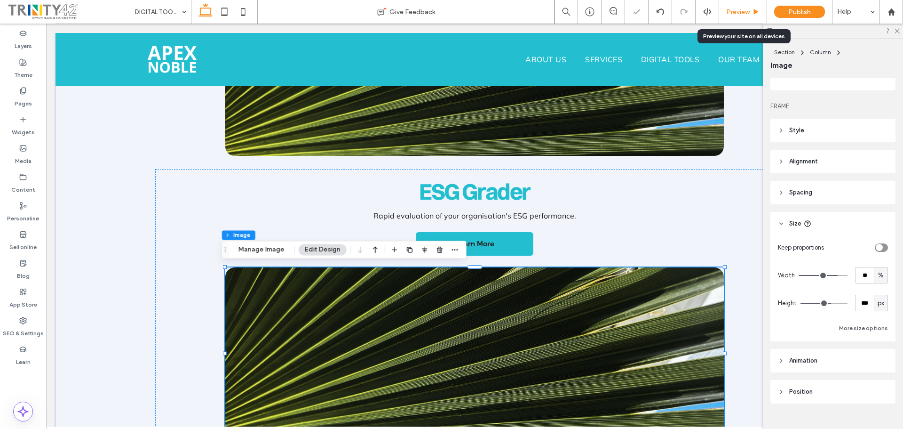
click at [743, 10] on span "Preview" at bounding box center [738, 12] width 24 height 8
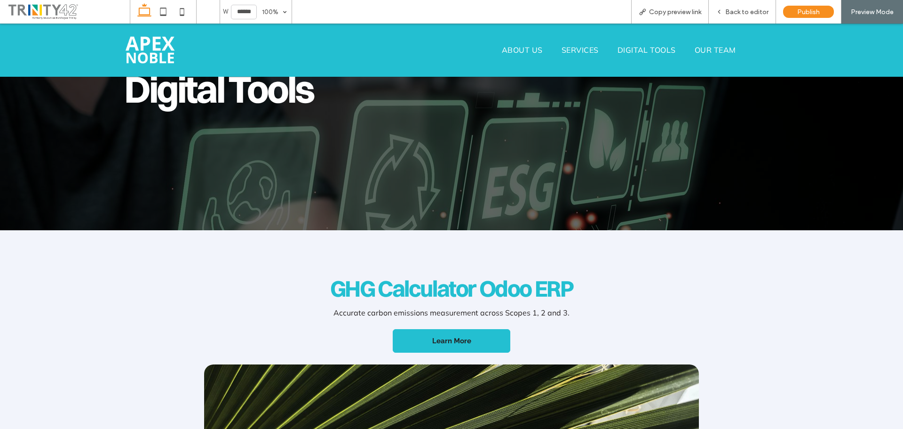
scroll to position [114, 0]
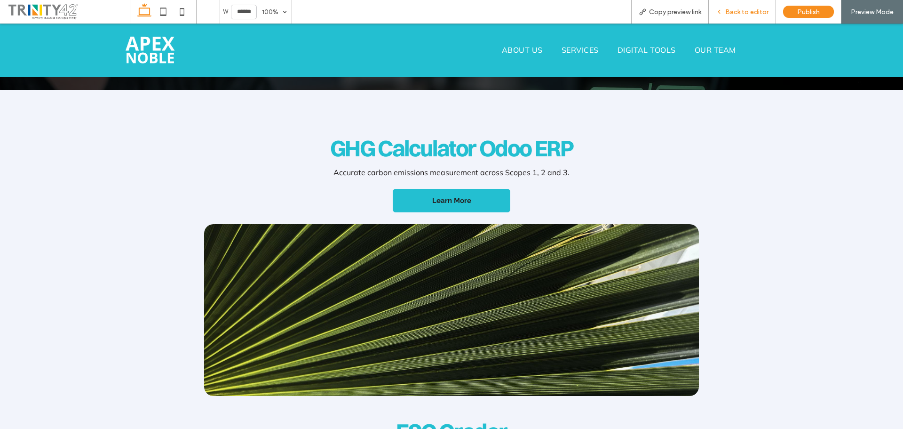
drag, startPoint x: 757, startPoint y: 10, endPoint x: 687, endPoint y: 62, distance: 86.5
click at [757, 10] on span "Back to editor" at bounding box center [746, 12] width 43 height 8
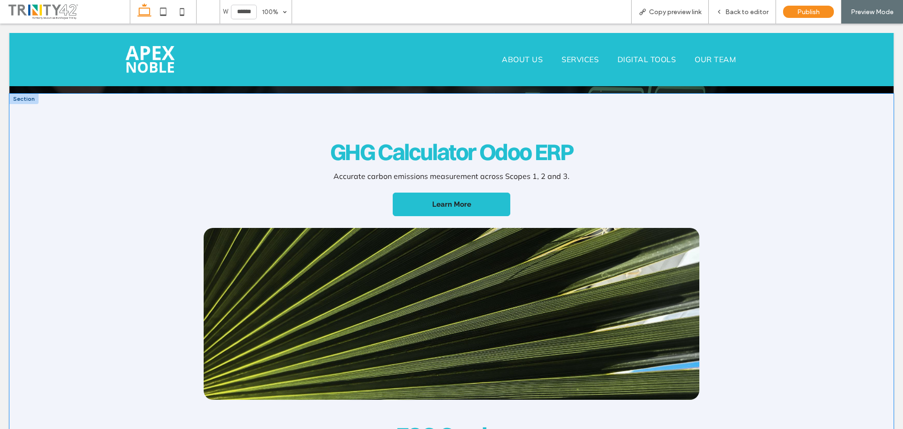
scroll to position [261, 0]
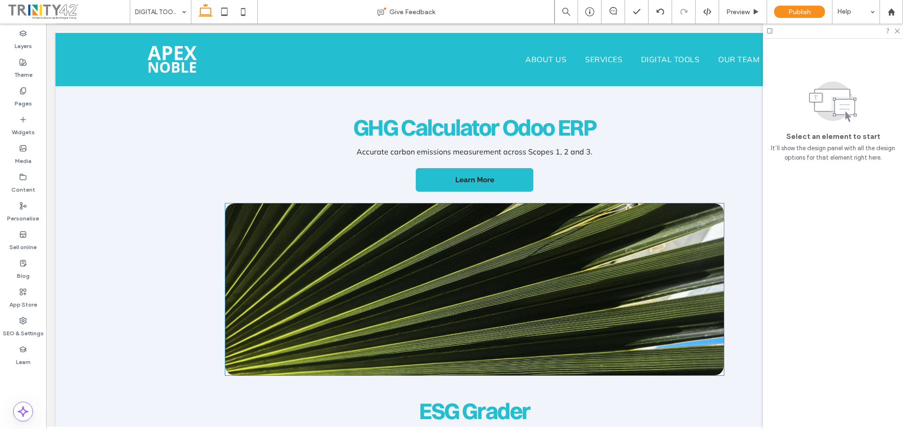
click at [518, 227] on img at bounding box center [474, 289] width 499 height 172
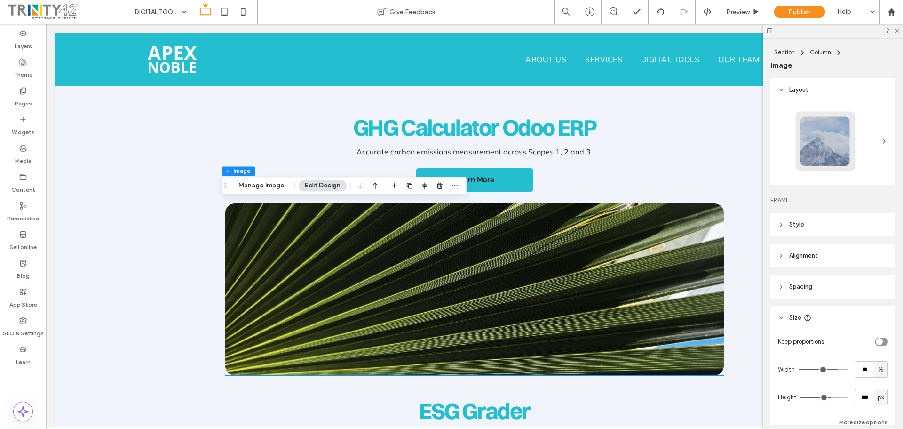
type input "**"
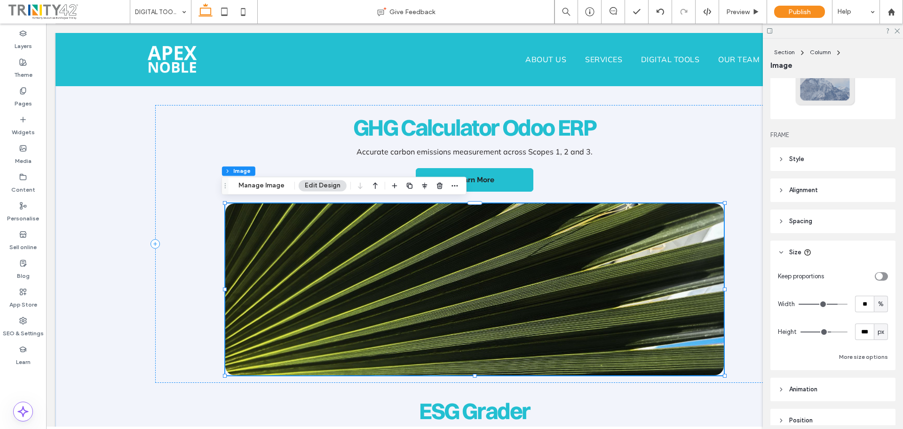
scroll to position [63, 0]
click at [593, 252] on img at bounding box center [474, 289] width 499 height 172
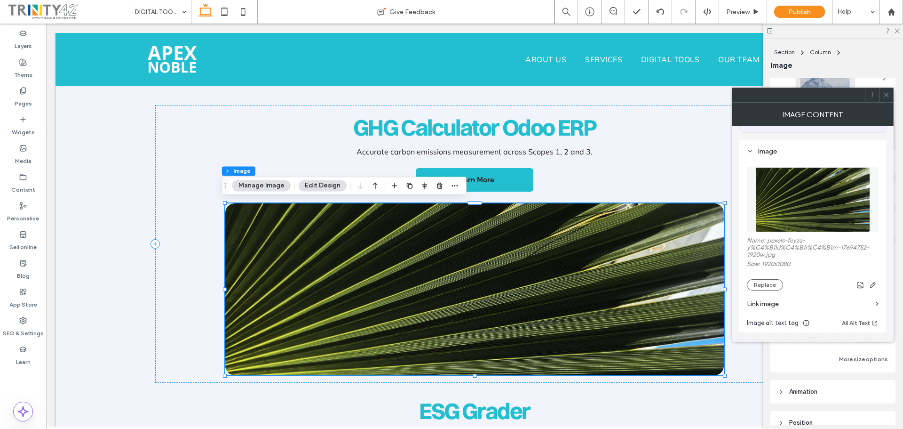
scroll to position [94, 0]
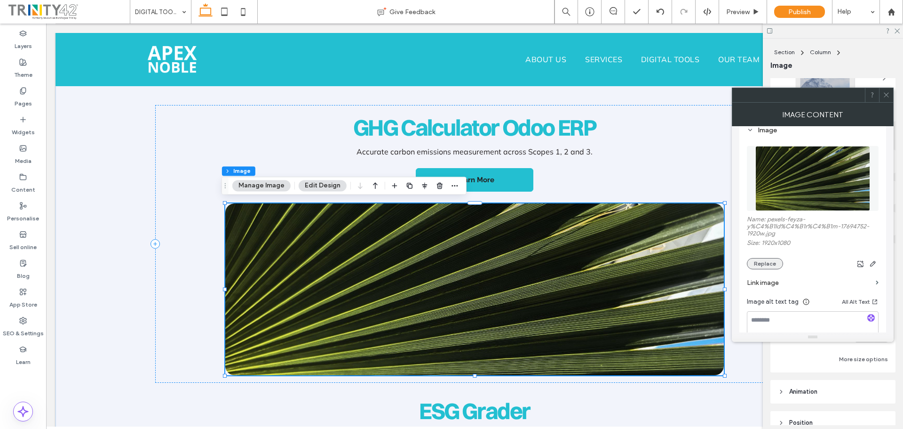
click at [765, 263] on button "Replace" at bounding box center [765, 263] width 36 height 11
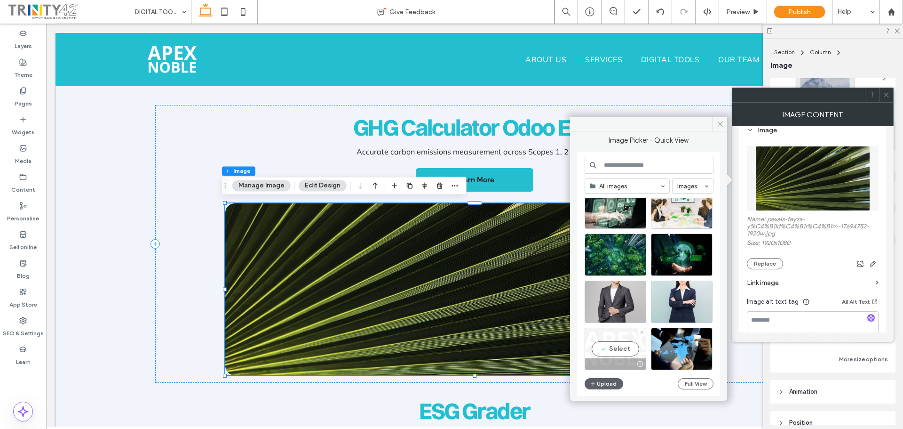
scroll to position [0, 0]
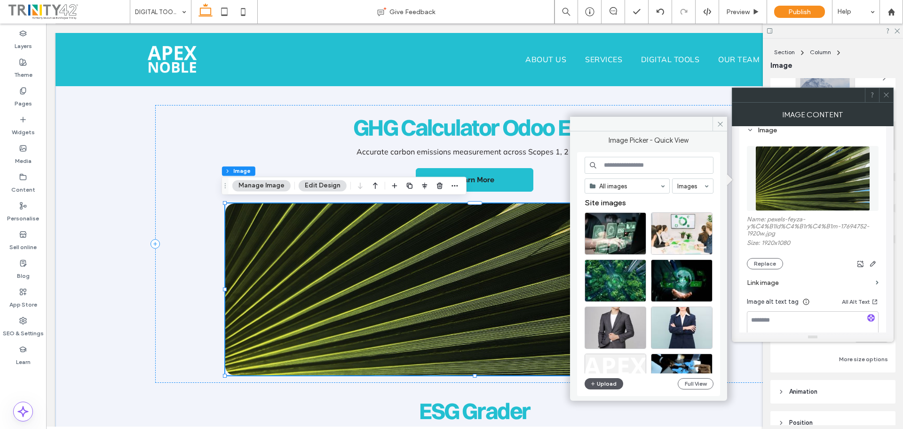
click at [602, 387] on button "Upload" at bounding box center [604, 383] width 39 height 11
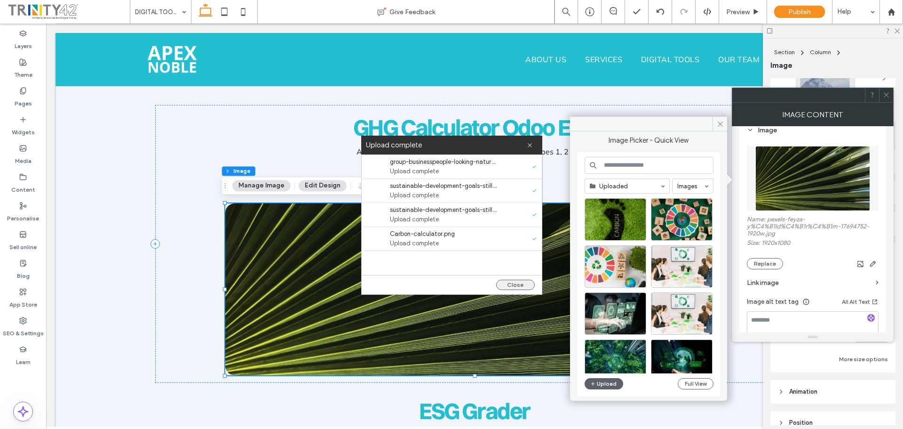
click at [520, 282] on button "Close" at bounding box center [515, 284] width 39 height 10
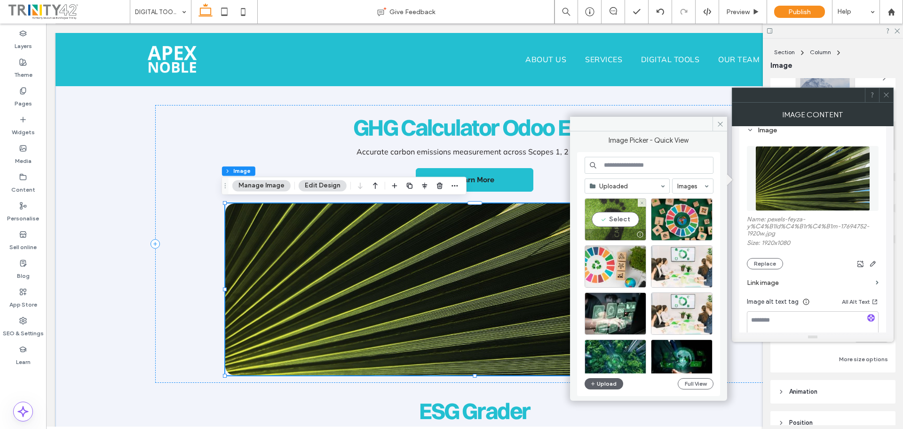
click at [611, 222] on div "Select" at bounding box center [616, 219] width 62 height 42
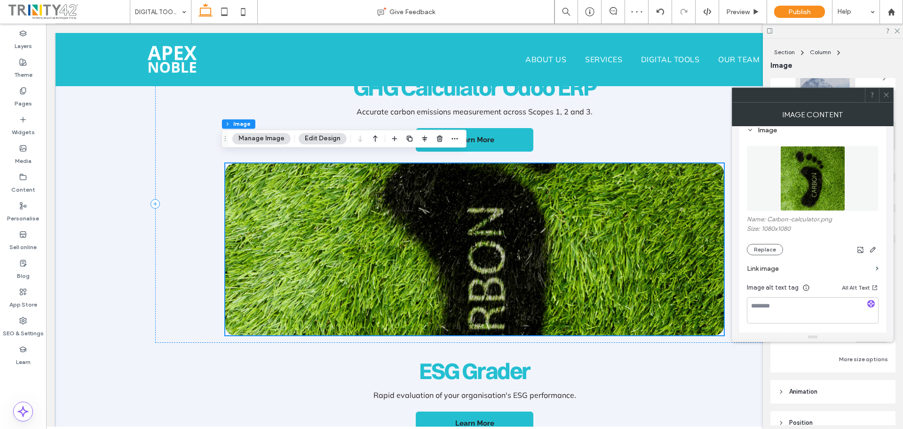
scroll to position [308, 0]
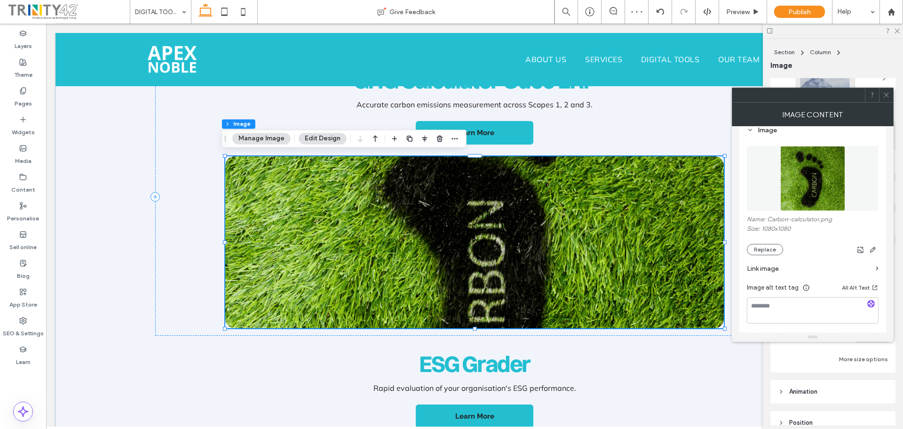
drag, startPoint x: 886, startPoint y: 93, endPoint x: 860, endPoint y: 107, distance: 29.3
click at [886, 92] on icon at bounding box center [886, 94] width 7 height 7
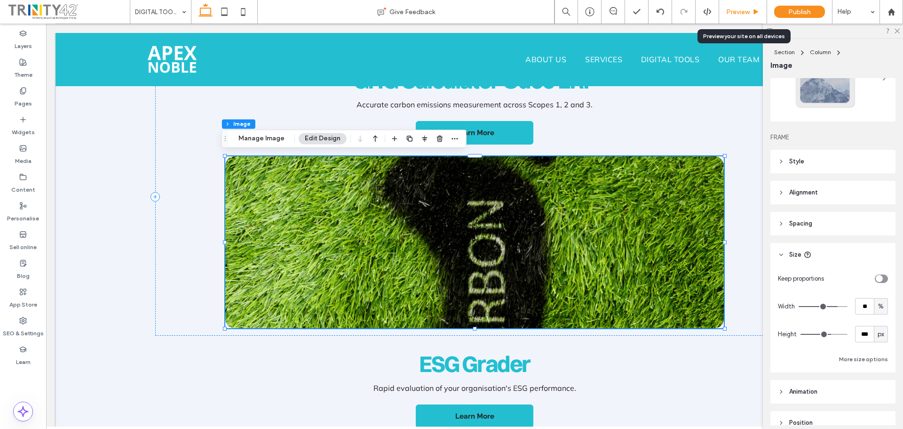
click at [750, 8] on span "Preview" at bounding box center [738, 12] width 24 height 8
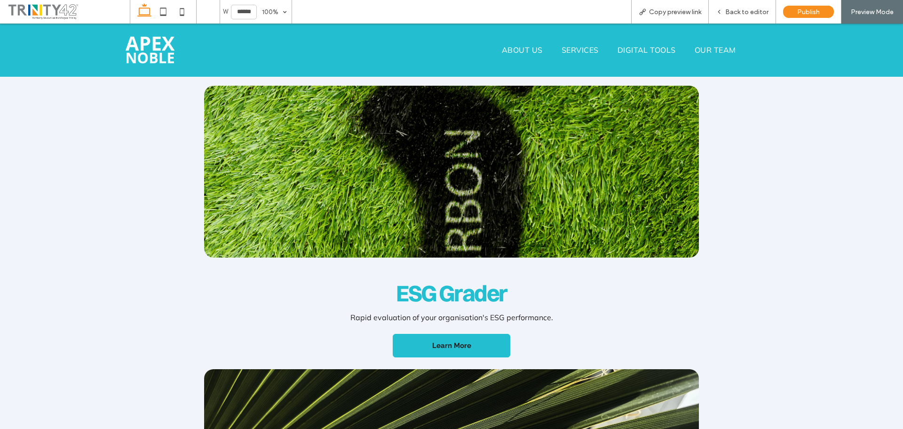
scroll to position [504, 0]
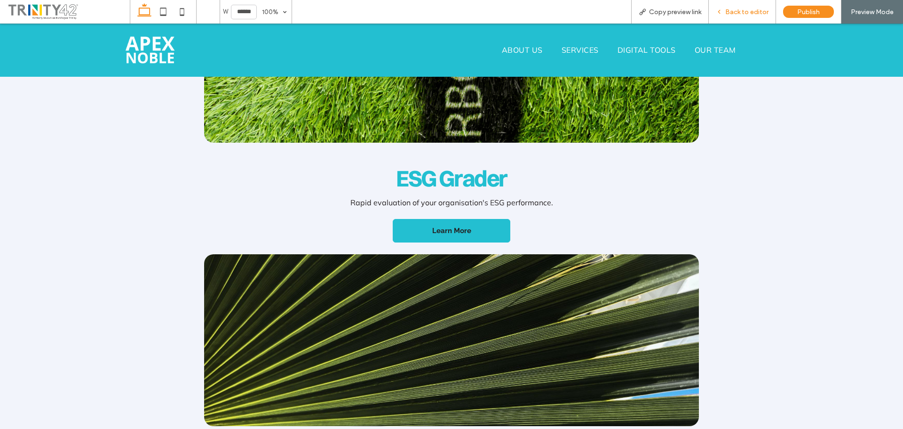
click at [755, 14] on span "Back to editor" at bounding box center [746, 12] width 43 height 8
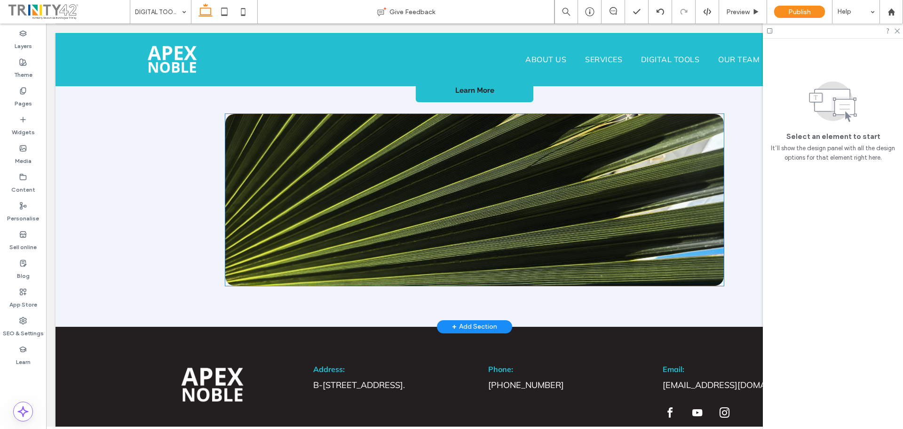
scroll to position [637, 0]
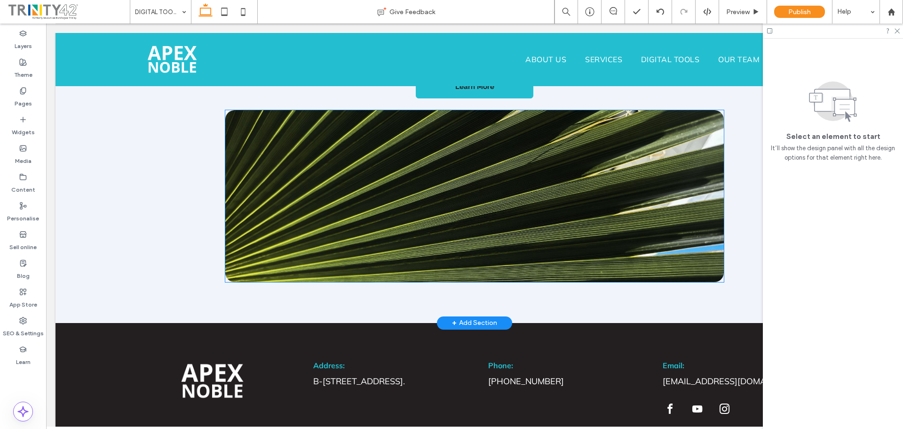
click at [537, 201] on img at bounding box center [474, 196] width 499 height 172
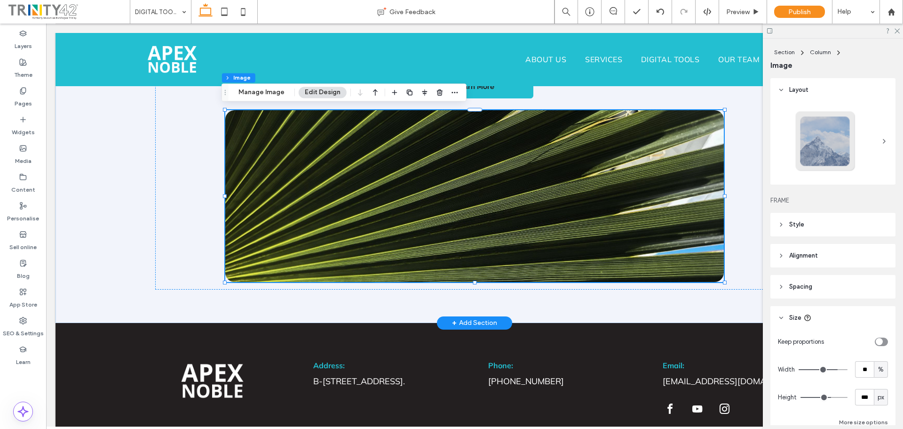
click at [656, 243] on img at bounding box center [474, 196] width 499 height 172
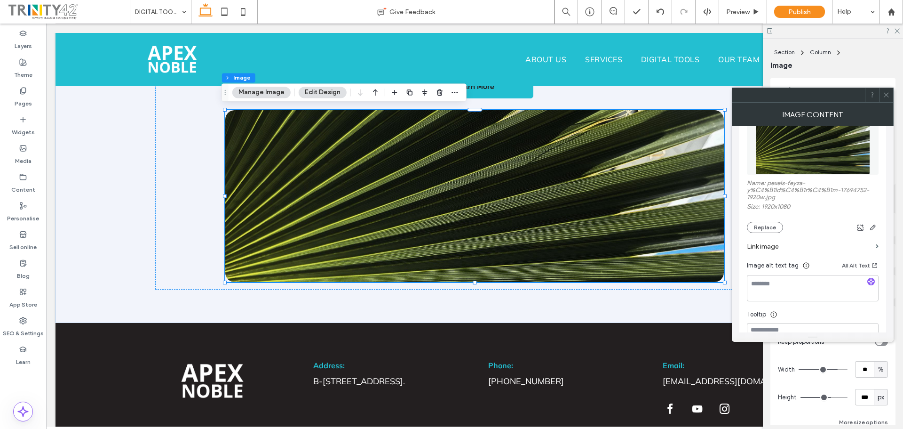
scroll to position [141, 0]
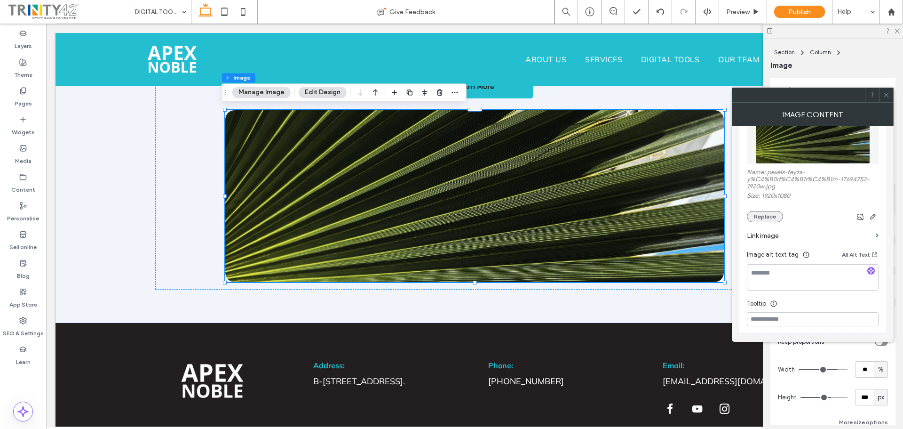
click at [768, 212] on button "Replace" at bounding box center [765, 216] width 36 height 11
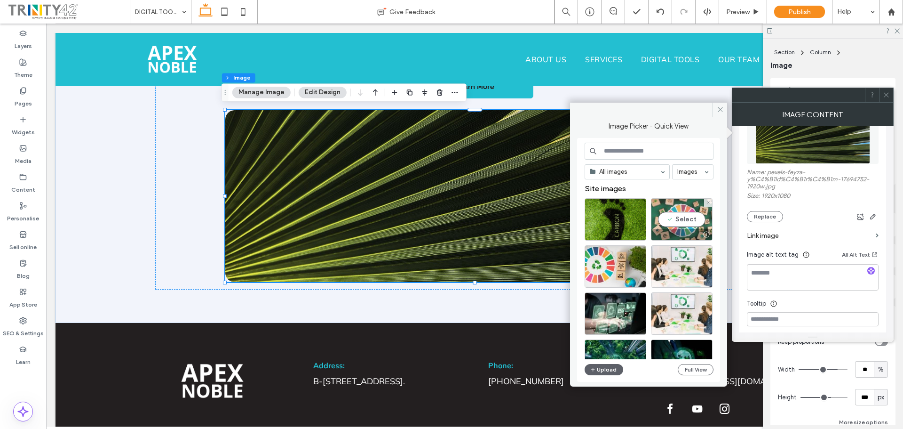
click at [685, 223] on div "Select" at bounding box center [682, 219] width 62 height 42
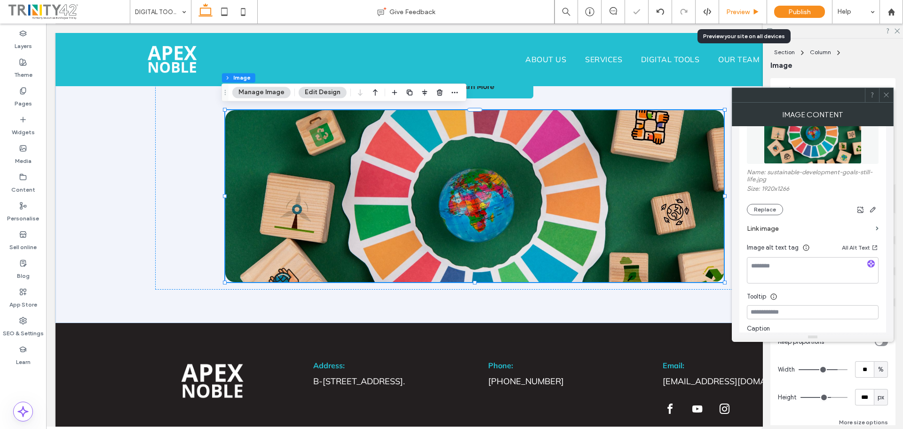
click at [744, 15] on span "Preview" at bounding box center [738, 12] width 24 height 8
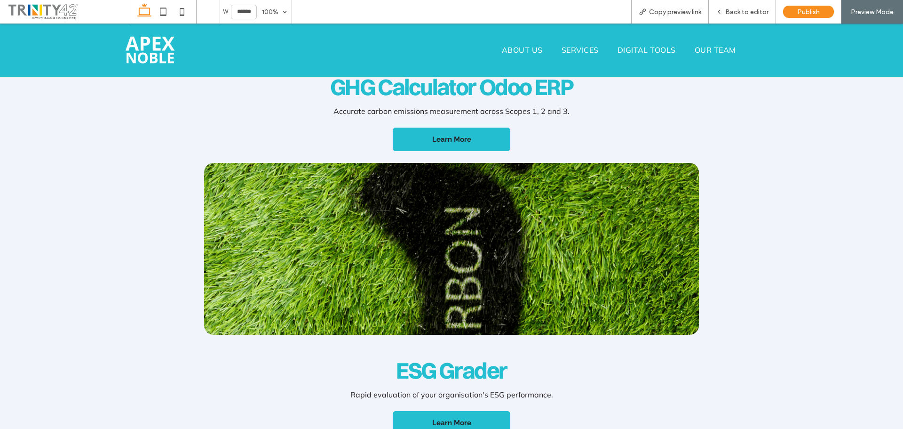
scroll to position [316, 0]
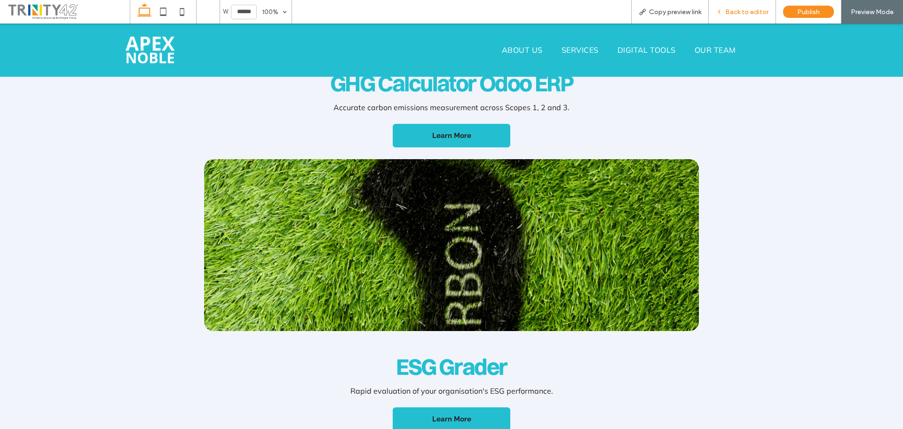
click at [754, 11] on span "Back to editor" at bounding box center [746, 12] width 43 height 8
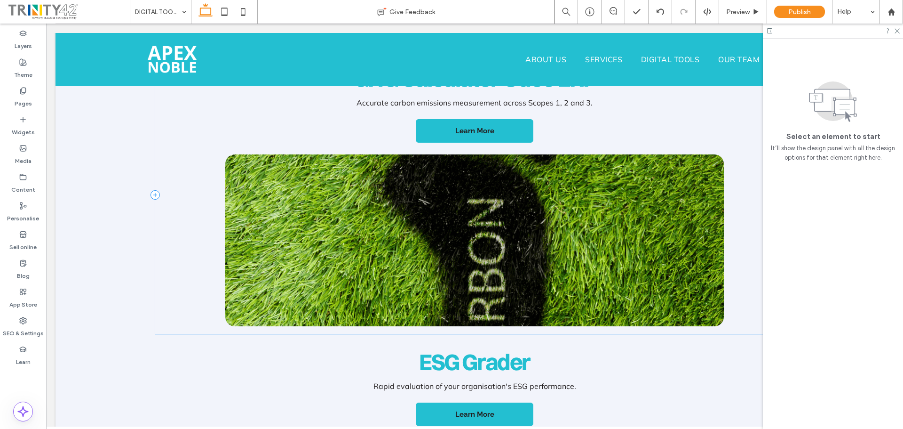
scroll to position [308, 0]
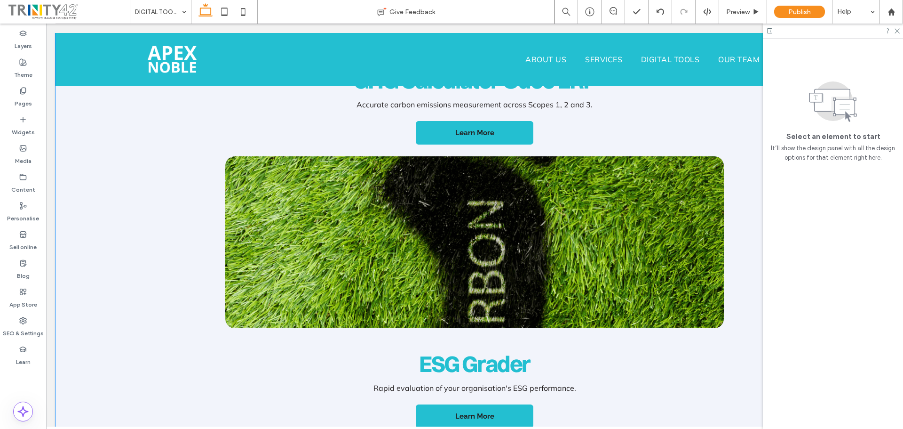
click at [123, 182] on div "GHG Calculator Odoo ERP Accurate carbon emissions measurement across Scopes 1, …" at bounding box center [475, 338] width 706 height 628
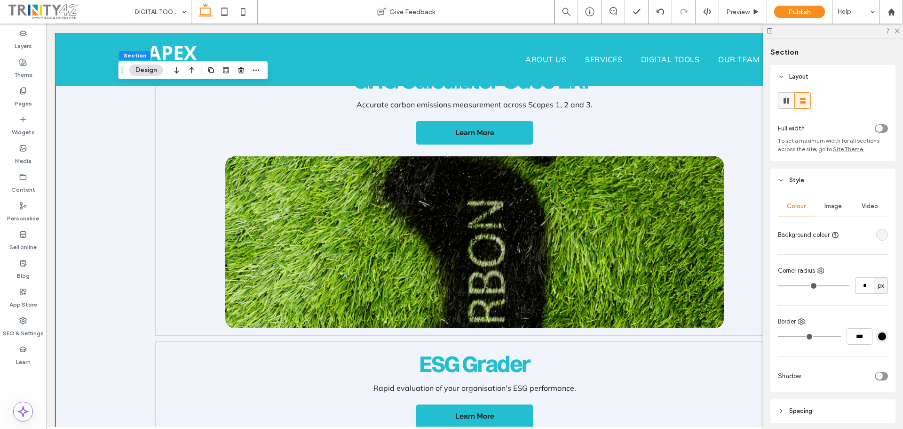
click at [789, 103] on icon at bounding box center [786, 100] width 9 height 9
type input "***"
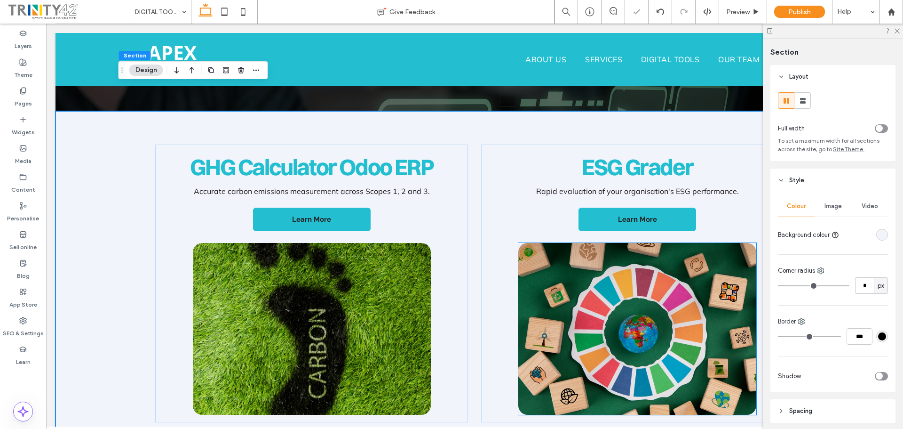
scroll to position [214, 0]
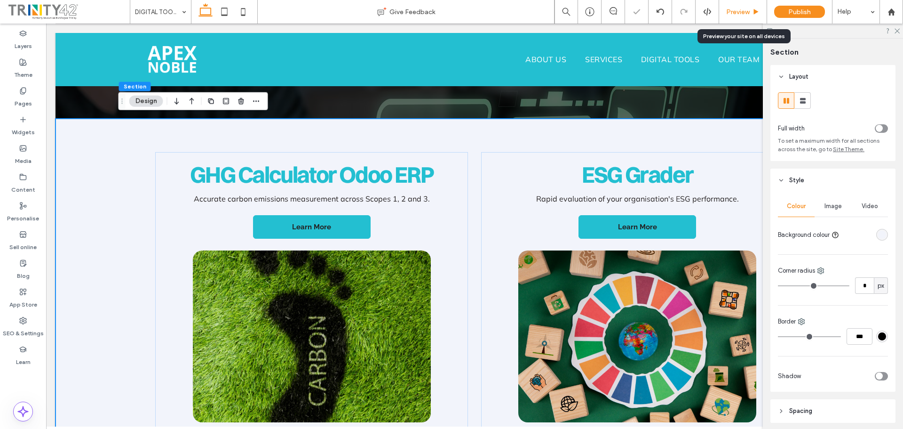
drag, startPoint x: 741, startPoint y: 12, endPoint x: 691, endPoint y: 105, distance: 105.9
click at [742, 12] on span "Preview" at bounding box center [738, 12] width 24 height 8
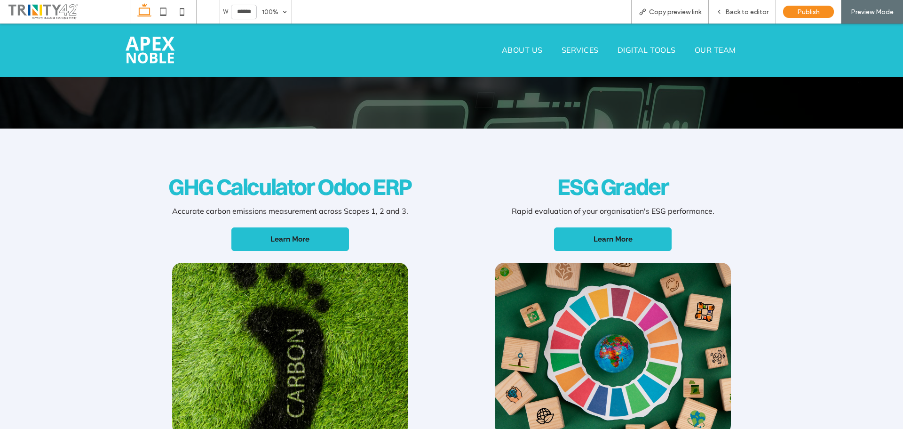
scroll to position [251, 0]
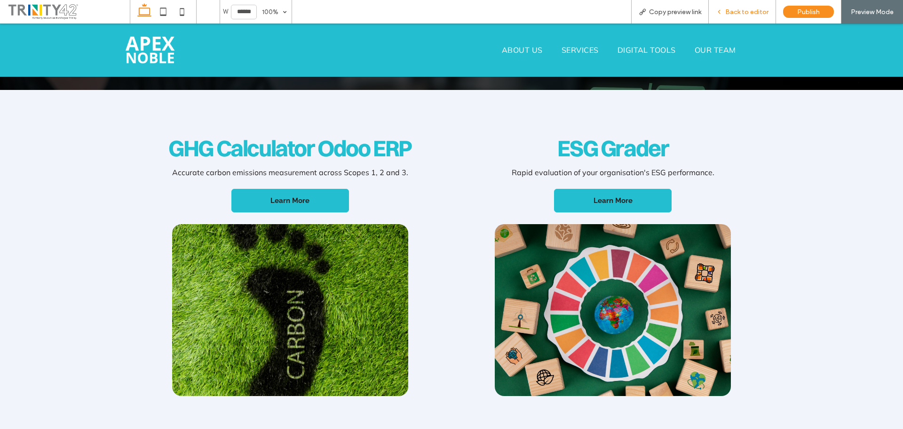
click at [761, 6] on div "Back to editor" at bounding box center [742, 12] width 67 height 24
click at [746, 8] on span "Back to editor" at bounding box center [746, 12] width 43 height 8
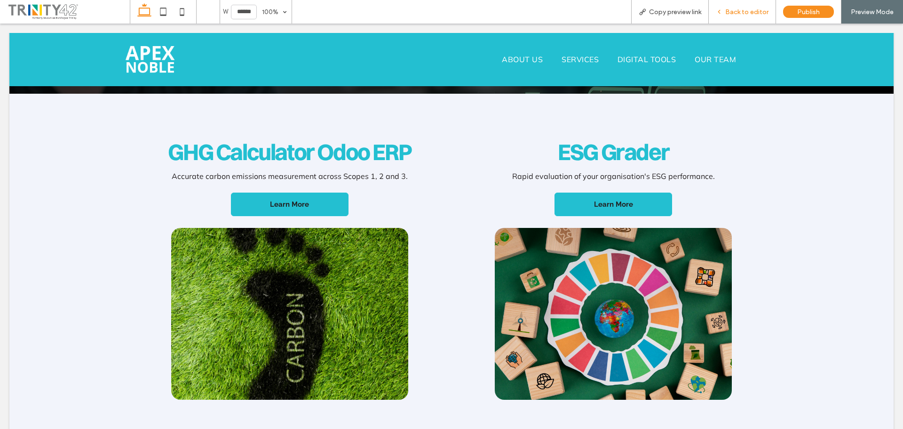
scroll to position [261, 0]
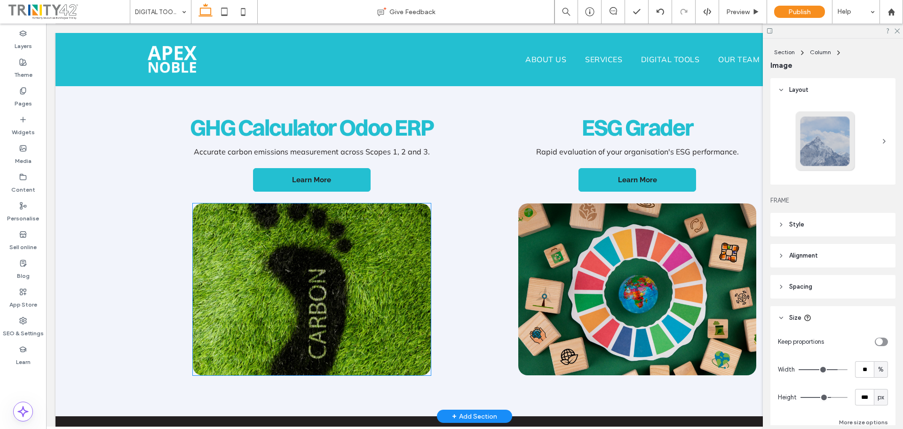
type input "**"
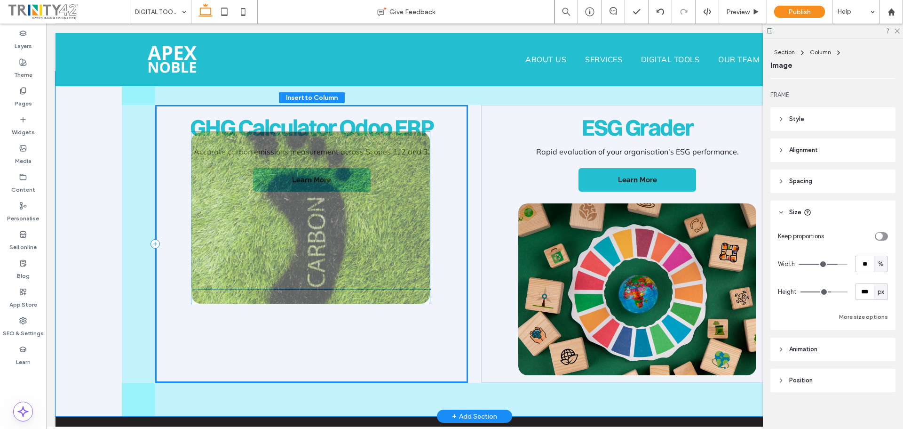
scroll to position [110, 0]
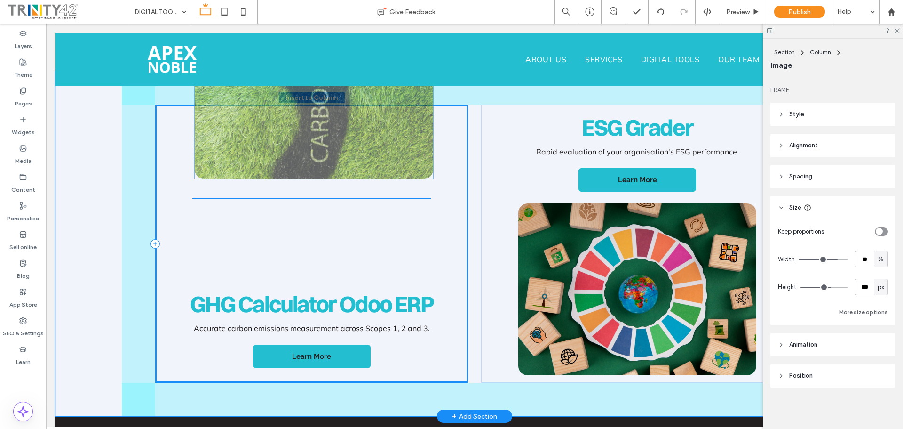
drag, startPoint x: 353, startPoint y: 298, endPoint x: 355, endPoint y: 108, distance: 190.1
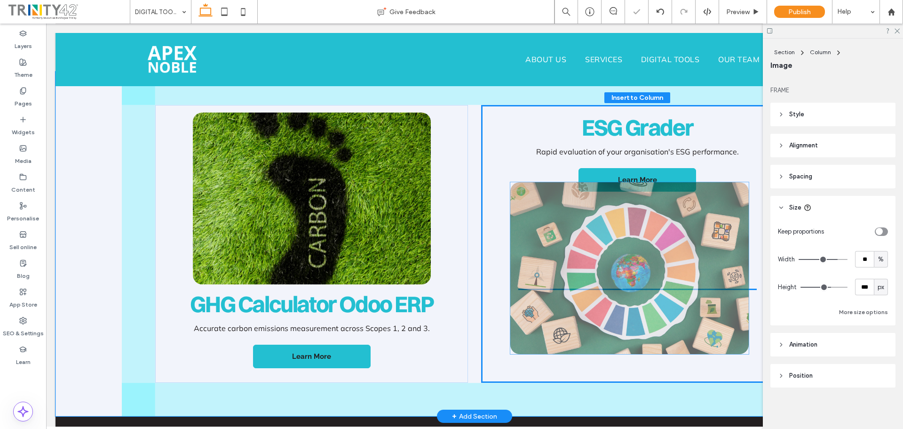
drag, startPoint x: 613, startPoint y: 286, endPoint x: 609, endPoint y: 267, distance: 19.3
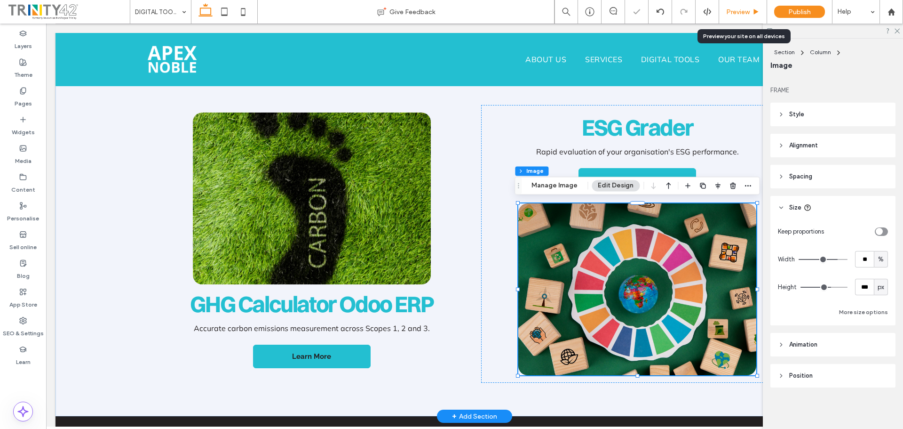
click at [734, 13] on span "Preview" at bounding box center [738, 12] width 24 height 8
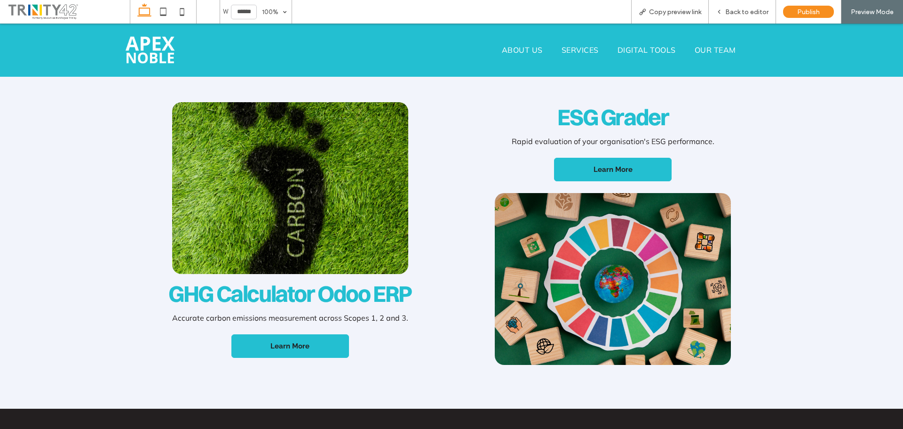
scroll to position [249, 0]
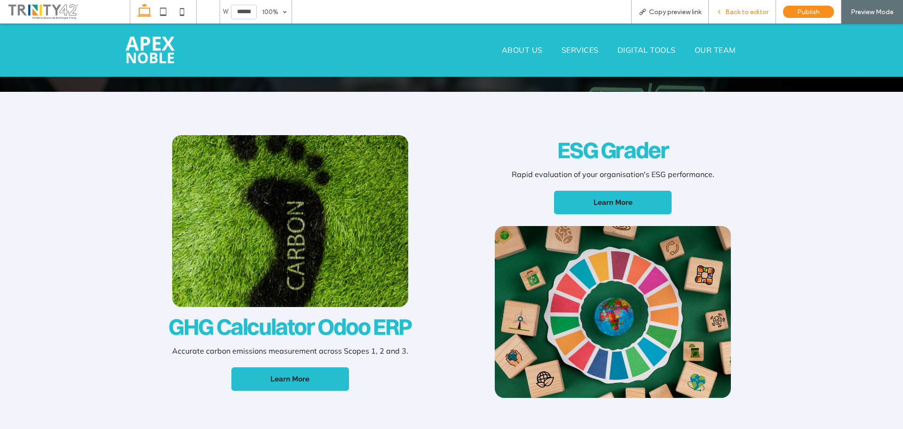
click at [744, 12] on span "Back to editor" at bounding box center [746, 12] width 43 height 8
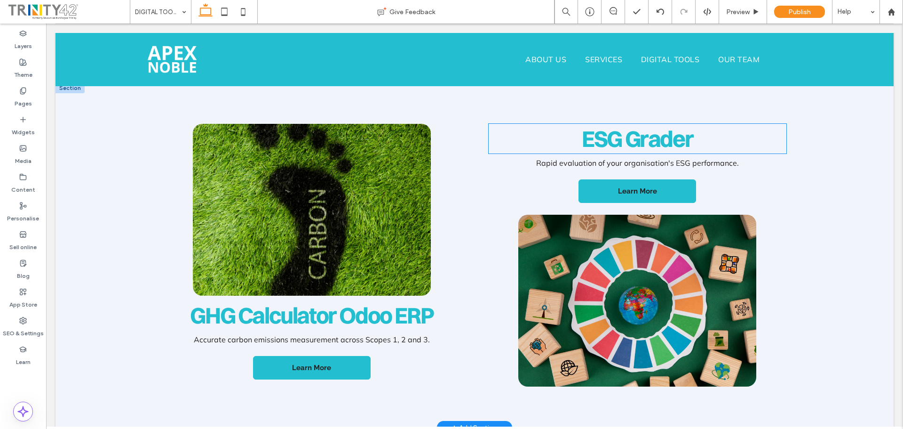
scroll to position [259, 0]
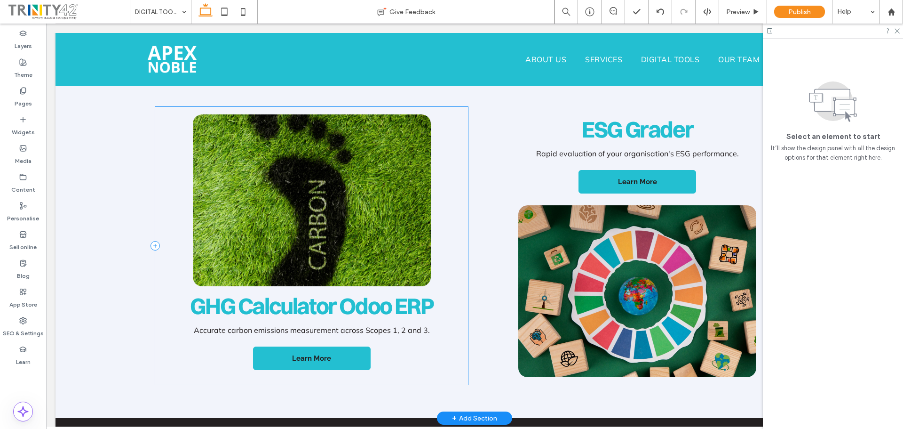
click at [450, 176] on div "GHG Calculator Odoo ERP Accurate carbon emissions measurement across Scopes 1, …" at bounding box center [311, 246] width 313 height 278
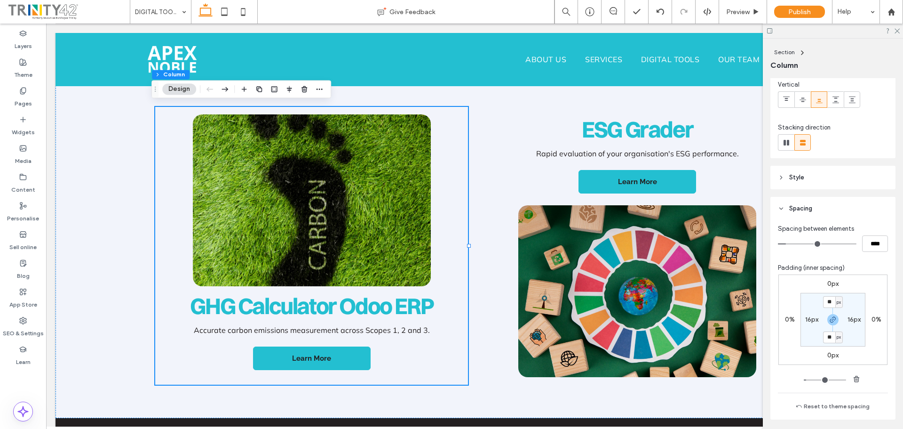
scroll to position [164, 0]
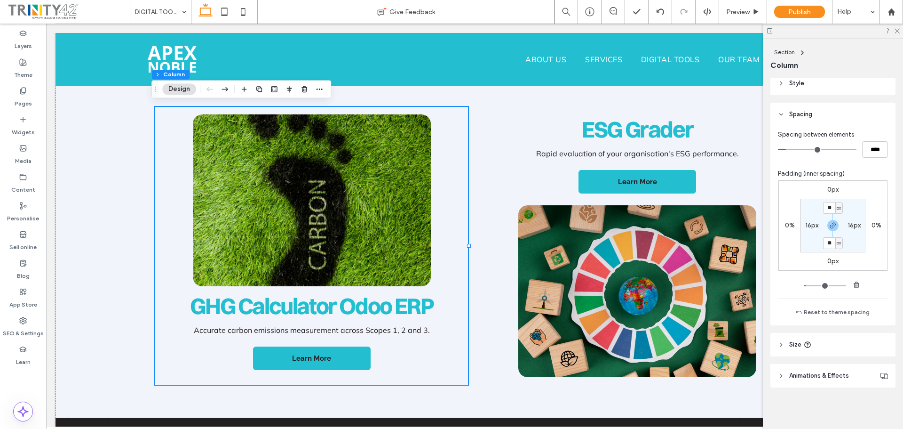
click at [795, 374] on span "Animations & Effects" at bounding box center [819, 375] width 60 height 9
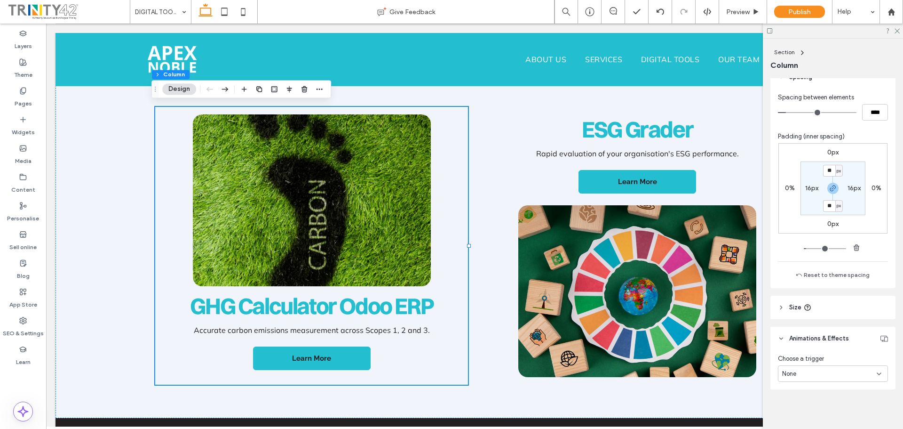
scroll to position [203, 0]
click at [812, 379] on div "None" at bounding box center [833, 371] width 110 height 16
click at [813, 341] on div "Entrance" at bounding box center [831, 338] width 104 height 16
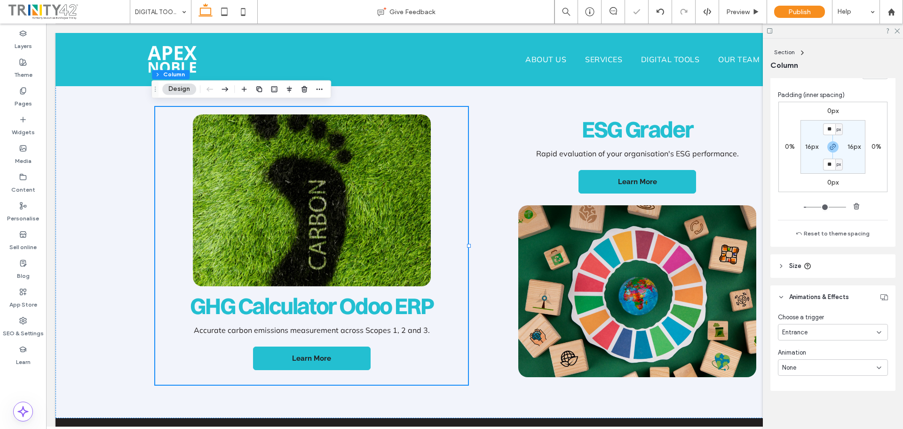
scroll to position [246, 0]
click at [821, 361] on div "None" at bounding box center [829, 363] width 95 height 9
click at [818, 281] on div "Fade in" at bounding box center [831, 281] width 104 height 16
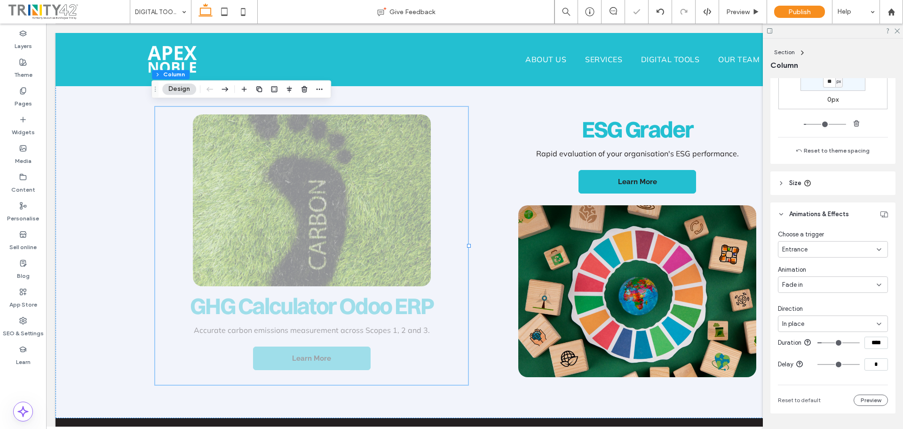
scroll to position [340, 0]
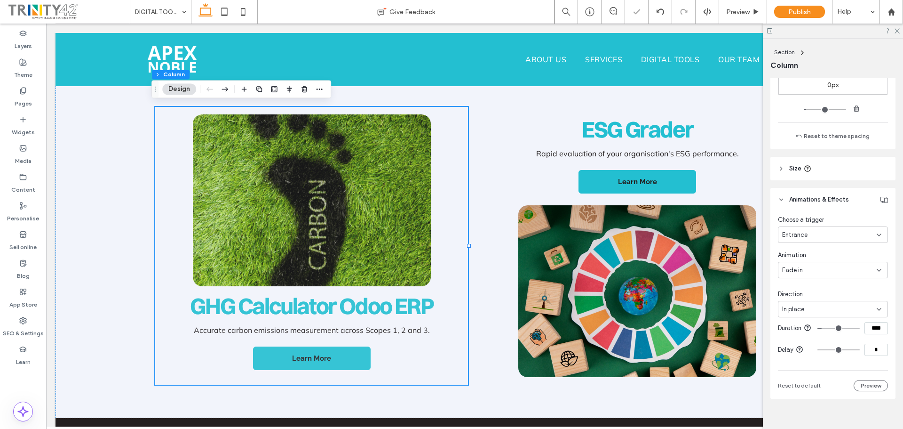
click at [839, 299] on div "Direction In place" at bounding box center [833, 303] width 110 height 28
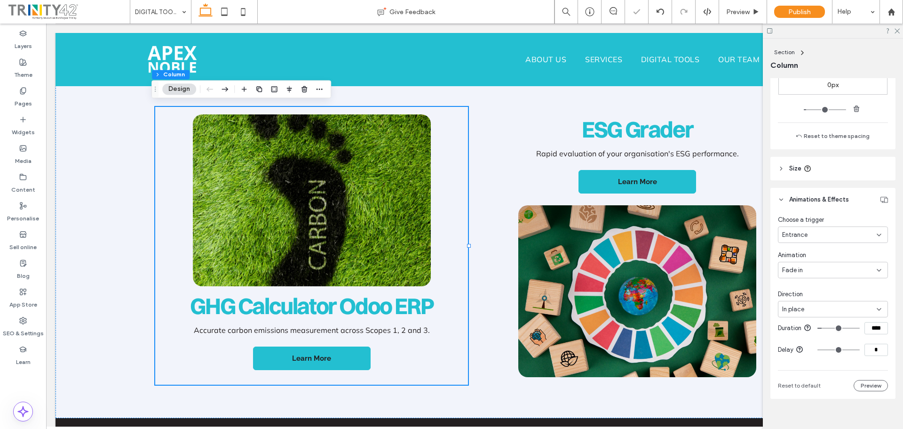
click at [837, 310] on div "In place" at bounding box center [829, 308] width 95 height 9
click at [815, 358] on div "From left" at bounding box center [831, 358] width 104 height 16
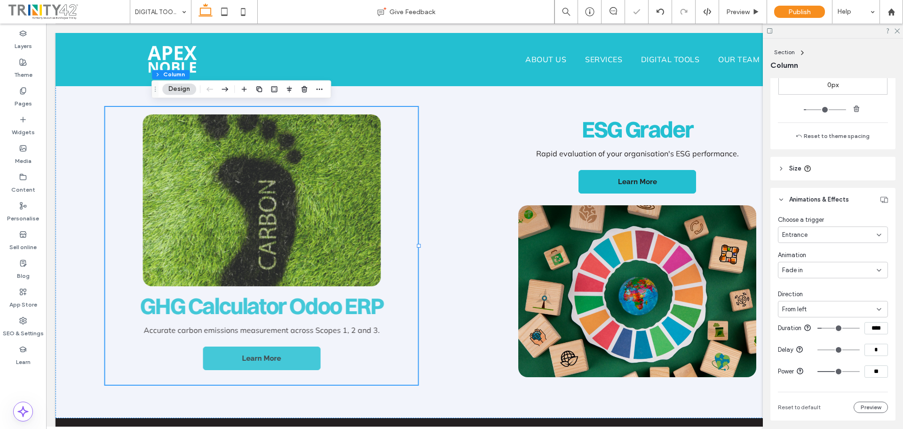
drag, startPoint x: 876, startPoint y: 375, endPoint x: 843, endPoint y: 406, distance: 45.2
click at [848, 377] on div "**" at bounding box center [853, 371] width 71 height 12
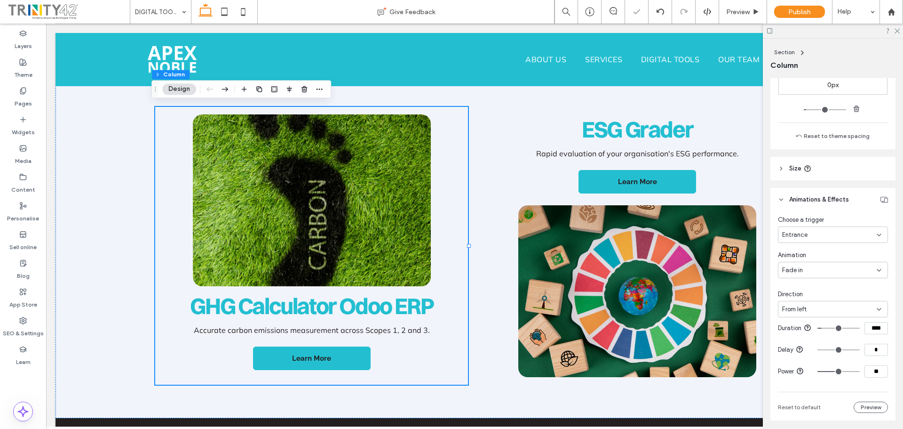
type input "**"
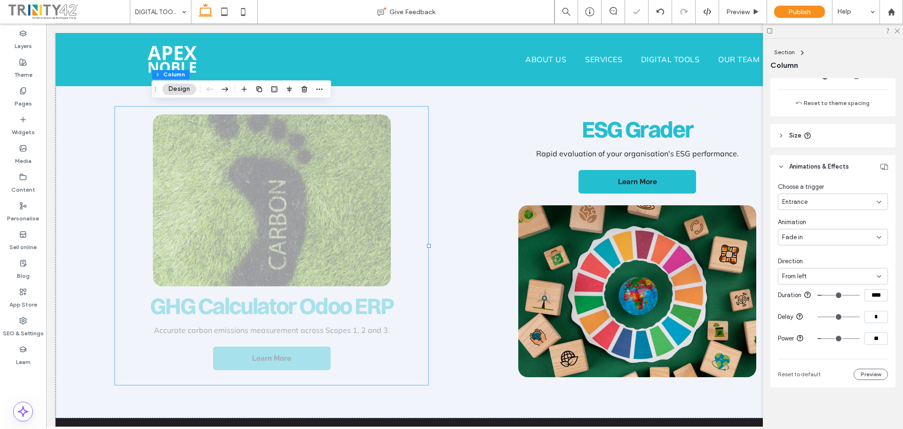
scroll to position [381, 0]
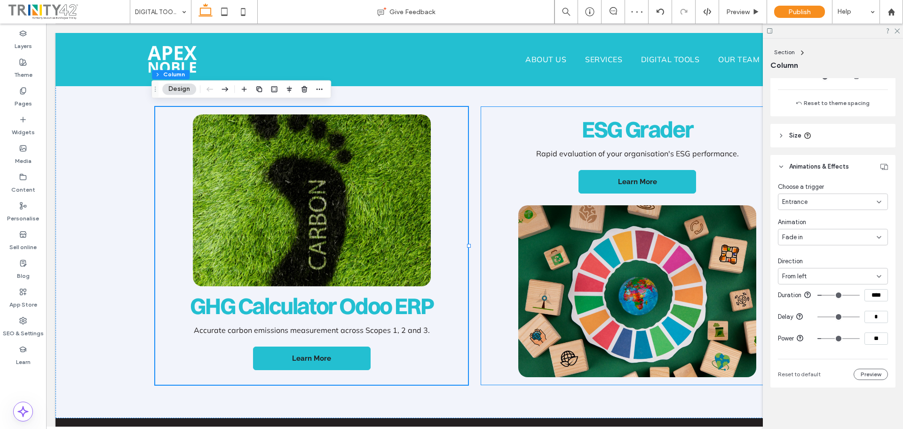
click at [484, 167] on div "ESG Grader Rapid evaluation of your organisation's ESG performance. Learn More" at bounding box center [637, 246] width 313 height 278
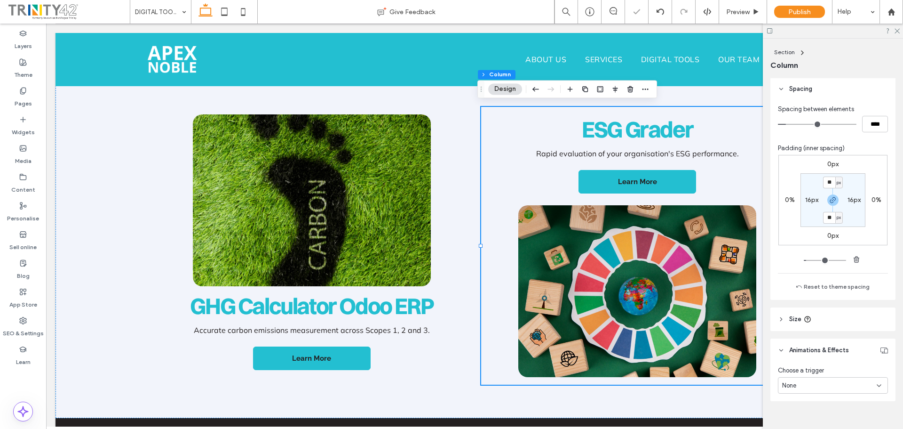
scroll to position [203, 0]
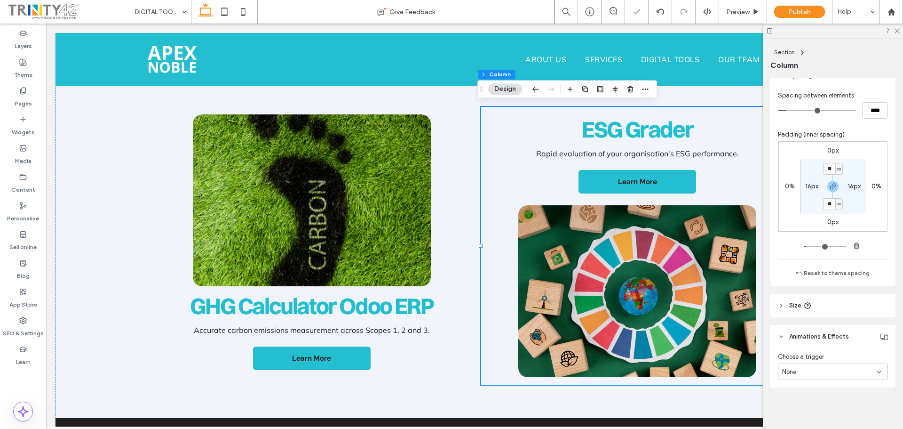
click at [806, 389] on div "Layout Content Alignment Horizontal Vertical Stacking direction Style Colour Im…" at bounding box center [836, 251] width 131 height 347
click at [815, 371] on div "None" at bounding box center [829, 371] width 95 height 9
click at [817, 338] on div "Entrance" at bounding box center [831, 338] width 104 height 16
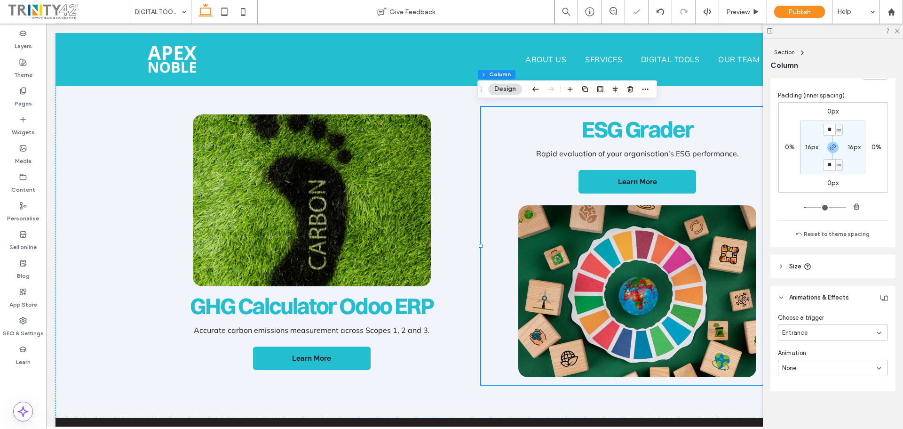
scroll to position [246, 0]
click at [817, 358] on div "None" at bounding box center [833, 364] width 110 height 16
click at [827, 280] on div "Fade in" at bounding box center [831, 281] width 104 height 16
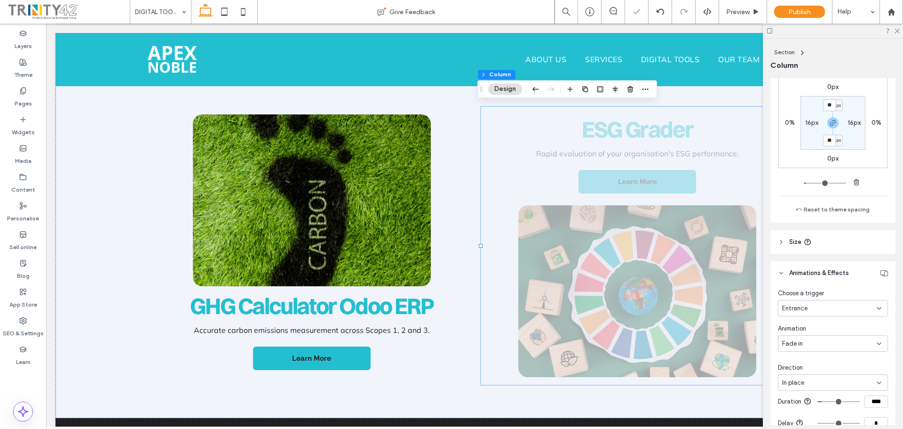
scroll to position [340, 0]
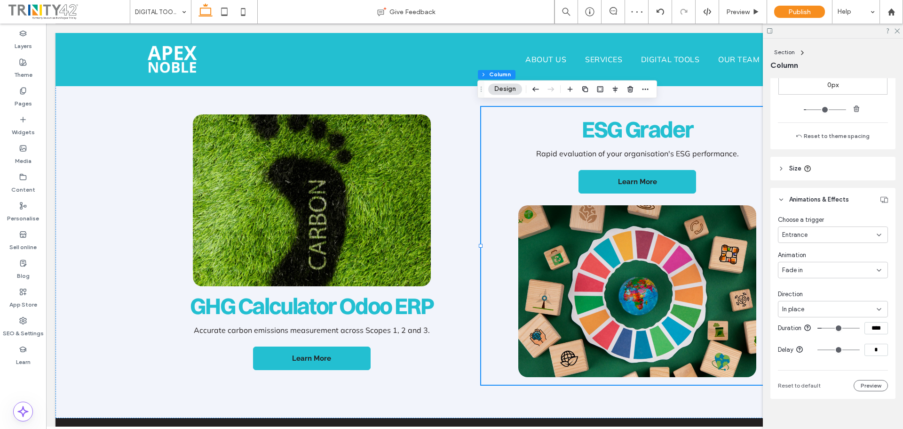
click at [847, 312] on div "In place" at bounding box center [829, 308] width 95 height 9
click at [836, 341] on div "From right" at bounding box center [831, 342] width 104 height 16
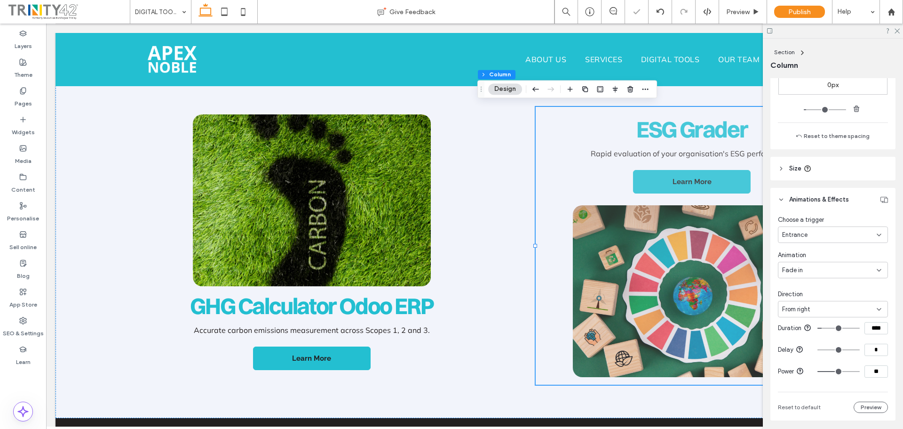
drag, startPoint x: 879, startPoint y: 381, endPoint x: 857, endPoint y: 378, distance: 22.3
click at [866, 377] on input "**" at bounding box center [877, 371] width 24 height 12
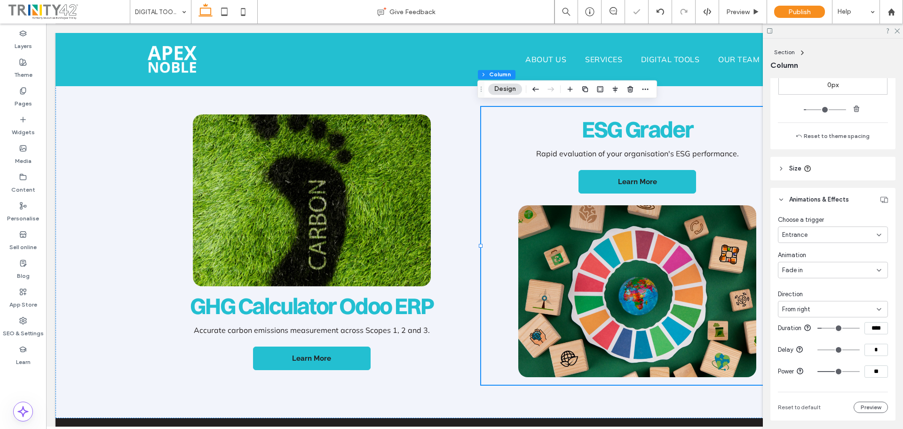
type input "**"
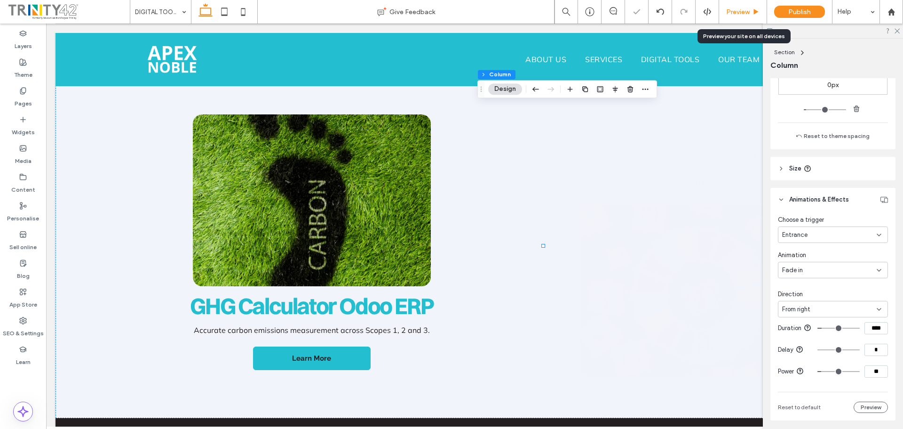
click at [733, 11] on span "Preview" at bounding box center [738, 12] width 24 height 8
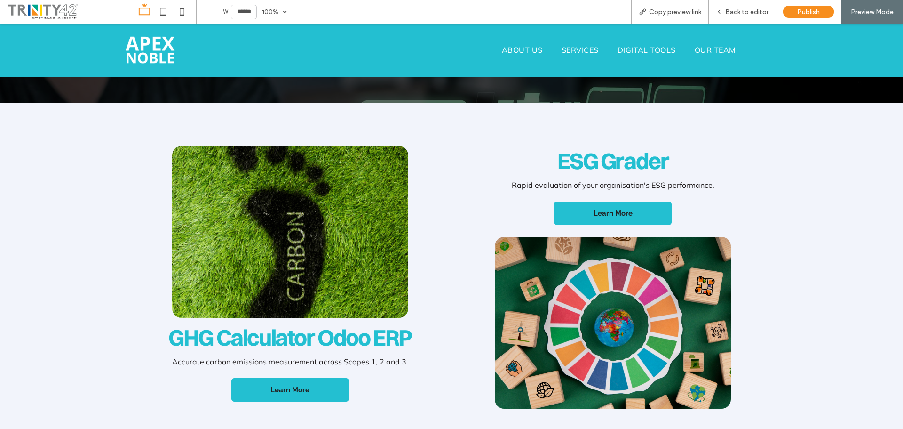
scroll to position [235, 0]
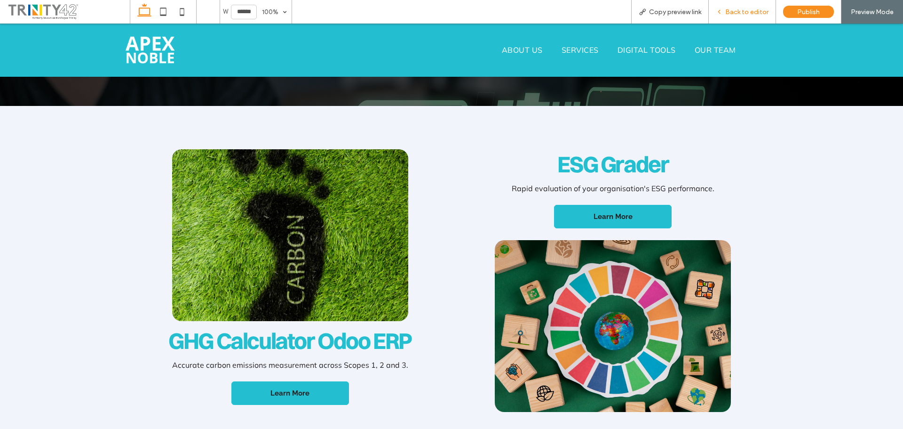
click at [763, 12] on span "Back to editor" at bounding box center [746, 12] width 43 height 8
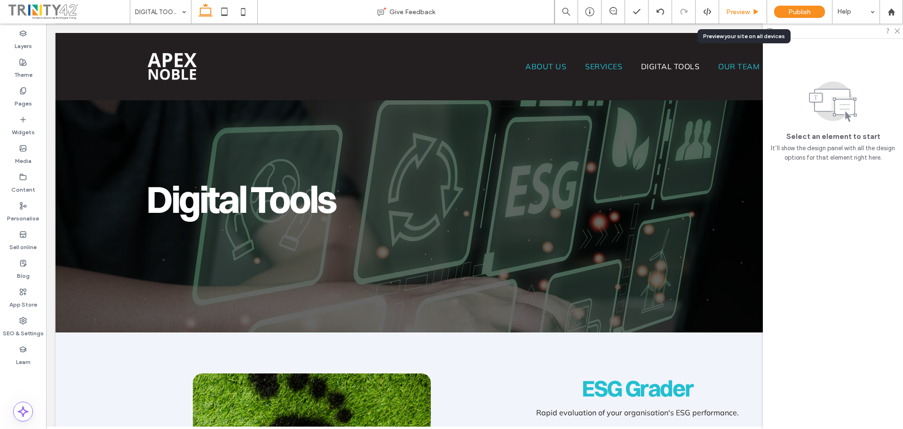
click at [741, 11] on span "Preview" at bounding box center [738, 12] width 24 height 8
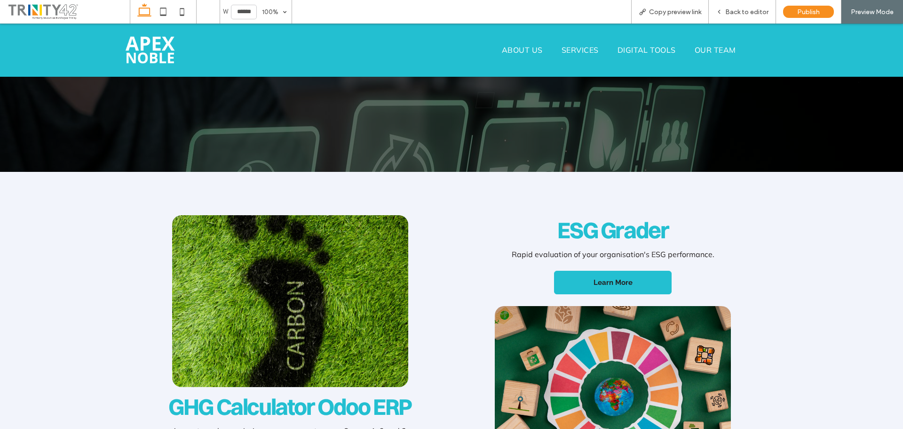
scroll to position [282, 0]
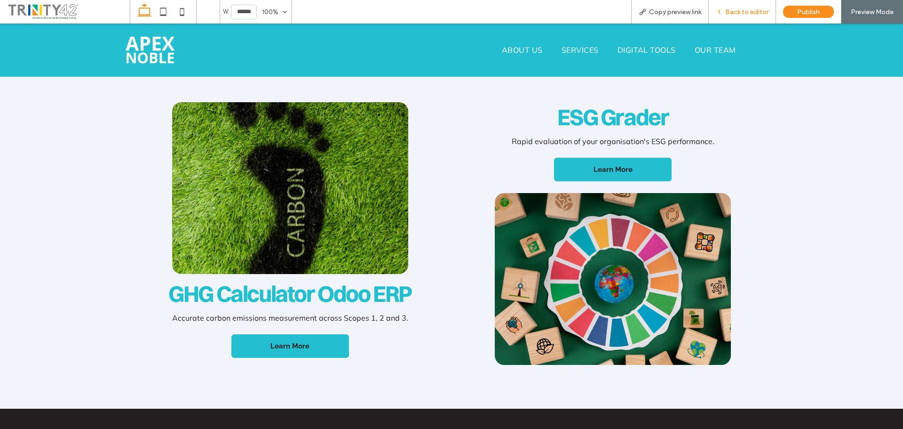
click at [740, 8] on span "Back to editor" at bounding box center [746, 12] width 43 height 8
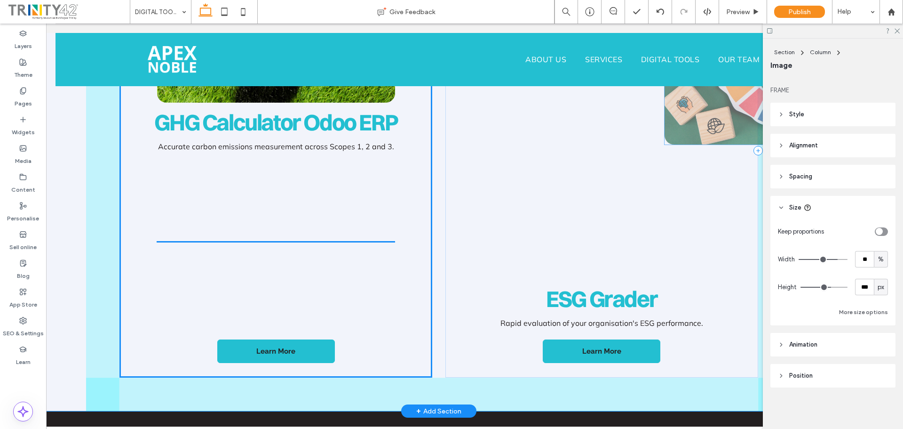
scroll to position [442, 1]
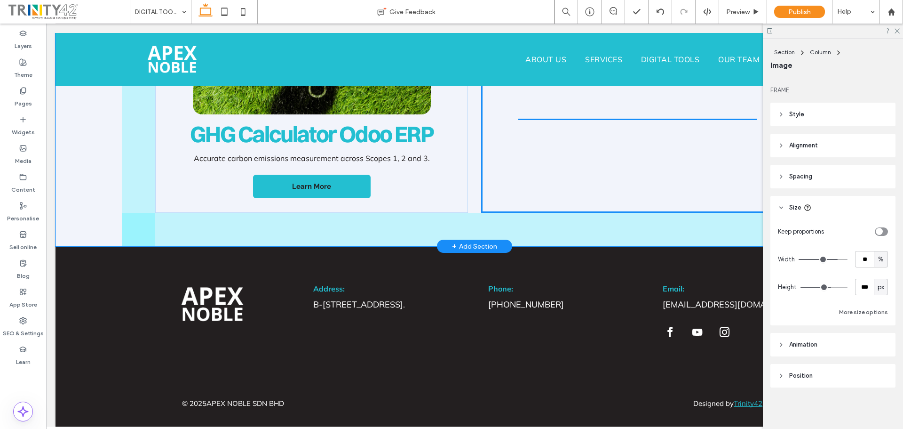
drag, startPoint x: 628, startPoint y: 350, endPoint x: 625, endPoint y: 174, distance: 176.0
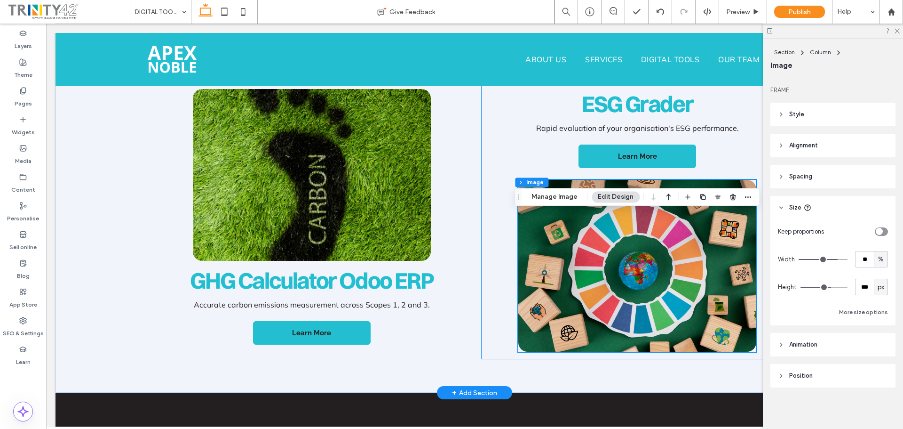
scroll to position [249, 0]
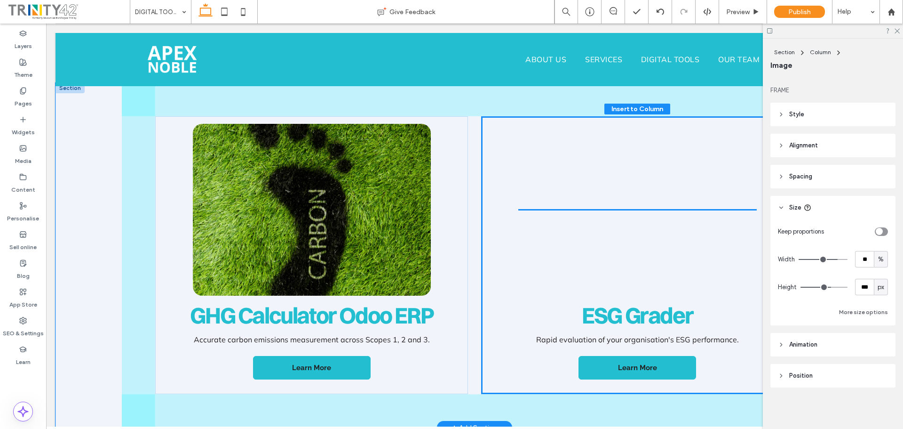
drag, startPoint x: 647, startPoint y: 309, endPoint x: 618, endPoint y: 129, distance: 182.1
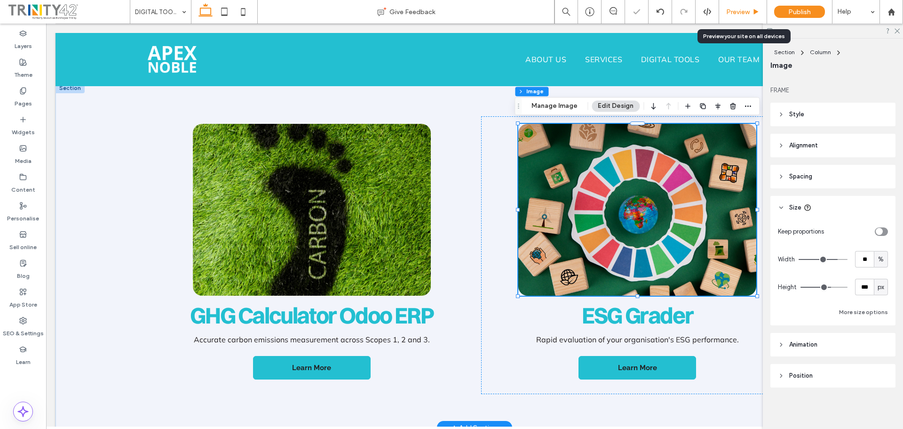
click at [740, 8] on span "Preview" at bounding box center [738, 12] width 24 height 8
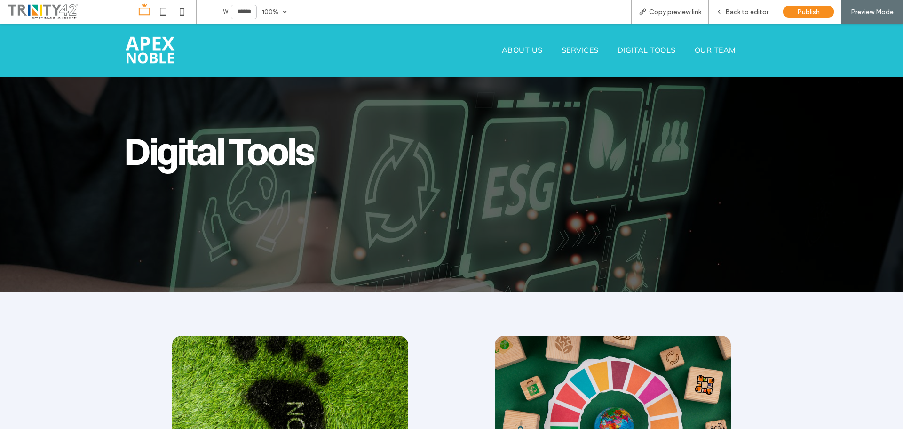
scroll to position [235, 0]
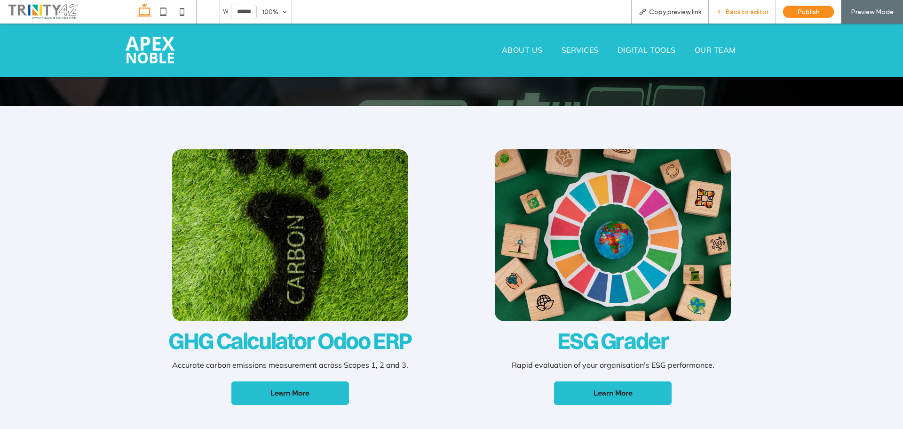
drag, startPoint x: 755, startPoint y: 10, endPoint x: 671, endPoint y: 34, distance: 86.7
click at [755, 10] on span "Back to editor" at bounding box center [746, 12] width 43 height 8
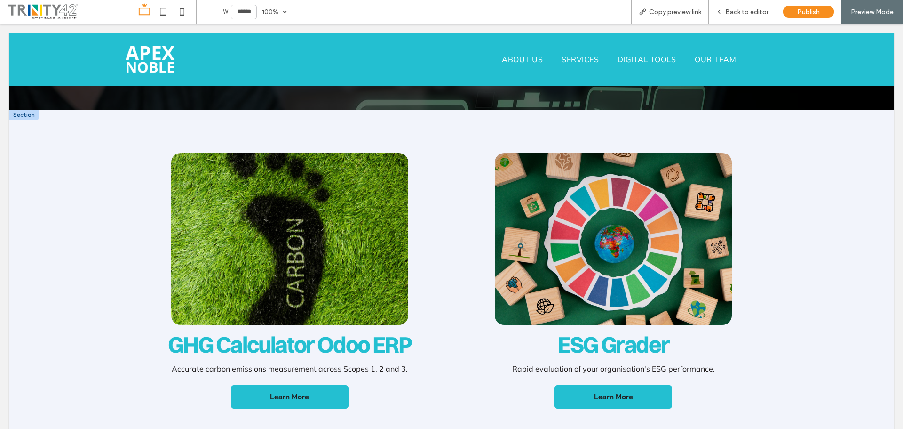
scroll to position [245, 0]
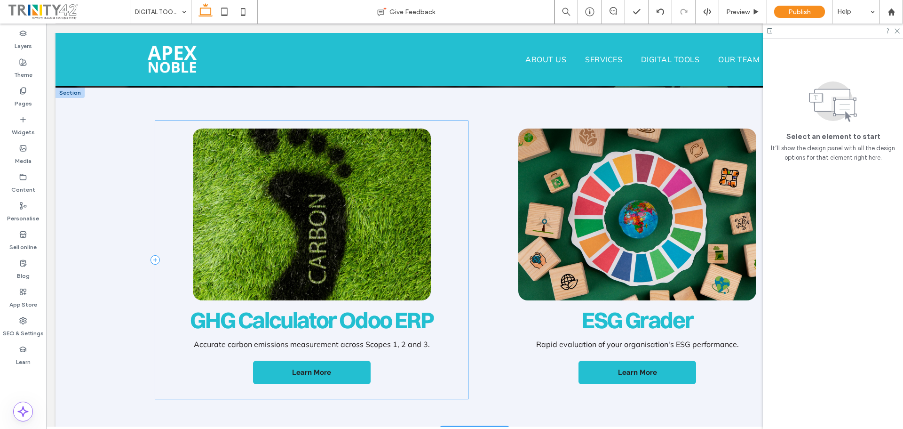
click at [357, 218] on img at bounding box center [312, 214] width 239 height 172
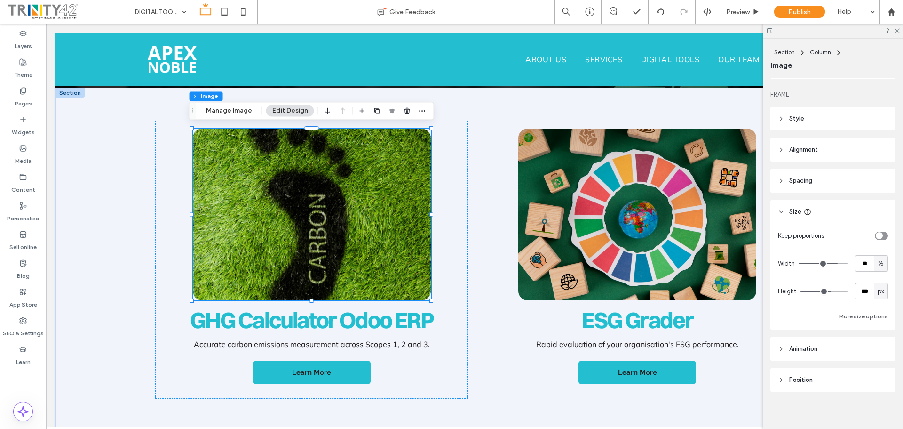
scroll to position [110, 0]
click at [860, 258] on input "**" at bounding box center [864, 259] width 19 height 16
type input "***"
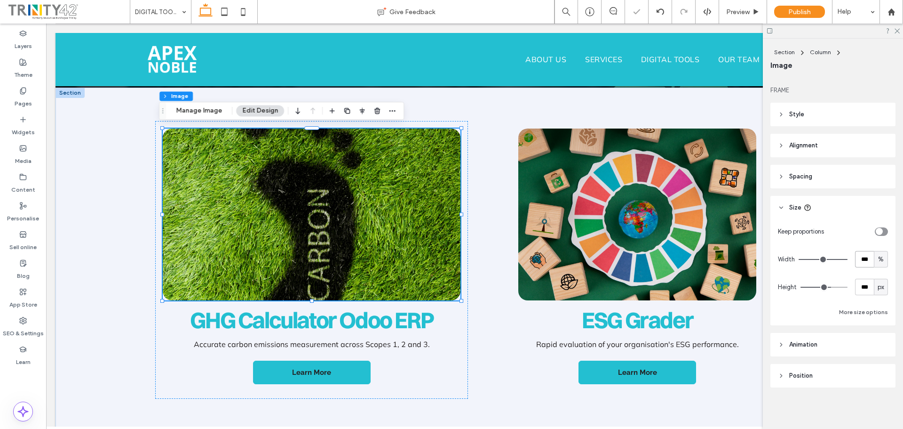
drag, startPoint x: 867, startPoint y: 258, endPoint x: 844, endPoint y: 261, distance: 23.2
click at [845, 261] on div "Width *** %" at bounding box center [833, 259] width 110 height 16
type input "**"
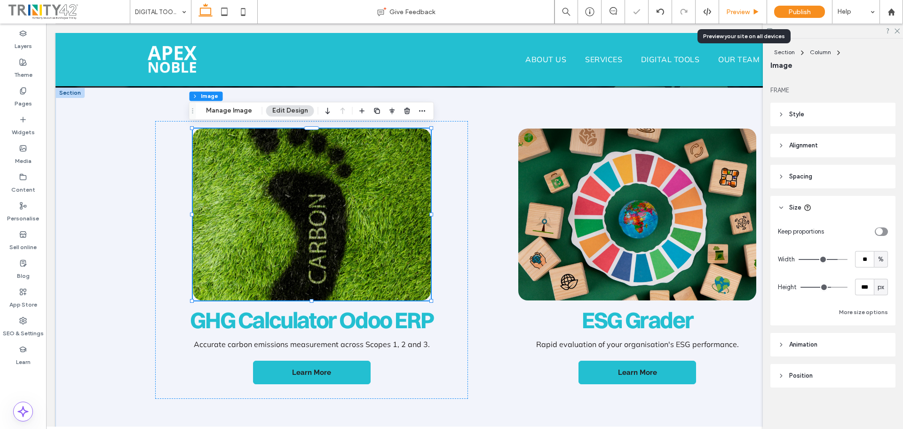
click at [733, 14] on span "Preview" at bounding box center [738, 12] width 24 height 8
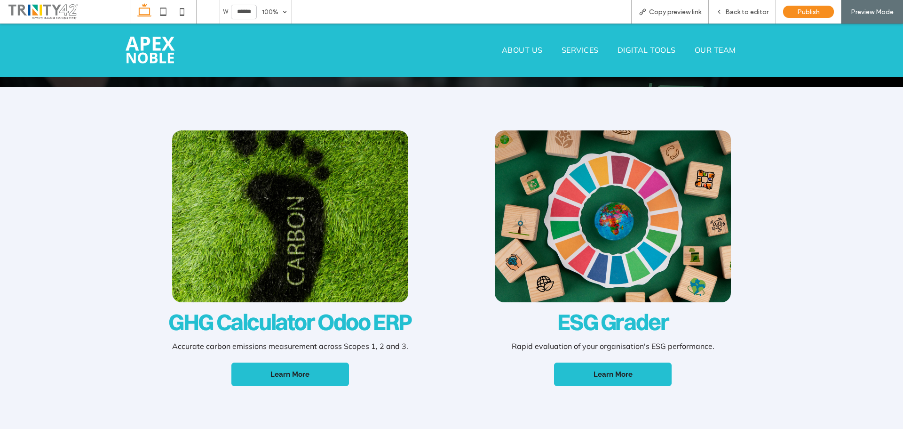
scroll to position [154, 0]
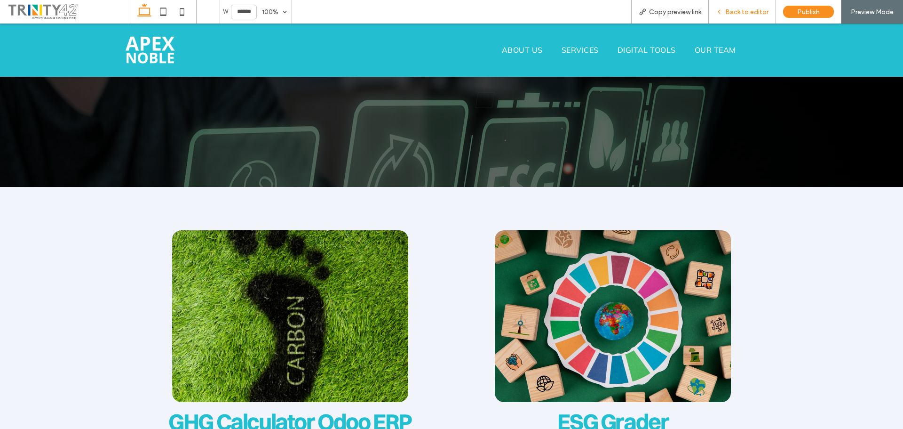
click at [742, 7] on div "Back to editor" at bounding box center [742, 12] width 67 height 24
click at [744, 14] on span "Back to editor" at bounding box center [746, 12] width 43 height 8
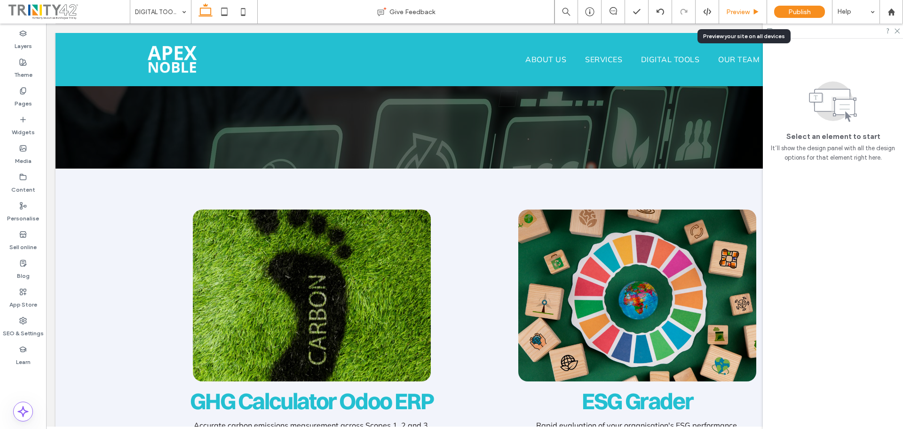
click at [740, 14] on span "Preview" at bounding box center [738, 12] width 24 height 8
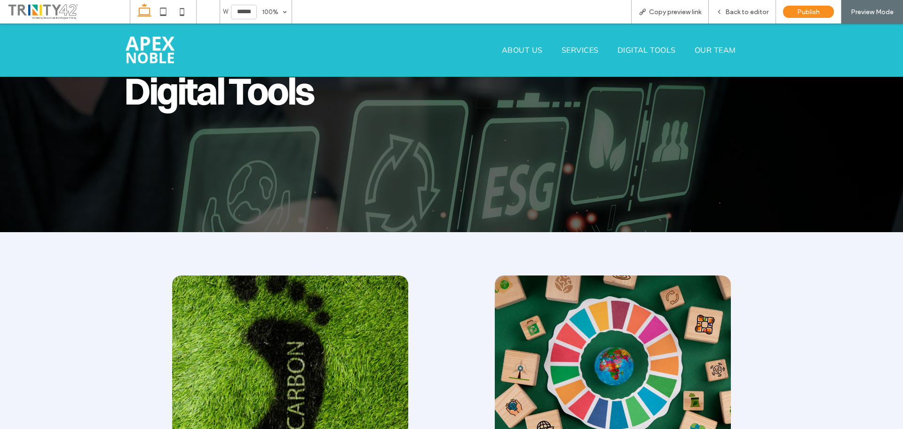
scroll to position [107, 0]
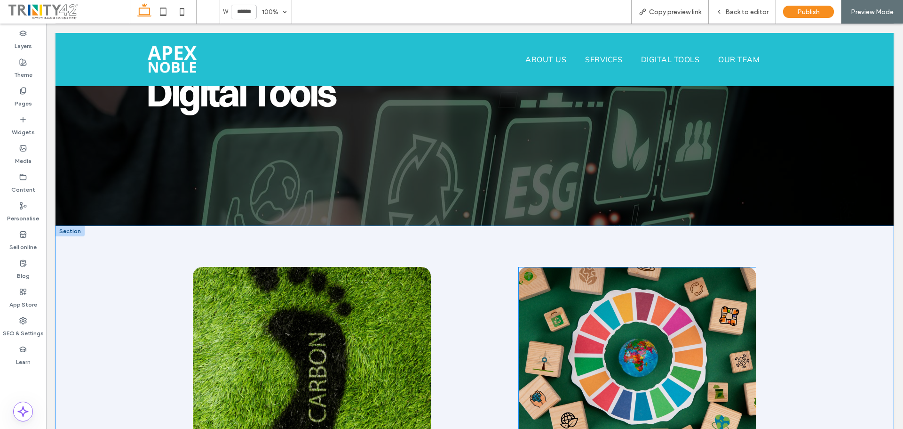
scroll to position [141, 0]
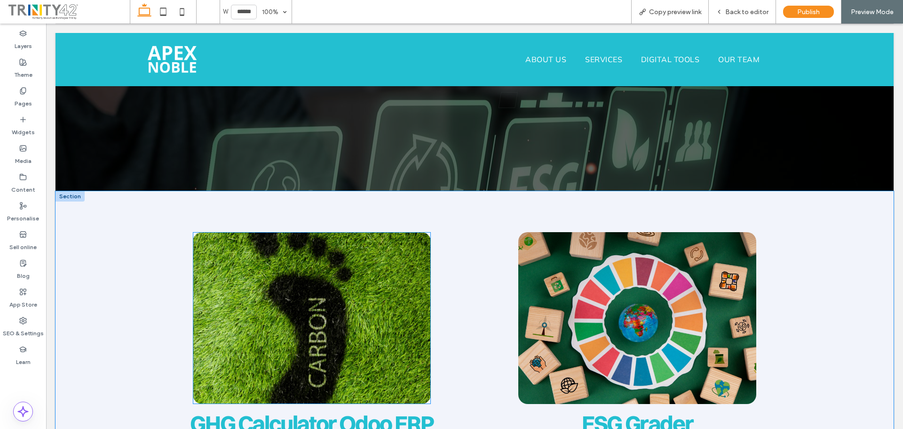
click at [304, 271] on img at bounding box center [312, 318] width 239 height 172
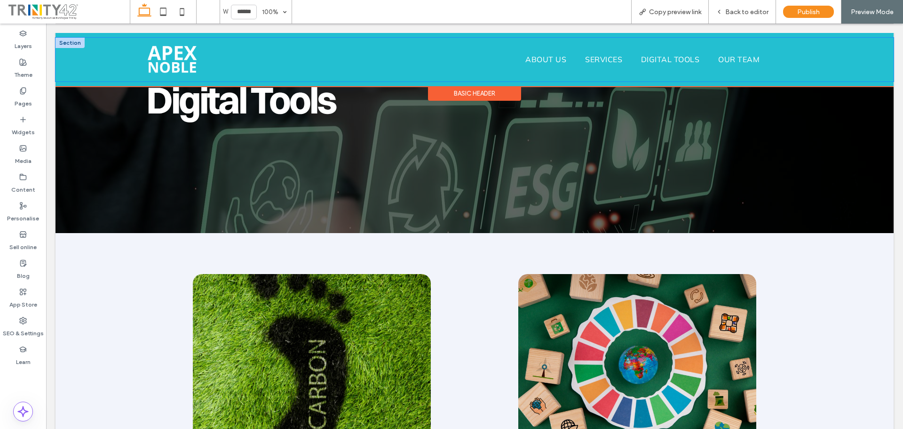
scroll to position [94, 0]
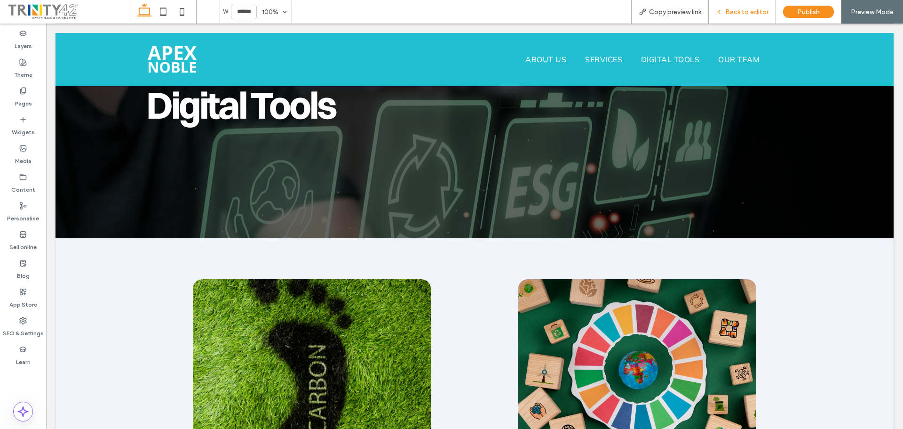
click at [740, 14] on span "Back to editor" at bounding box center [746, 12] width 43 height 8
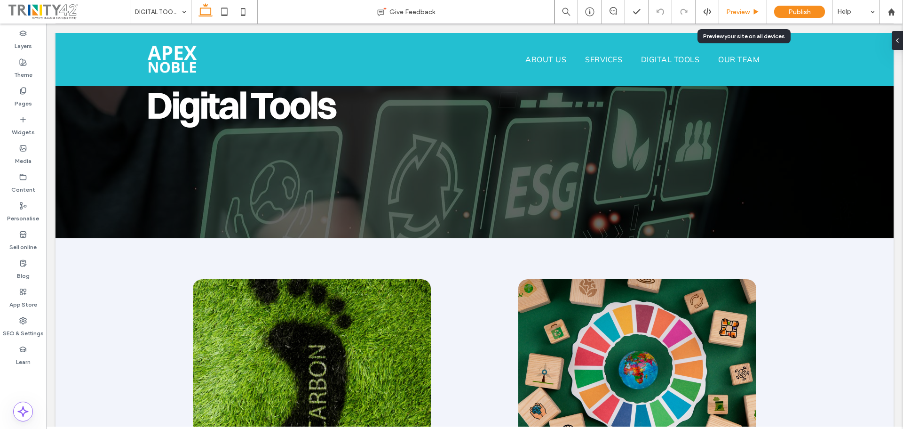
click at [744, 12] on span "Preview" at bounding box center [738, 12] width 24 height 8
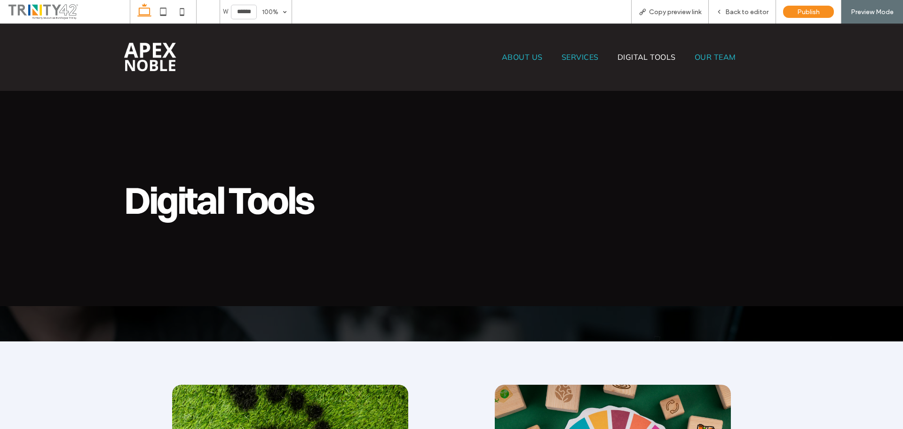
click at [131, 58] on img at bounding box center [151, 57] width 56 height 34
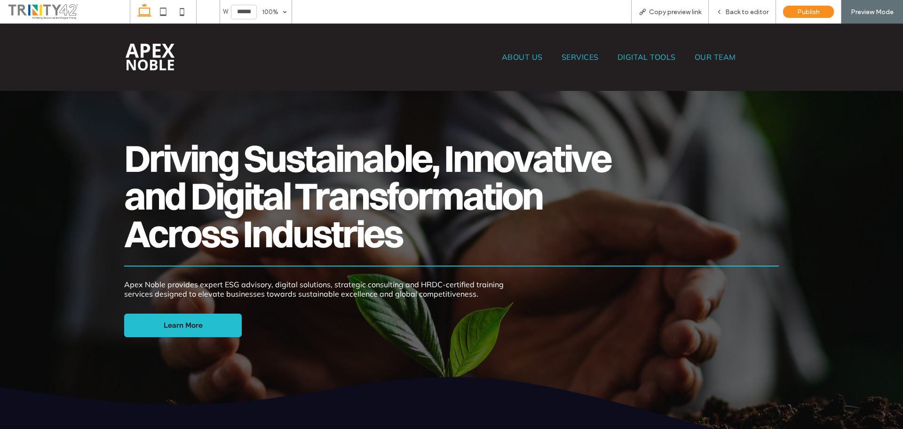
click at [535, 63] on div "ABOUT US SERVICES DIGITAL TOOLS OUR TEAM" at bounding box center [619, 57] width 335 height 38
click at [535, 61] on span "ABOUT US" at bounding box center [522, 56] width 41 height 9
click at [536, 56] on div at bounding box center [451, 214] width 903 height 429
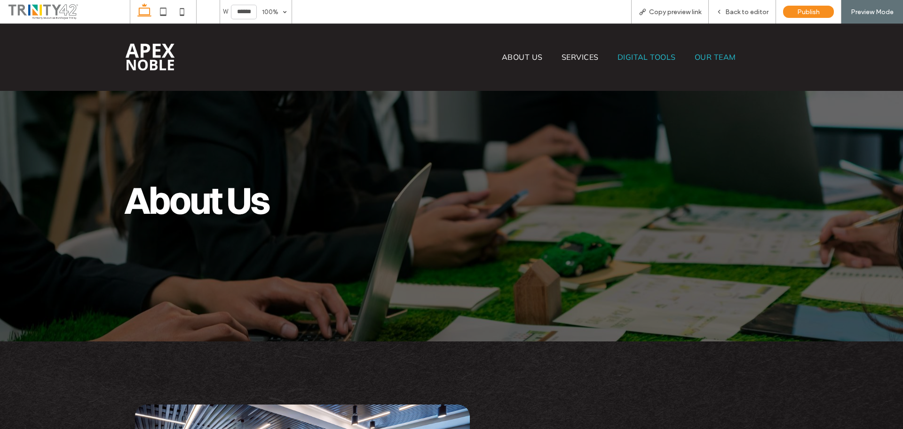
drag, startPoint x: 592, startPoint y: 58, endPoint x: 585, endPoint y: 172, distance: 114.1
click at [592, 58] on span "SERVICES" at bounding box center [580, 56] width 37 height 9
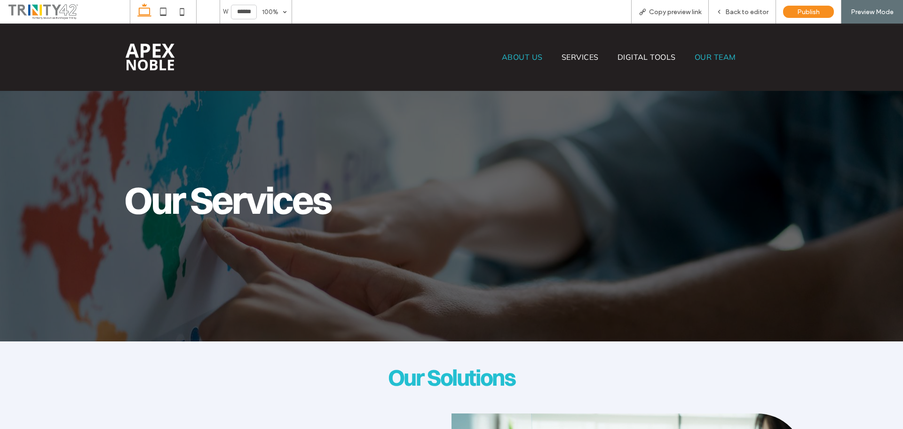
click at [658, 57] on span "DIGITAL TOOLS" at bounding box center [647, 56] width 58 height 9
